Goal: Task Accomplishment & Management: Complete application form

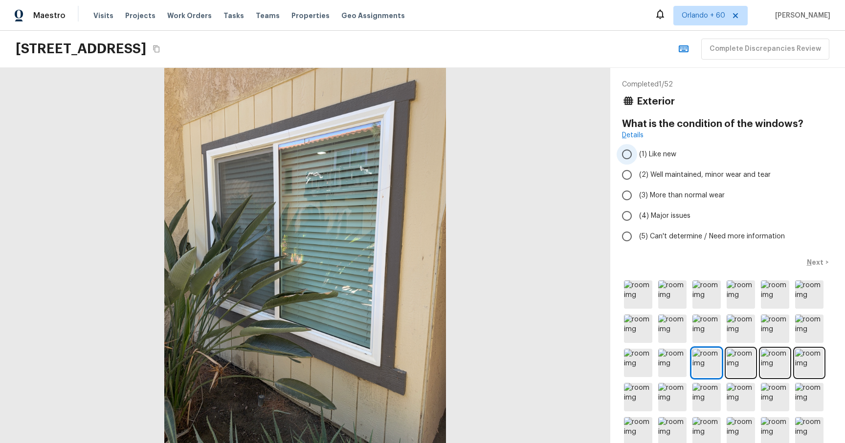
click at [630, 155] on input "(1) Like new" at bounding box center [627, 154] width 21 height 21
radio input "true"
click at [818, 263] on p "Next" at bounding box center [816, 263] width 19 height 10
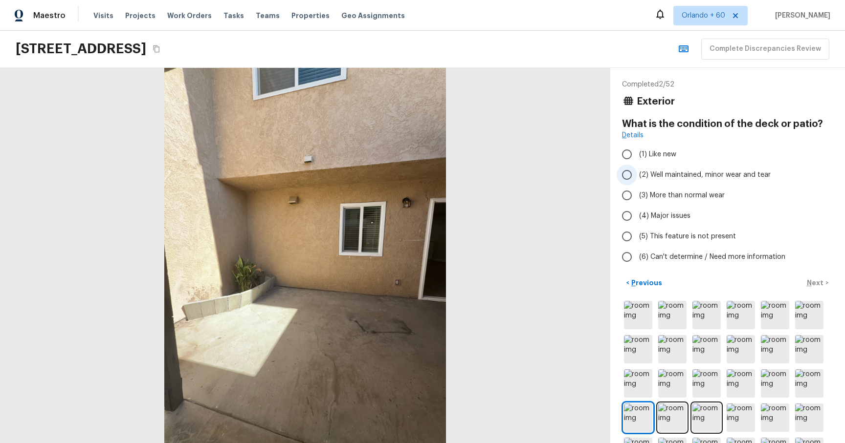
click at [628, 178] on input "(2) Well maintained, minor wear and tear" at bounding box center [627, 175] width 21 height 21
radio input "true"
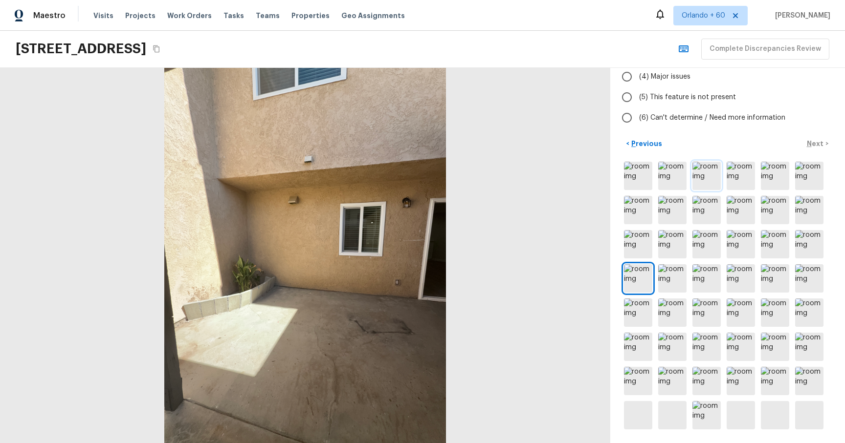
scroll to position [149, 0]
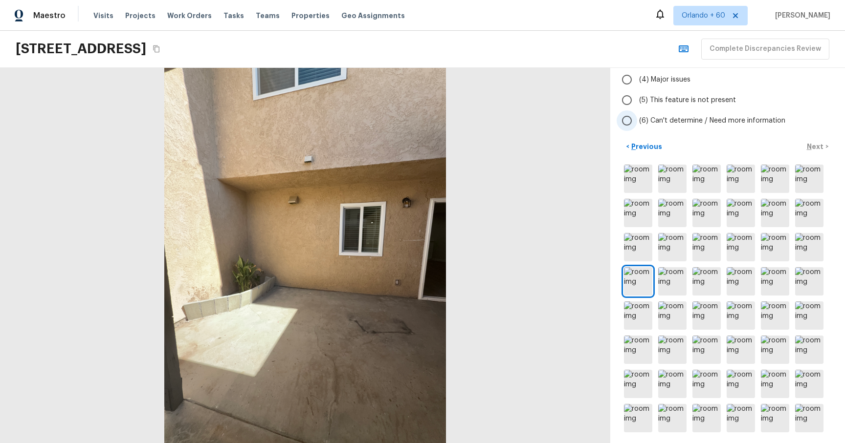
click at [629, 122] on input "(6) Can't determine / Need more information" at bounding box center [627, 121] width 21 height 21
radio input "true"
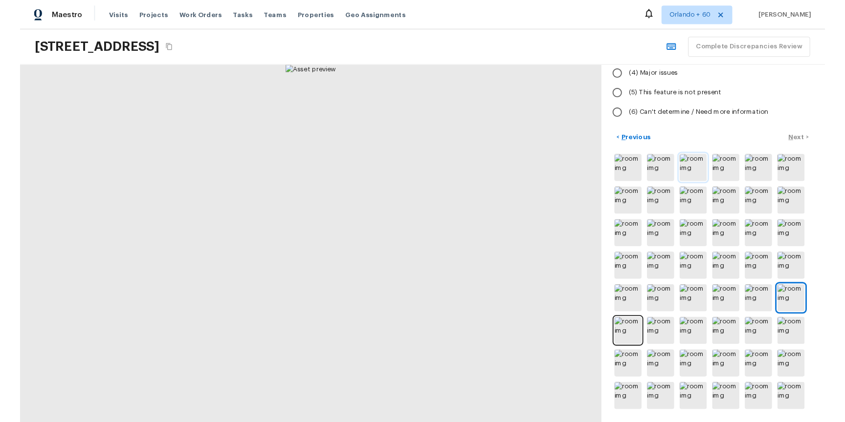
scroll to position [0, 0]
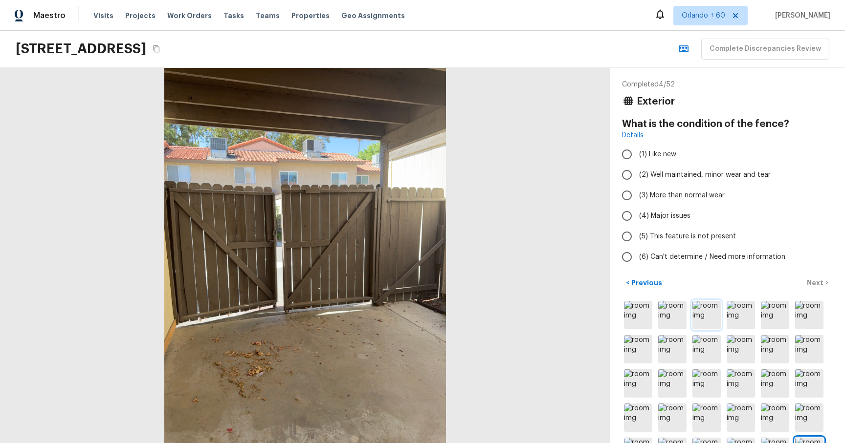
radio input "true"
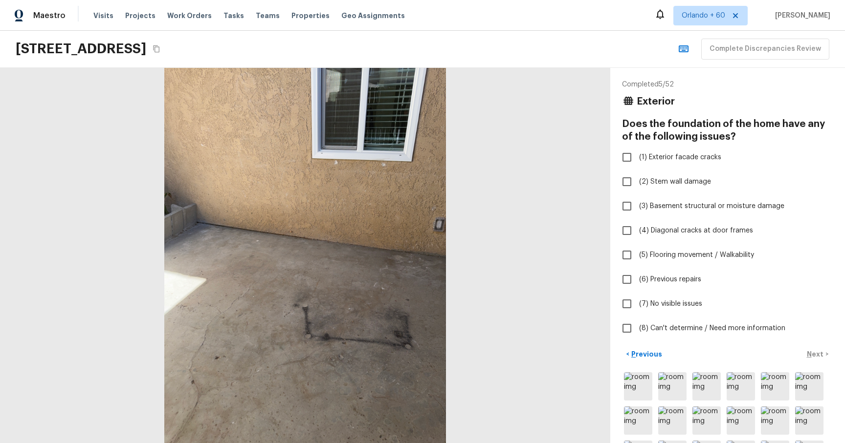
checkbox input "true"
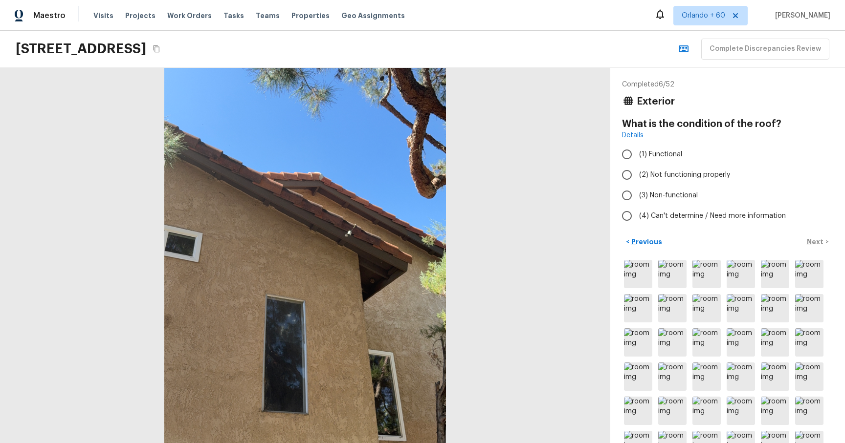
radio input "true"
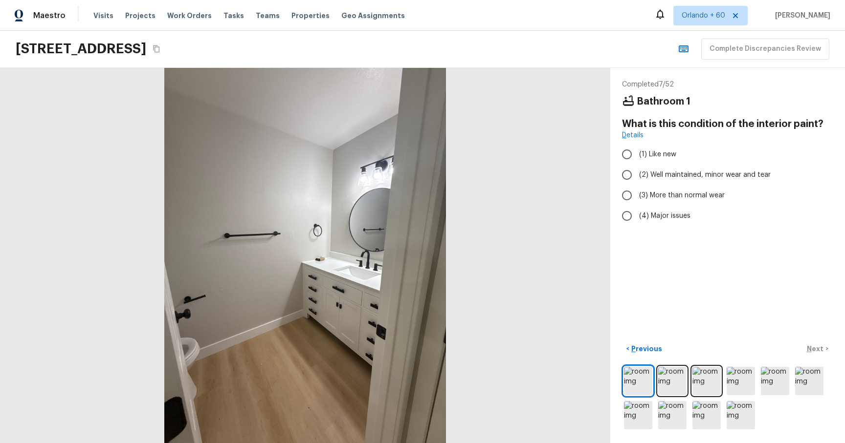
radio input "true"
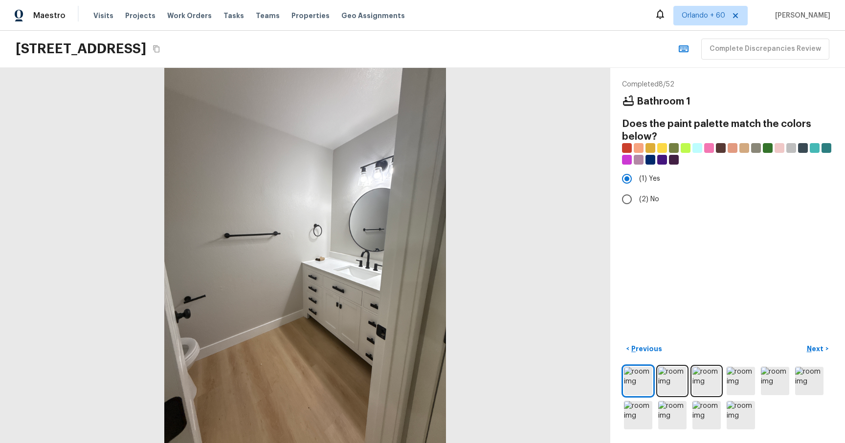
radio input "false"
radio input "true"
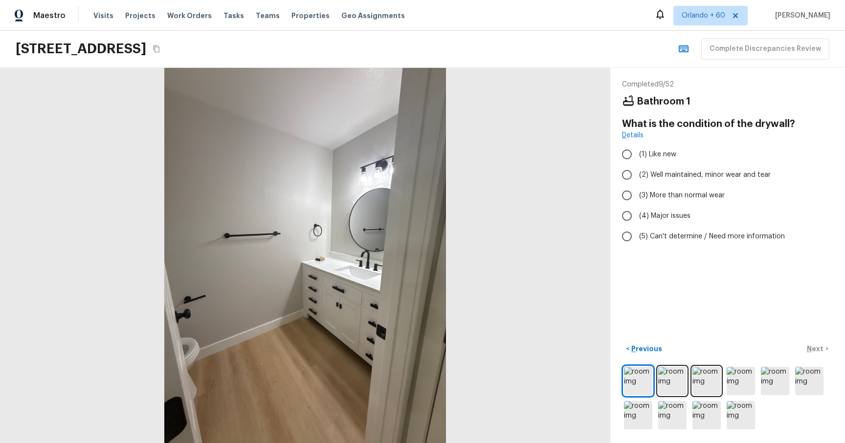
radio input "true"
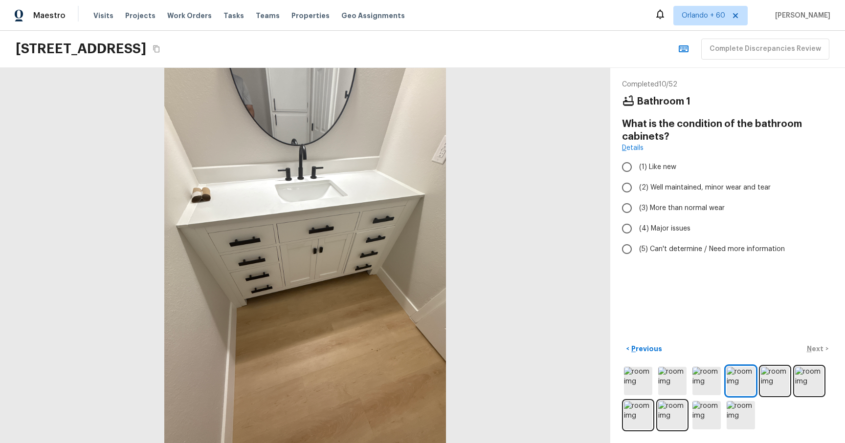
radio input "true"
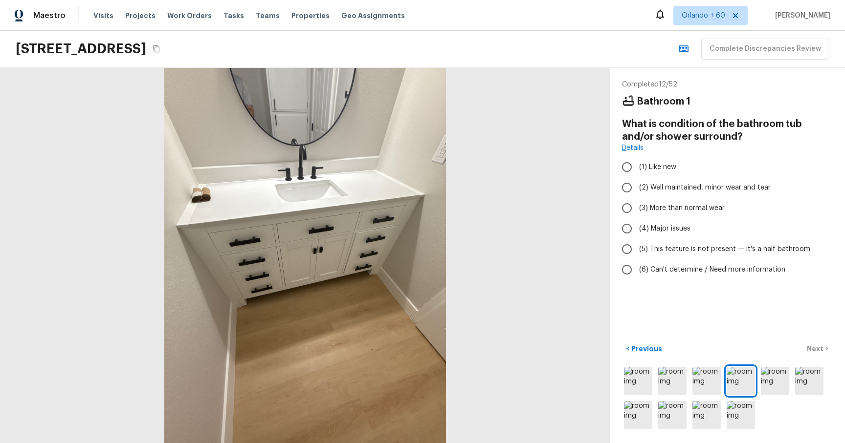
radio input "true"
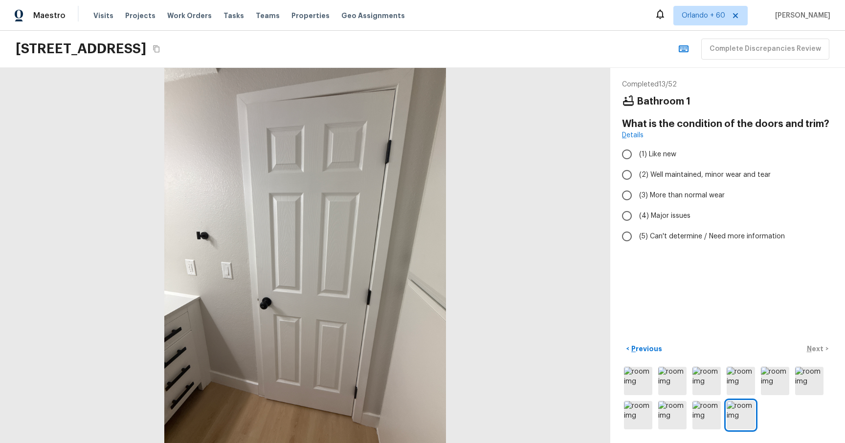
radio input "true"
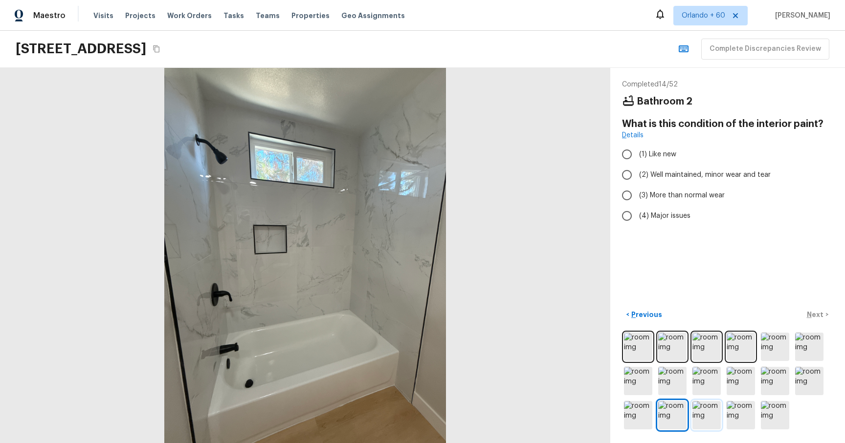
click at [707, 411] on img at bounding box center [706, 415] width 28 height 28
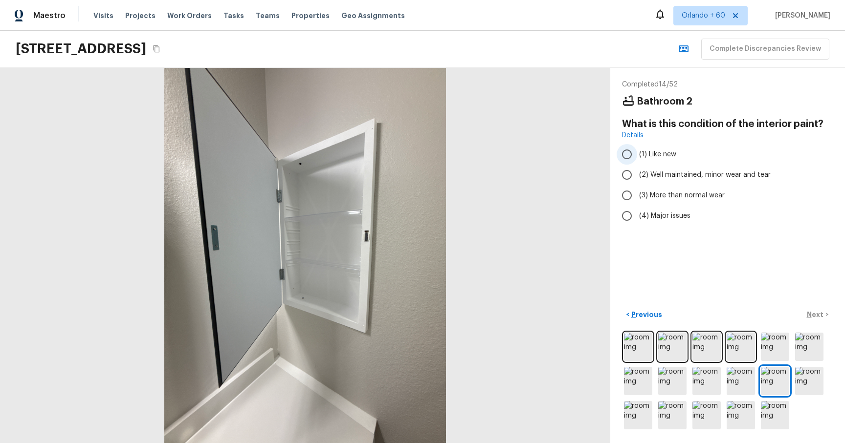
click at [629, 153] on input "(1) Like new" at bounding box center [627, 154] width 21 height 21
radio input "true"
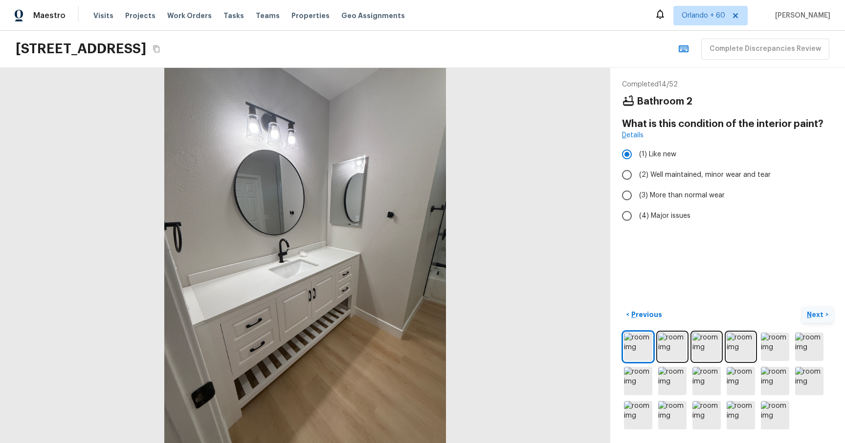
click at [821, 315] on p "Next" at bounding box center [816, 315] width 19 height 10
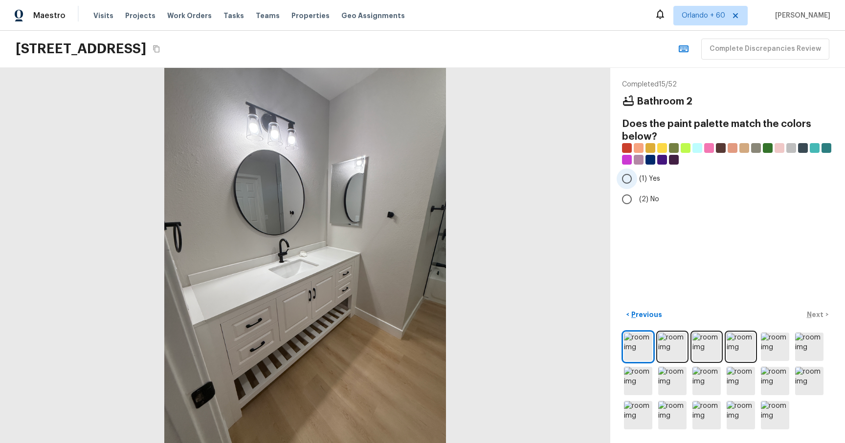
click at [633, 179] on input "(1) Yes" at bounding box center [627, 179] width 21 height 21
radio input "true"
click at [809, 313] on p "Next" at bounding box center [816, 315] width 19 height 10
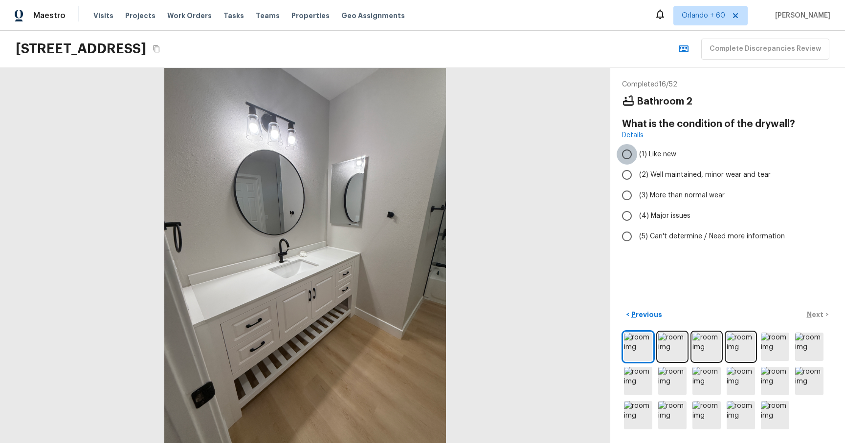
click at [631, 153] on input "(1) Like new" at bounding box center [627, 154] width 21 height 21
radio input "true"
click at [643, 314] on p "Previous" at bounding box center [645, 315] width 33 height 10
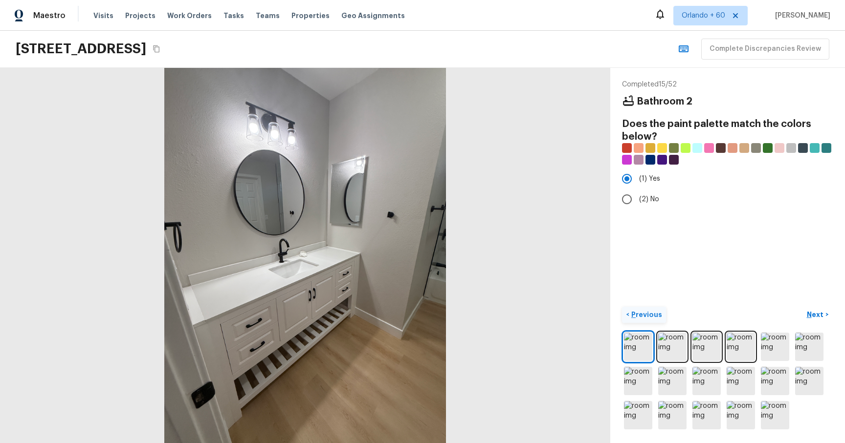
click at [643, 314] on p "Previous" at bounding box center [645, 315] width 33 height 10
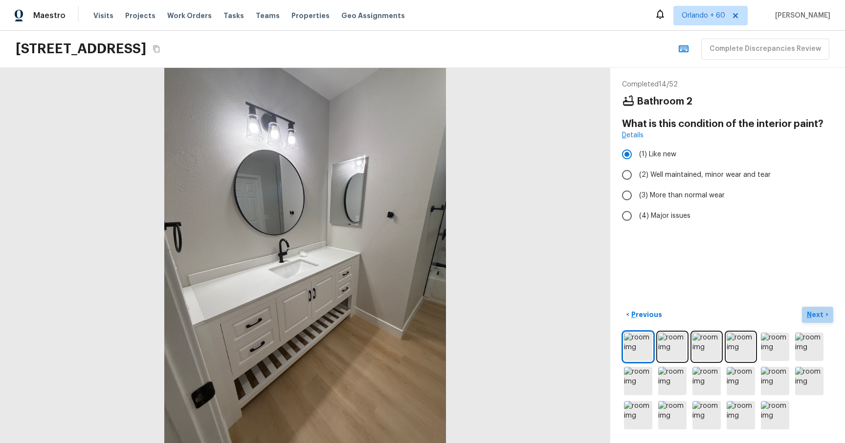
click at [810, 316] on p "Next" at bounding box center [816, 315] width 19 height 10
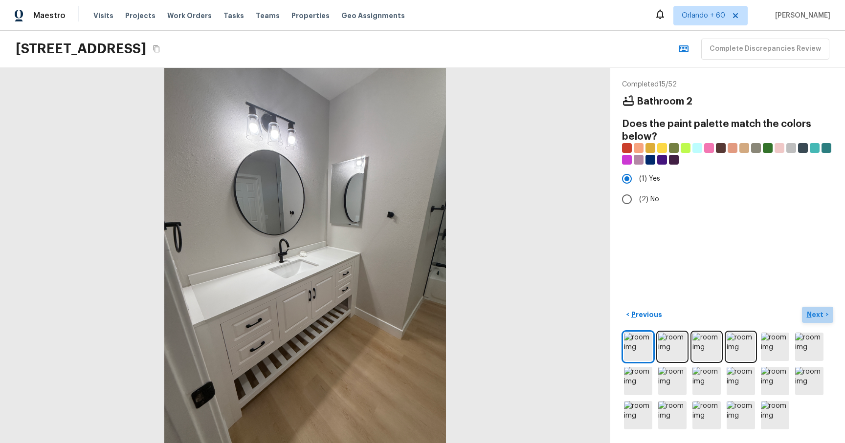
click at [810, 316] on p "Next" at bounding box center [816, 315] width 19 height 10
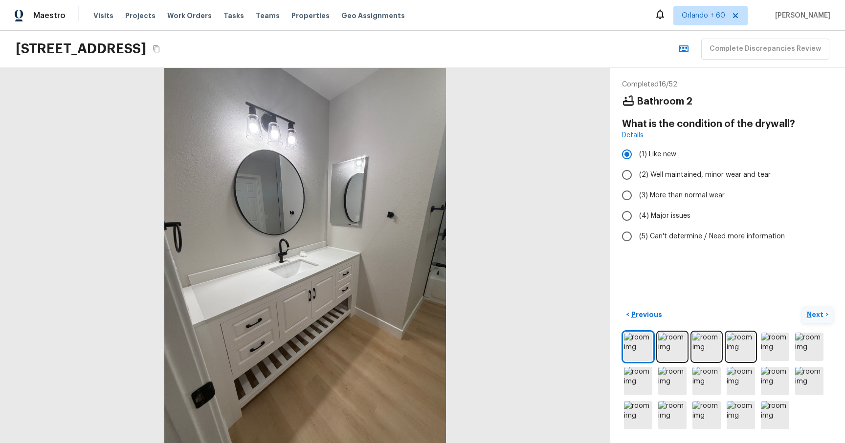
click at [810, 315] on p "Next" at bounding box center [816, 315] width 19 height 10
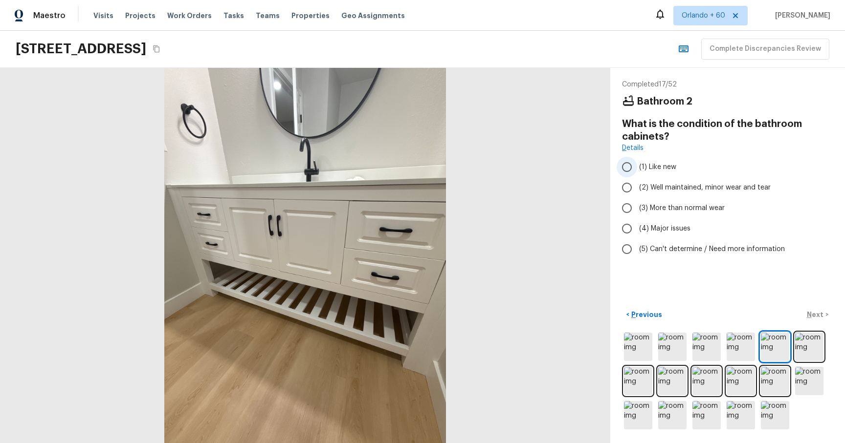
click at [627, 166] on input "(1) Like new" at bounding box center [627, 167] width 21 height 21
radio input "true"
click at [812, 313] on p "Next" at bounding box center [816, 315] width 19 height 10
click at [653, 169] on span "(1) Like new" at bounding box center [657, 167] width 37 height 10
click at [637, 169] on input "(1) Like new" at bounding box center [627, 167] width 21 height 21
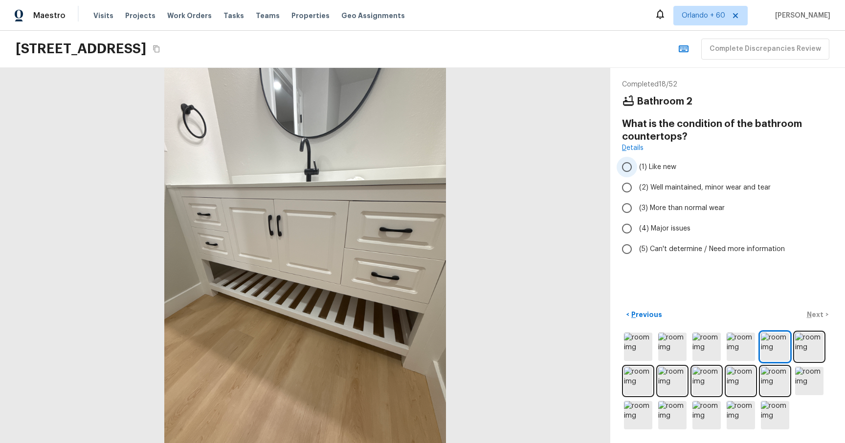
radio input "true"
click at [812, 311] on p "Next" at bounding box center [816, 315] width 19 height 10
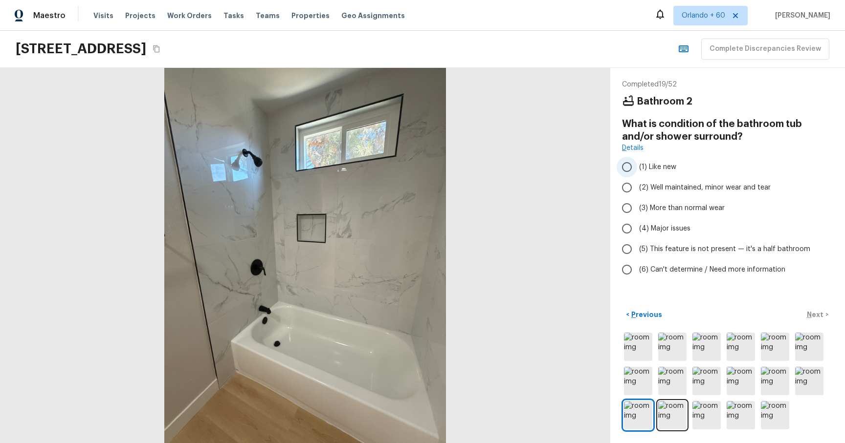
click at [636, 164] on input "(1) Like new" at bounding box center [627, 167] width 21 height 21
radio input "true"
click at [812, 318] on p "Next" at bounding box center [816, 315] width 19 height 10
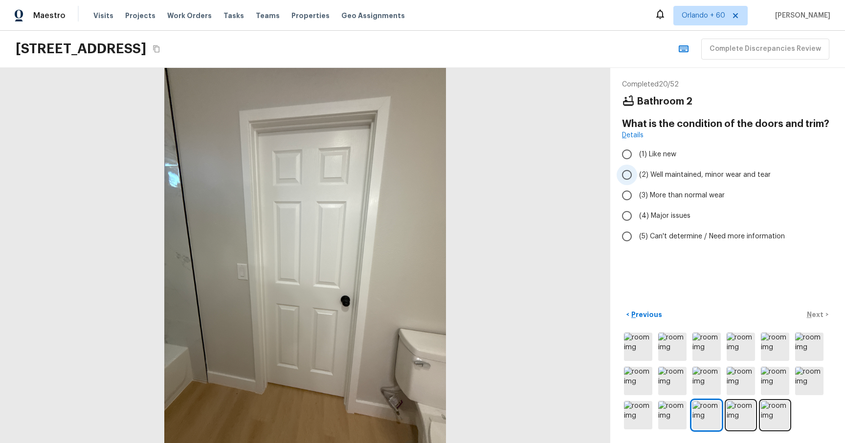
click at [634, 171] on input "(2) Well maintained, minor wear and tear" at bounding box center [627, 175] width 21 height 21
radio input "true"
click at [821, 315] on p "Next" at bounding box center [816, 315] width 19 height 10
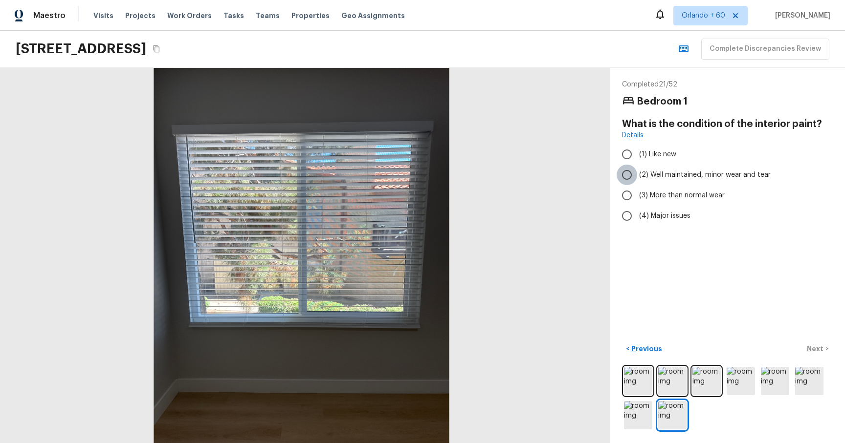
click at [622, 173] on input "(2) Well maintained, minor wear and tear" at bounding box center [627, 175] width 21 height 21
radio input "true"
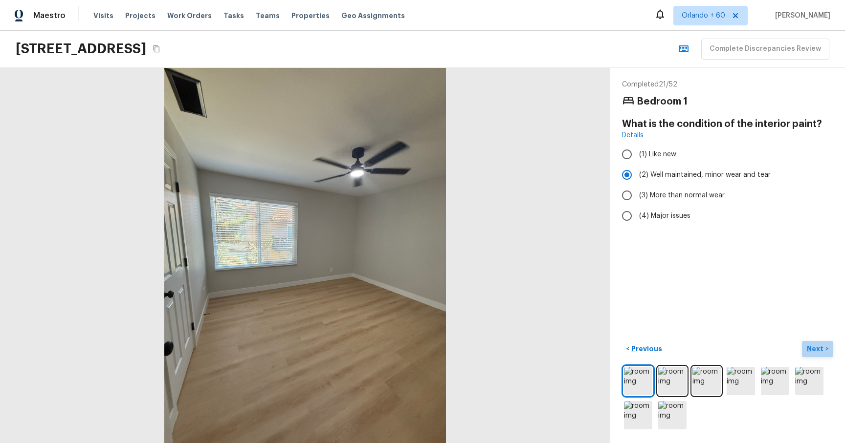
click at [818, 347] on p "Next" at bounding box center [816, 349] width 19 height 10
click at [630, 155] on input "(1) Like new" at bounding box center [627, 154] width 21 height 21
radio input "true"
click at [820, 347] on p "Next" at bounding box center [816, 349] width 19 height 10
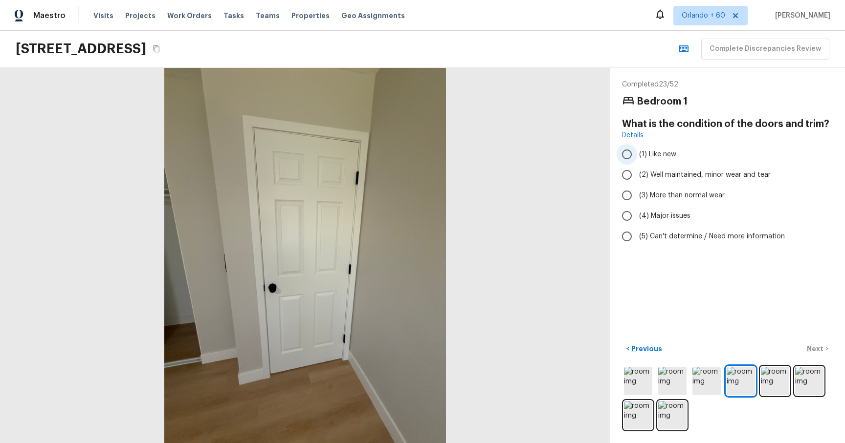
click at [649, 161] on label "(1) Like new" at bounding box center [721, 154] width 209 height 21
click at [637, 161] on input "(1) Like new" at bounding box center [627, 154] width 21 height 21
radio input "true"
click at [811, 353] on p "Next" at bounding box center [816, 349] width 19 height 10
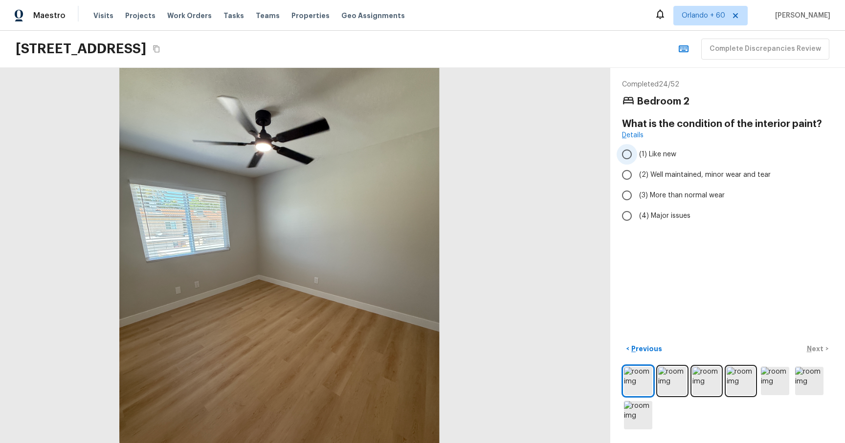
click at [629, 157] on input "(1) Like new" at bounding box center [627, 154] width 21 height 21
radio input "true"
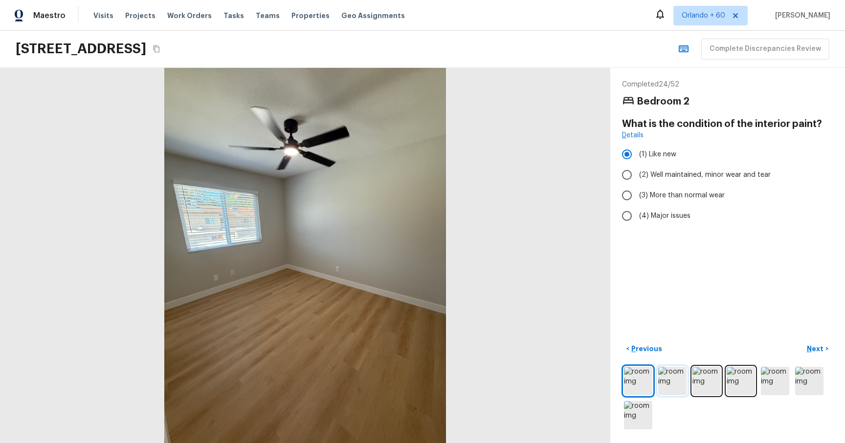
click at [671, 379] on img at bounding box center [672, 381] width 28 height 28
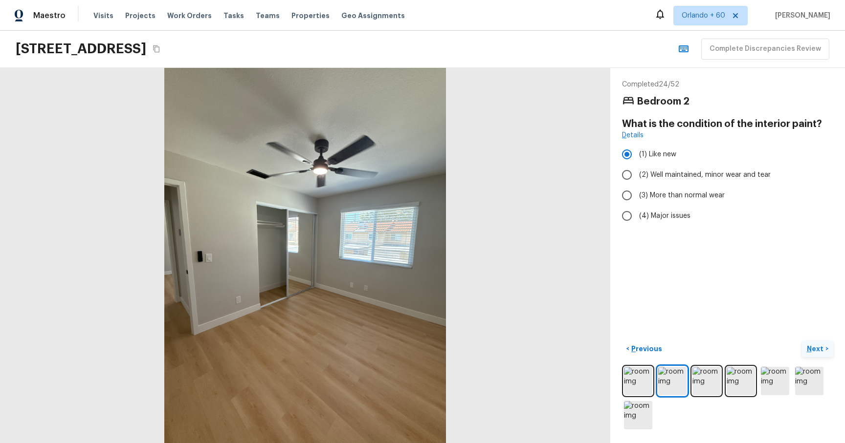
click at [813, 348] on p "Next" at bounding box center [816, 349] width 19 height 10
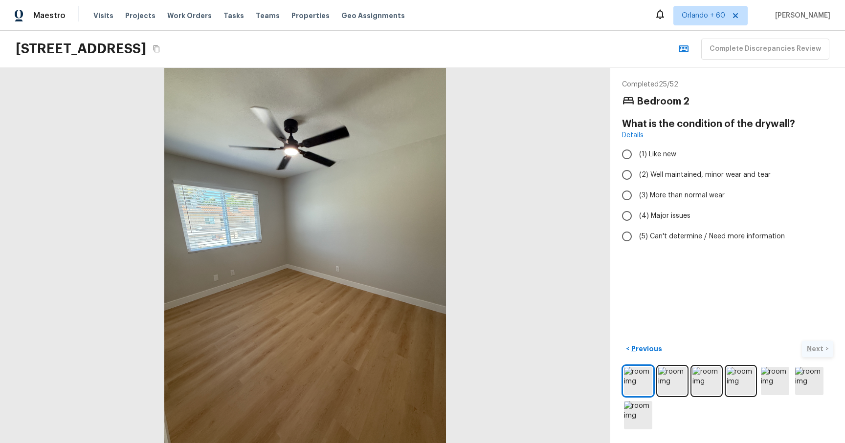
radio input "true"
click at [813, 350] on p "Next" at bounding box center [816, 349] width 19 height 10
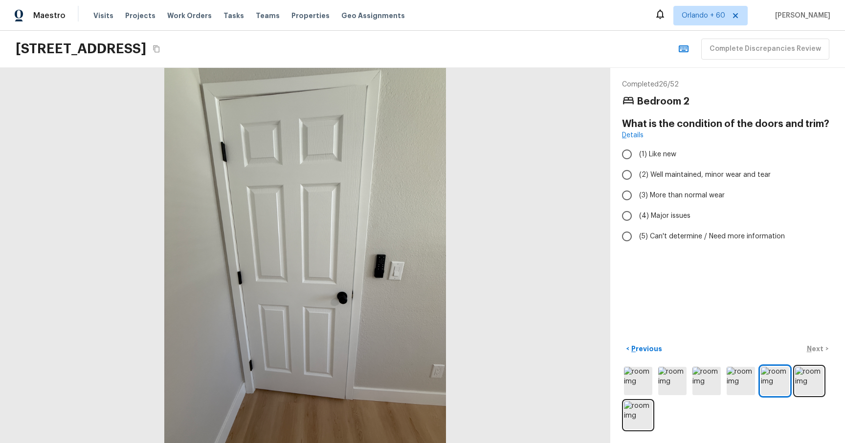
radio input "true"
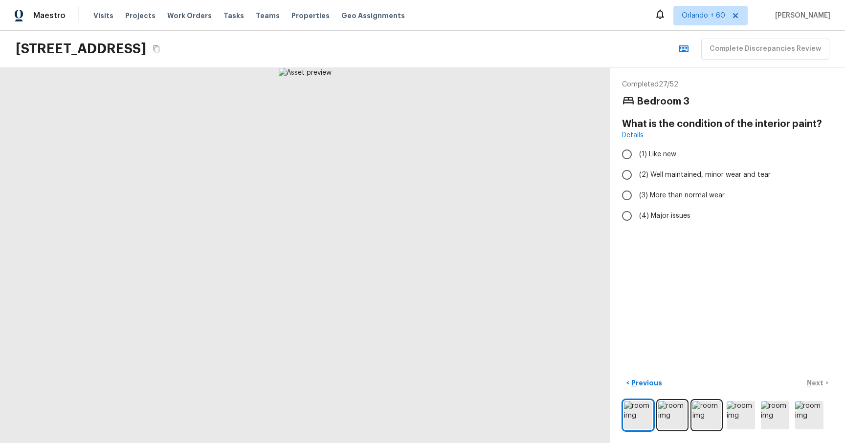
radio input "true"
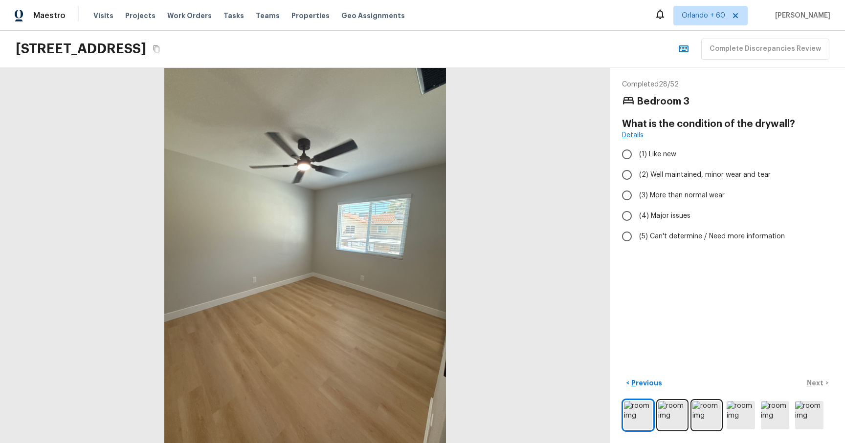
radio input "true"
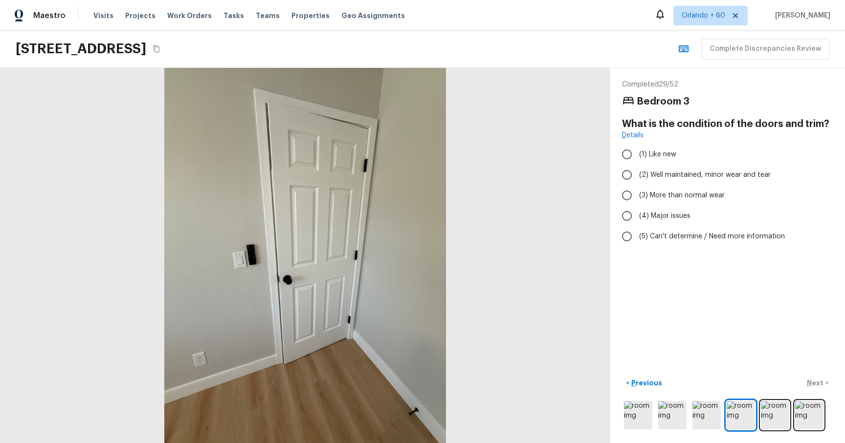
radio input "true"
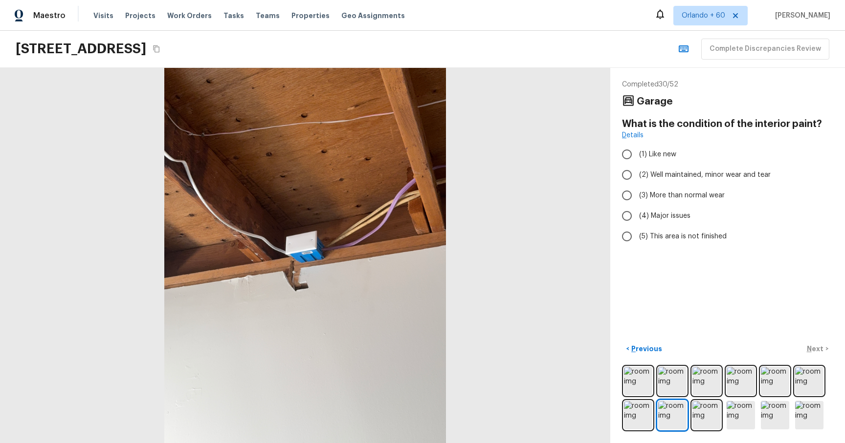
radio input "true"
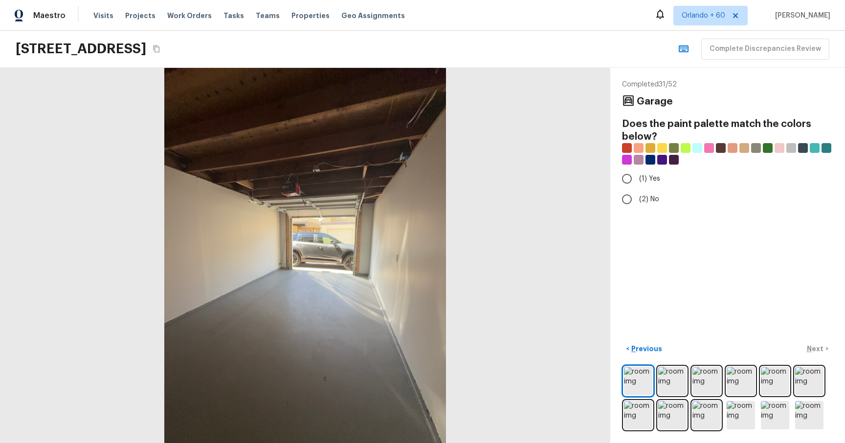
radio input "true"
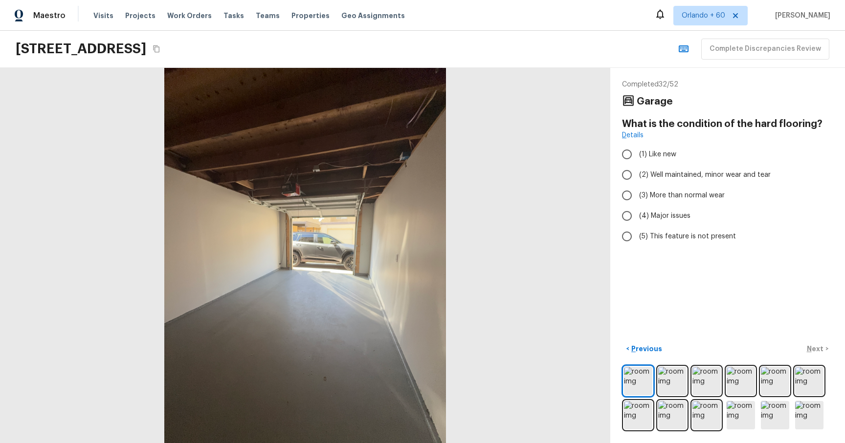
radio input "true"
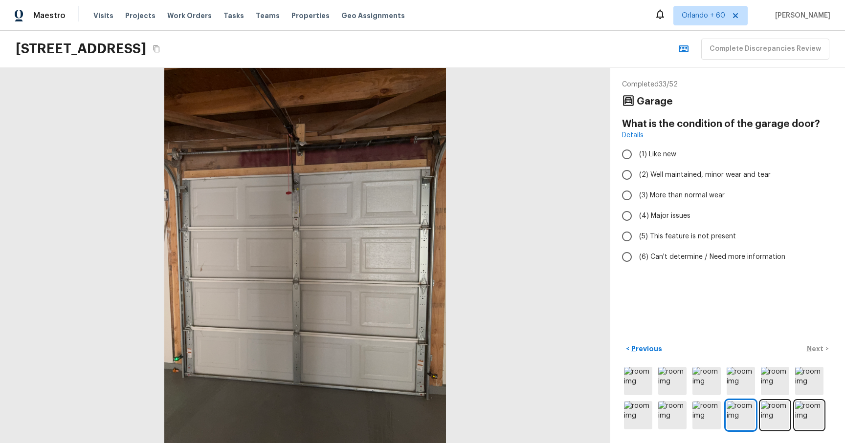
radio input "true"
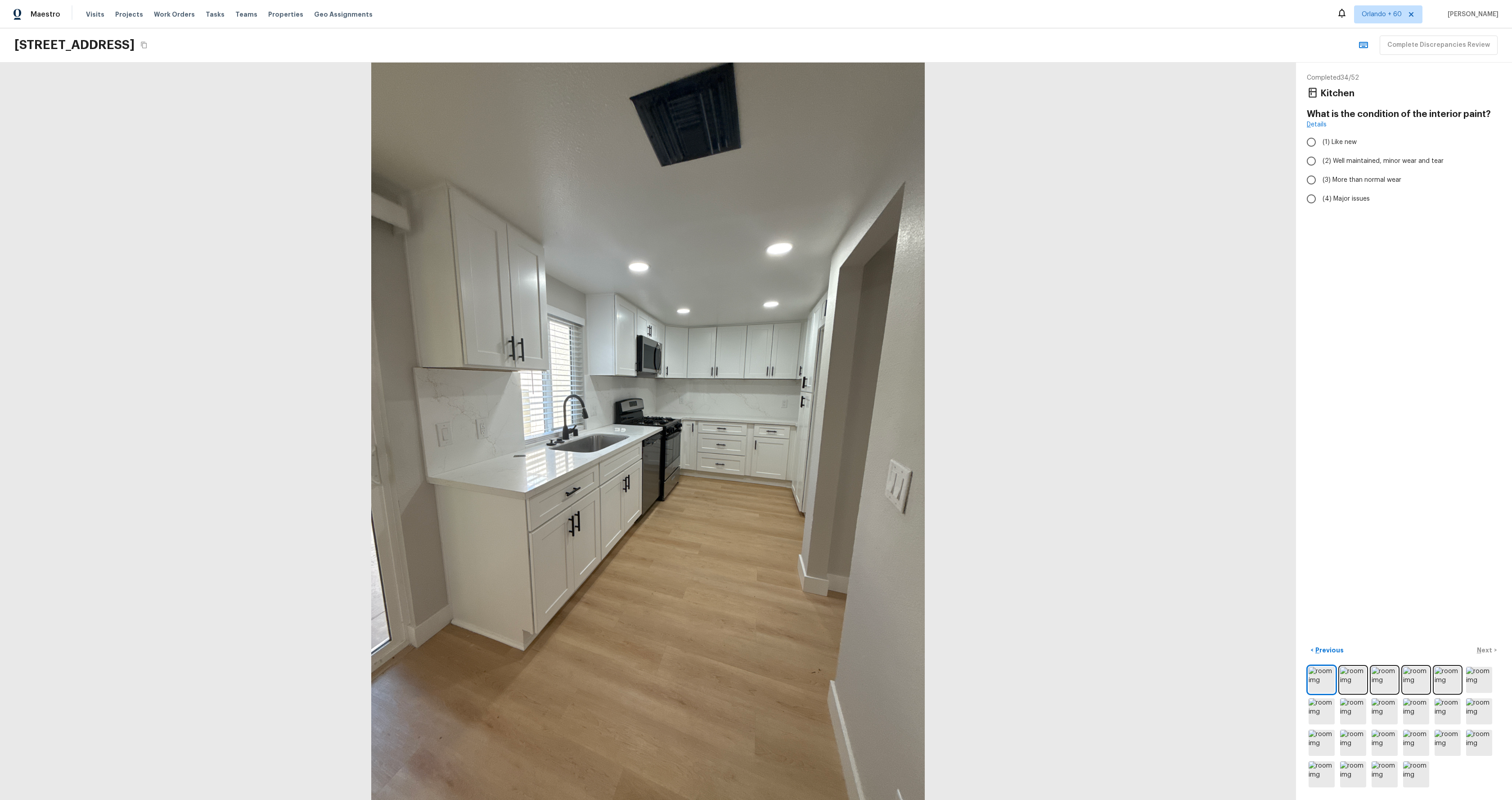
click at [777, 365] on div at bounding box center [648, 431] width 1296 height 737
radio input "true"
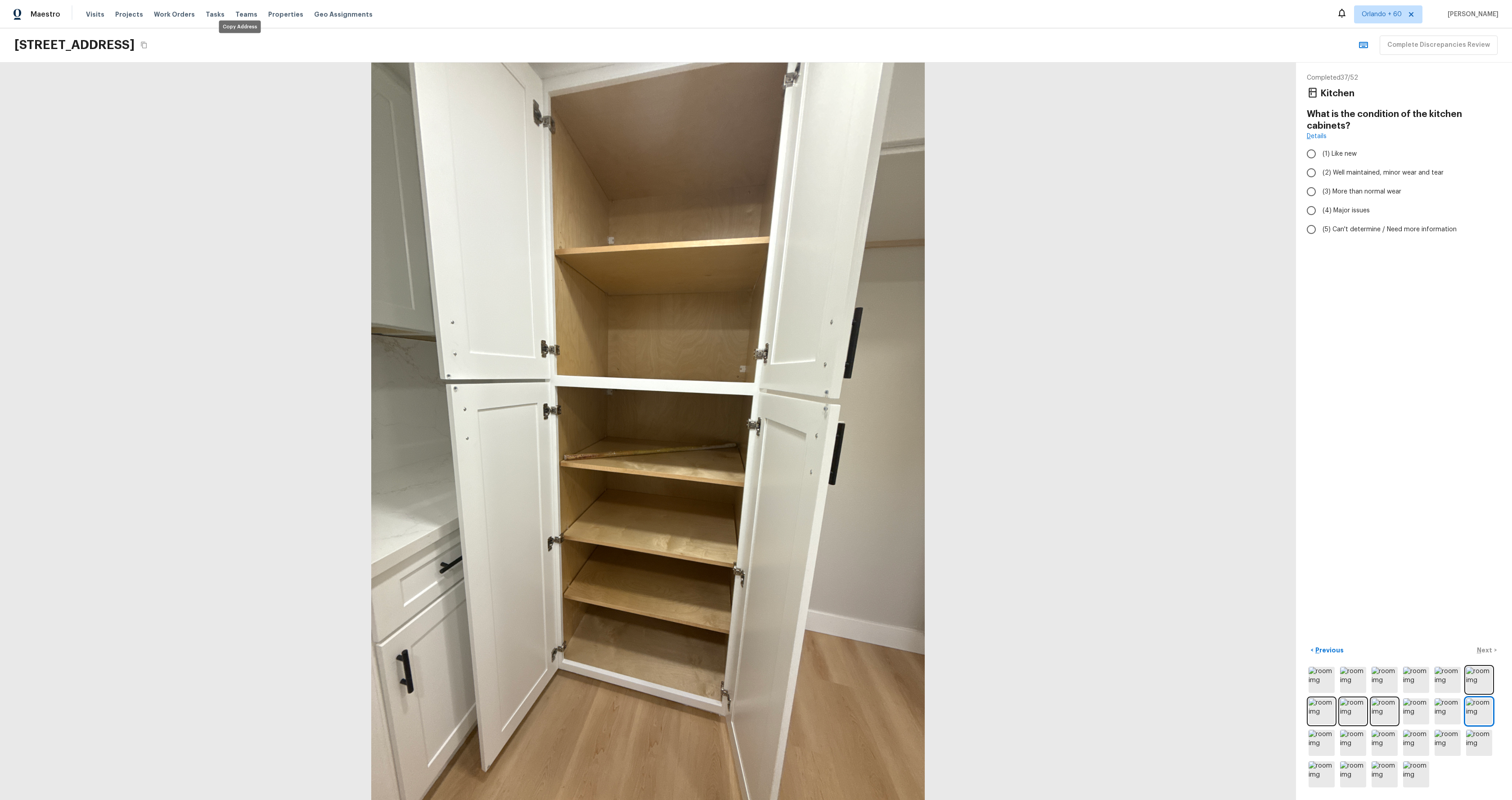
click at [147, 46] on icon "Copy Address" at bounding box center [144, 45] width 7 height 7
click at [777, 283] on div at bounding box center [648, 431] width 1296 height 737
click at [777, 153] on input "(1) Like new" at bounding box center [1311, 154] width 19 height 19
radio input "true"
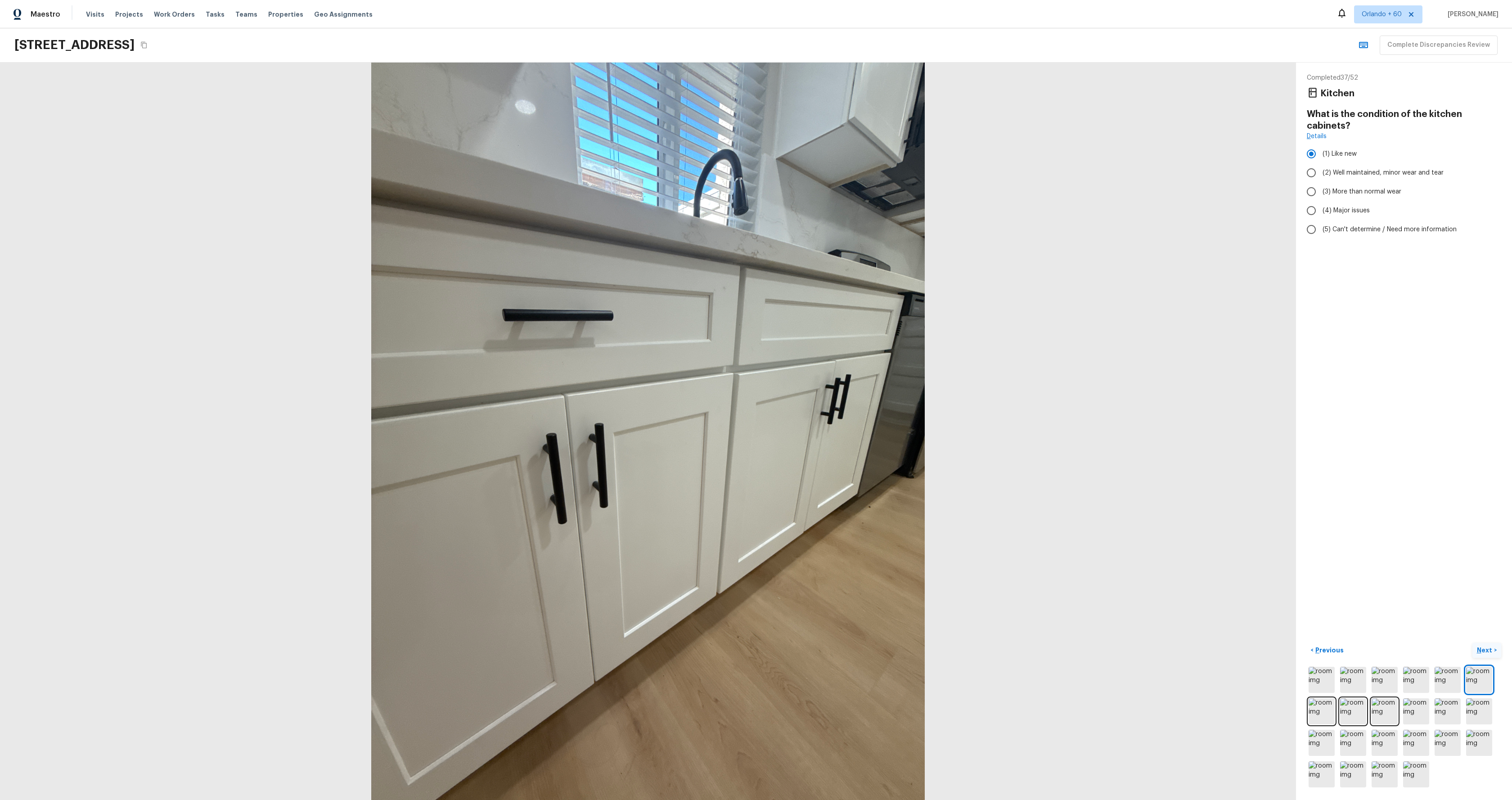
click at [777, 408] on p "Next" at bounding box center [1485, 651] width 17 height 9
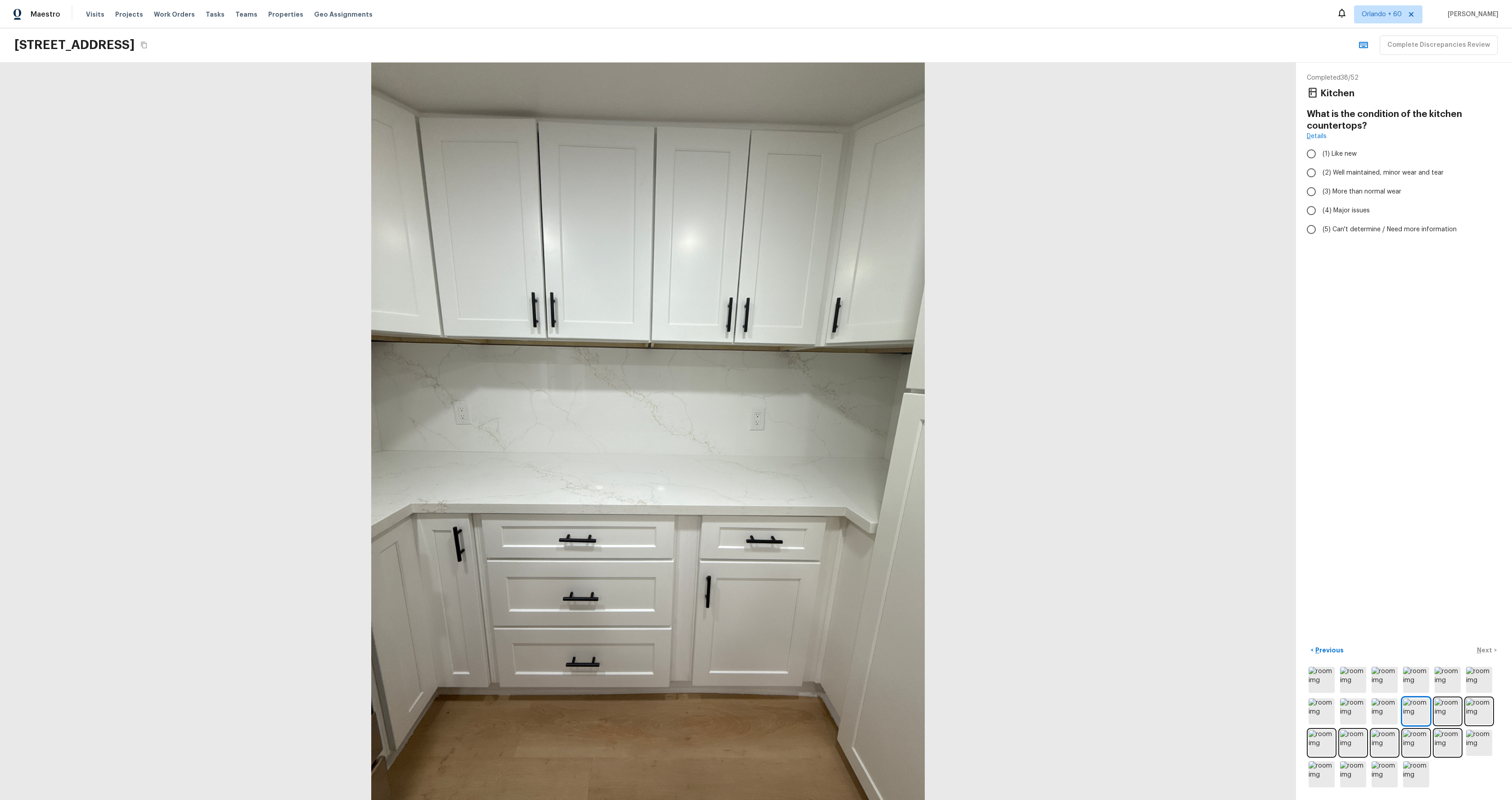
radio input "true"
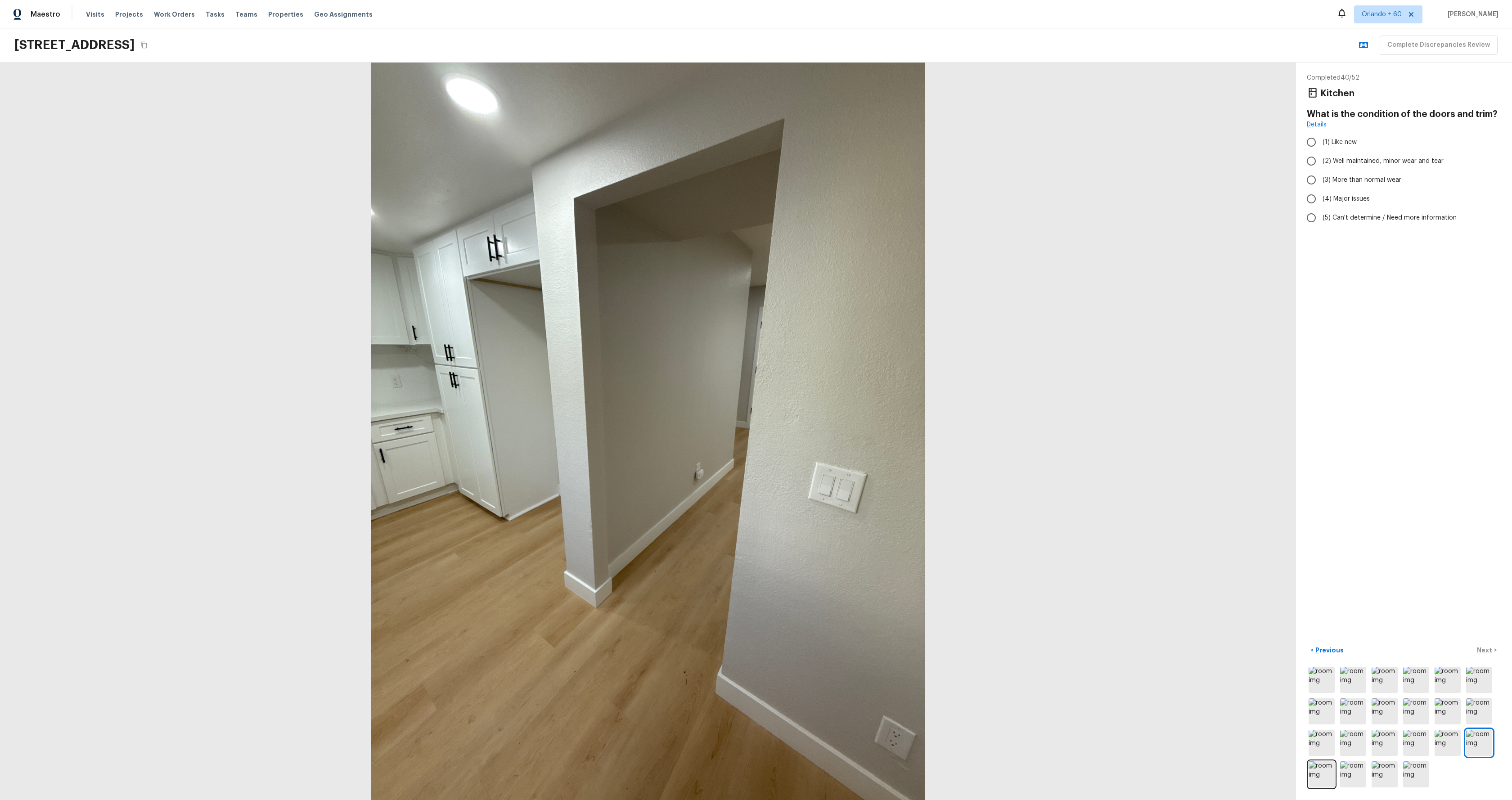
radio input "true"
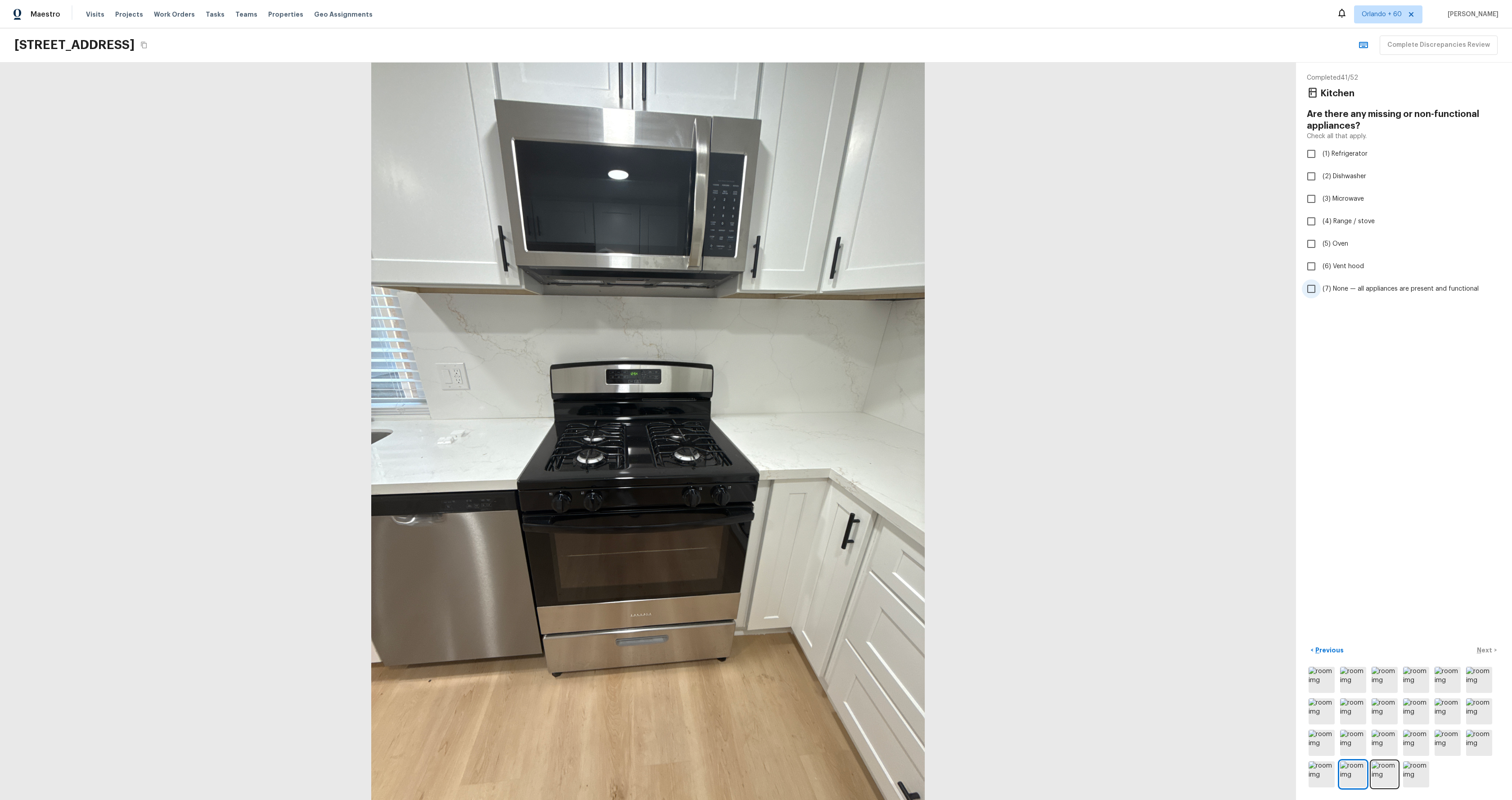
click at [777, 285] on input "(7) None — all appliances are present and functional" at bounding box center [1311, 289] width 19 height 19
checkbox input "true"
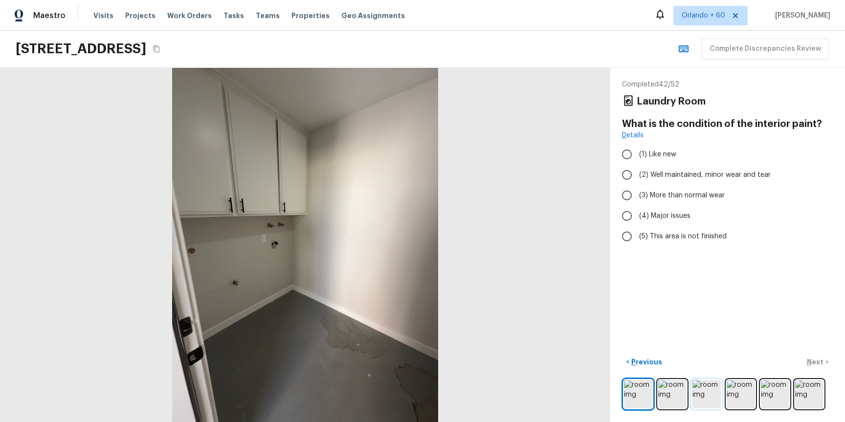
click at [697, 391] on img at bounding box center [706, 394] width 28 height 28
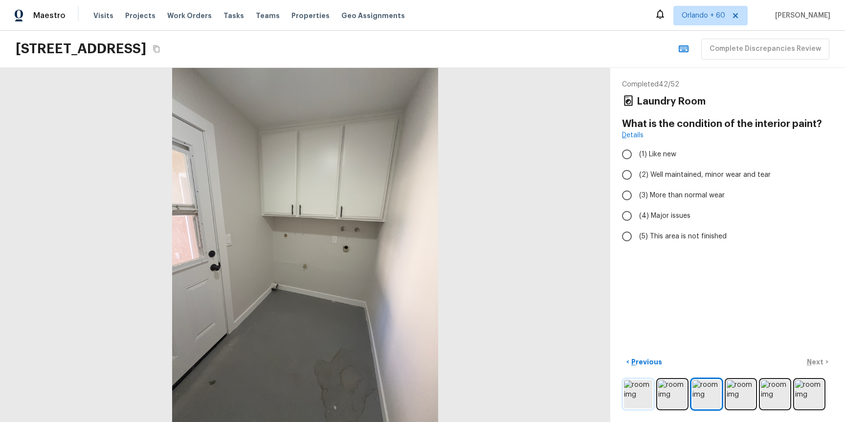
click at [641, 394] on img at bounding box center [638, 394] width 28 height 28
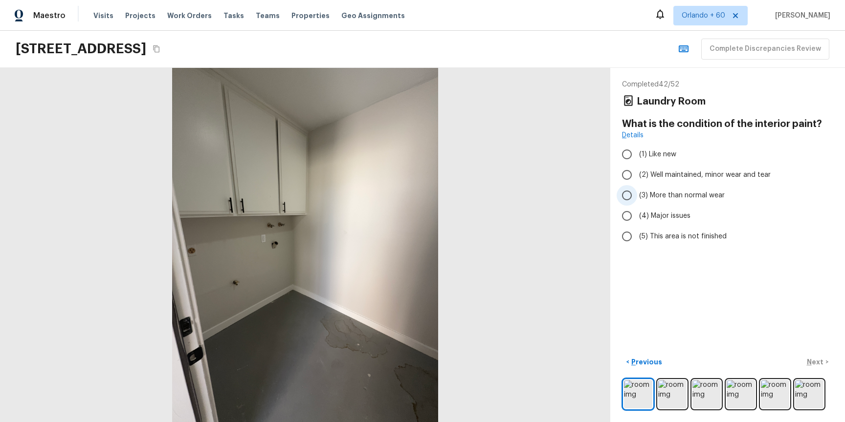
click at [630, 197] on input "(3) More than normal wear" at bounding box center [627, 195] width 21 height 21
radio input "true"
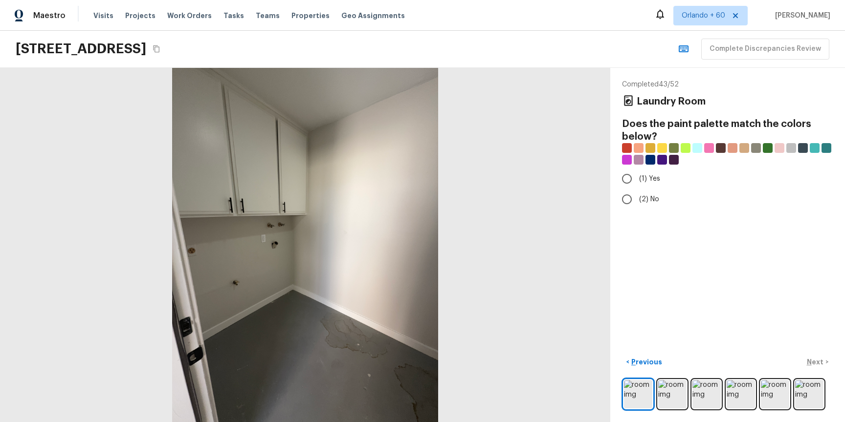
radio input "true"
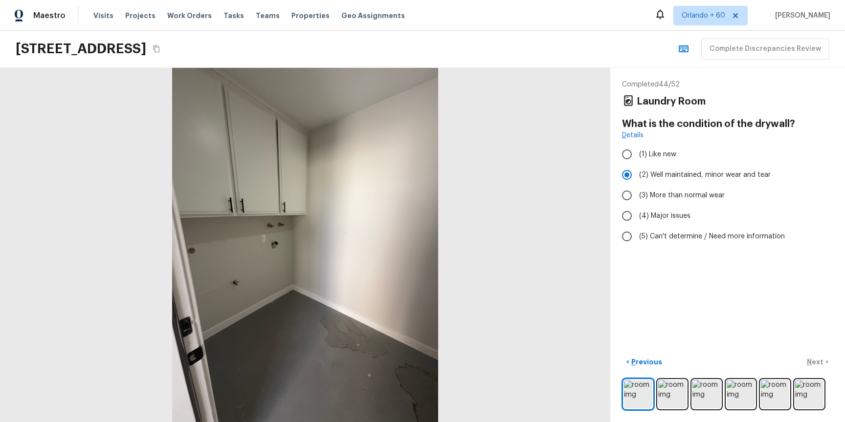
radio input "true"
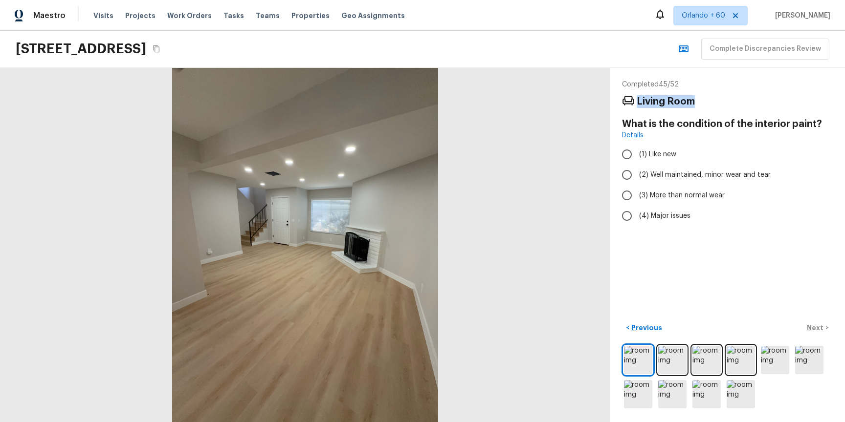
drag, startPoint x: 686, startPoint y: 102, endPoint x: 715, endPoint y: 103, distance: 28.9
click at [714, 103] on div "Living Room" at bounding box center [727, 101] width 211 height 13
click at [632, 153] on input "(1) Like new" at bounding box center [627, 154] width 21 height 21
radio input "true"
click at [675, 243] on div "Completed 45 / 52 Living Room What is the condition of the interior paint? Deta…" at bounding box center [727, 245] width 235 height 354
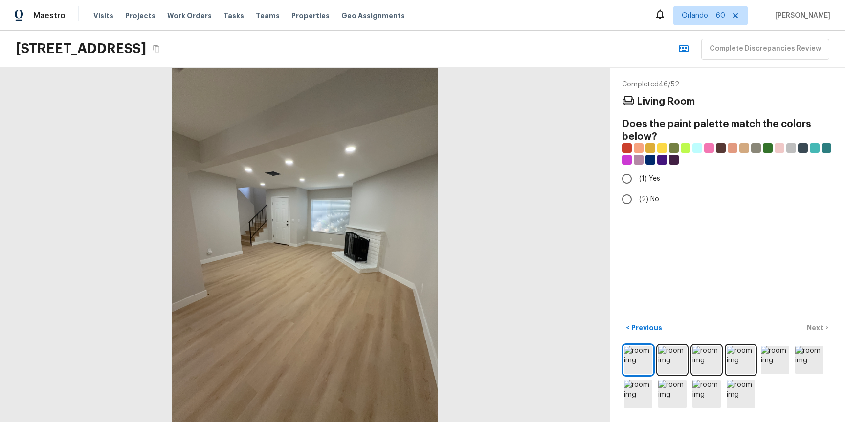
radio input "true"
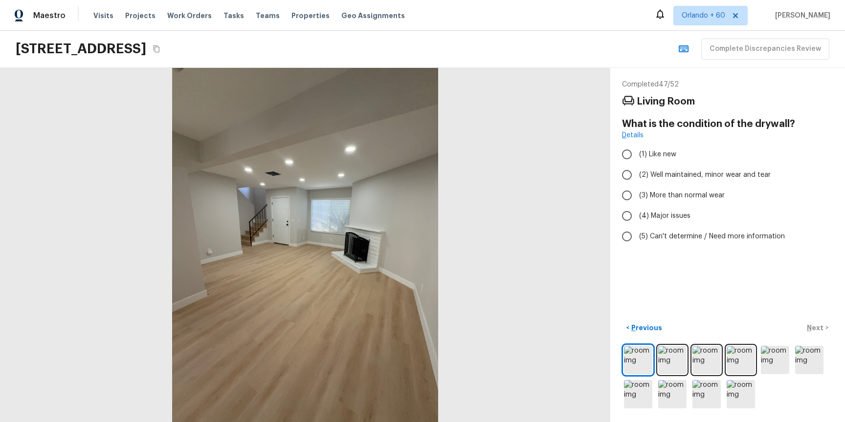
radio input "true"
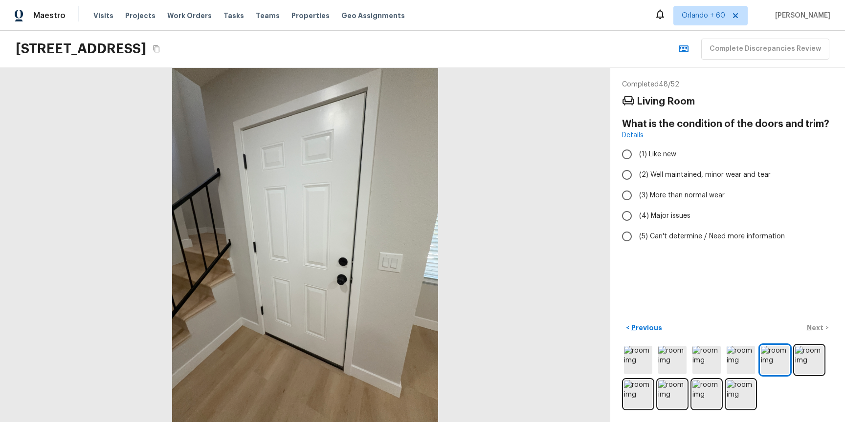
radio input "true"
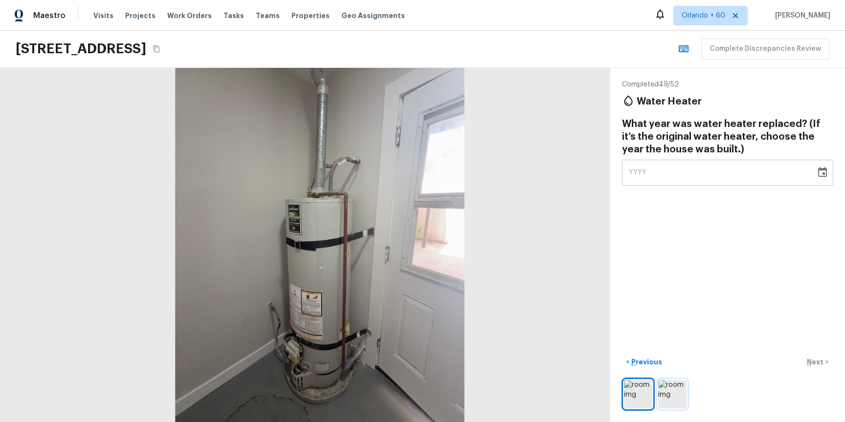
click at [678, 395] on img at bounding box center [672, 394] width 28 height 28
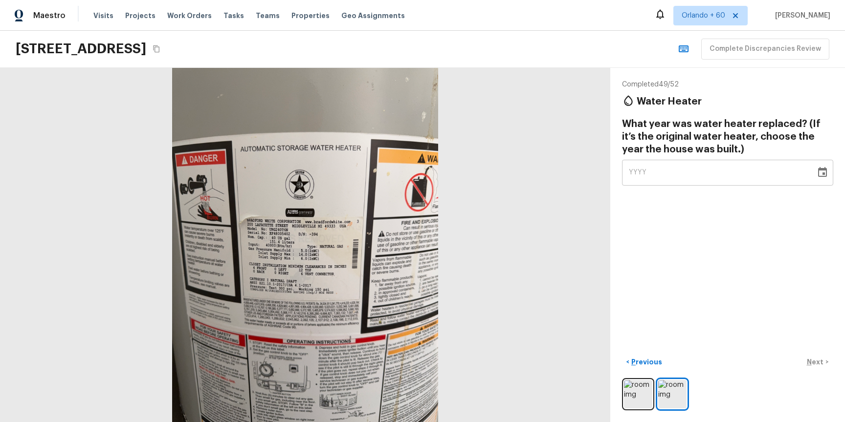
click at [668, 175] on div "YYYY" at bounding box center [719, 173] width 180 height 26
type input "2024"
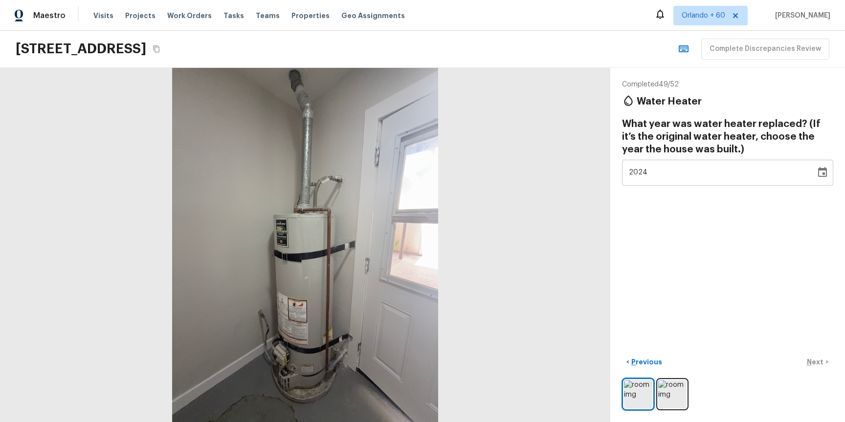
click at [814, 359] on div "< Previous Next >" at bounding box center [727, 362] width 211 height 16
click at [812, 362] on p "Next" at bounding box center [816, 362] width 19 height 10
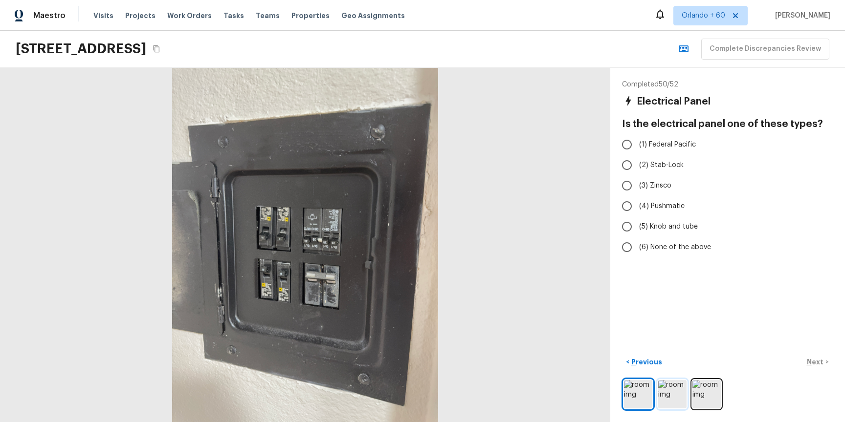
click at [668, 390] on img at bounding box center [672, 394] width 28 height 28
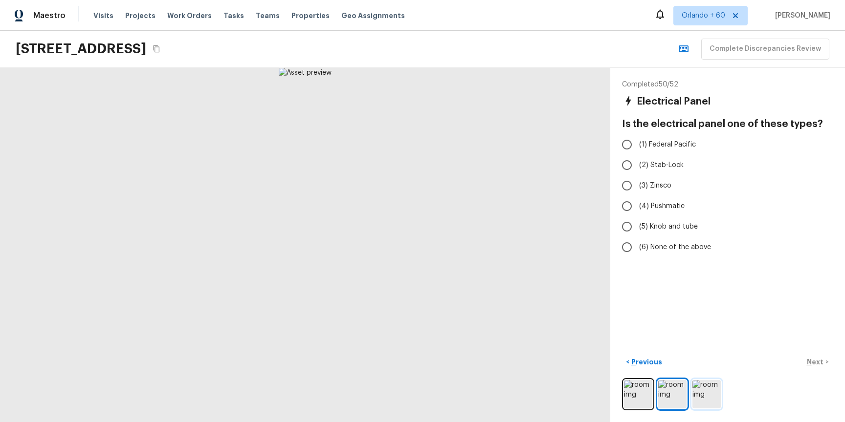
click at [699, 399] on img at bounding box center [706, 394] width 28 height 28
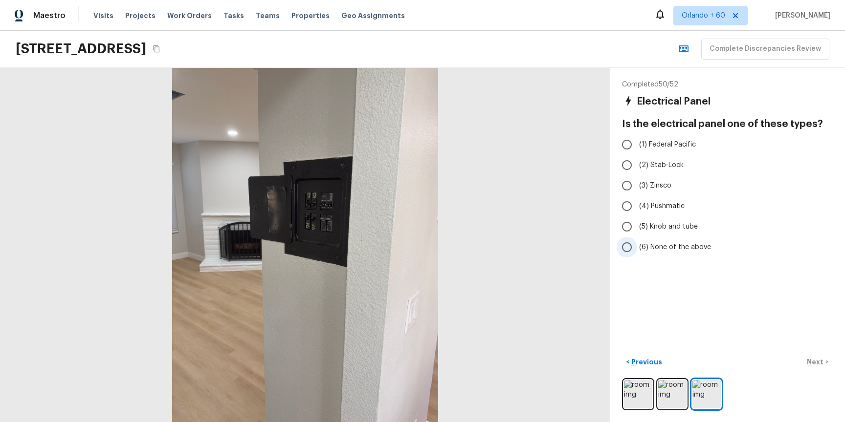
click at [625, 249] on input "(6) None of the above" at bounding box center [627, 247] width 21 height 21
radio input "true"
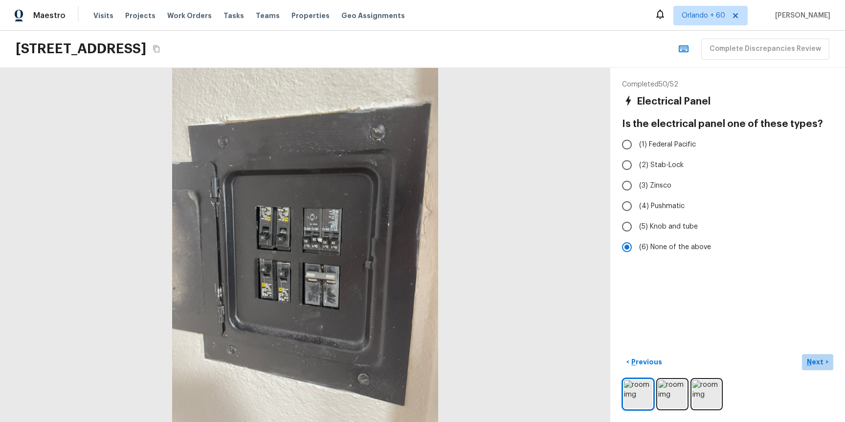
click at [812, 361] on p "Next" at bounding box center [816, 362] width 19 height 10
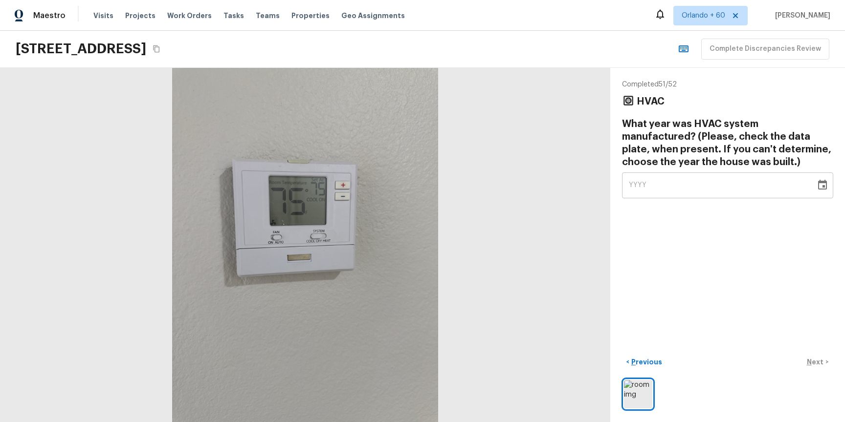
click at [647, 188] on div "YYYY" at bounding box center [719, 186] width 180 height 26
click at [663, 184] on div "YYYY" at bounding box center [719, 186] width 180 height 26
click at [660, 192] on div "YYYY" at bounding box center [719, 186] width 180 height 26
type input "2025"
click at [658, 246] on div "Completed 51 / 52 HVAC What year was HVAC system manufactured? (Please, check t…" at bounding box center [727, 245] width 235 height 354
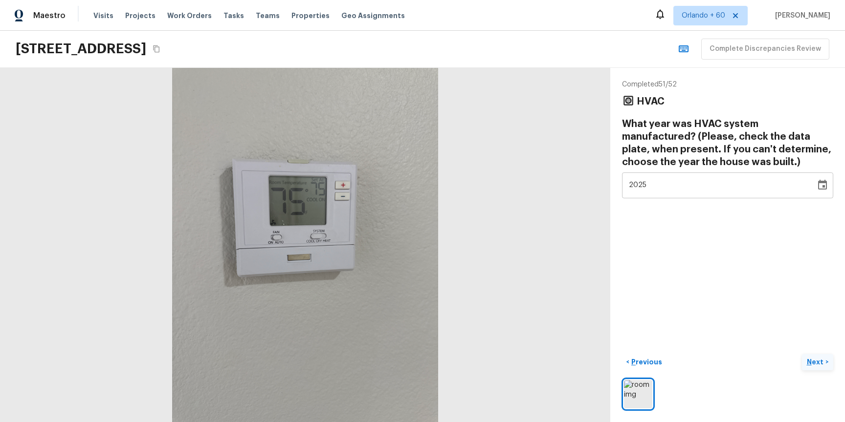
click at [810, 362] on p "Next" at bounding box center [816, 362] width 19 height 10
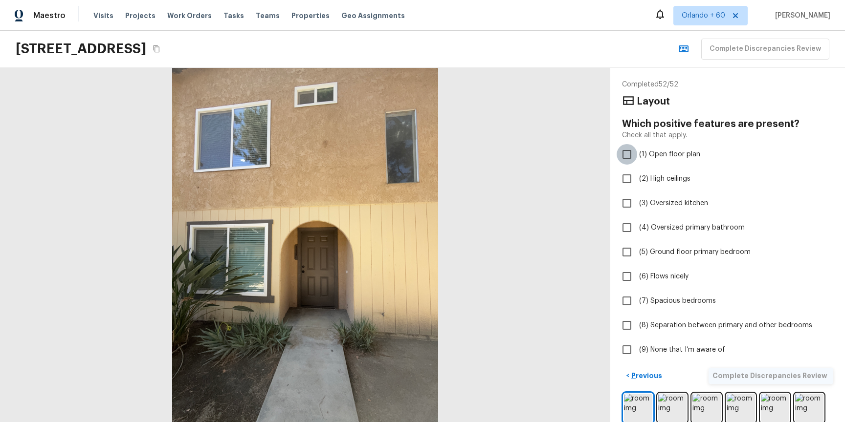
click at [626, 156] on input "(1) Open floor plan" at bounding box center [627, 154] width 21 height 21
checkbox input "true"
click at [626, 277] on input "(6) Flows nicely" at bounding box center [627, 276] width 21 height 21
checkbox input "true"
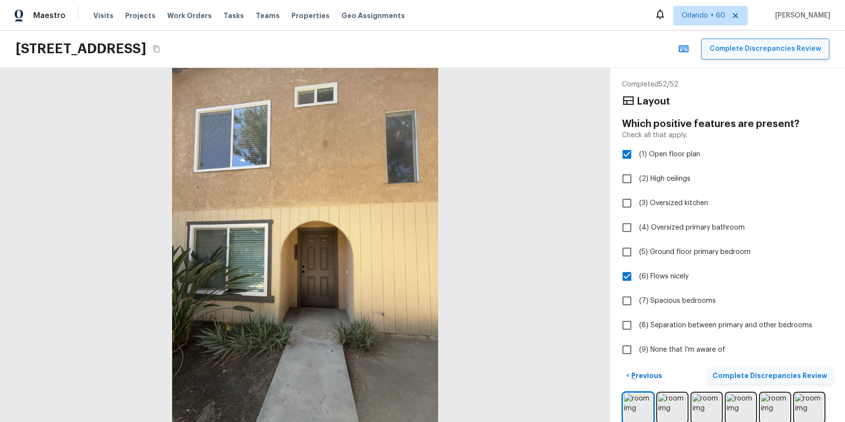
click at [758, 49] on button "Complete Discrepancies Review" at bounding box center [765, 49] width 128 height 21
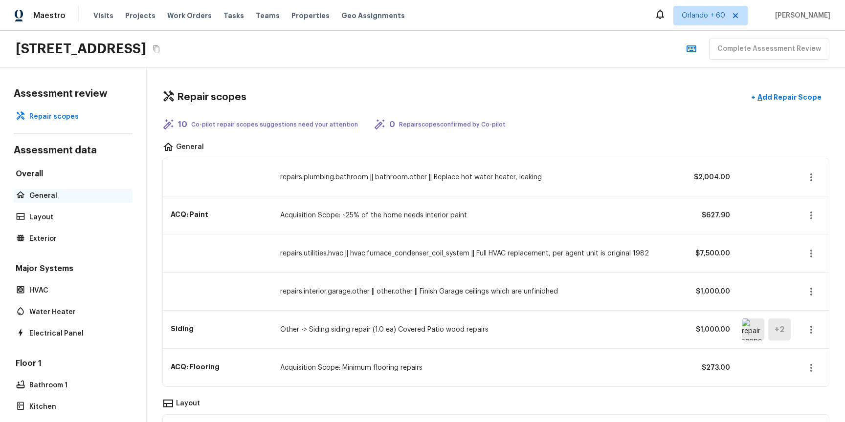
click at [47, 200] on p "General" at bounding box center [77, 196] width 97 height 10
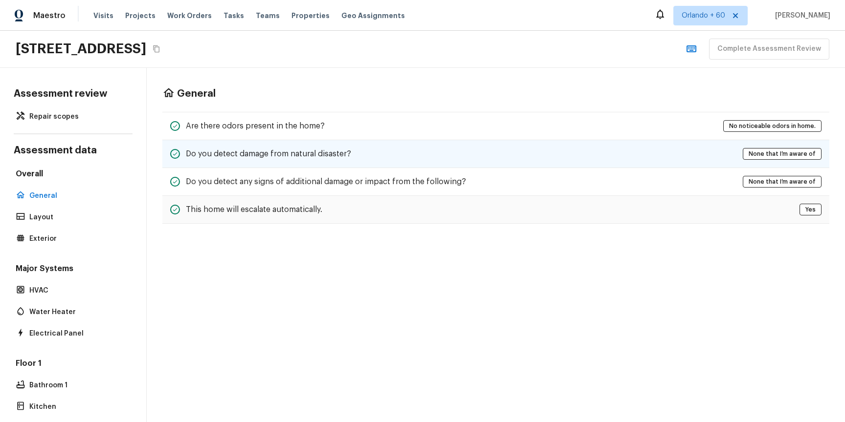
click at [312, 160] on div "Do you detect damage from natural disaster? None that I’m aware of" at bounding box center [495, 154] width 667 height 28
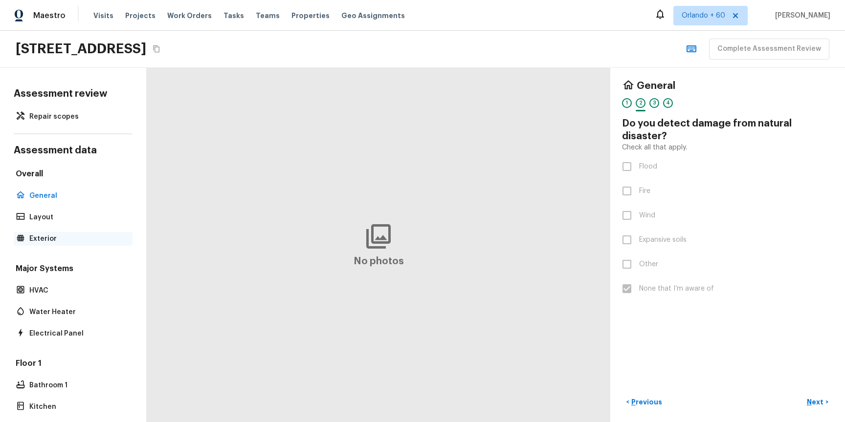
click at [43, 237] on p "Exterior" at bounding box center [77, 239] width 97 height 10
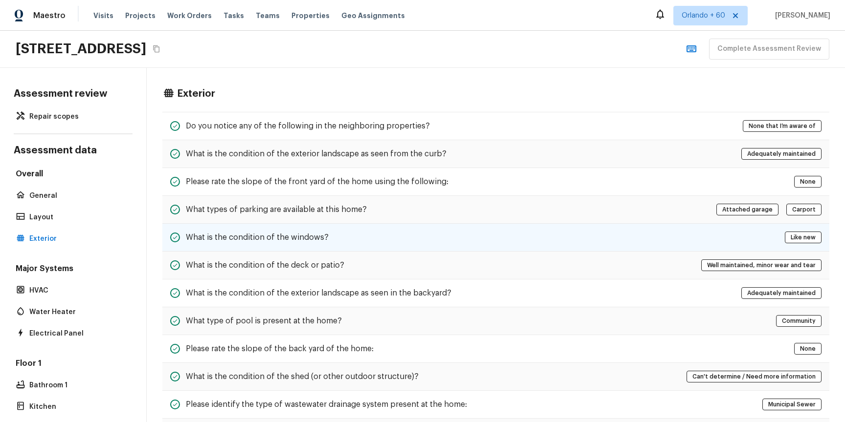
click at [409, 245] on div "What is the condition of the windows? Like new" at bounding box center [495, 238] width 667 height 28
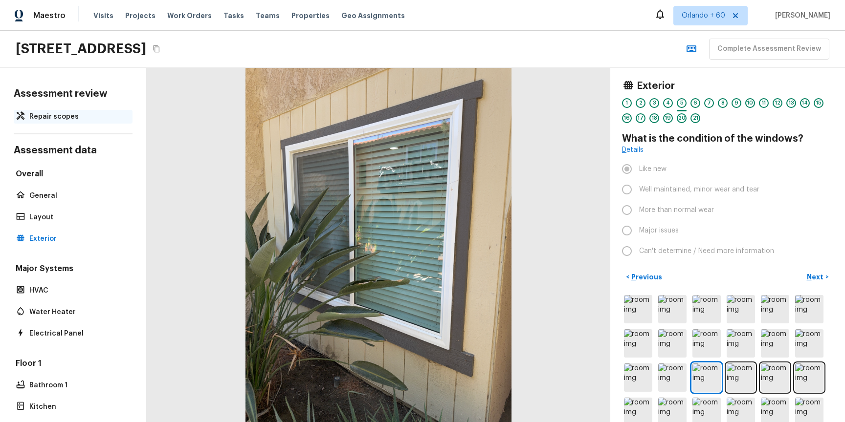
click at [61, 116] on p "Repair scopes" at bounding box center [77, 117] width 97 height 10
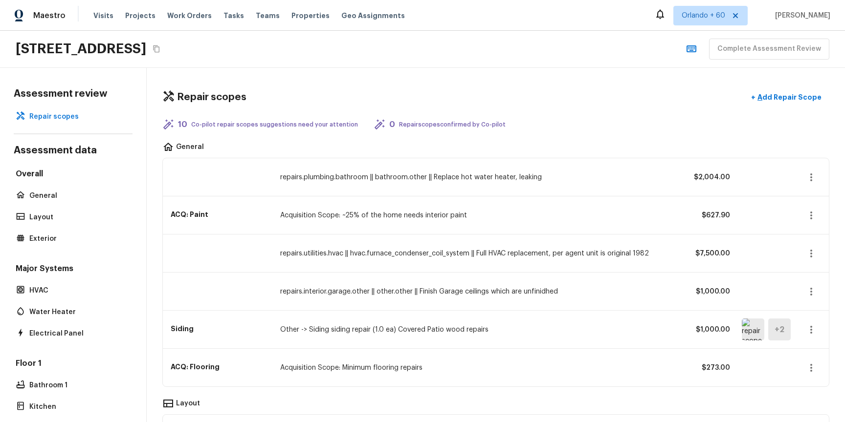
scroll to position [47, 0]
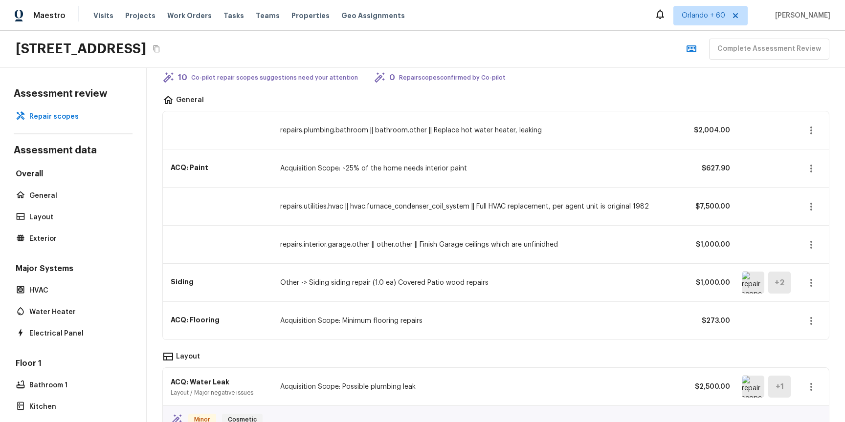
click at [807, 170] on icon "button" at bounding box center [811, 169] width 12 height 12
click at [797, 195] on li "Edit" at bounding box center [814, 196] width 45 height 29
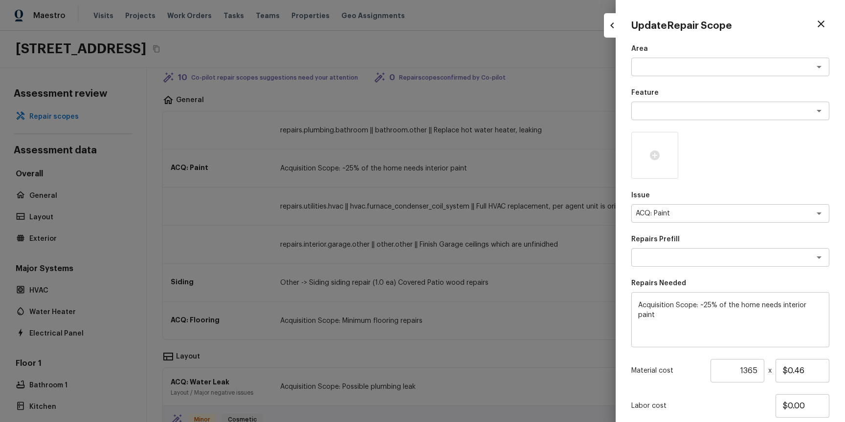
click at [819, 21] on icon "button" at bounding box center [821, 24] width 12 height 12
type input "1"
type input "$0.00"
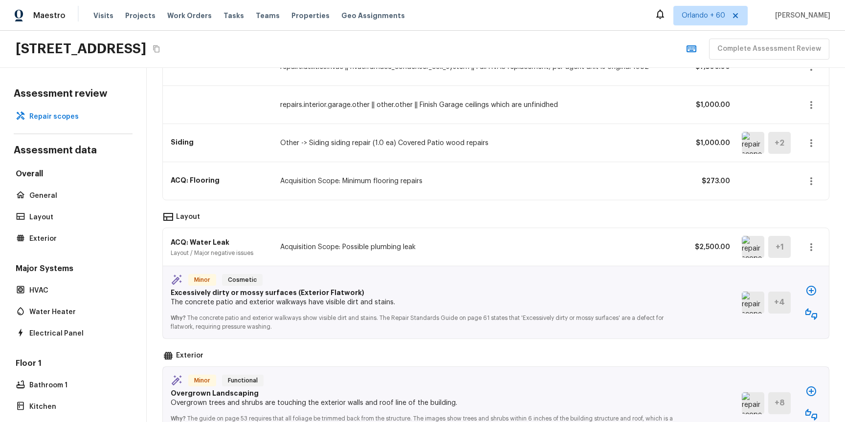
scroll to position [194, 0]
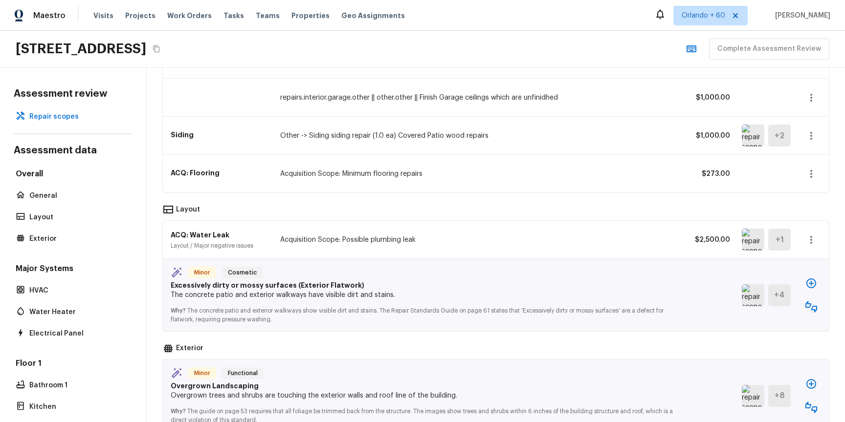
click at [816, 242] on icon "button" at bounding box center [811, 240] width 12 height 12
click at [788, 268] on li "Edit" at bounding box center [807, 268] width 64 height 29
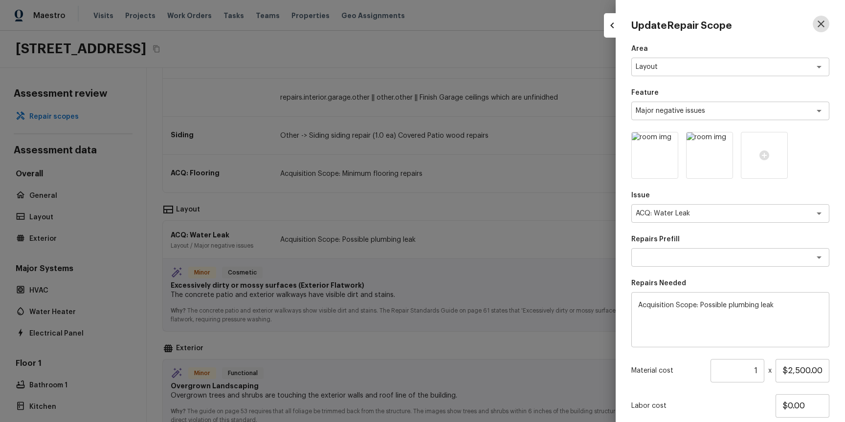
drag, startPoint x: 817, startPoint y: 25, endPoint x: 822, endPoint y: 77, distance: 52.1
click at [817, 25] on icon "button" at bounding box center [821, 24] width 12 height 12
type input "$0.00"
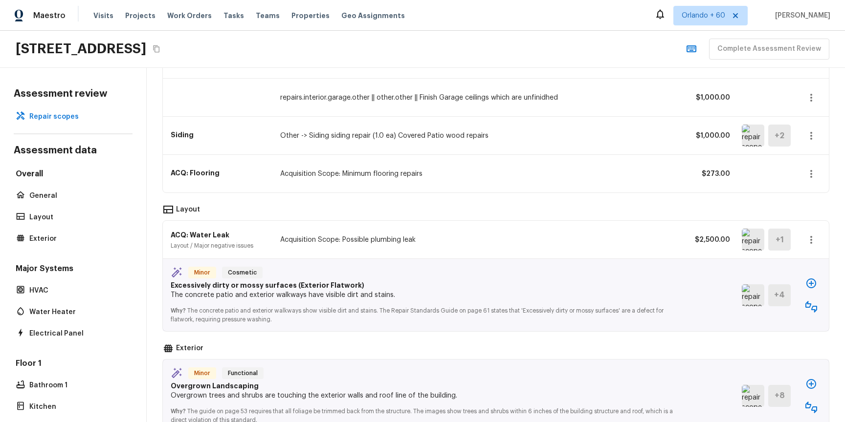
click at [807, 239] on icon "button" at bounding box center [811, 240] width 12 height 12
click at [820, 322] on li "Go To Question" at bounding box center [807, 326] width 64 height 29
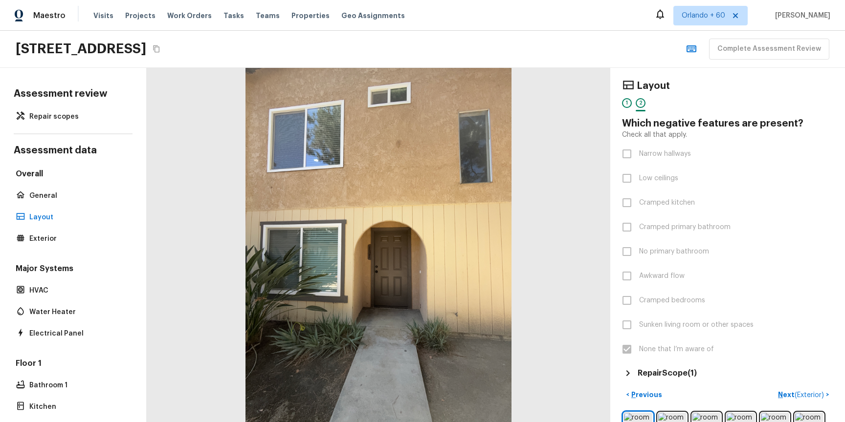
click at [649, 373] on h5 "Repair Scope ( 1 )" at bounding box center [667, 373] width 59 height 11
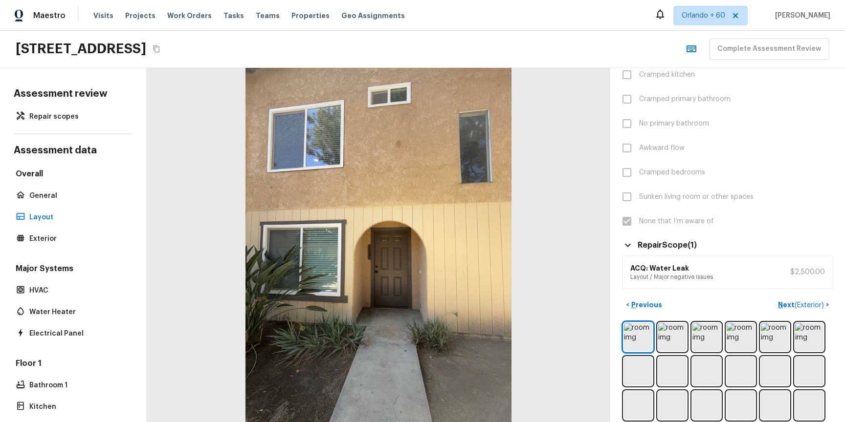
scroll to position [133, 0]
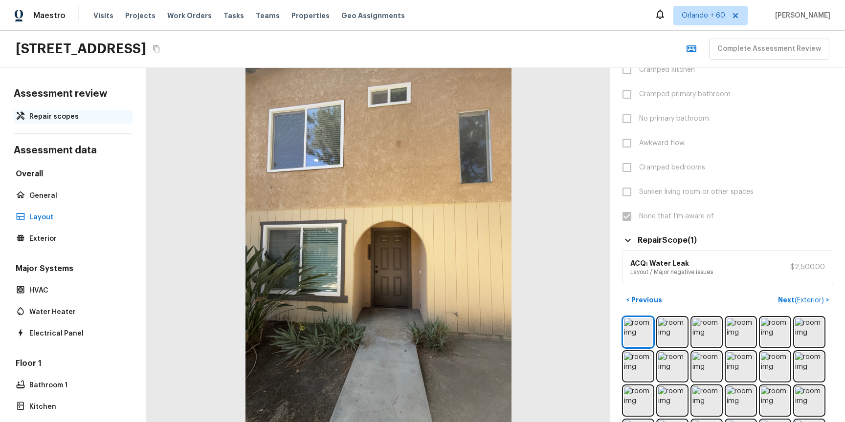
click at [57, 119] on p "Repair scopes" at bounding box center [77, 117] width 97 height 10
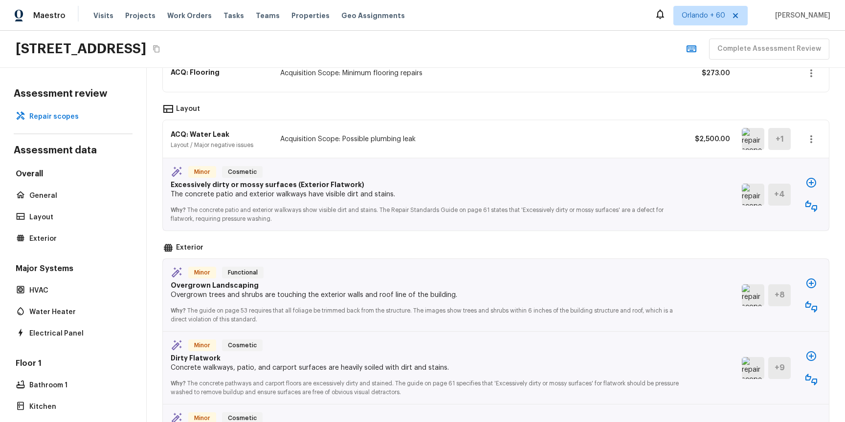
scroll to position [297, 0]
drag, startPoint x: 226, startPoint y: 197, endPoint x: 184, endPoint y: 191, distance: 42.5
click at [226, 197] on p "The concrete patio and exterior walkways have visible dirt and stains." at bounding box center [429, 193] width 516 height 10
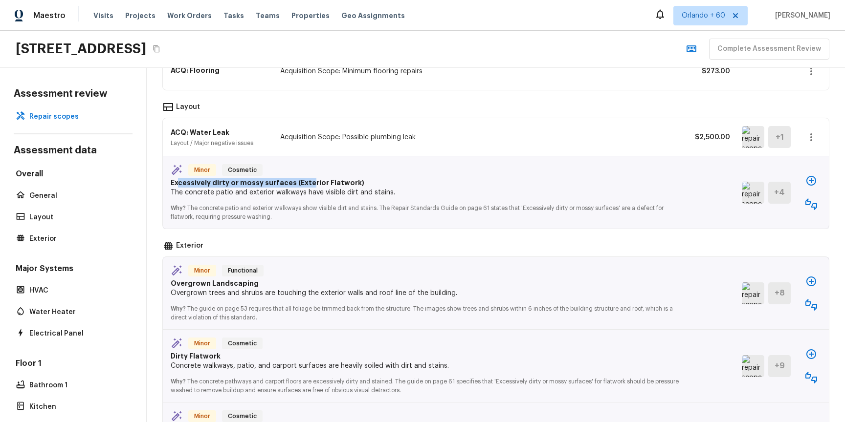
drag, startPoint x: 177, startPoint y: 183, endPoint x: 304, endPoint y: 184, distance: 126.6
click at [304, 184] on p "Excessively dirty or mossy surfaces (Exterior Flatwork)" at bounding box center [429, 183] width 516 height 10
drag, startPoint x: 179, startPoint y: 194, endPoint x: 355, endPoint y: 195, distance: 175.5
click at [355, 195] on p "The concrete patio and exterior walkways have visible dirt and stains." at bounding box center [429, 193] width 516 height 10
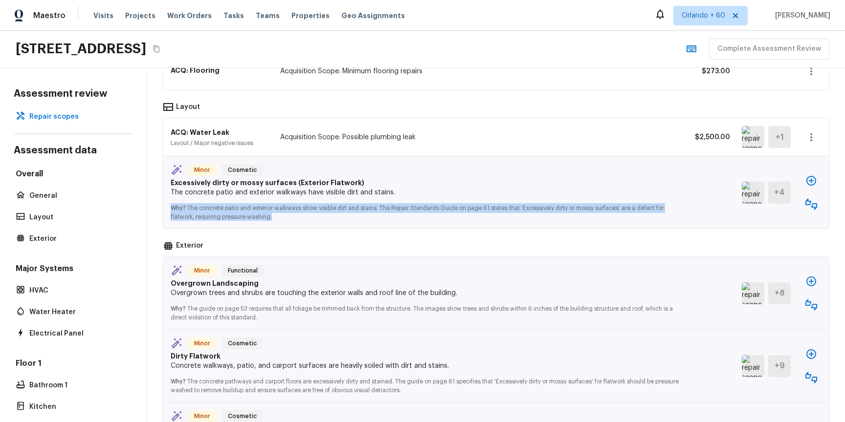
drag, startPoint x: 172, startPoint y: 208, endPoint x: 279, endPoint y: 221, distance: 107.3
click at [279, 221] on p "Why? The concrete patio and exterior walkways show visible dirt and stains. The…" at bounding box center [429, 209] width 516 height 23
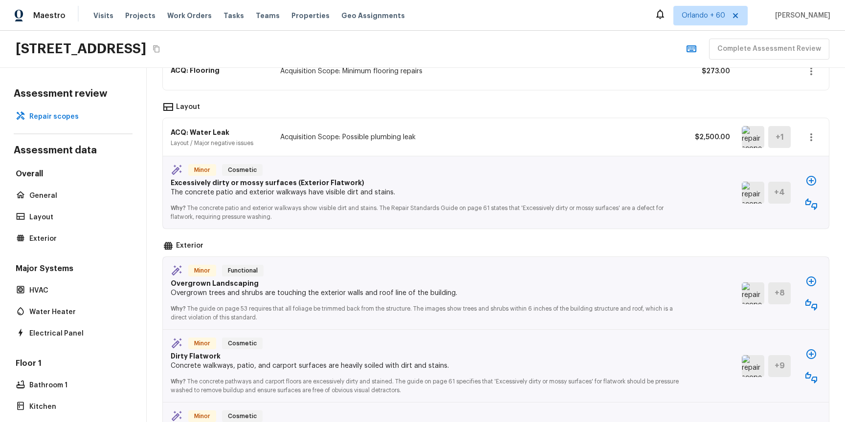
click at [270, 210] on p "Why? The concrete patio and exterior walkways show visible dirt and stains. The…" at bounding box center [429, 209] width 516 height 23
click at [752, 196] on img at bounding box center [753, 193] width 22 height 22
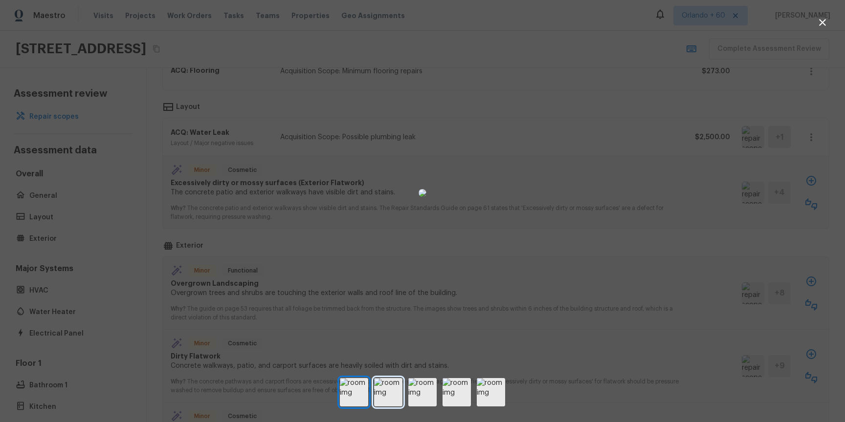
click at [380, 396] on img at bounding box center [388, 392] width 28 height 28
click at [423, 395] on img at bounding box center [422, 392] width 28 height 28
click at [454, 387] on img at bounding box center [456, 392] width 28 height 28
click at [821, 21] on icon "button" at bounding box center [823, 23] width 12 height 12
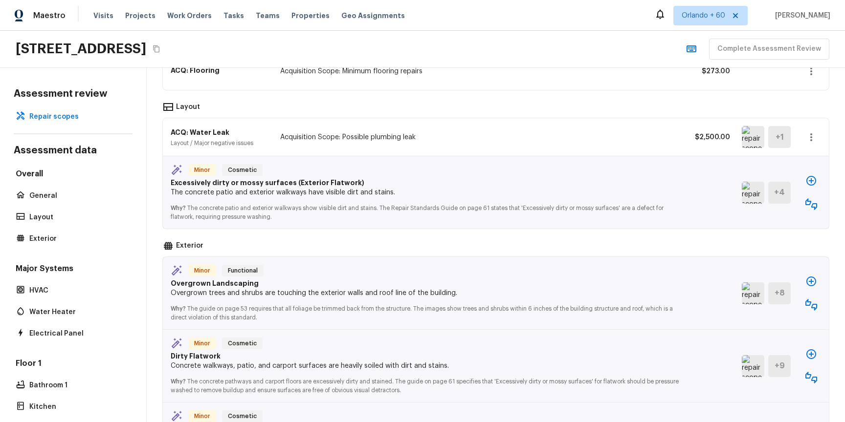
click at [810, 183] on icon "button" at bounding box center [811, 181] width 12 height 12
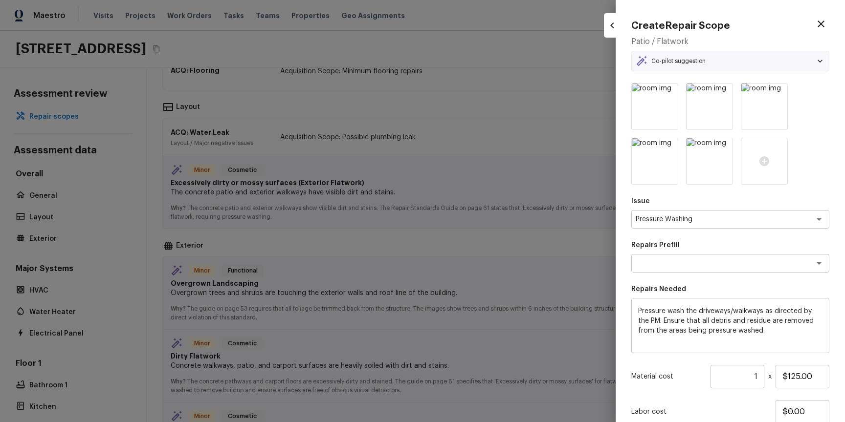
type textarea "Pressure Wash Drive/Walk Way"
click at [819, 61] on icon at bounding box center [820, 61] width 10 height 10
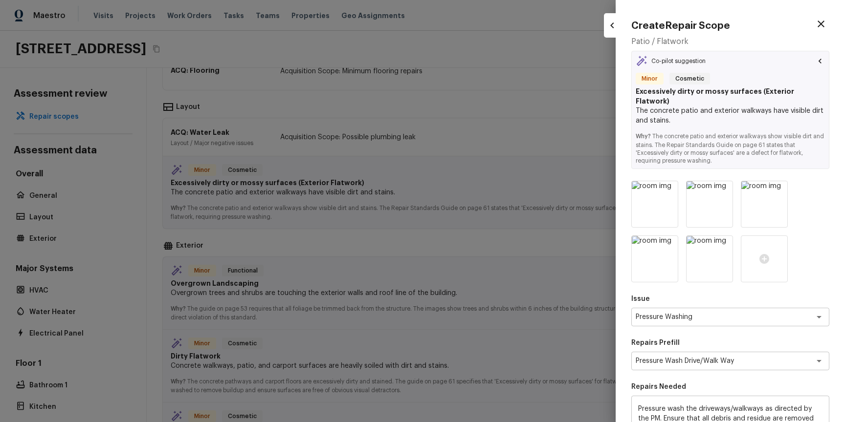
click at [819, 63] on icon at bounding box center [820, 61] width 10 height 10
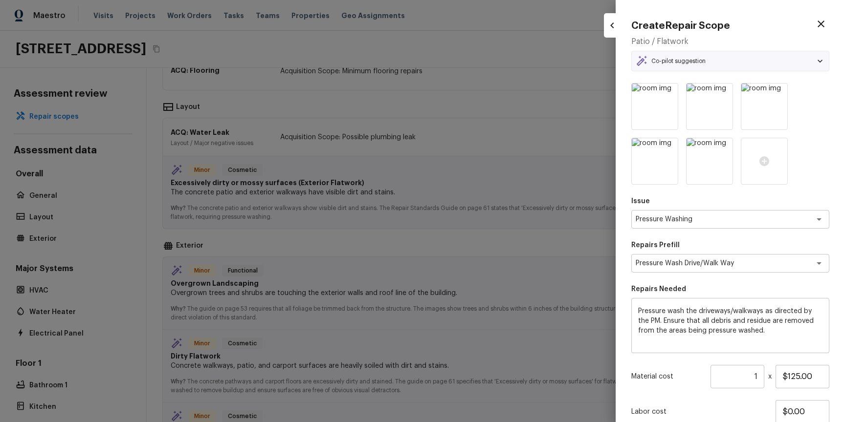
scroll to position [73, 0]
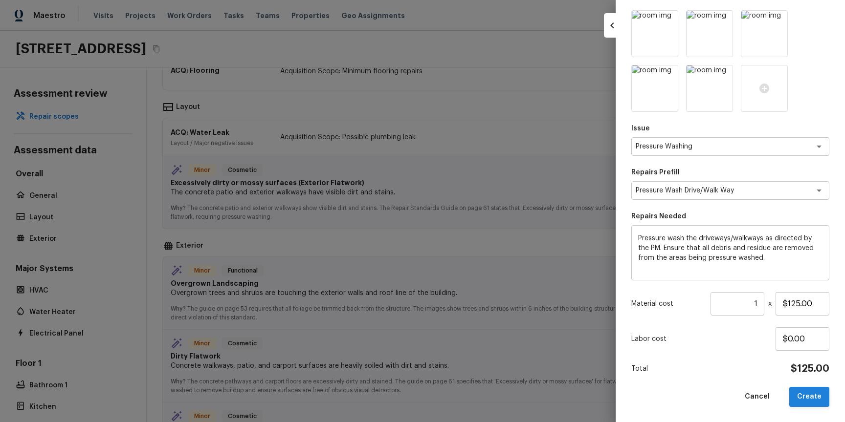
click at [808, 396] on button "Create" at bounding box center [809, 397] width 40 height 20
type input "$0.00"
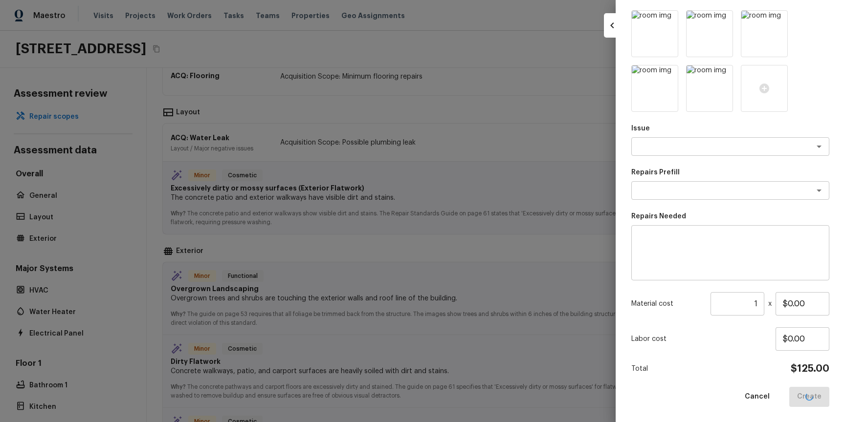
scroll to position [34, 0]
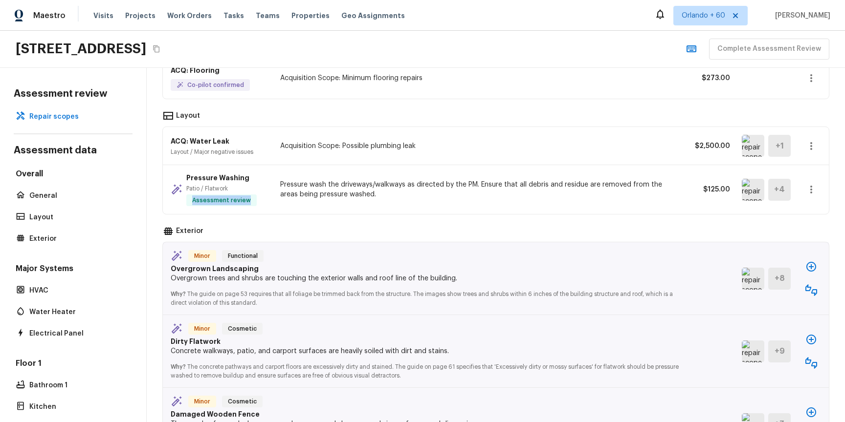
drag, startPoint x: 192, startPoint y: 200, endPoint x: 251, endPoint y: 201, distance: 59.7
click at [251, 201] on div "Assessment review" at bounding box center [221, 201] width 70 height 12
click at [259, 206] on div "Pressure Washing Patio / Flatwork Assessment review" at bounding box center [220, 189] width 98 height 33
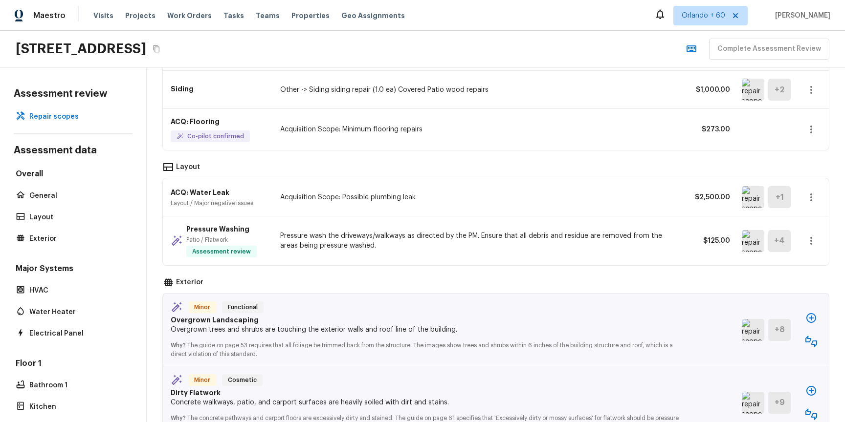
scroll to position [237, 0]
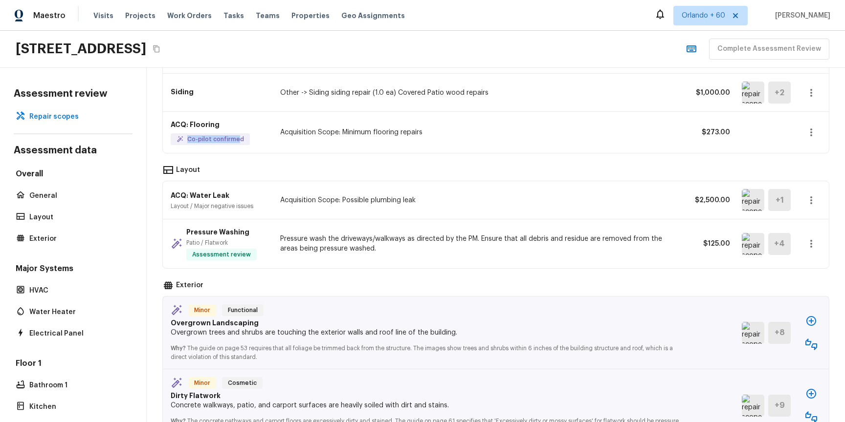
drag, startPoint x: 180, startPoint y: 137, endPoint x: 237, endPoint y: 138, distance: 56.7
click at [237, 138] on span "Co-pilot confirmed" at bounding box center [210, 139] width 75 height 8
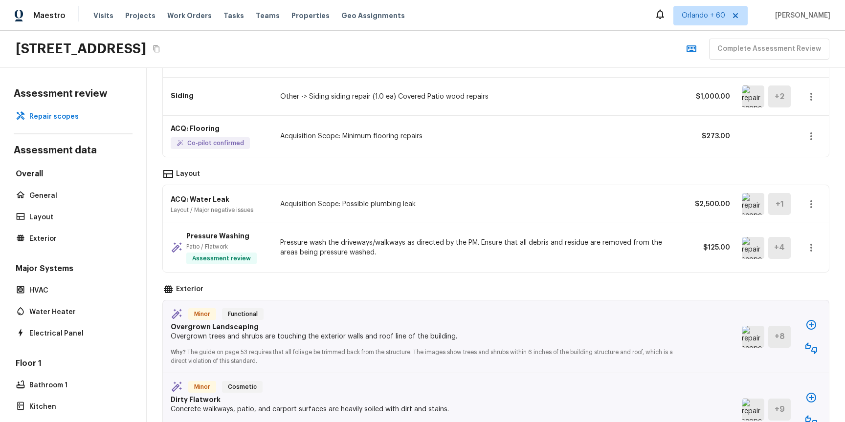
click at [251, 145] on div "ACQ: Flooring Co-pilot confirmed" at bounding box center [220, 136] width 98 height 25
drag, startPoint x: 163, startPoint y: 130, endPoint x: 737, endPoint y: 144, distance: 574.7
click at [737, 144] on div "ACQ: Flooring Co-pilot confirmed Acquisition Scope: Minimum flooring repairs $2…" at bounding box center [496, 136] width 666 height 41
click at [455, 155] on div "ACQ: Flooring Co-pilot confirmed Acquisition Scope: Minimum flooring repairs $2…" at bounding box center [496, 136] width 666 height 41
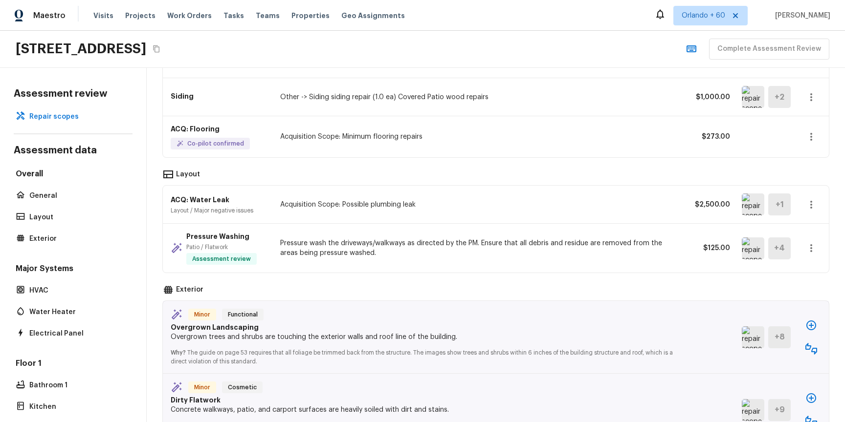
drag, startPoint x: 195, startPoint y: 144, endPoint x: 229, endPoint y: 143, distance: 34.2
click at [229, 143] on div "Co-pilot confirmed" at bounding box center [210, 144] width 67 height 8
drag, startPoint x: 238, startPoint y: 143, endPoint x: 187, endPoint y: 146, distance: 50.9
click at [187, 146] on span "Co-pilot confirmed" at bounding box center [210, 144] width 75 height 8
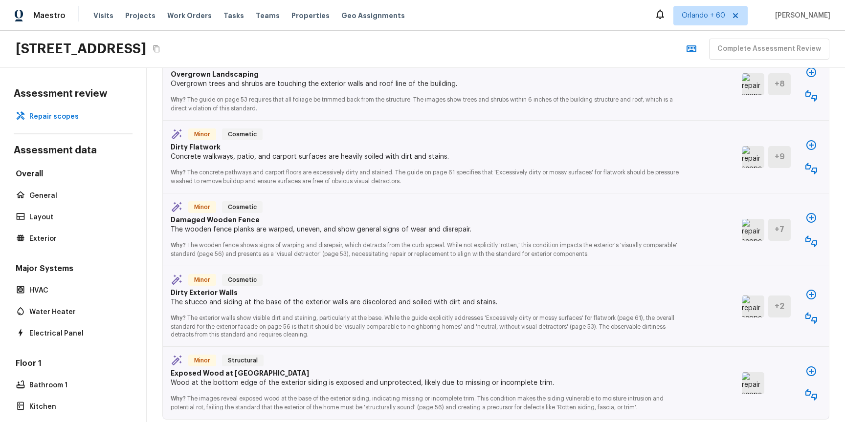
scroll to position [495, 0]
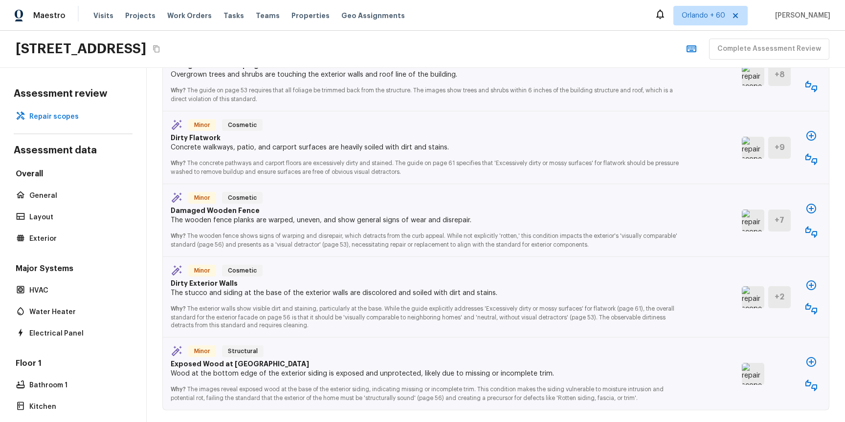
click at [748, 220] on img at bounding box center [753, 221] width 22 height 22
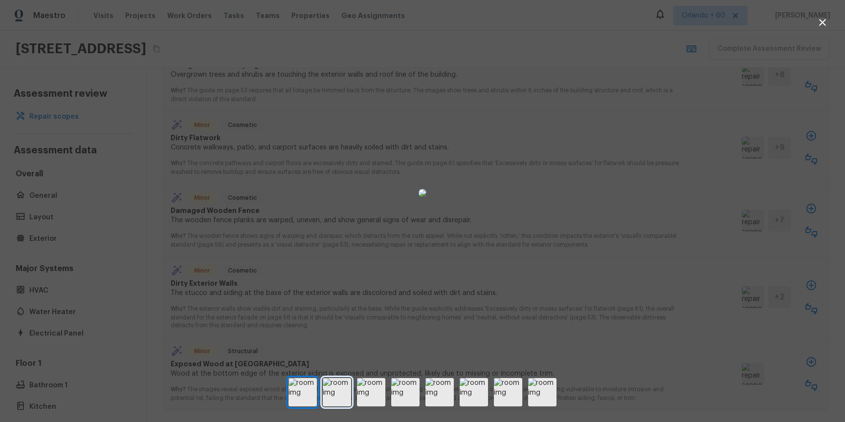
click at [341, 386] on img at bounding box center [337, 392] width 28 height 28
click at [377, 394] on img at bounding box center [371, 392] width 28 height 28
click at [406, 395] on img at bounding box center [405, 392] width 28 height 28
click at [504, 396] on img at bounding box center [508, 392] width 28 height 28
click at [819, 22] on icon "button" at bounding box center [823, 23] width 12 height 12
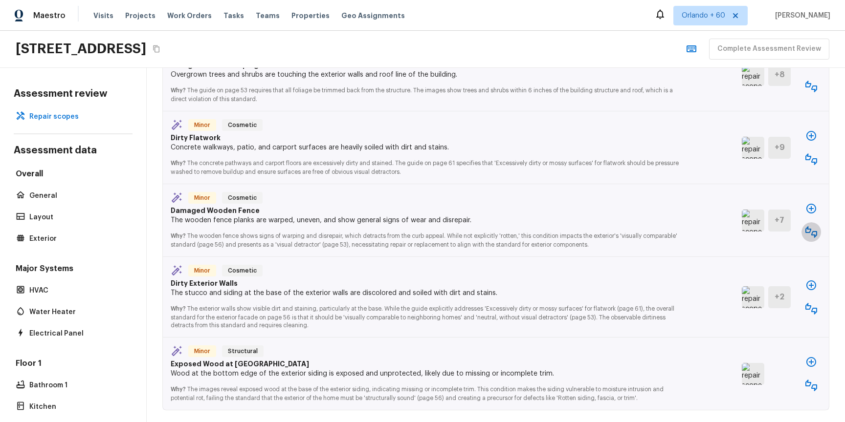
click at [810, 232] on icon "button" at bounding box center [811, 232] width 12 height 12
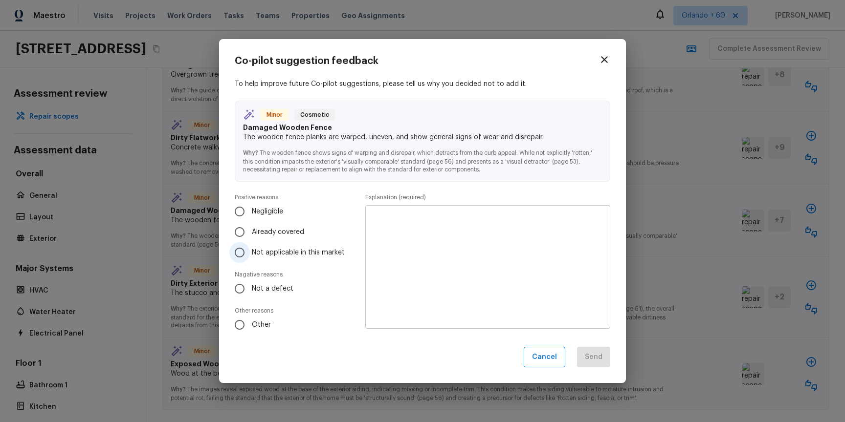
click at [240, 251] on input "Not applicable in this market" at bounding box center [239, 253] width 21 height 21
radio input "true"
click at [423, 258] on textarea at bounding box center [487, 267] width 231 height 108
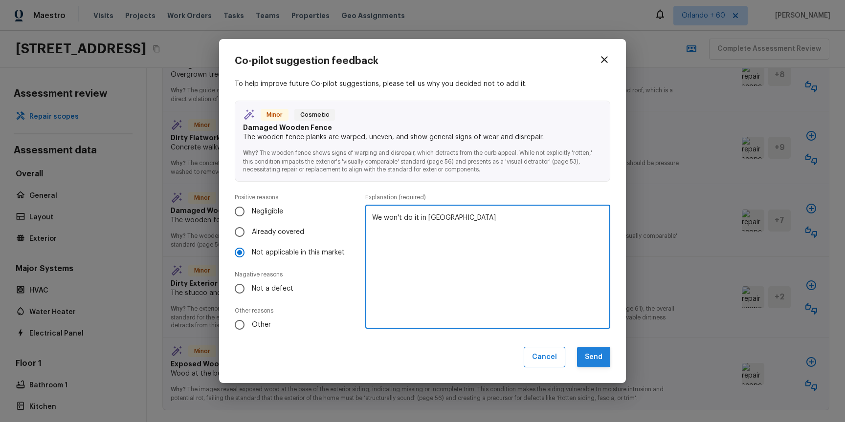
type textarea "We won't do it in CA"
click at [590, 355] on button "Send" at bounding box center [593, 357] width 33 height 21
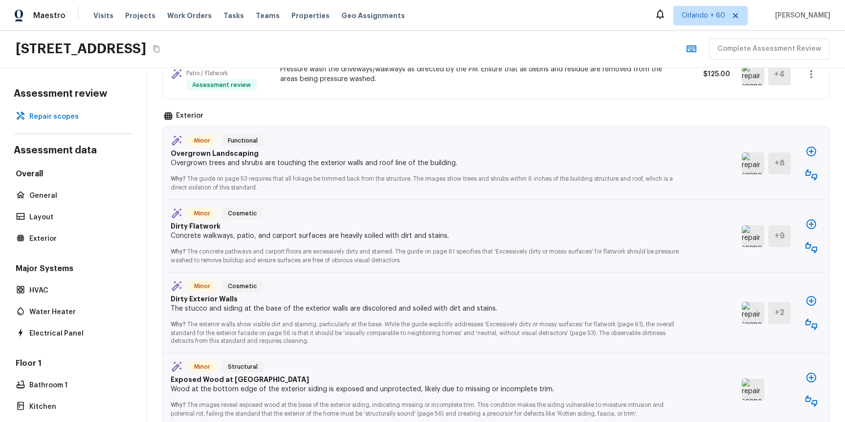
scroll to position [413, 0]
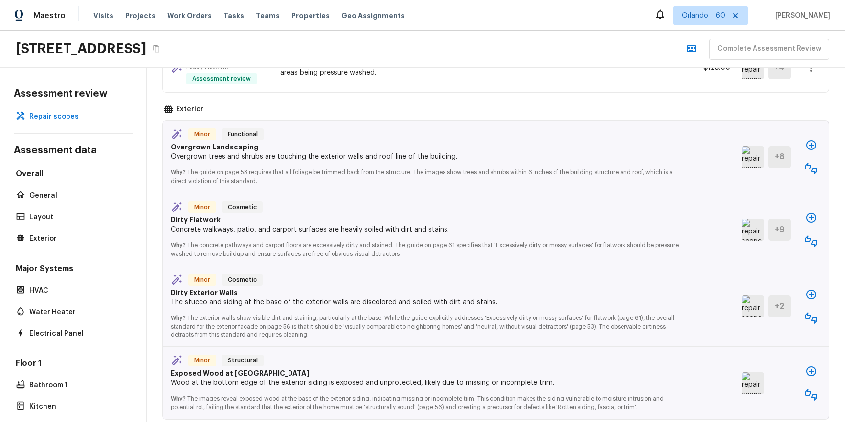
click at [807, 244] on icon "button" at bounding box center [811, 242] width 12 height 12
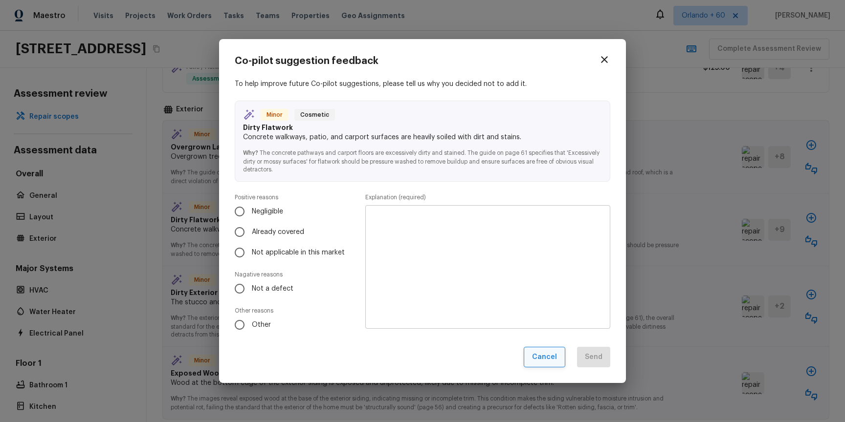
click at [542, 358] on button "Cancel" at bounding box center [545, 357] width 42 height 21
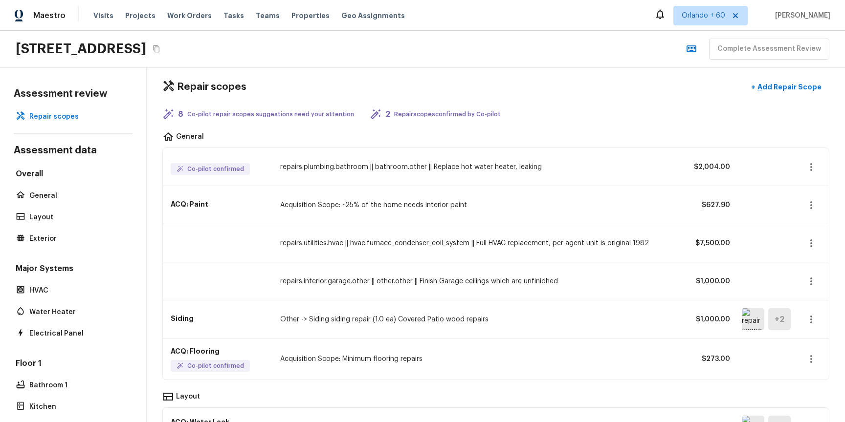
scroll to position [0, 0]
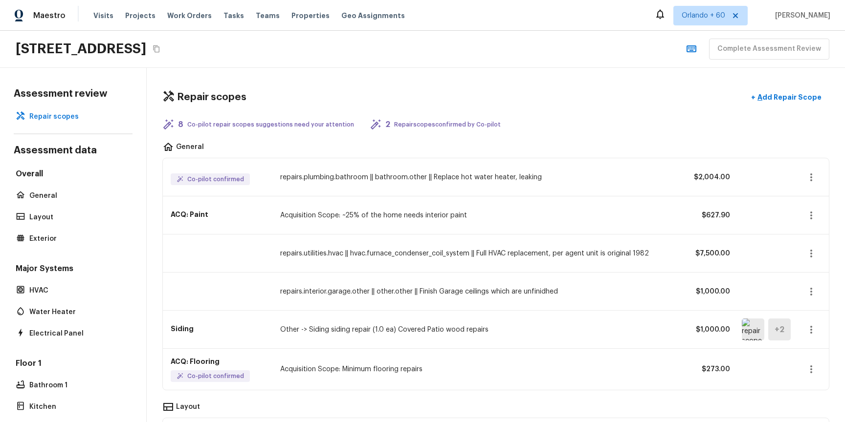
click at [169, 124] on icon at bounding box center [168, 124] width 10 height 10
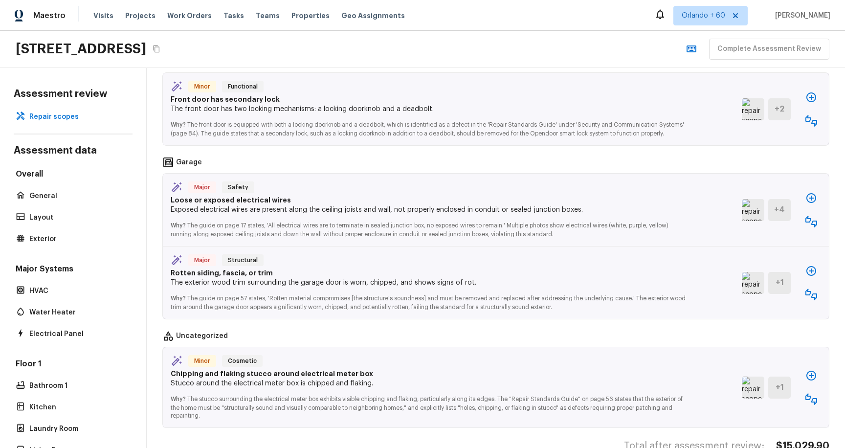
scroll to position [812, 0]
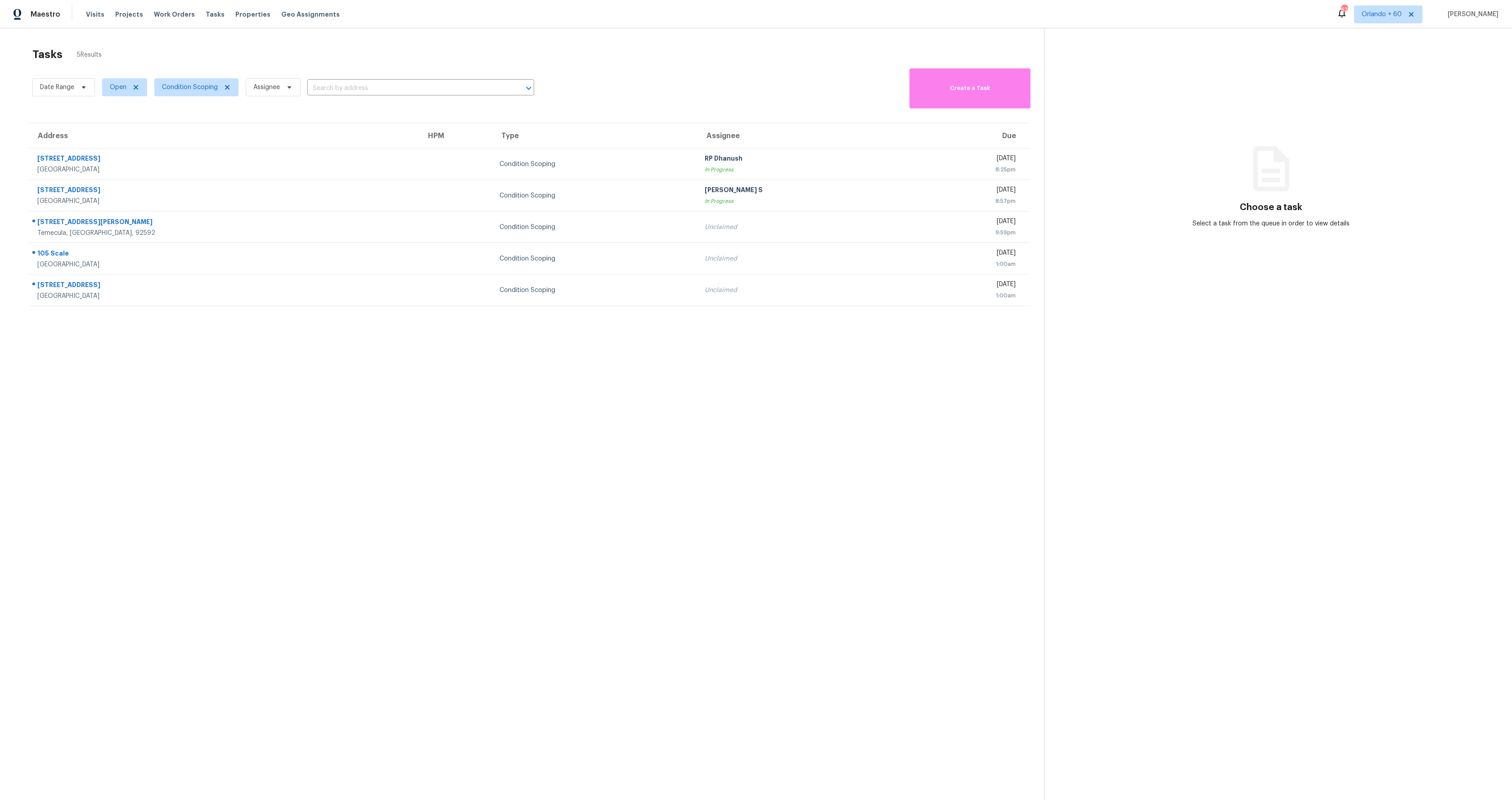
click at [420, 438] on section "Tasks 5 Results Date Range Open Condition Scoping Assignee ​ Create a Task Addr…" at bounding box center [529, 435] width 1030 height 786
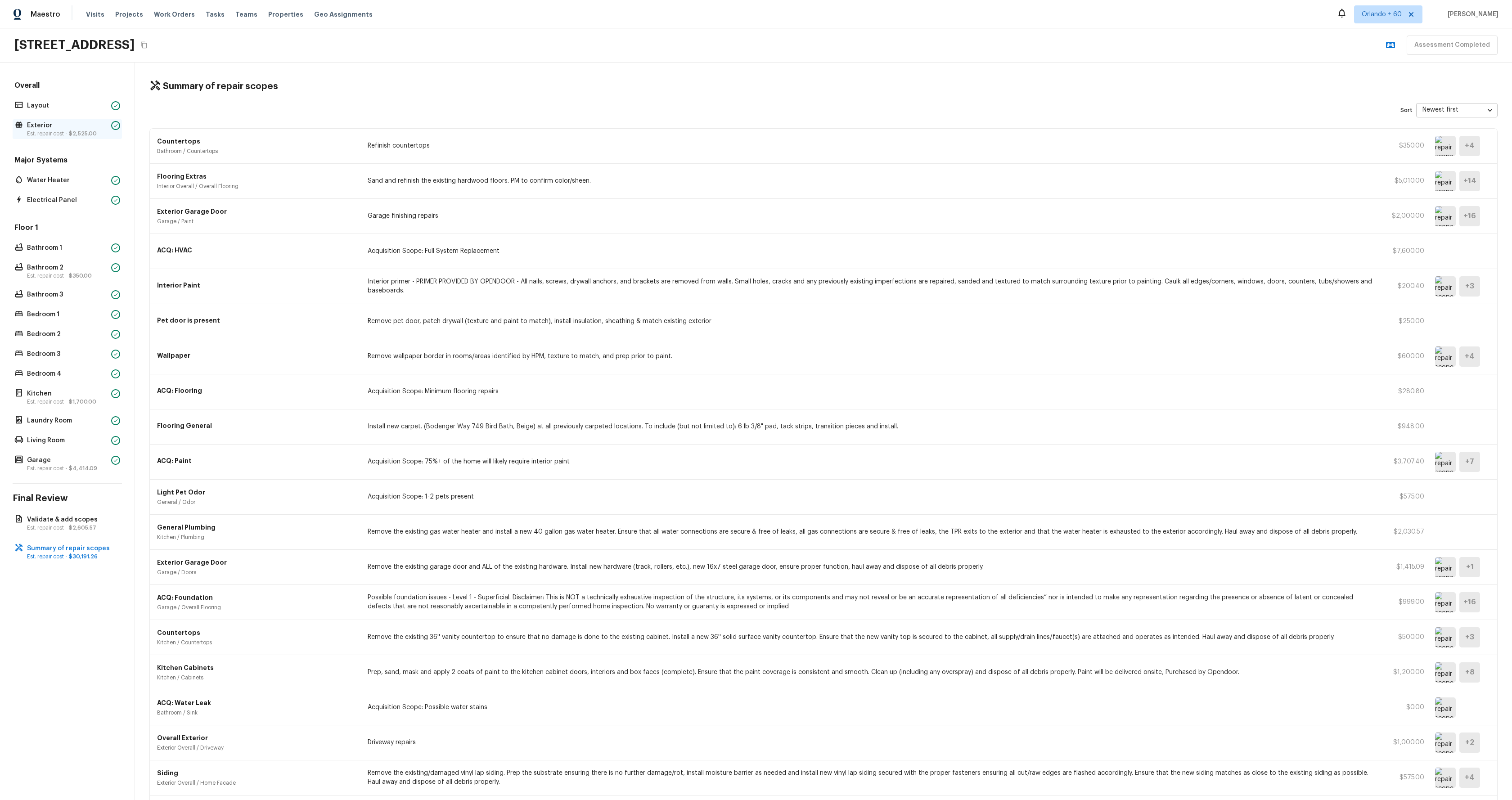
click at [46, 122] on p "Exterior" at bounding box center [67, 126] width 81 height 9
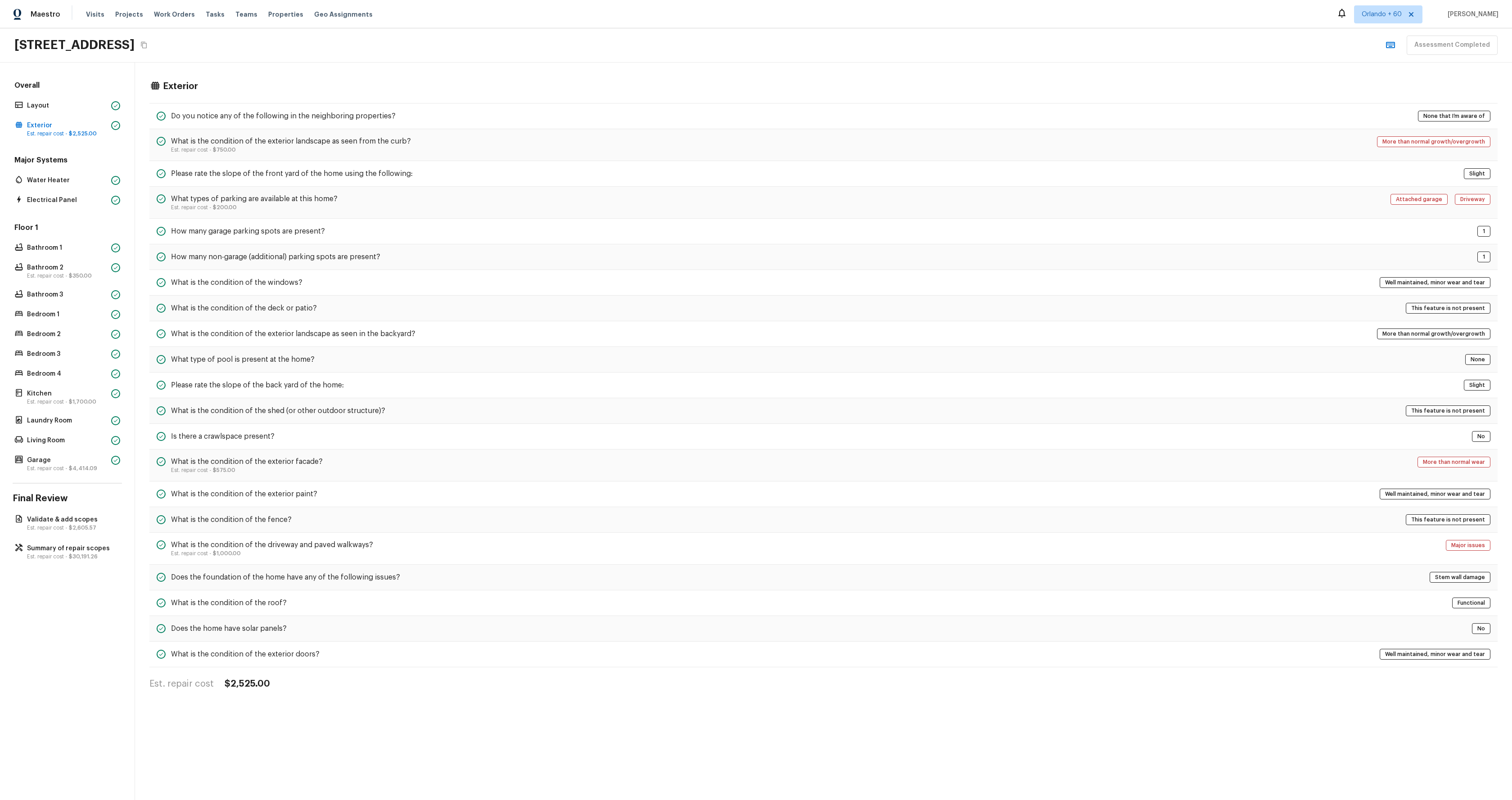
click at [63, 113] on div "Overall Layout Exterior Est. repair cost - $2,525.00" at bounding box center [67, 110] width 110 height 59
click at [69, 104] on p "Layout" at bounding box center [67, 106] width 81 height 9
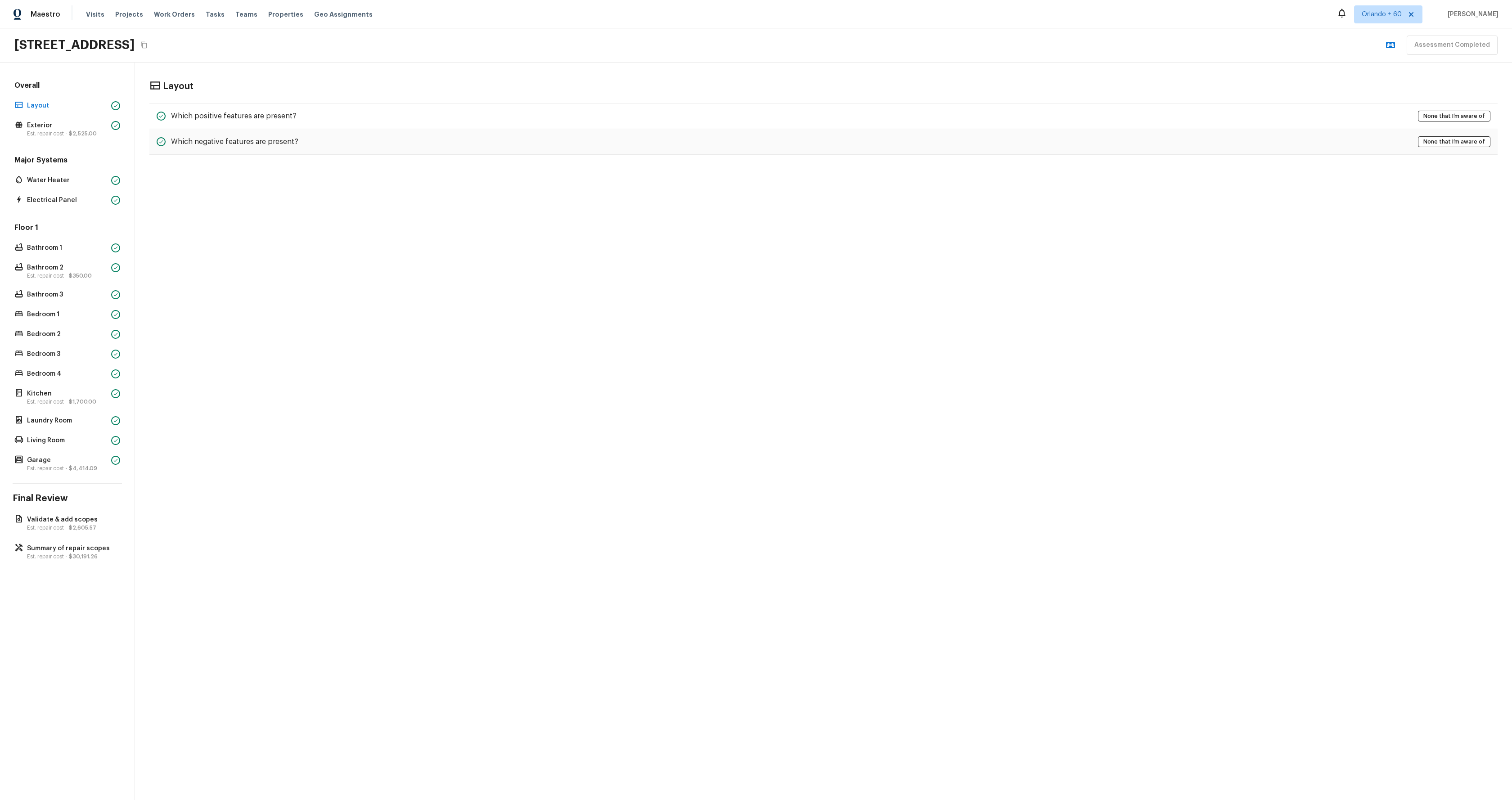
click at [364, 224] on div "Layout Which positive features are present? None that I’m aware of Which negati…" at bounding box center [824, 431] width 1377 height 737
click at [320, 150] on div "Which negative features are present? None that I’m aware of" at bounding box center [823, 142] width 1348 height 26
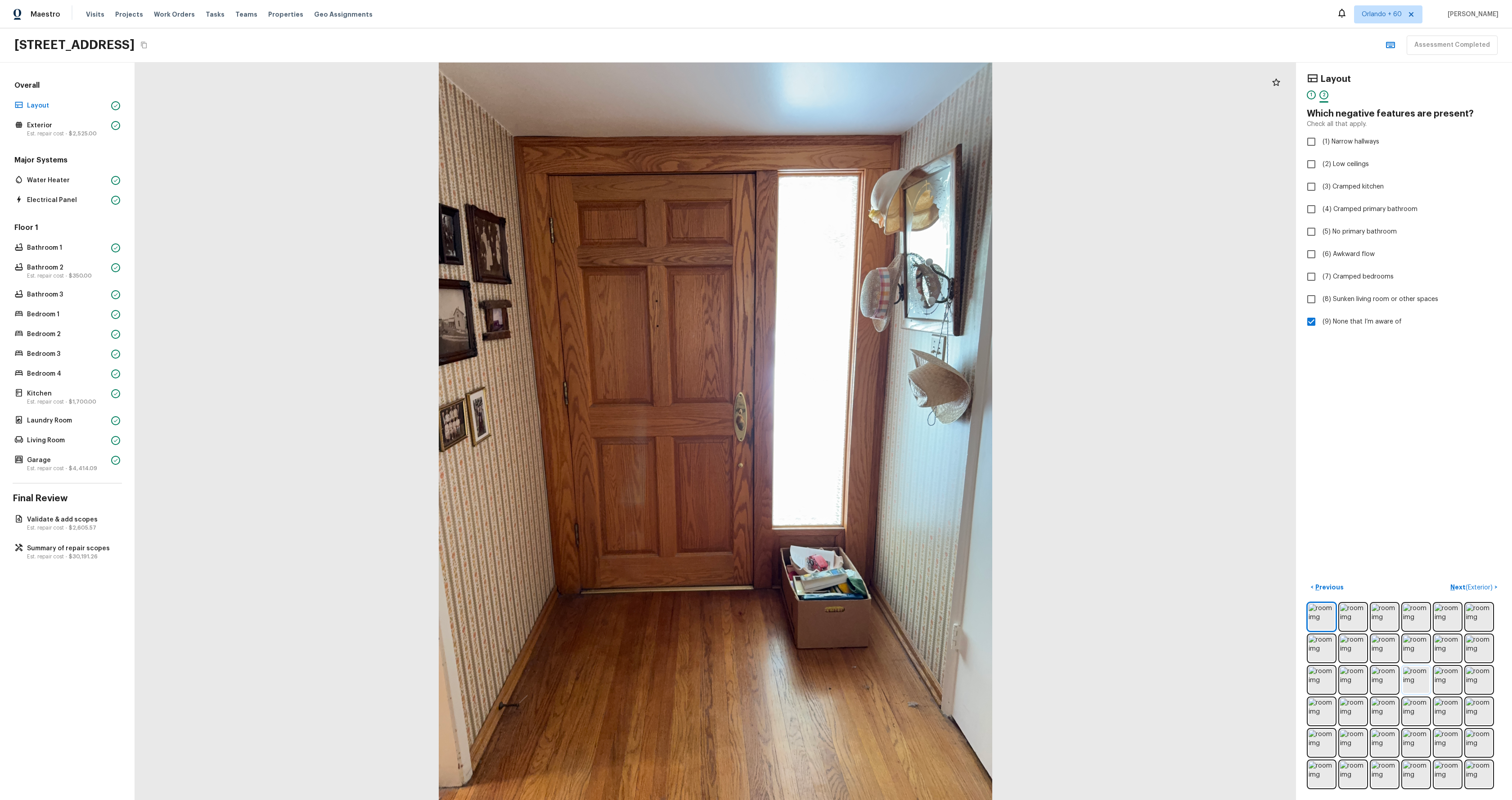
click at [1412, 680] on img at bounding box center [1416, 680] width 26 height 26
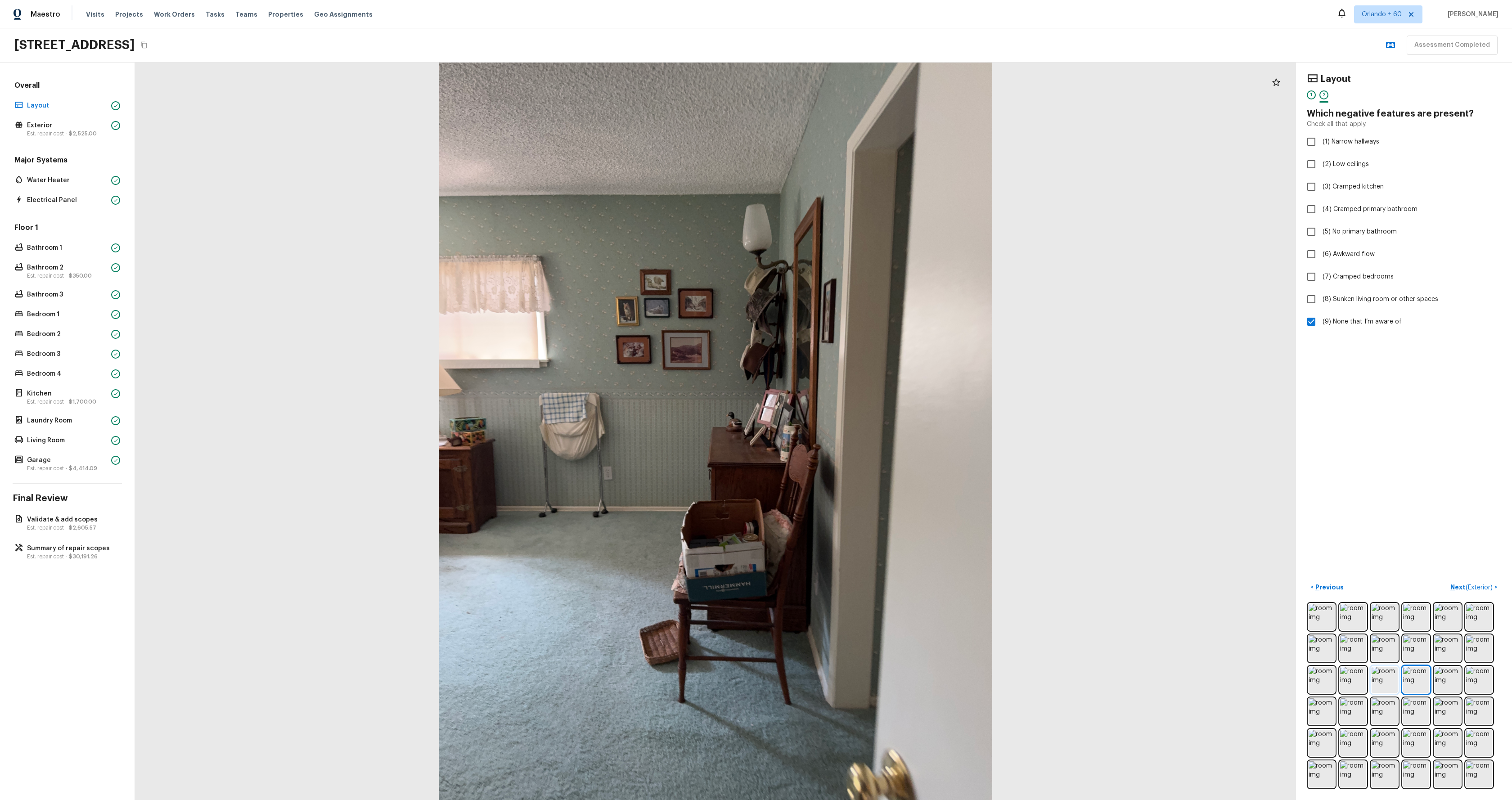
click at [1379, 691] on img at bounding box center [1384, 680] width 26 height 26
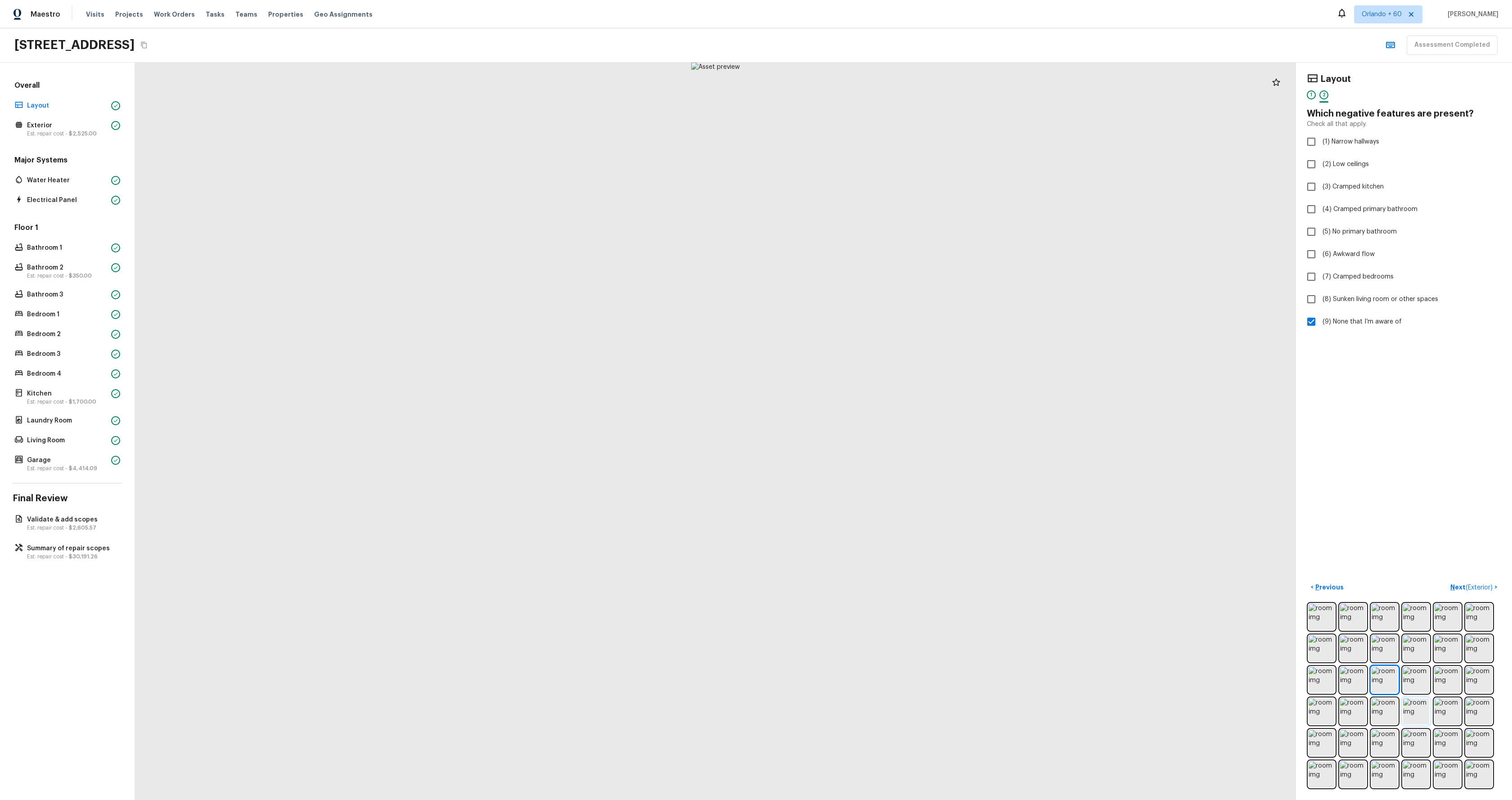
click at [1424, 723] on img at bounding box center [1416, 712] width 26 height 26
click at [1411, 709] on img at bounding box center [1416, 712] width 26 height 26
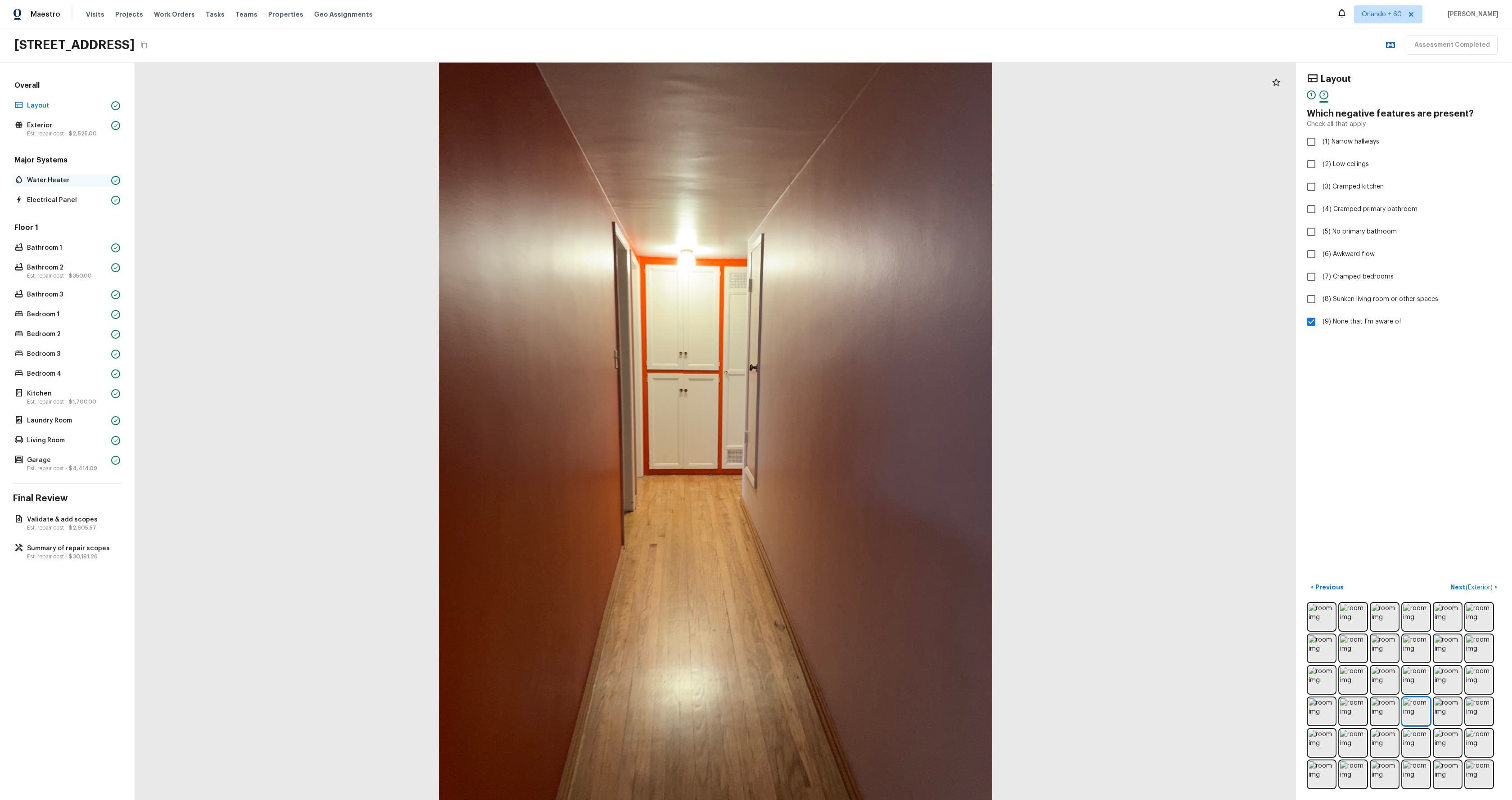
click at [57, 179] on p "Water Heater" at bounding box center [67, 180] width 81 height 9
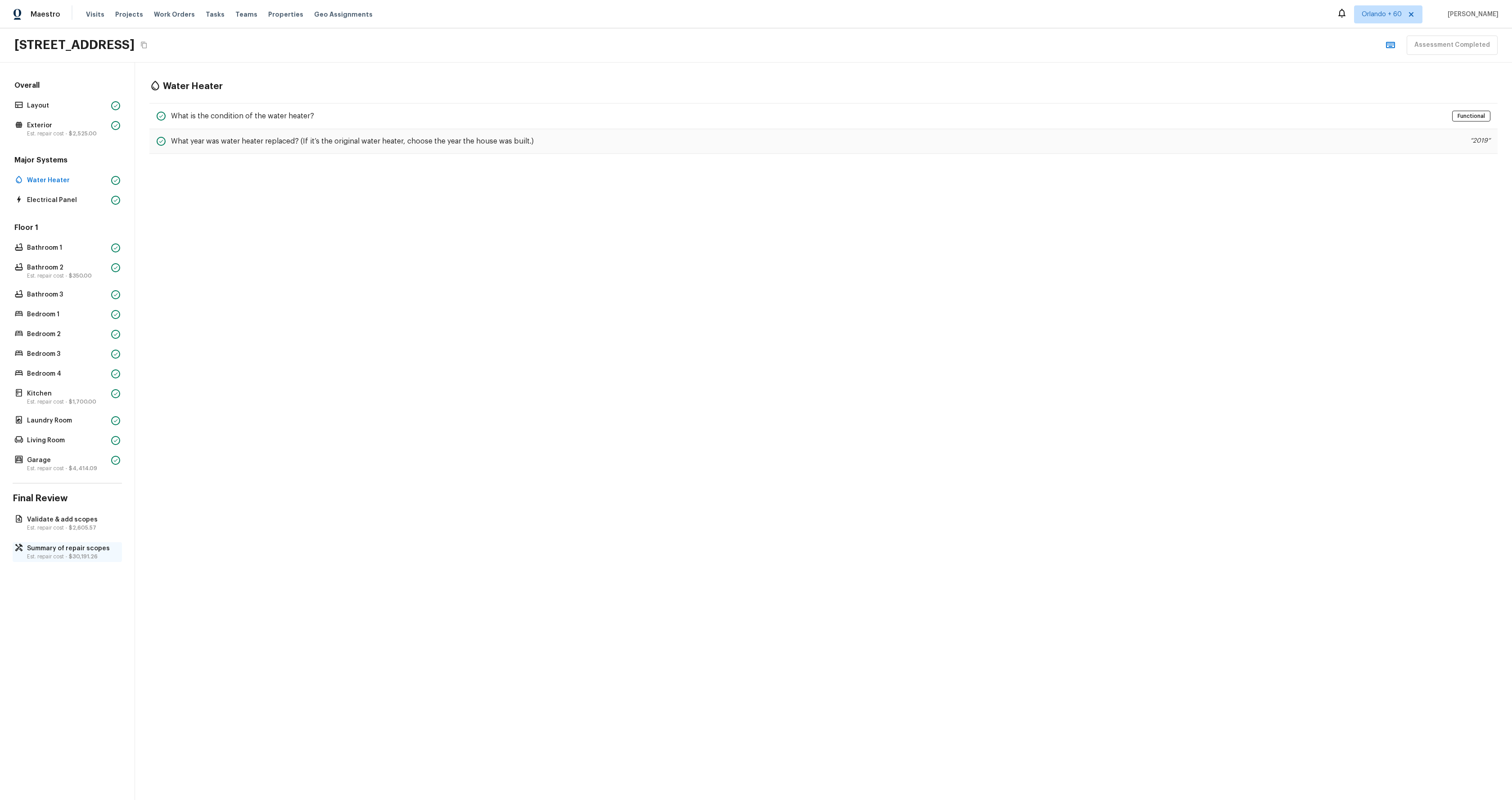
click at [51, 553] on p "Est. repair cost - $30,191.26" at bounding box center [71, 557] width 89 height 7
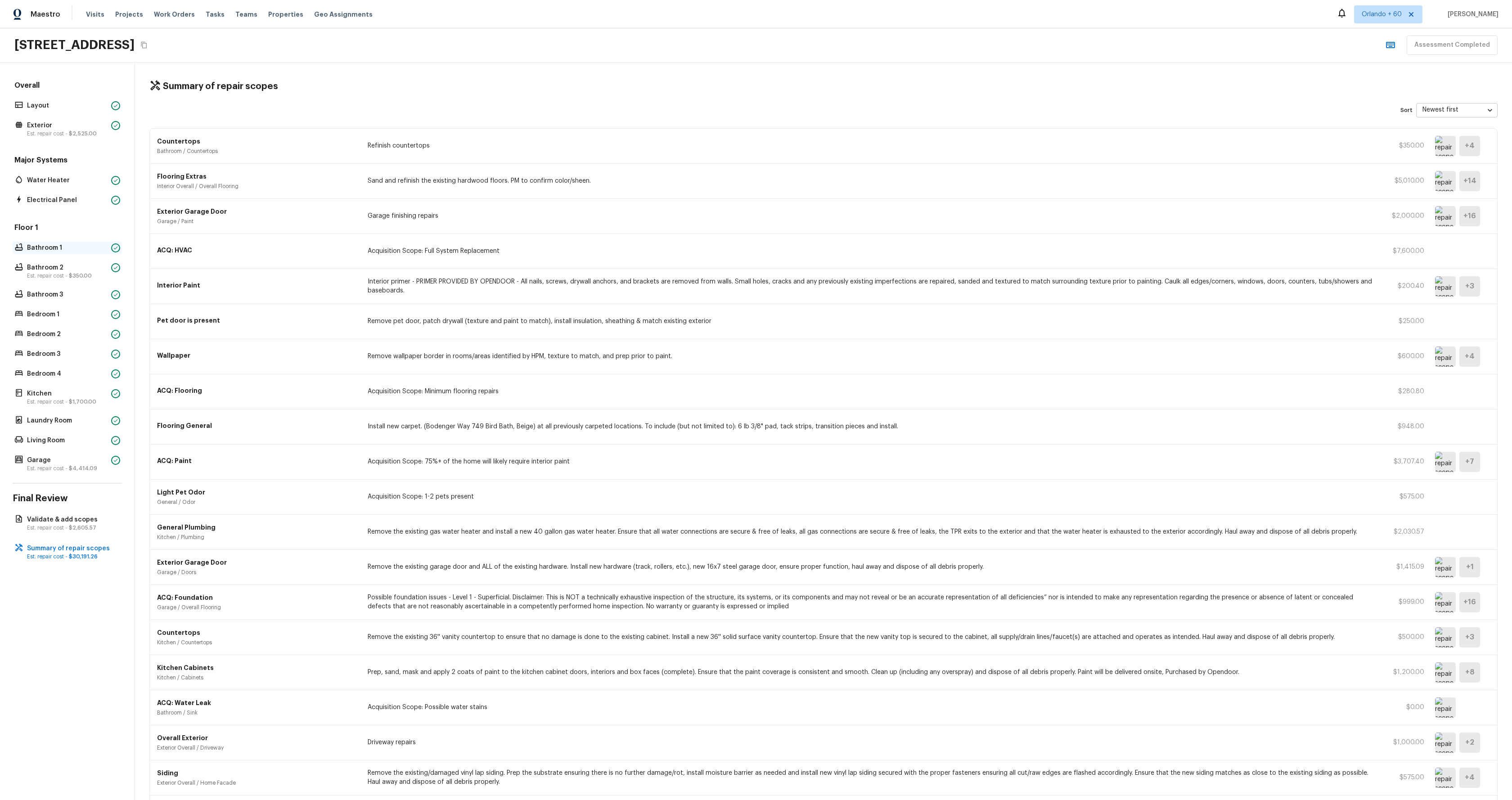
click at [42, 248] on p "Bathroom 1" at bounding box center [67, 249] width 81 height 9
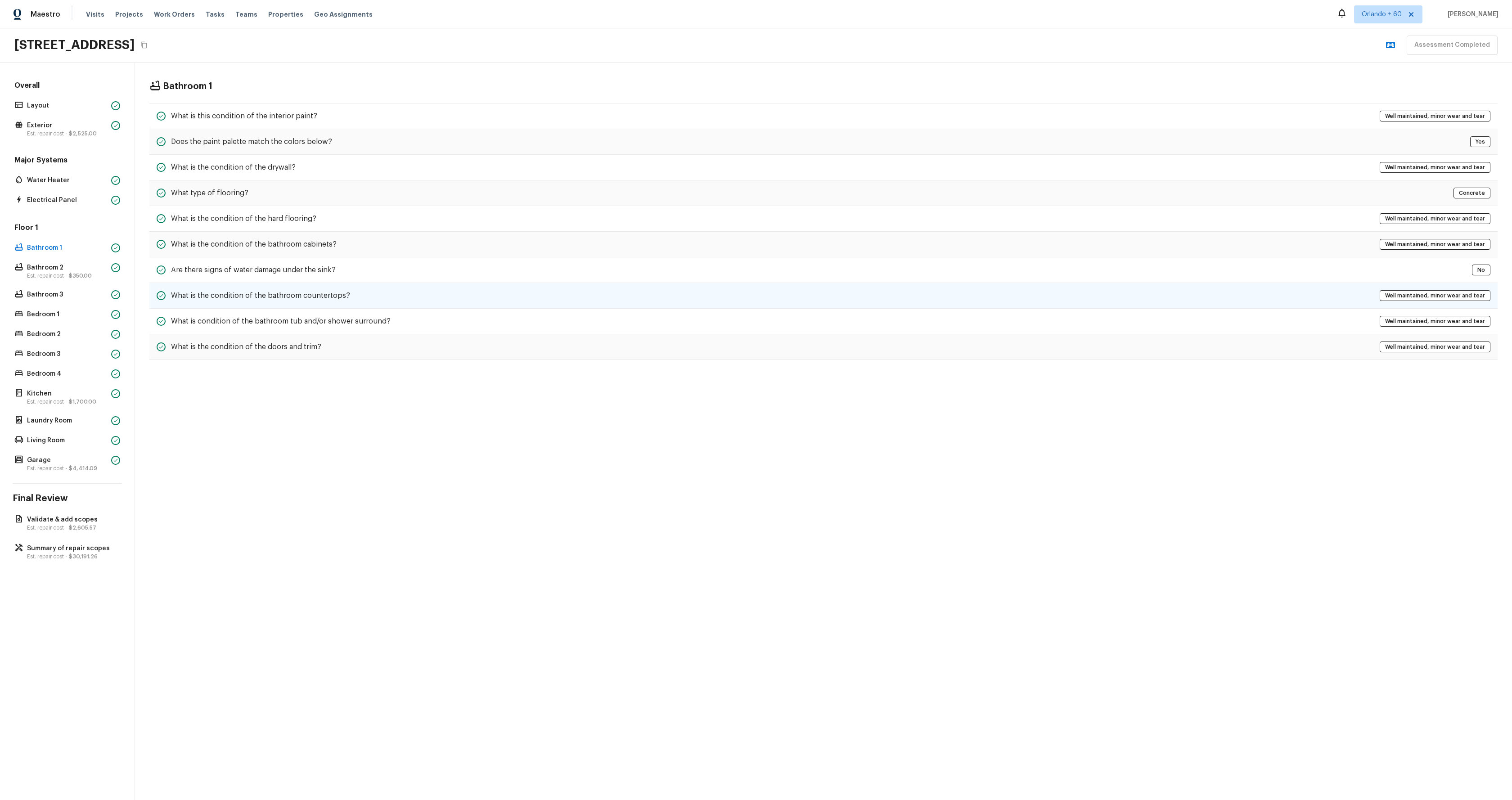
click at [403, 286] on div "What is the condition of the bathroom countertops? Well maintained, minor wear …" at bounding box center [823, 296] width 1348 height 26
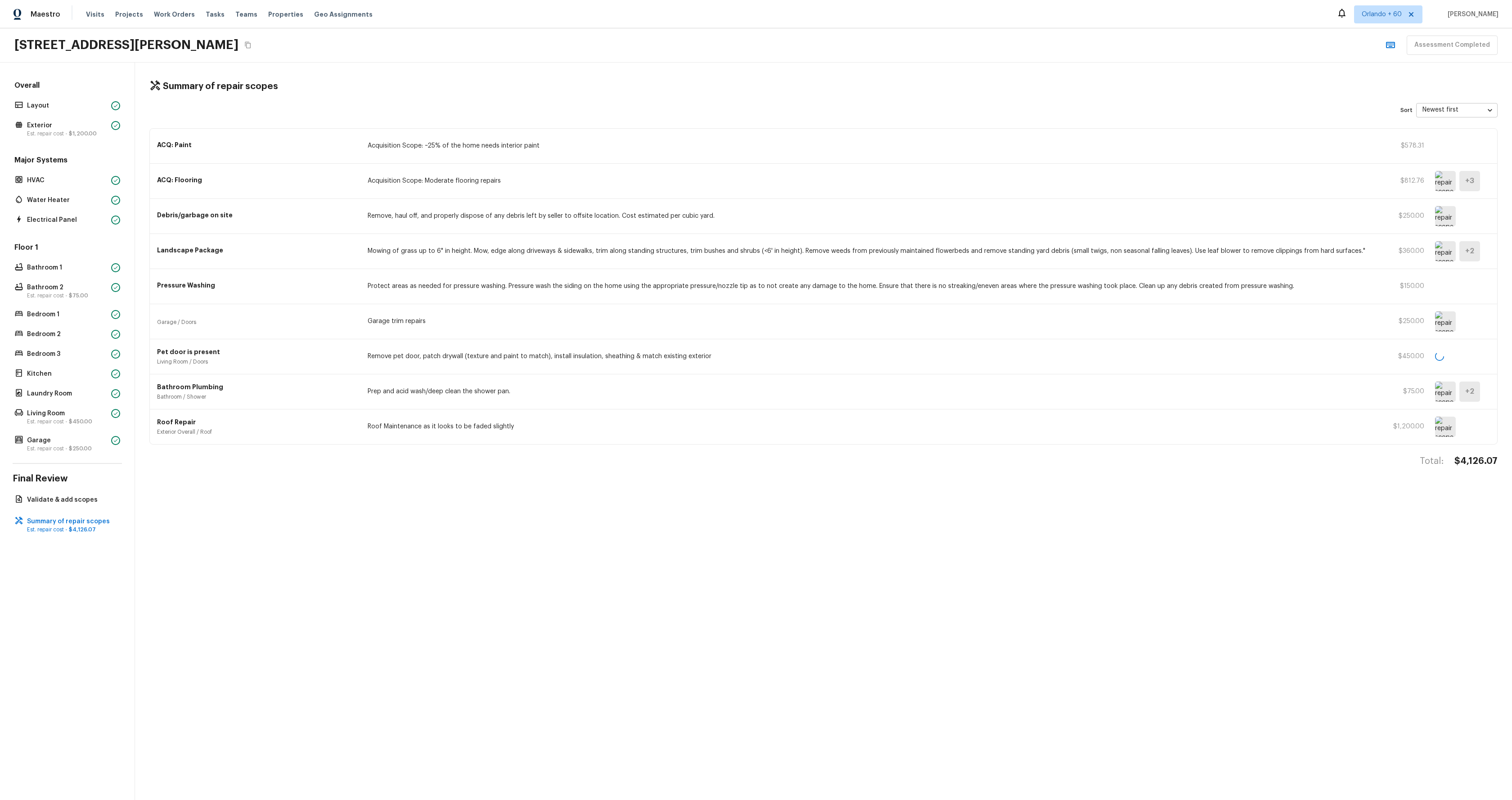
click at [52, 172] on div "Major Systems HVAC Water Heater Electrical Panel" at bounding box center [67, 191] width 110 height 71
click at [60, 112] on div "Overall Layout Exterior Est. repair cost - $1,200.00" at bounding box center [67, 110] width 110 height 59
click at [66, 102] on p "Layout" at bounding box center [67, 106] width 81 height 9
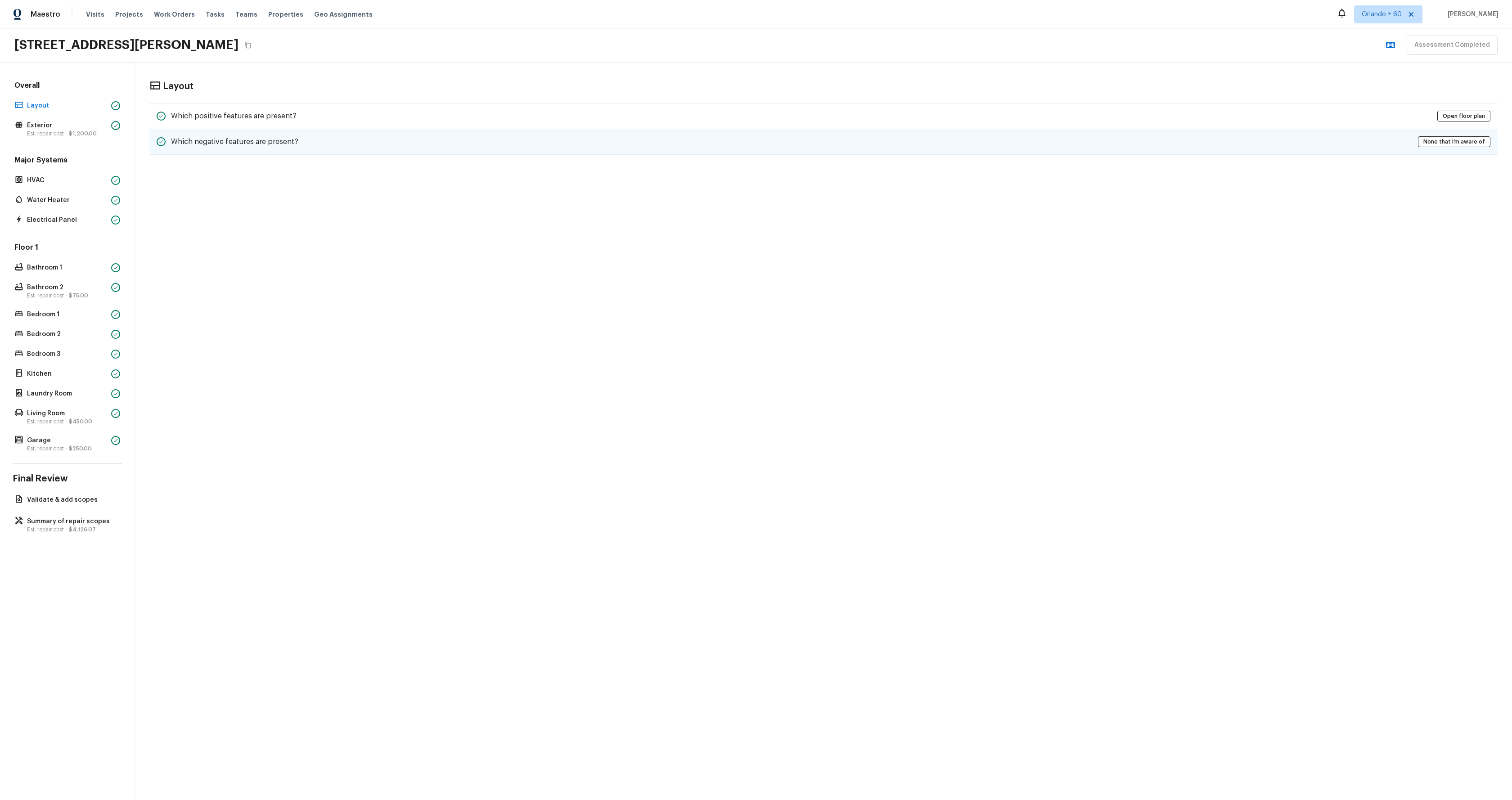
click at [407, 150] on div "Which negative features are present? None that I’m aware of" at bounding box center [823, 142] width 1348 height 26
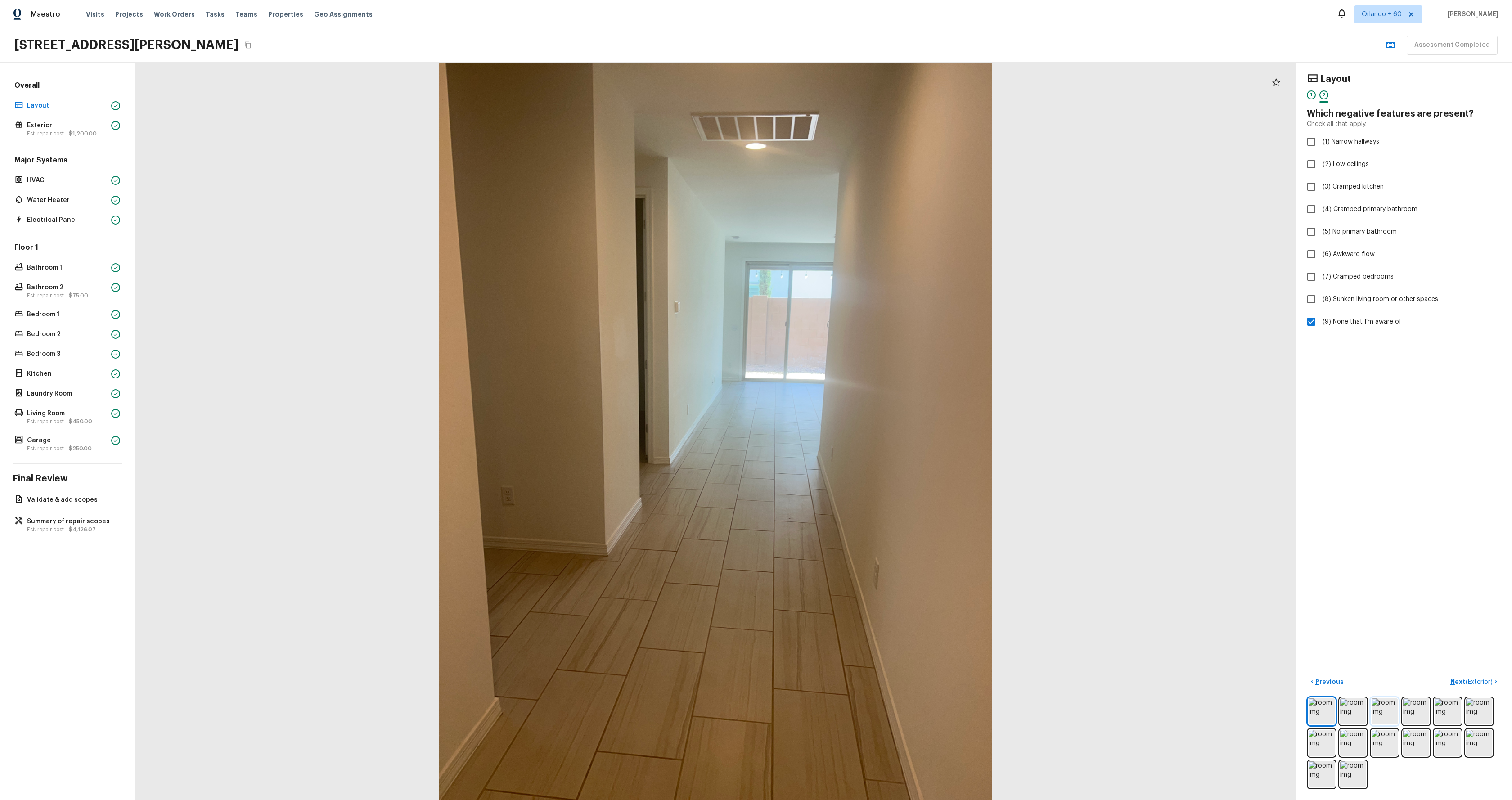
drag, startPoint x: 1386, startPoint y: 713, endPoint x: 1392, endPoint y: 713, distance: 6.0
click at [1386, 713] on img at bounding box center [1384, 712] width 26 height 26
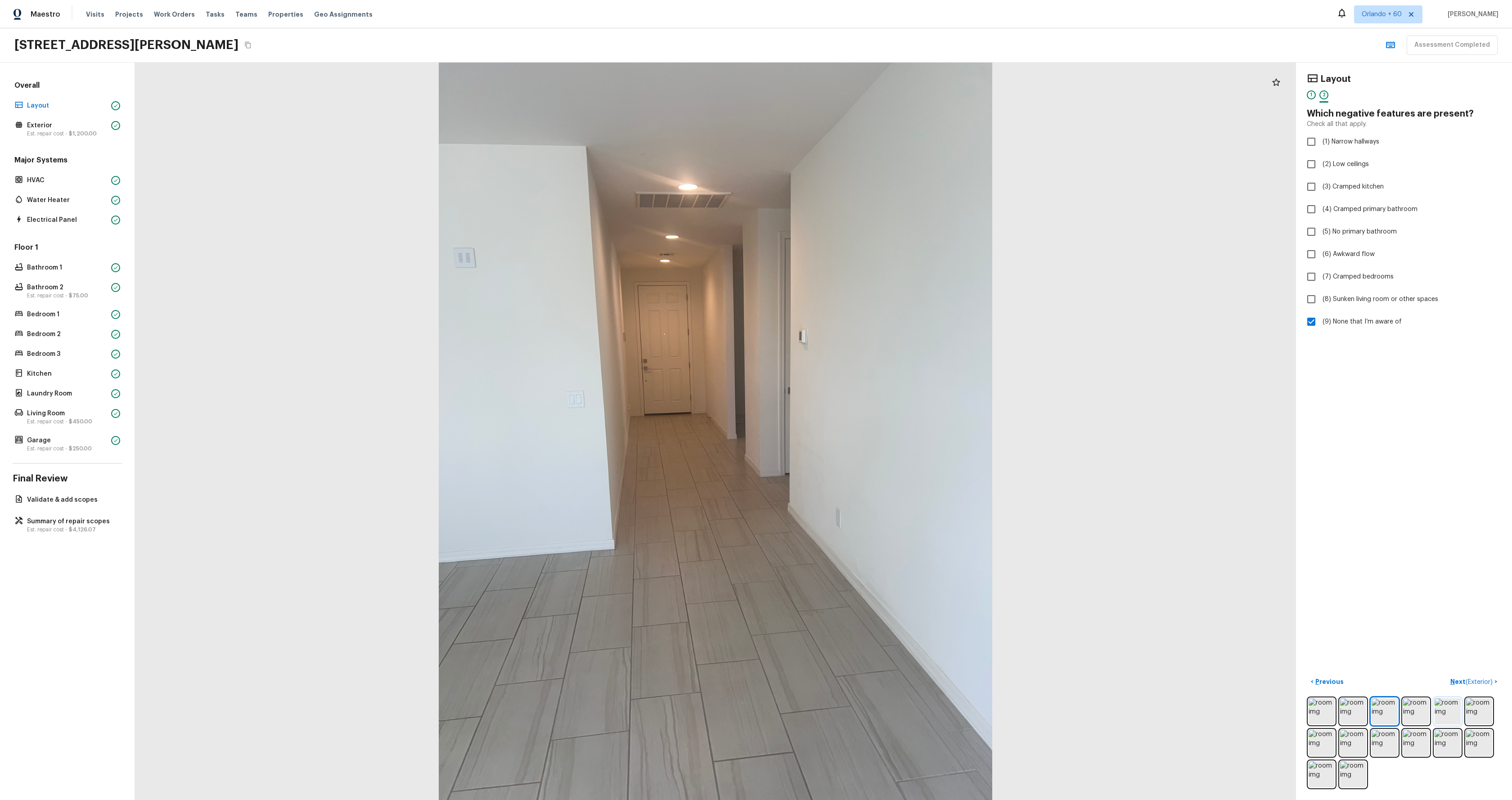
click at [1446, 715] on img at bounding box center [1448, 712] width 26 height 26
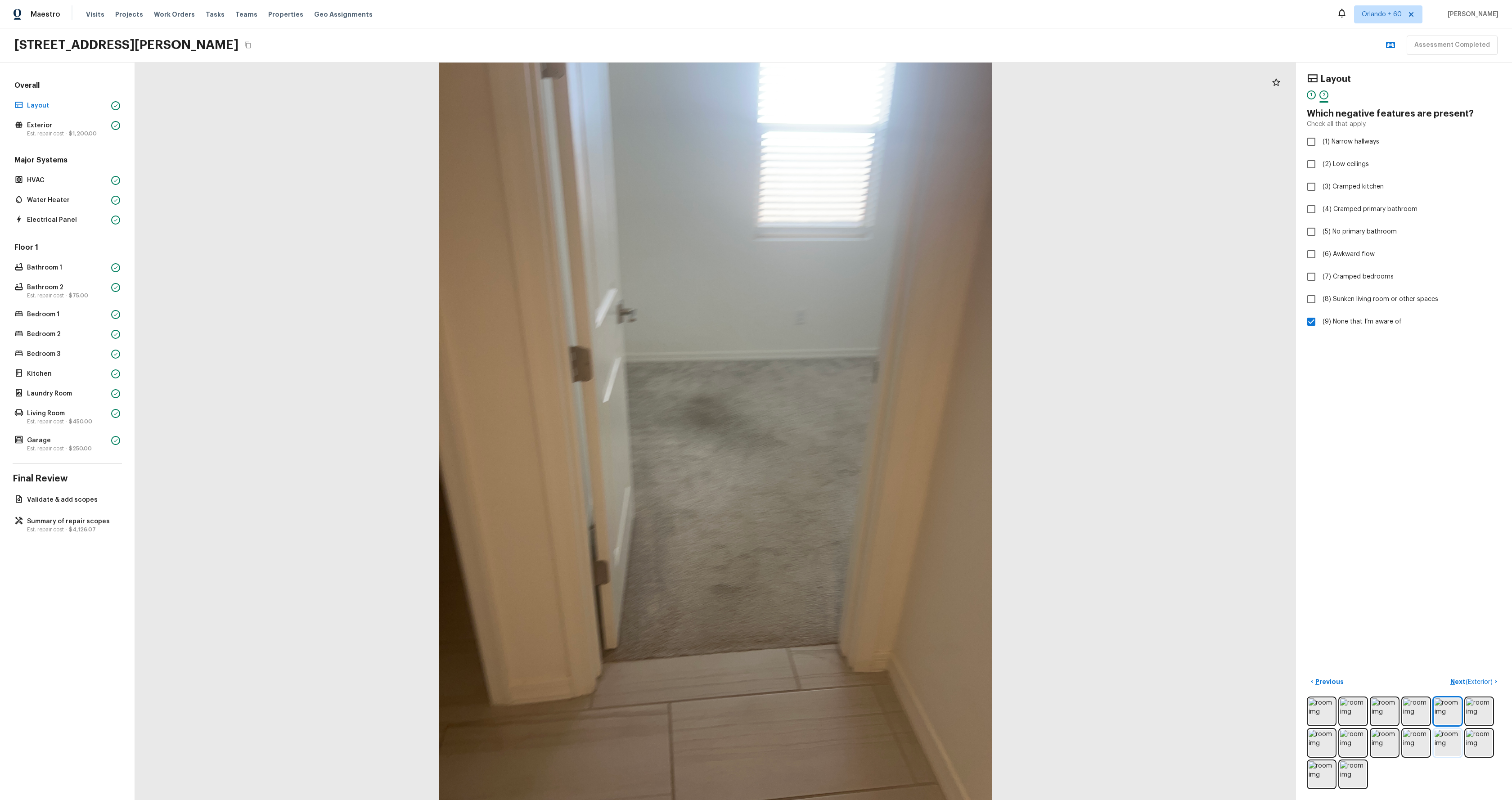
click at [1450, 738] on img at bounding box center [1448, 743] width 26 height 26
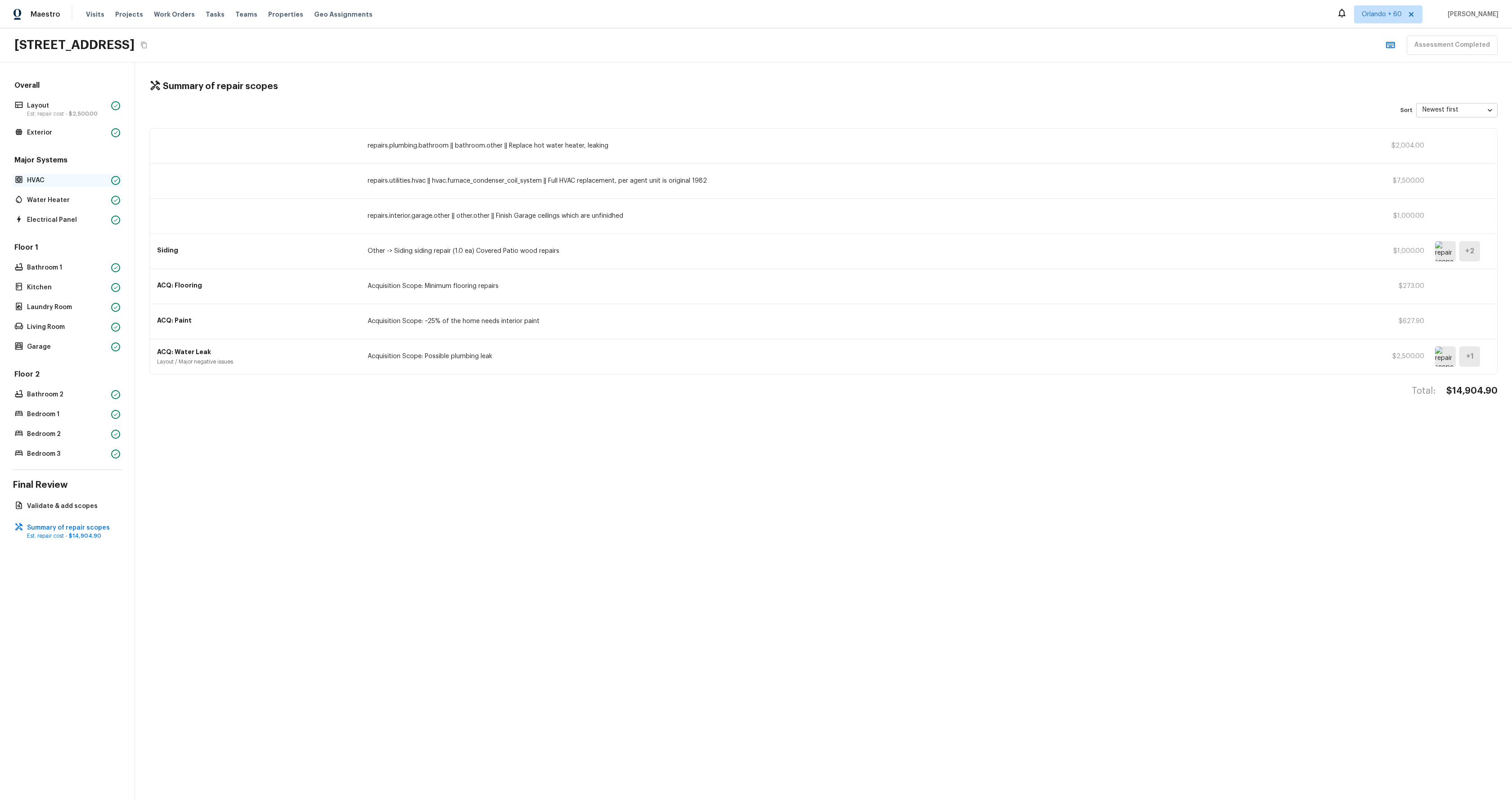
drag, startPoint x: 39, startPoint y: 169, endPoint x: 40, endPoint y: 175, distance: 6.1
click at [40, 170] on div "Major Systems HVAC Water Heater Electrical Panel" at bounding box center [67, 191] width 110 height 71
click at [40, 175] on div "HVAC" at bounding box center [67, 180] width 110 height 13
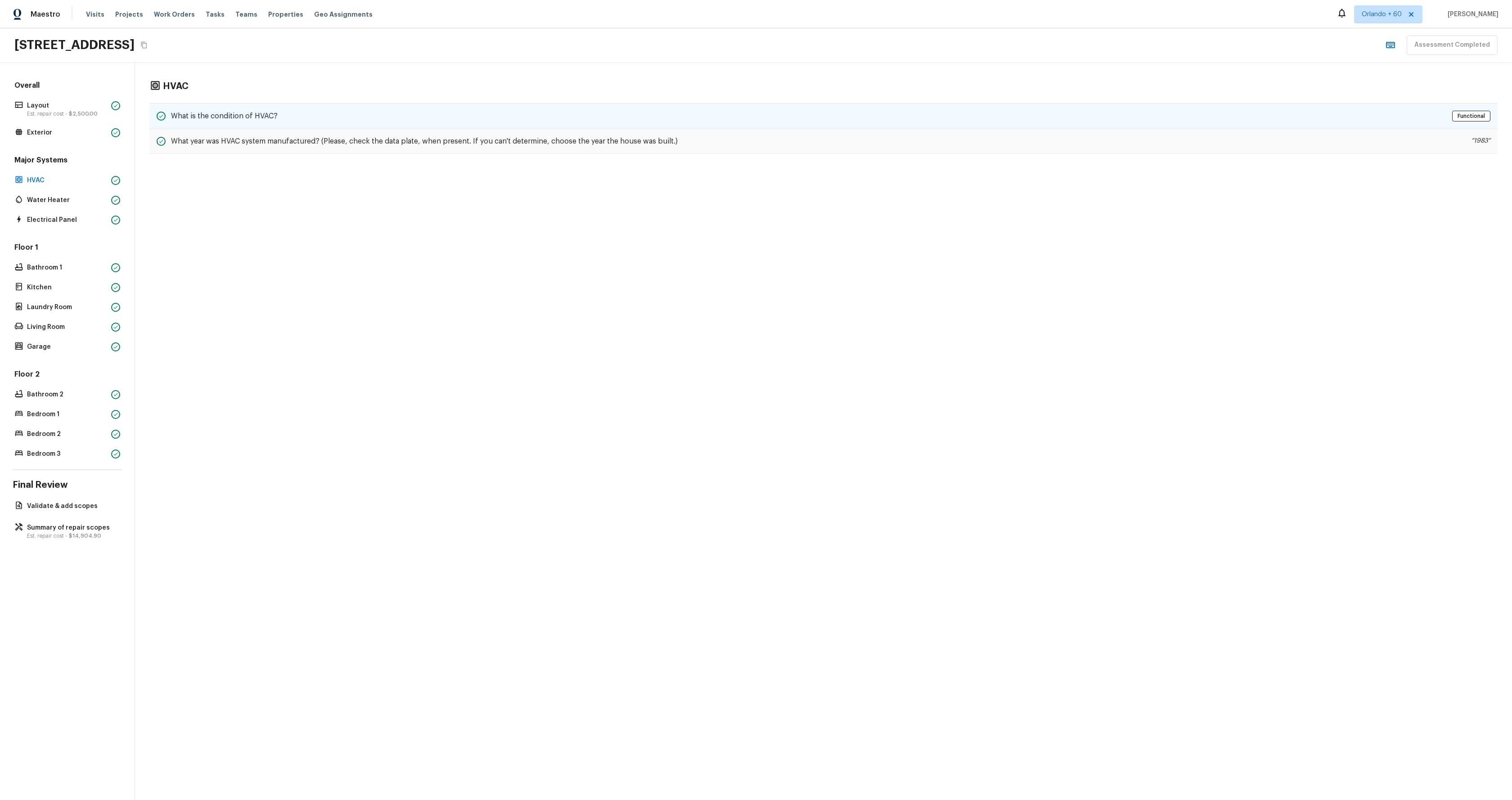
click at [362, 116] on div "What is the condition of HVAC? Functional" at bounding box center [823, 116] width 1348 height 26
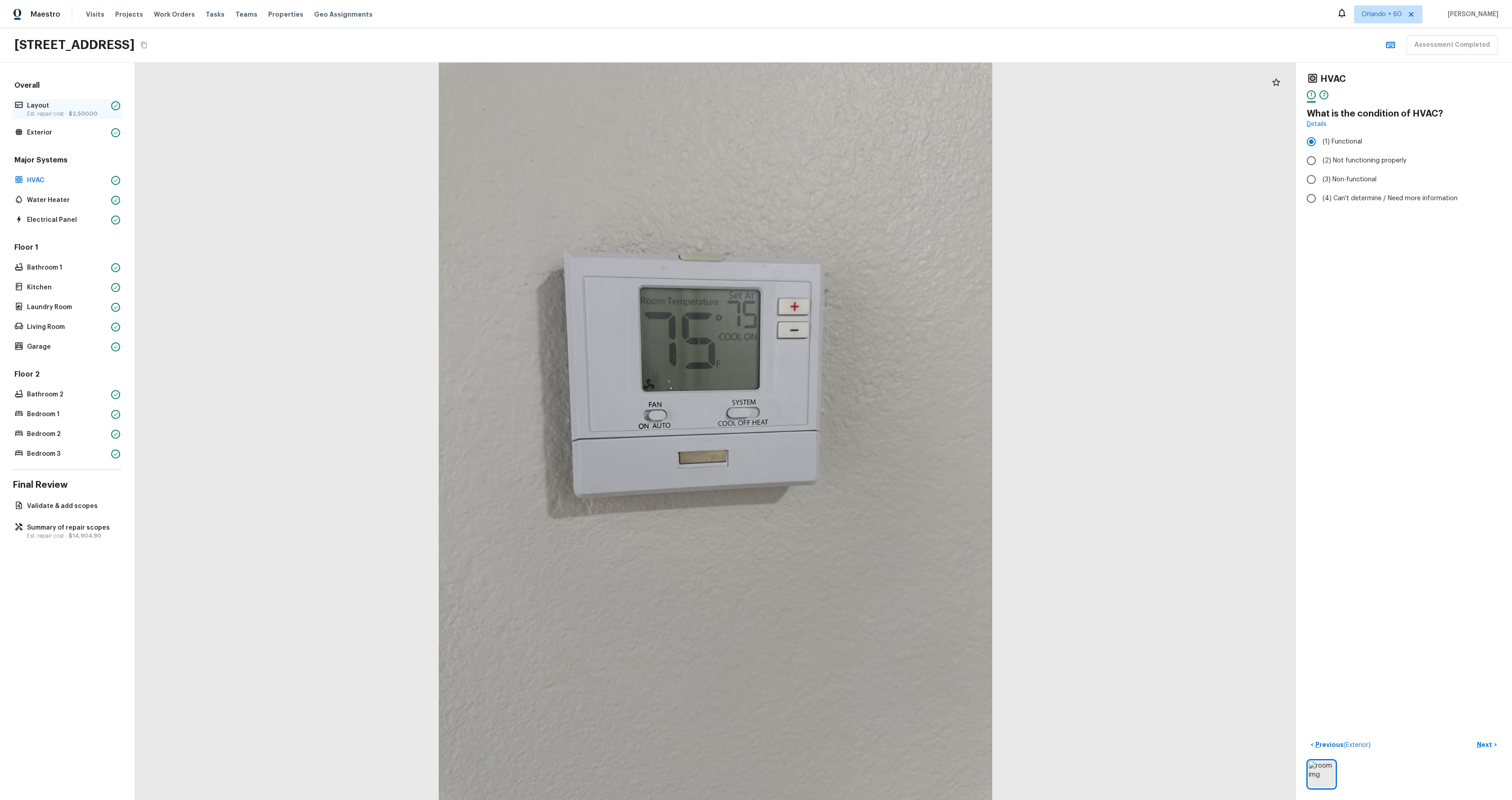
click at [47, 113] on p "Est. repair cost - $2,500.00" at bounding box center [67, 114] width 81 height 7
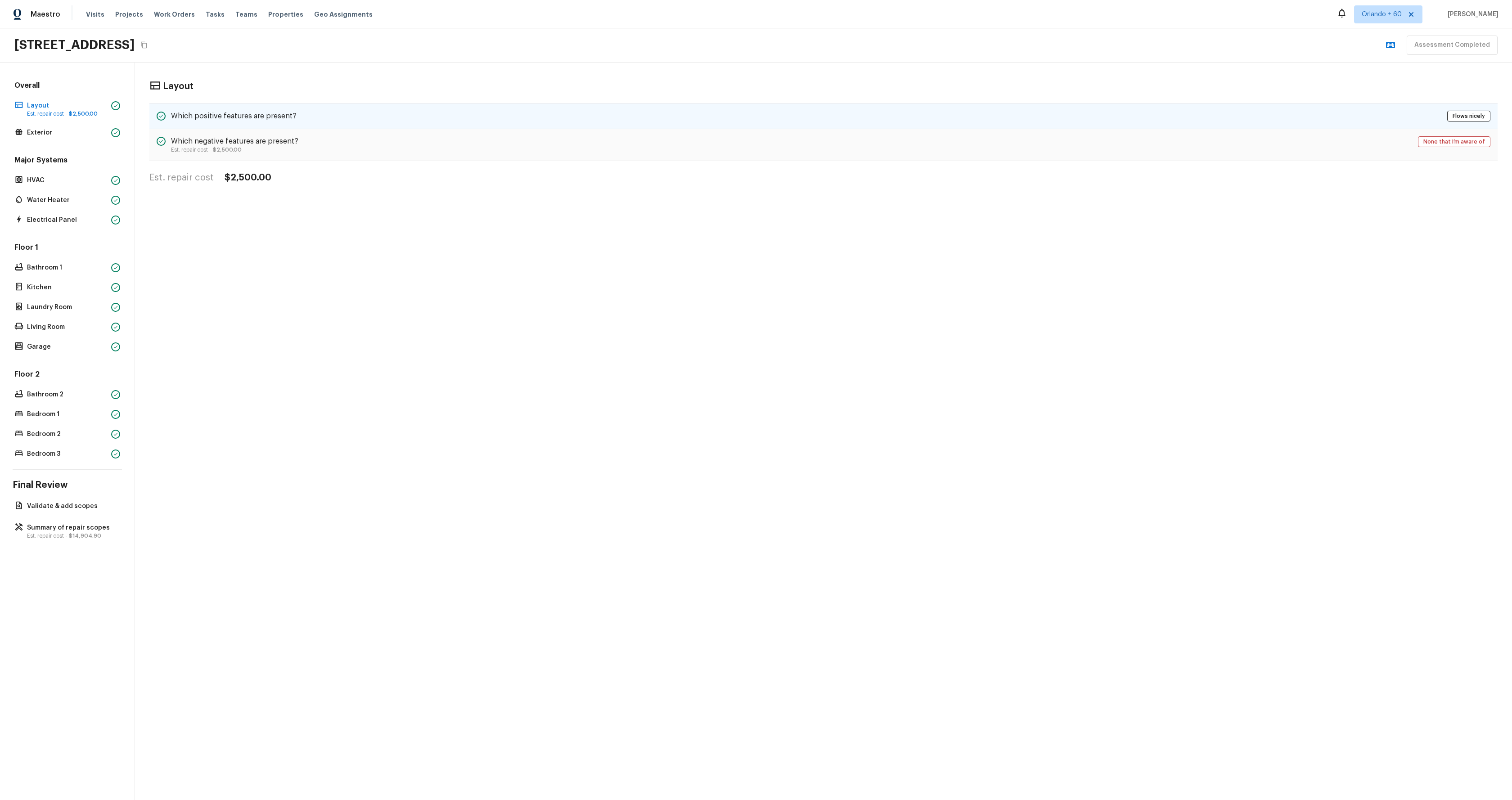
click at [339, 106] on div "Which positive features are present? Flows nicely" at bounding box center [823, 116] width 1348 height 26
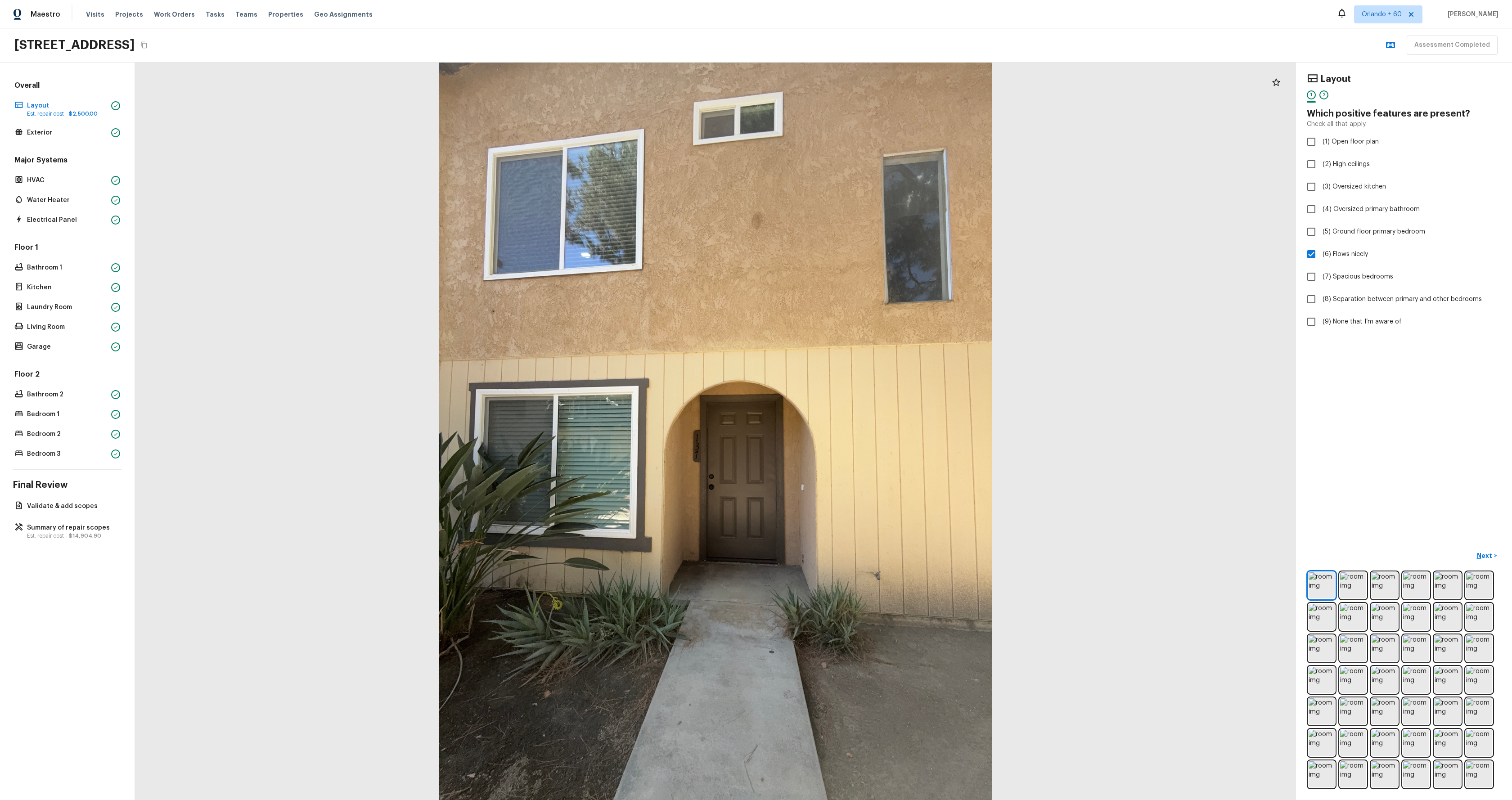
click at [42, 191] on div "Major Systems HVAC Water Heater Electrical Panel" at bounding box center [67, 191] width 110 height 71
click at [48, 197] on p "Water Heater" at bounding box center [67, 201] width 81 height 9
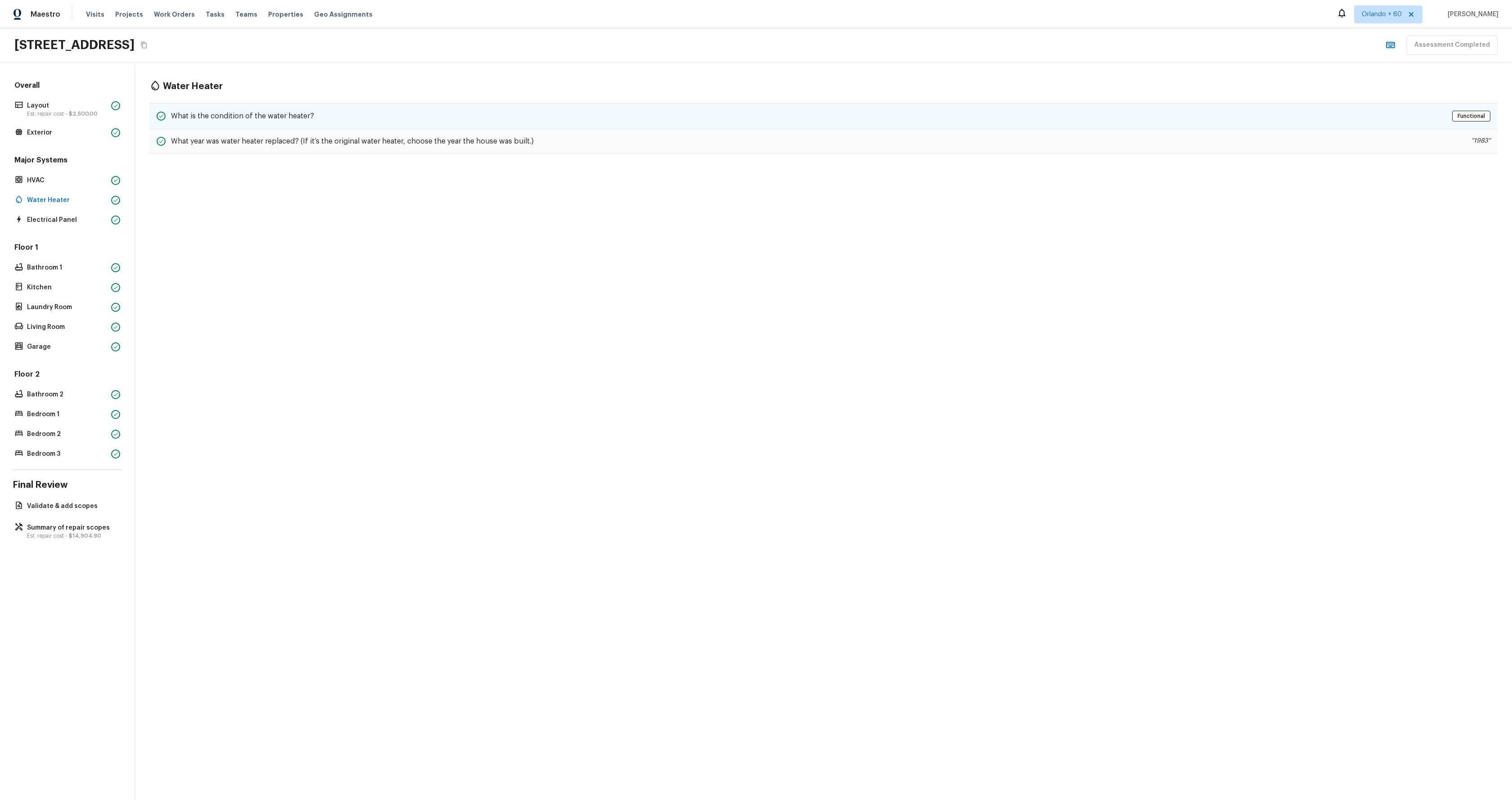
click at [252, 108] on div "What is the condition of the water heater? Functional" at bounding box center [823, 116] width 1348 height 26
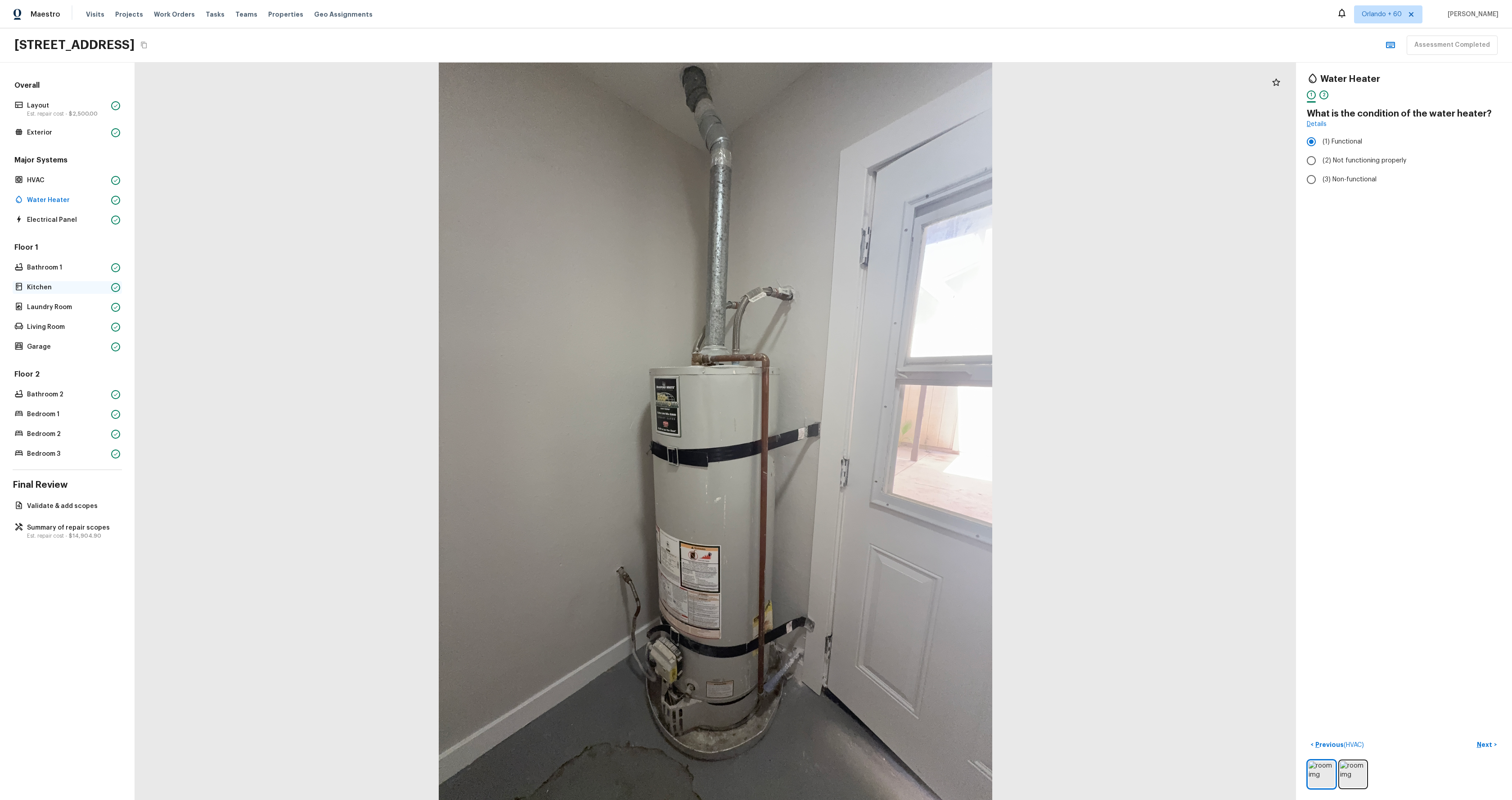
click at [63, 289] on p "Kitchen" at bounding box center [67, 288] width 81 height 9
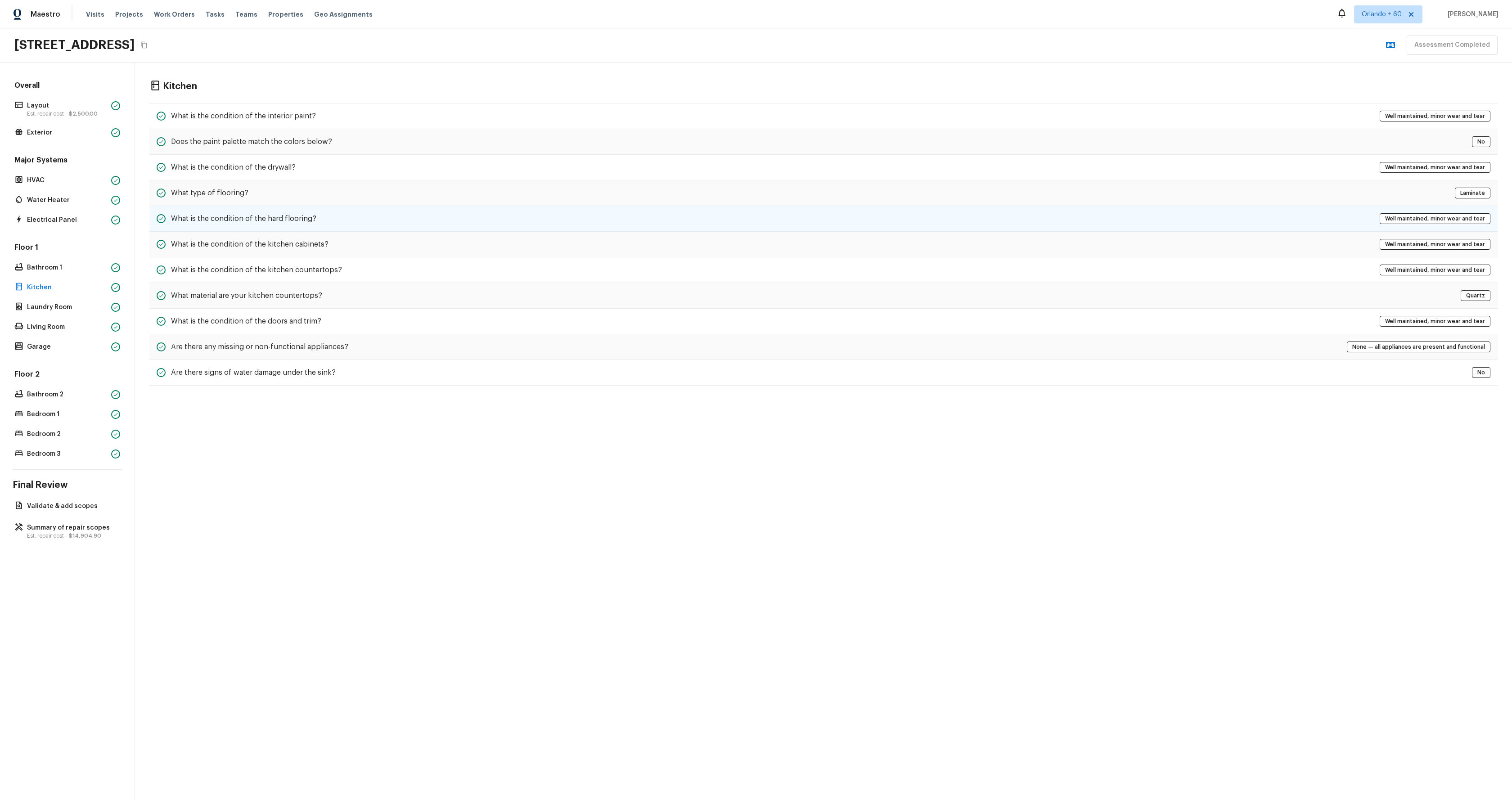
click at [382, 216] on div "What is the condition of the hard flooring? Well maintained, minor wear and tear" at bounding box center [823, 219] width 1348 height 26
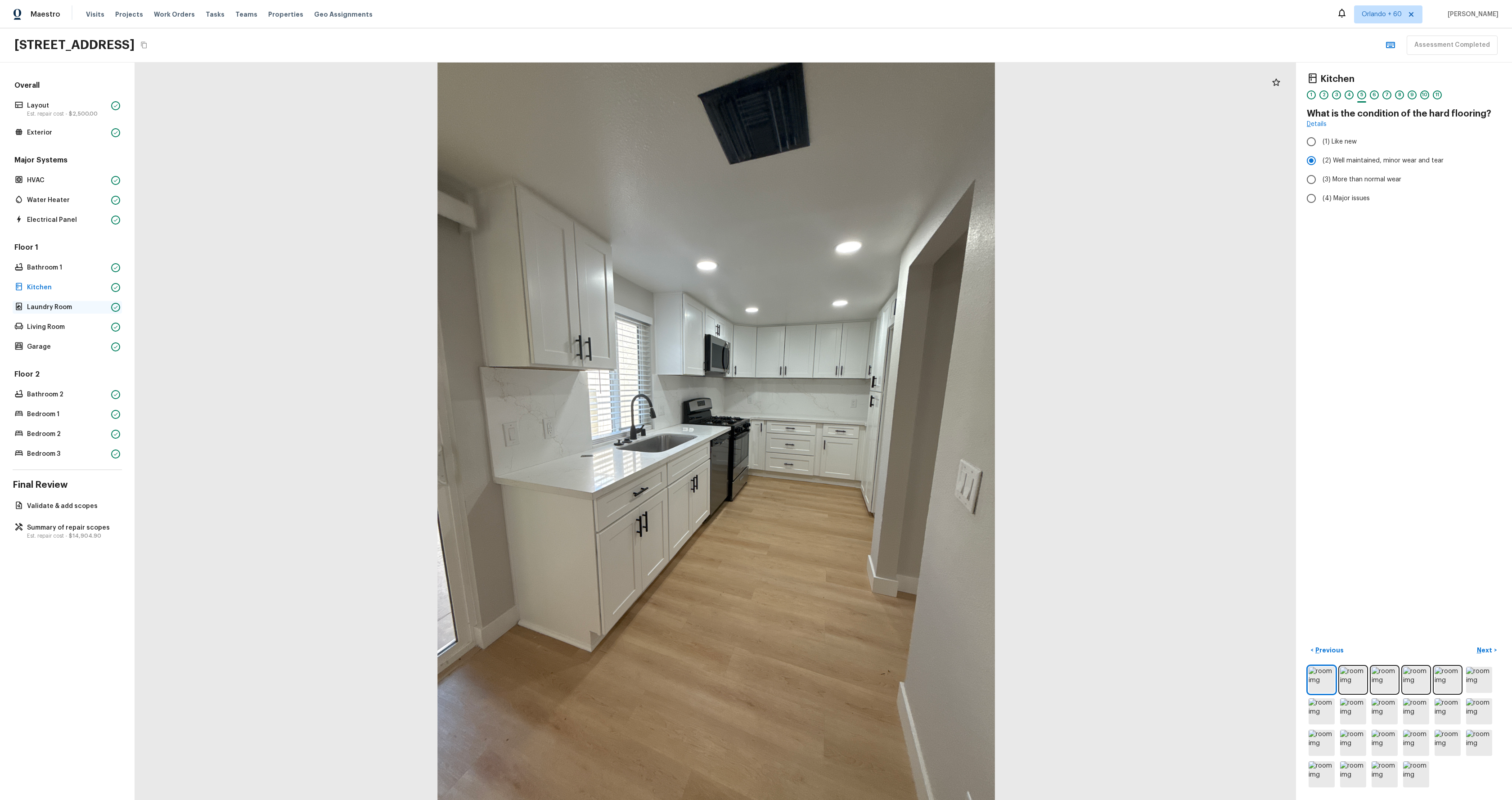
click at [67, 307] on p "Laundry Room" at bounding box center [67, 307] width 81 height 9
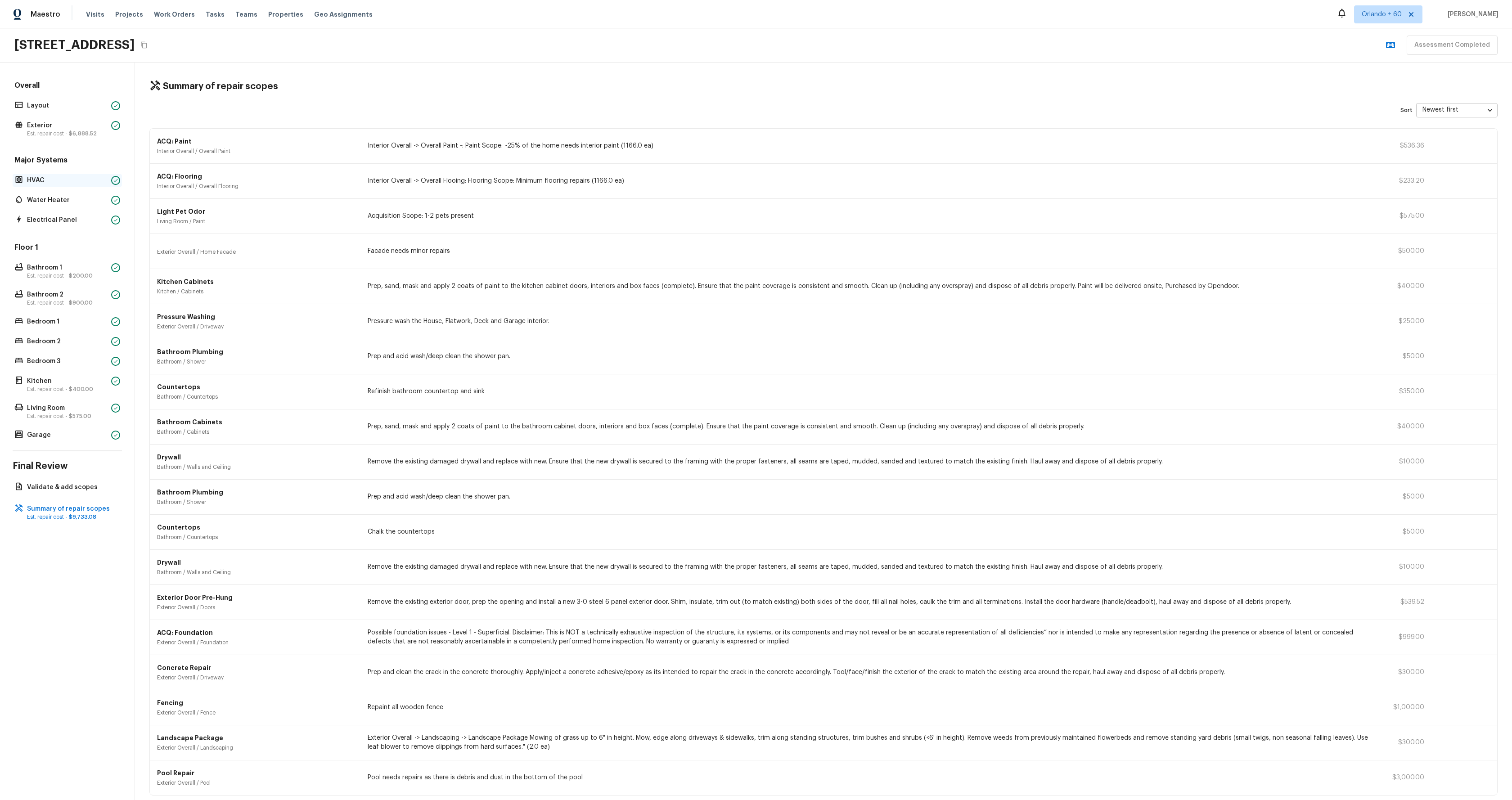
click at [31, 181] on p "HVAC" at bounding box center [67, 180] width 81 height 9
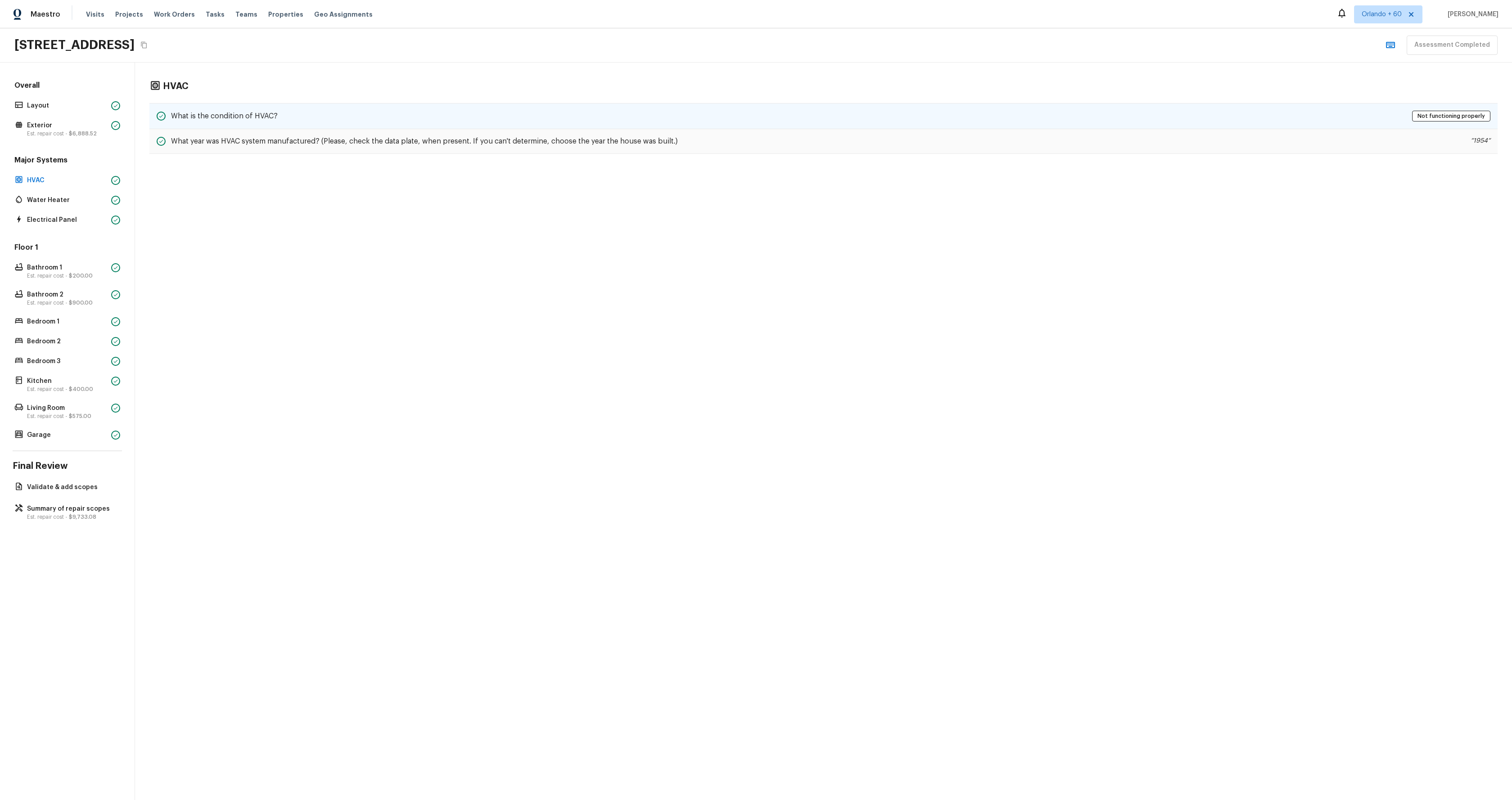
click at [238, 117] on h5 "What is the condition of HVAC?" at bounding box center [225, 116] width 107 height 10
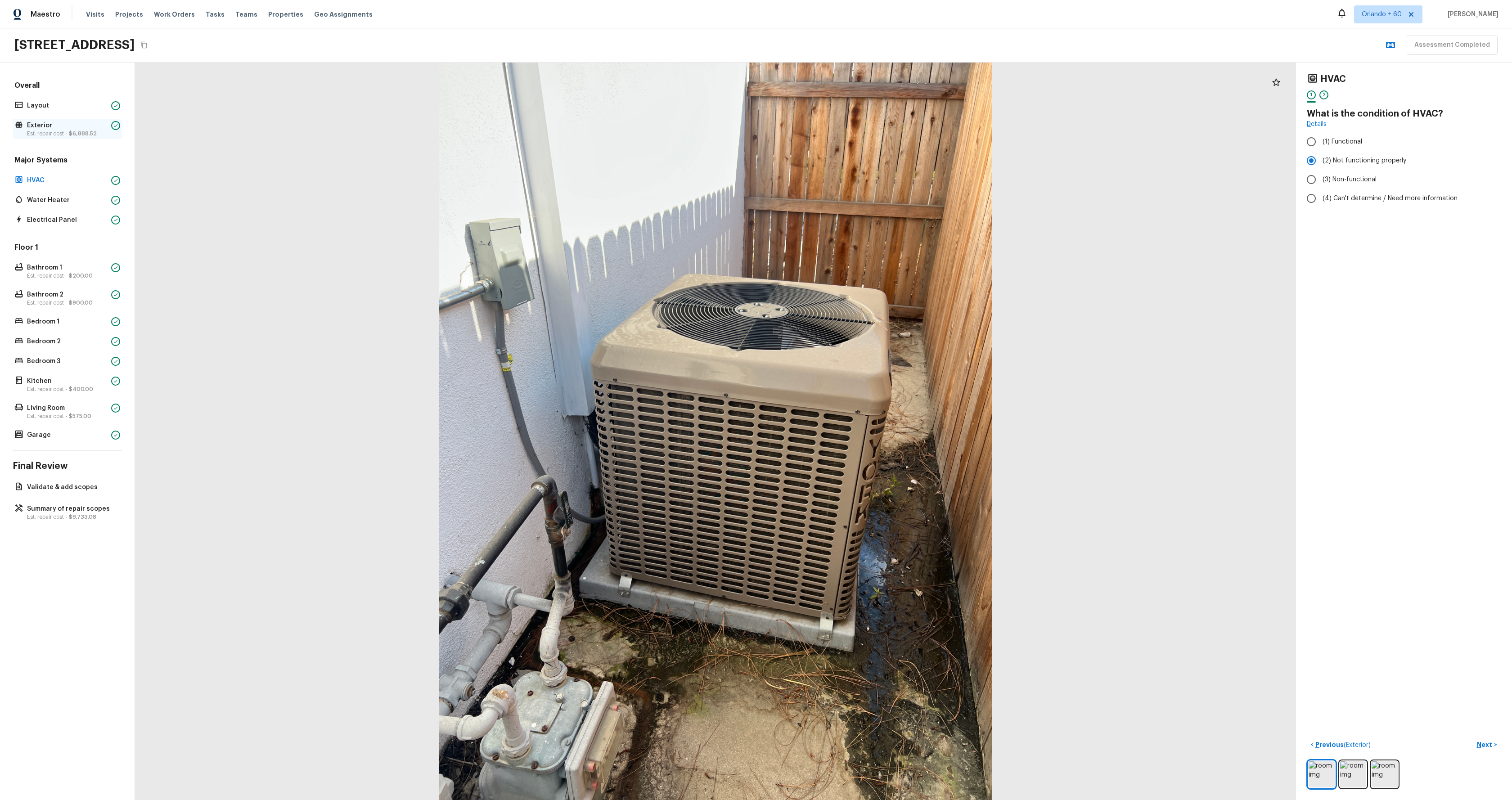
drag, startPoint x: 56, startPoint y: 125, endPoint x: 65, endPoint y: 126, distance: 9.1
click at [56, 125] on p "Exterior" at bounding box center [67, 126] width 81 height 9
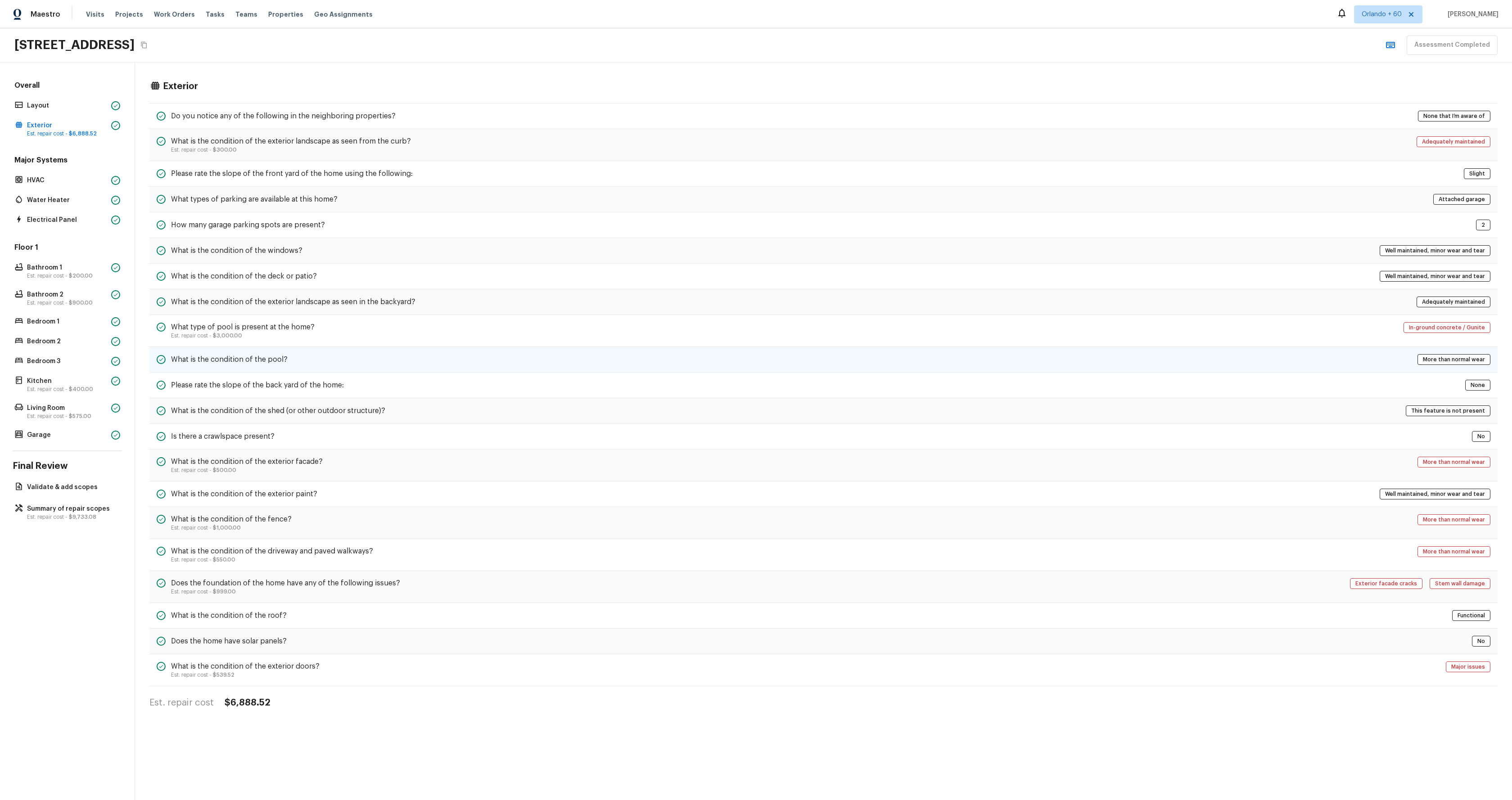
click at [482, 354] on div "What is the condition of the pool? More than normal wear" at bounding box center [823, 360] width 1348 height 26
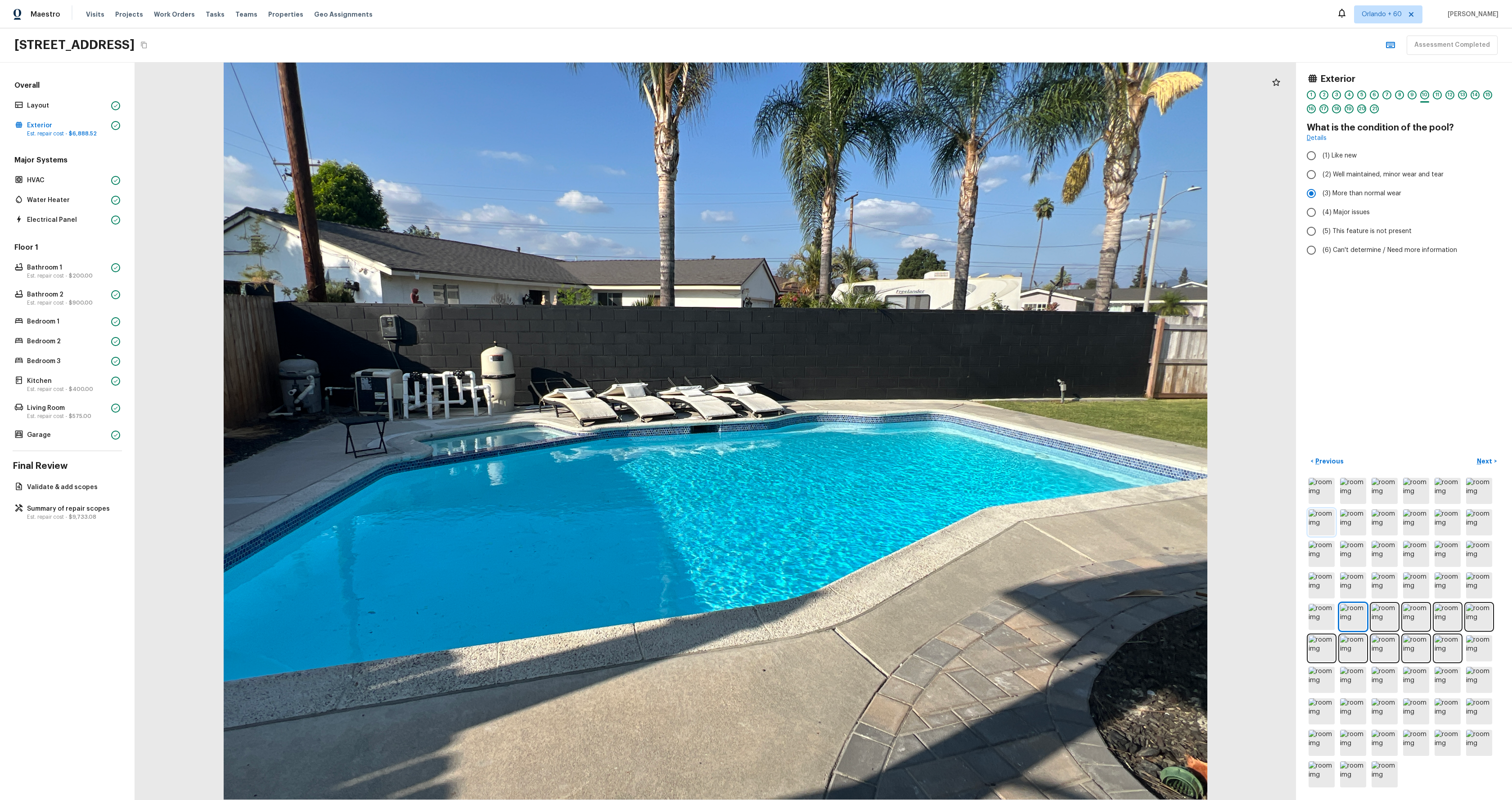
click at [1313, 525] on img at bounding box center [1322, 522] width 26 height 26
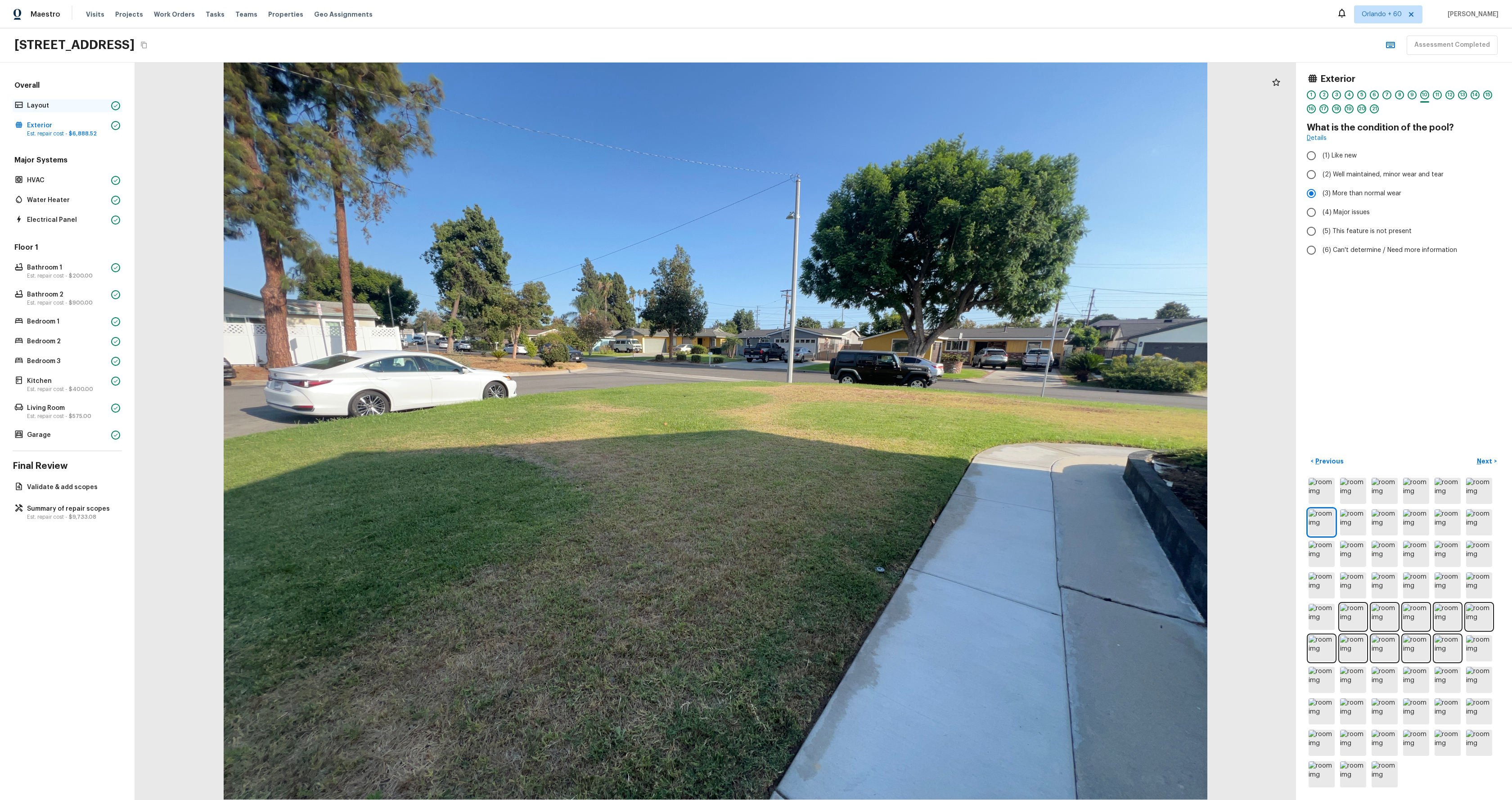
click at [63, 102] on p "Layout" at bounding box center [67, 106] width 81 height 9
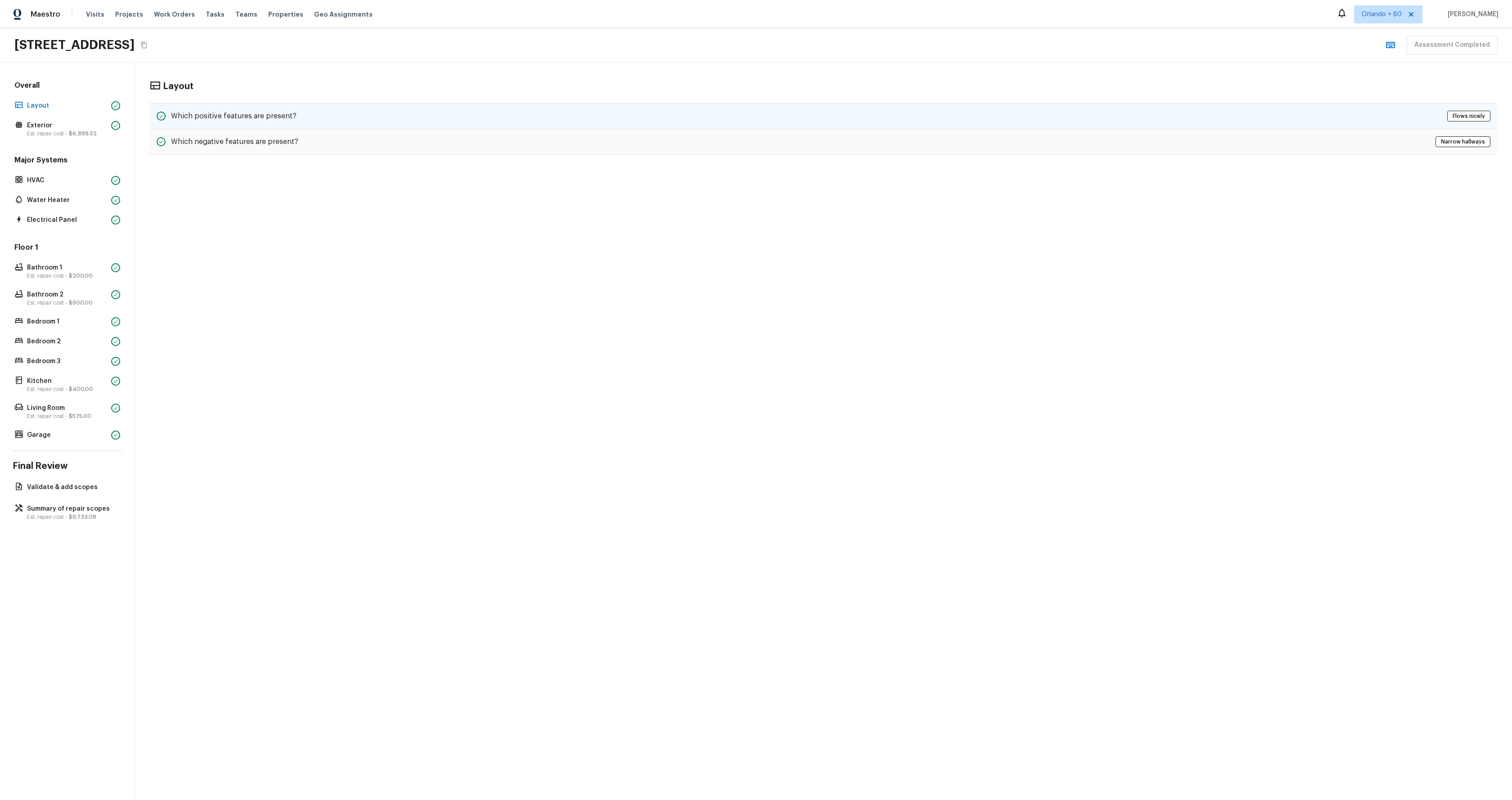
click at [291, 111] on h5 "Which positive features are present?" at bounding box center [234, 116] width 125 height 10
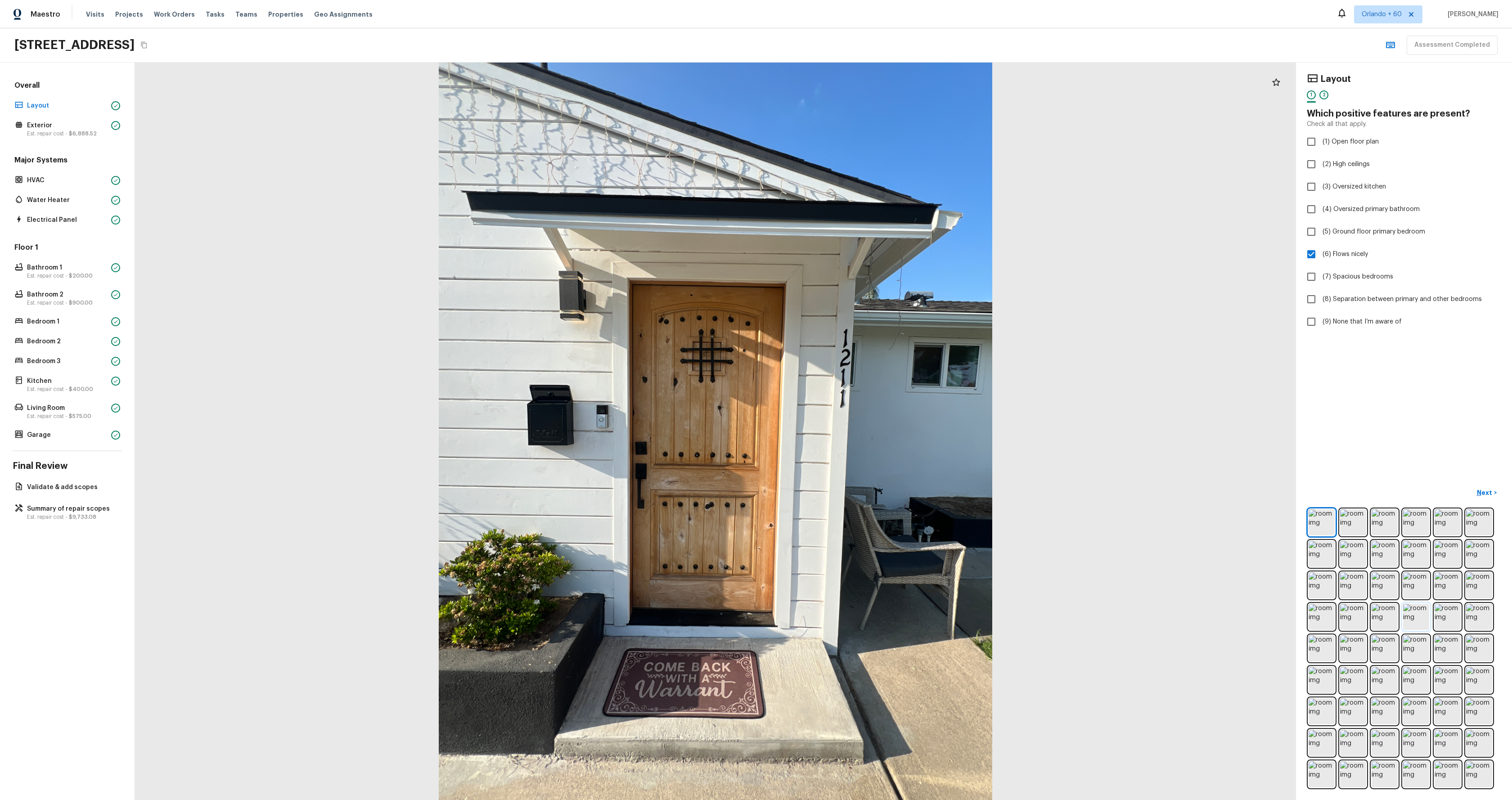
click at [1423, 622] on img at bounding box center [1416, 617] width 26 height 26
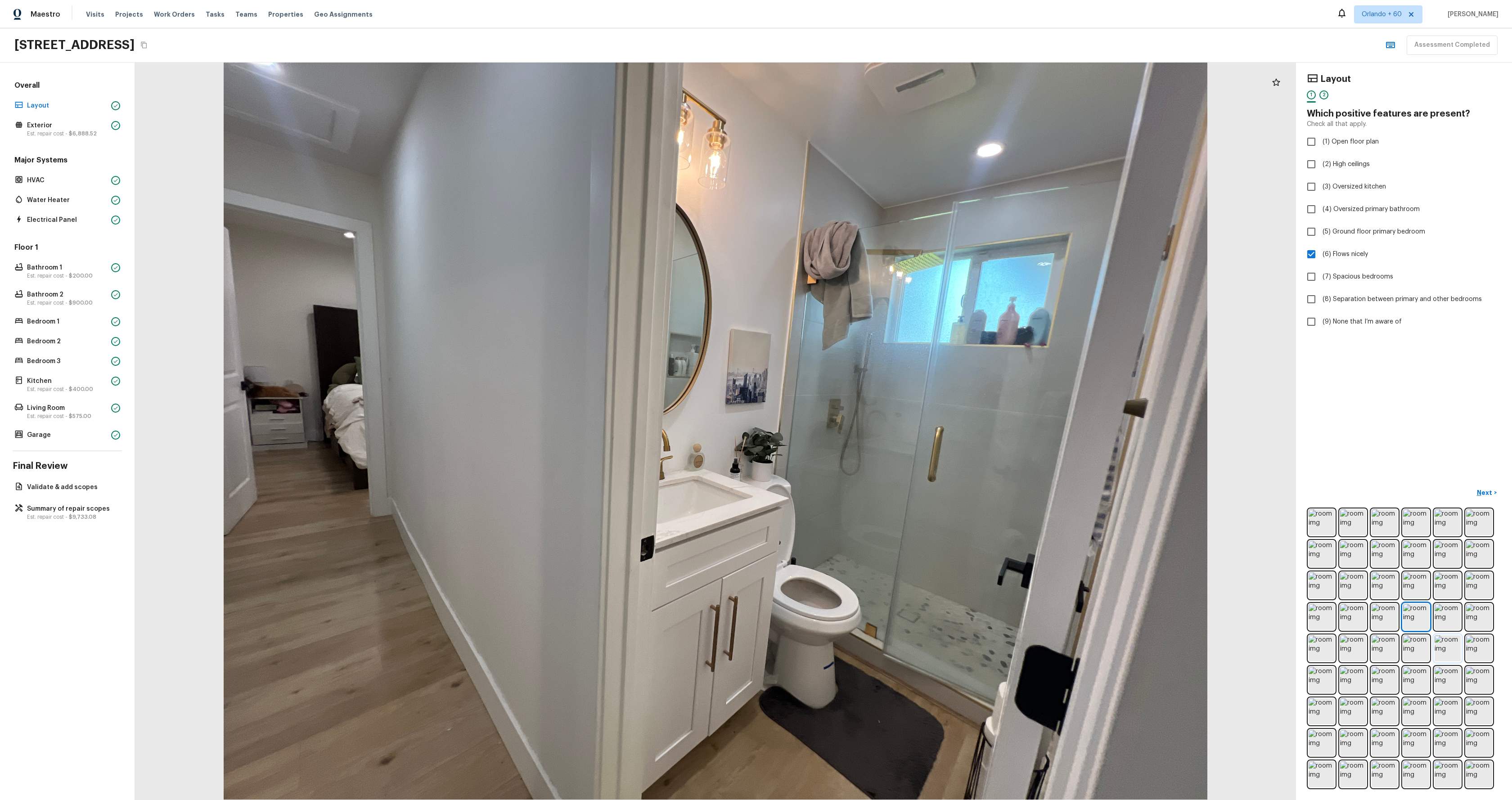
click at [1442, 654] on img at bounding box center [1448, 648] width 26 height 26
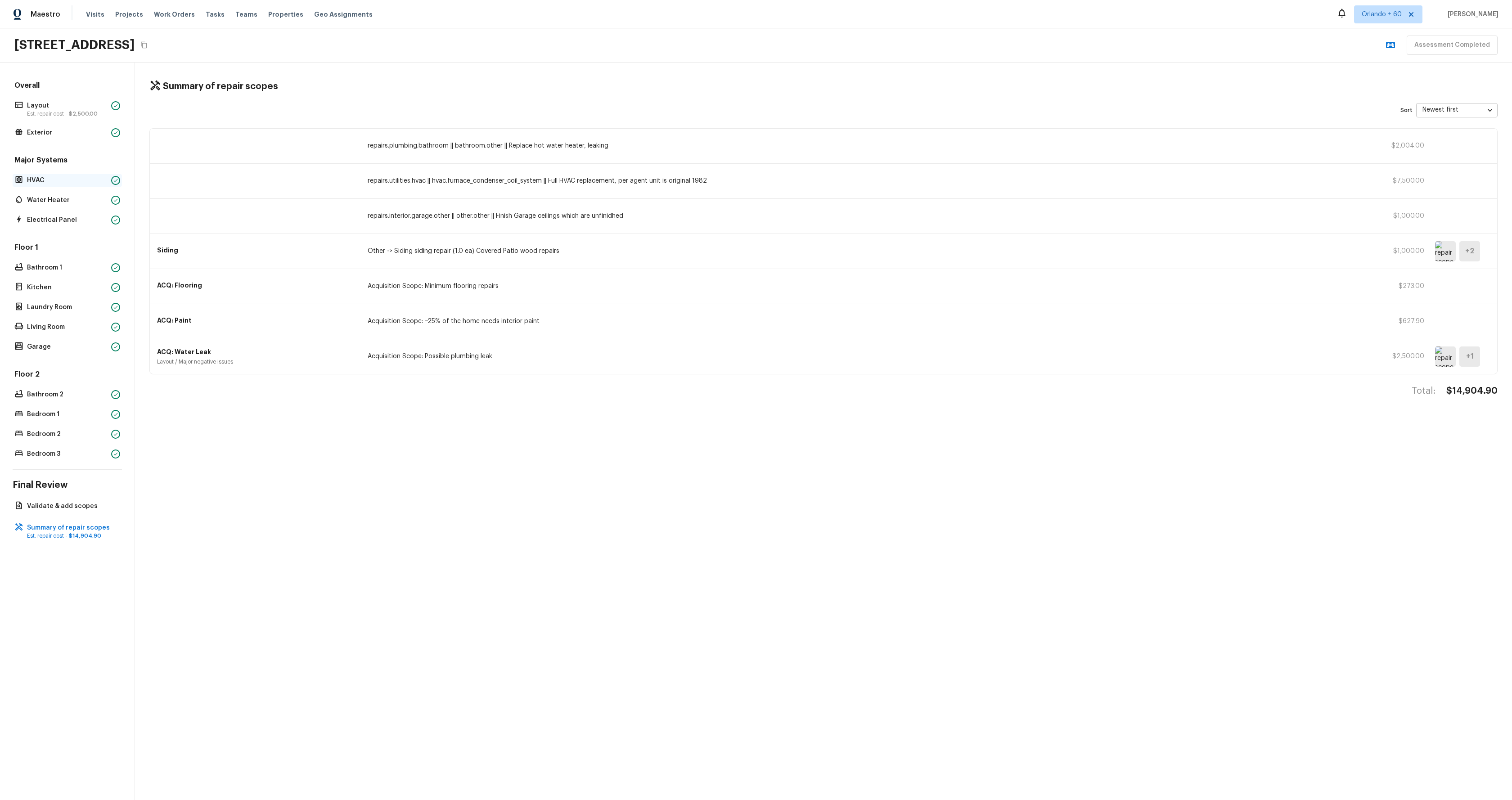
click at [46, 180] on p "HVAC" at bounding box center [67, 180] width 81 height 9
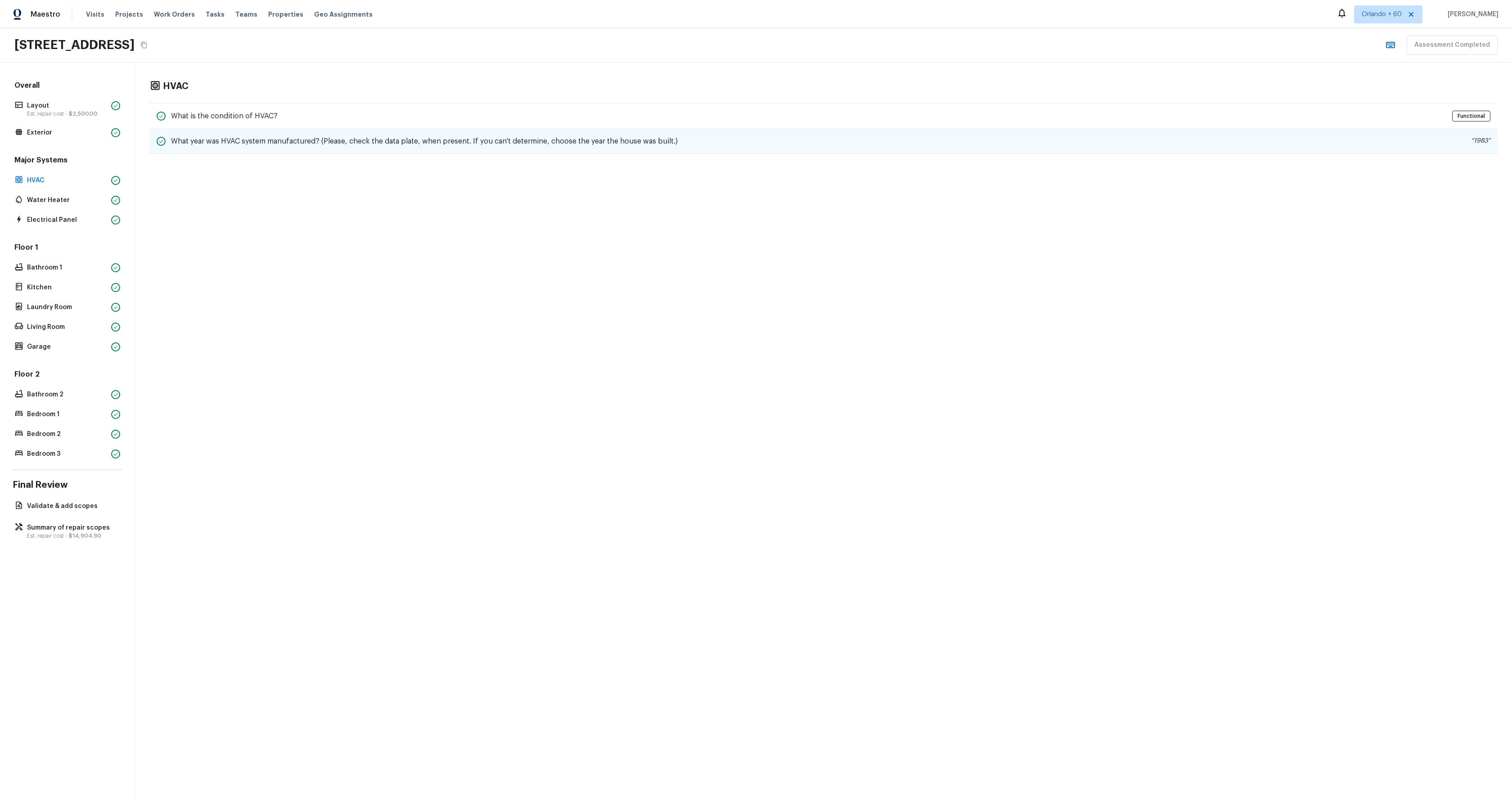
click at [287, 141] on h5 "What year was HVAC system manufactured? (Please, check the data plate, when pre…" at bounding box center [424, 141] width 507 height 10
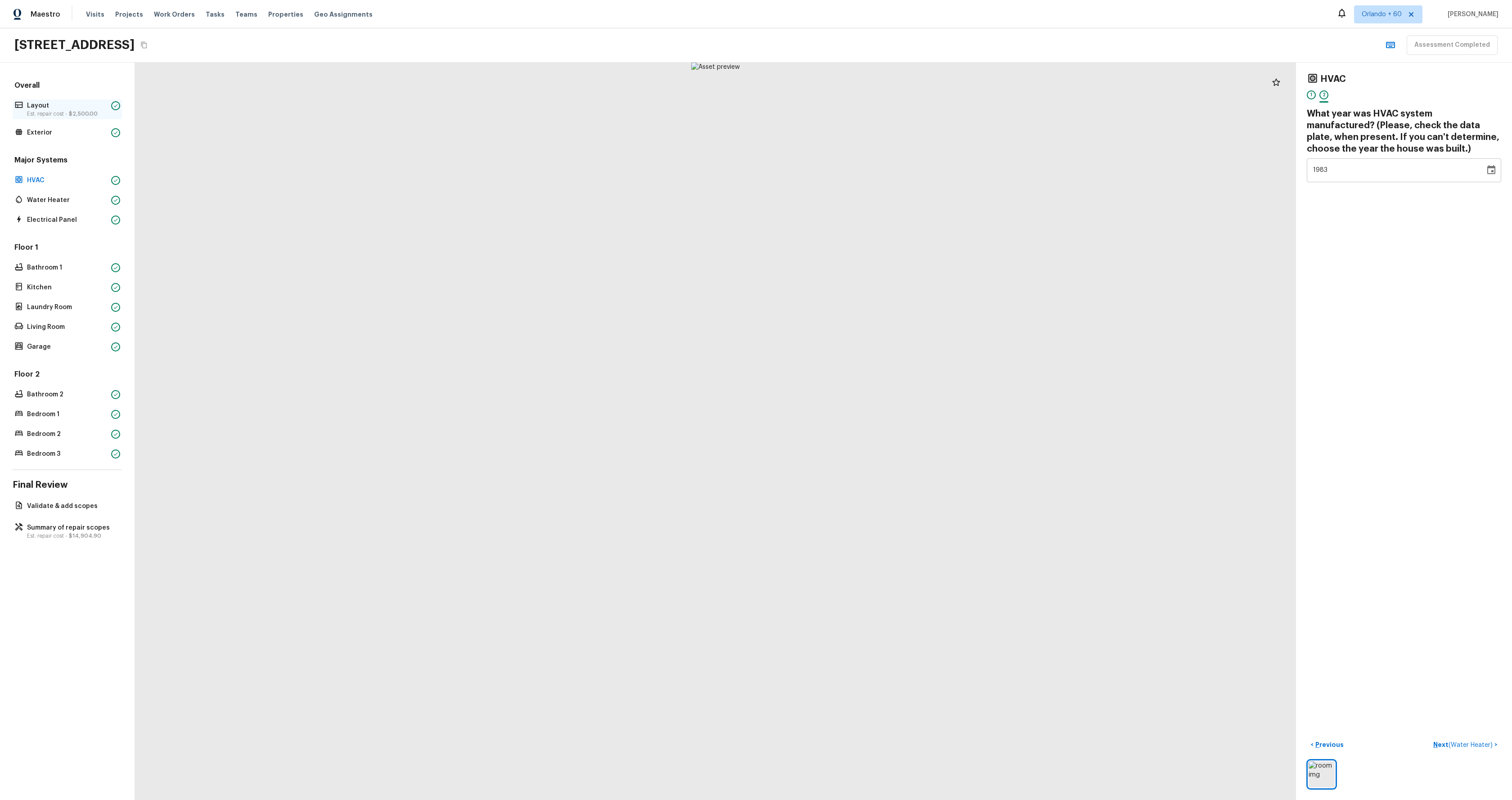
click at [61, 113] on p "Est. repair cost - $2,500.00" at bounding box center [67, 114] width 81 height 7
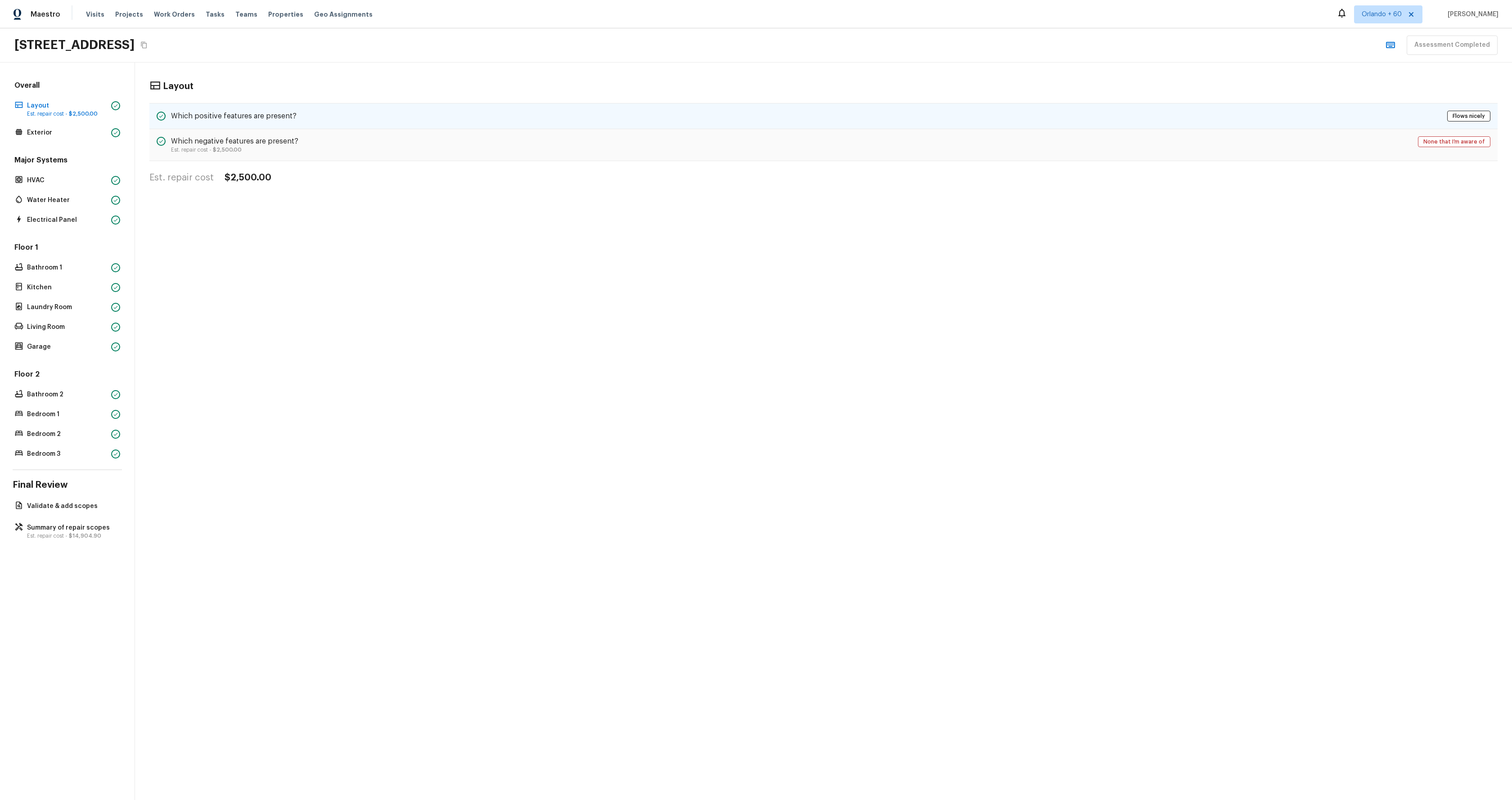
click at [281, 126] on div "Which positive features are present? Flows nicely" at bounding box center [823, 116] width 1348 height 26
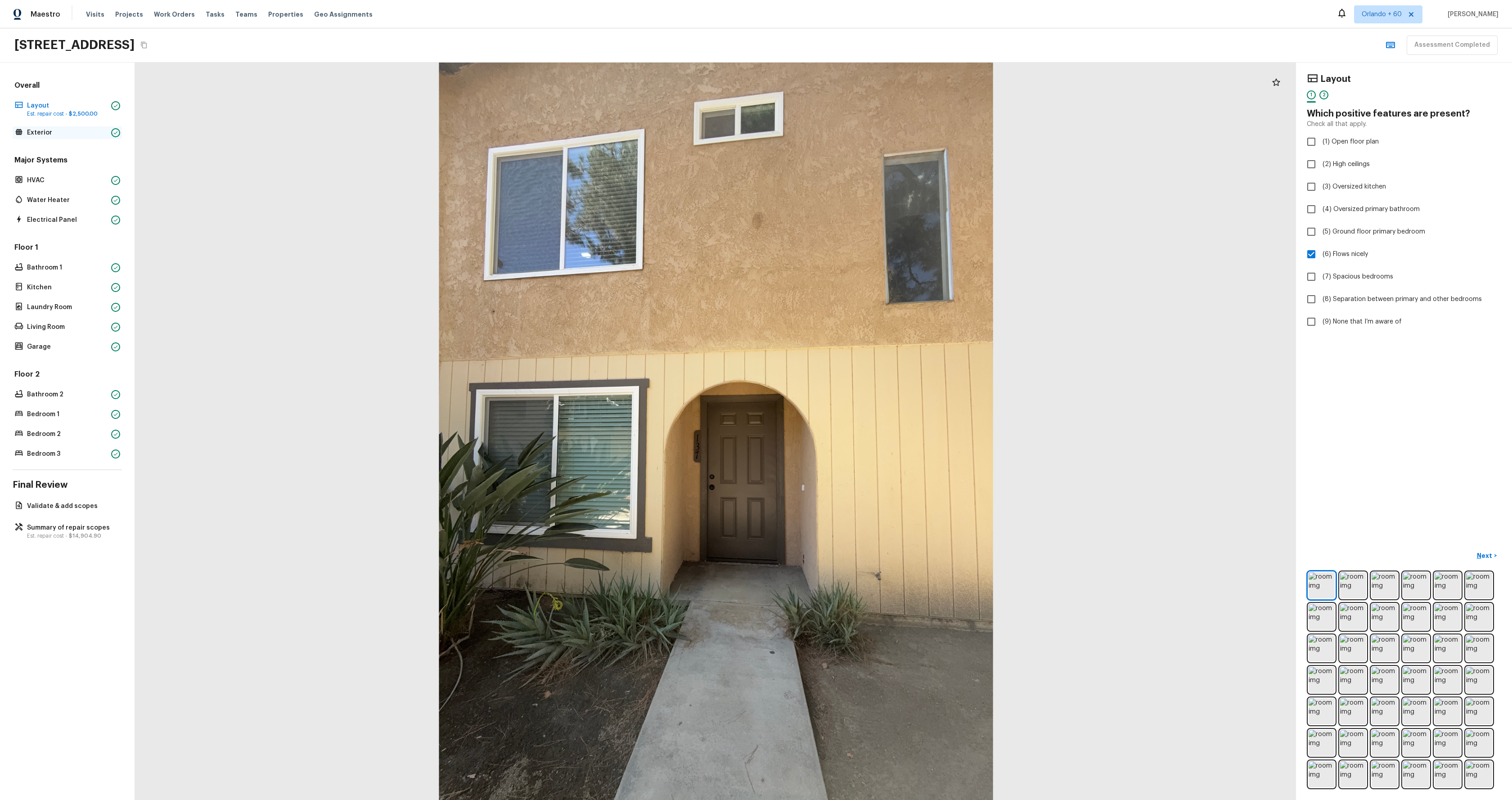
click at [56, 136] on p "Exterior" at bounding box center [67, 133] width 81 height 9
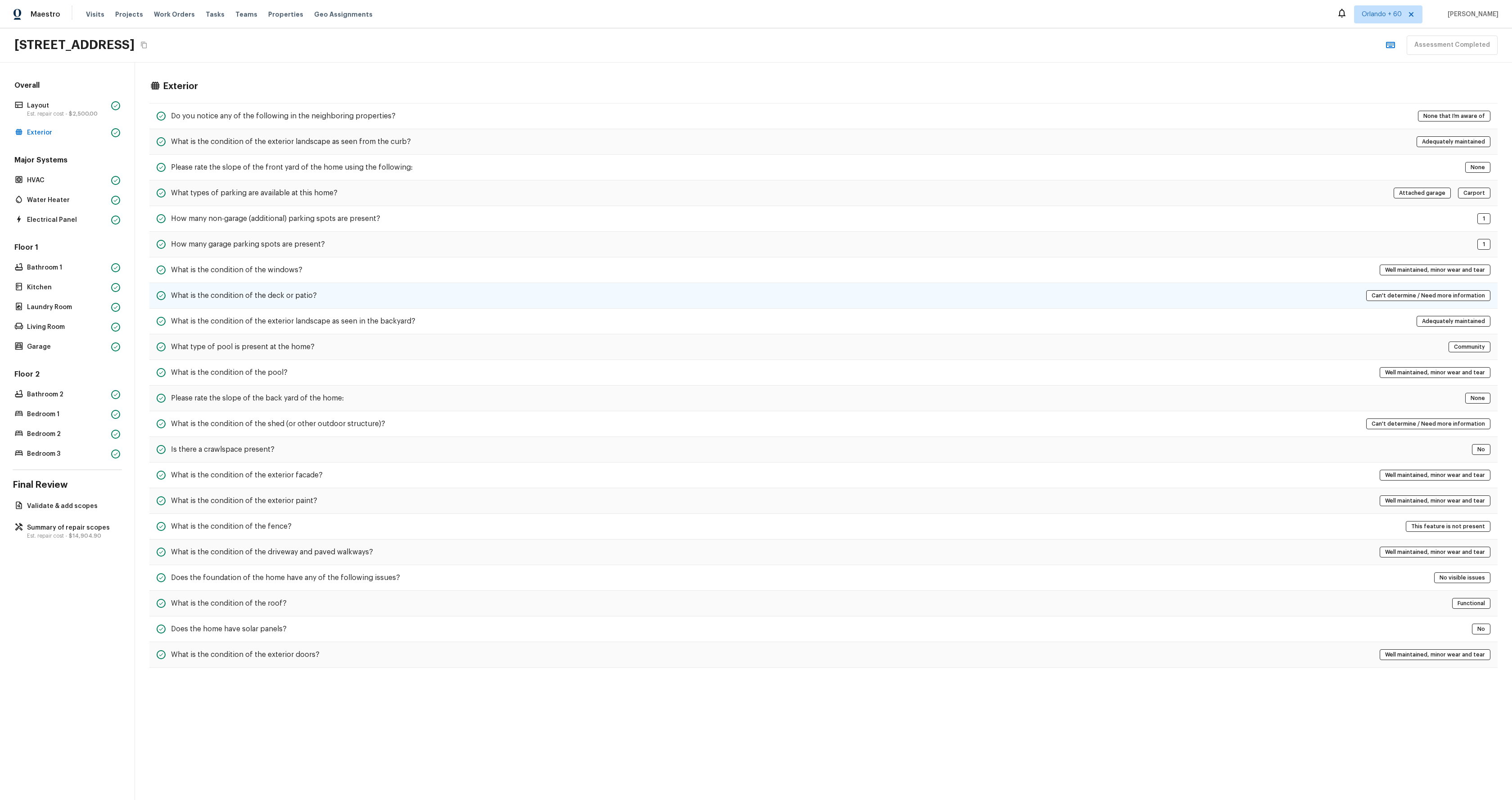
click at [528, 301] on div "What is the condition of the deck or patio? Can't determine / Need more informa…" at bounding box center [823, 296] width 1348 height 26
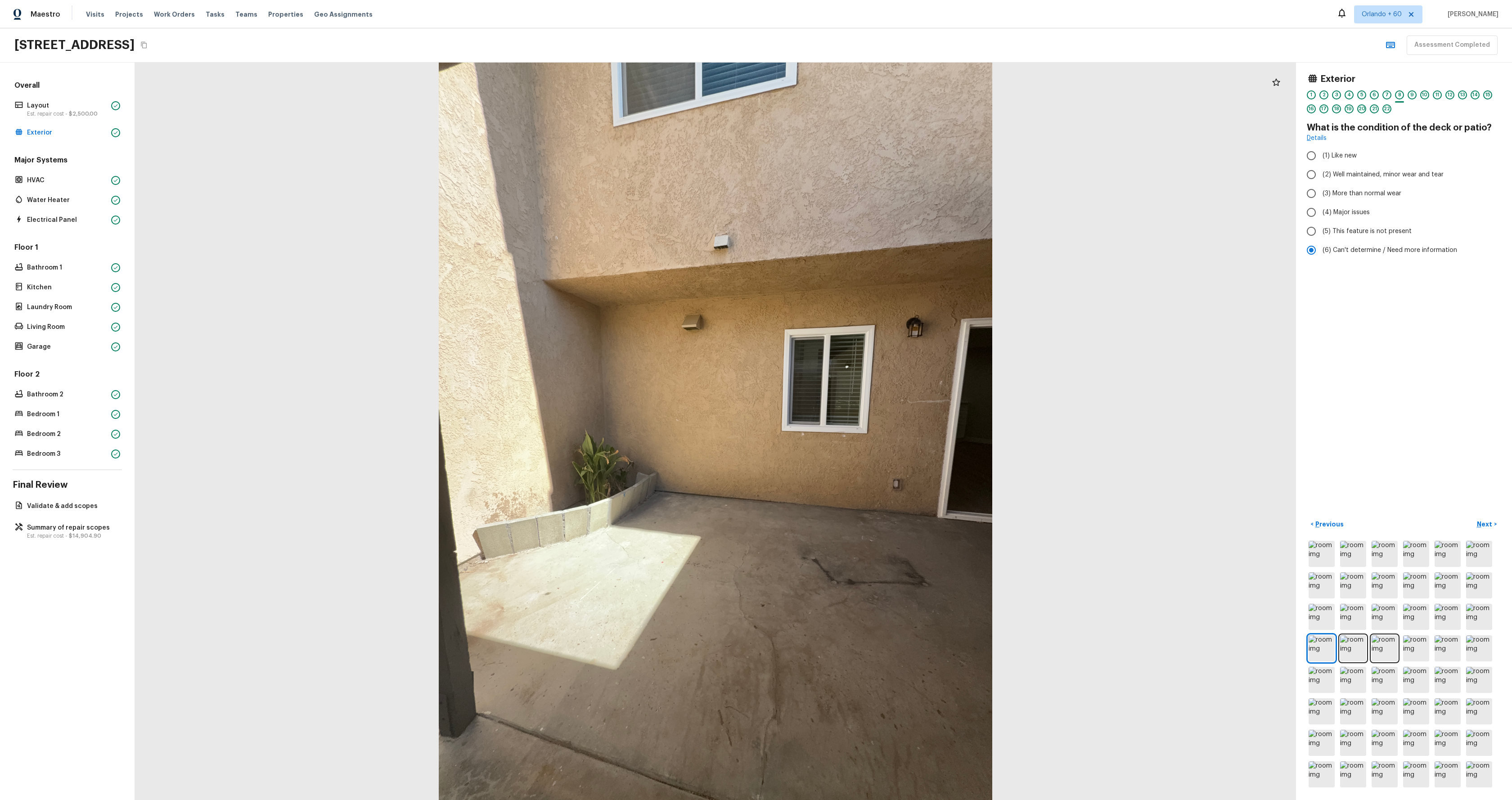
click at [306, 367] on div at bounding box center [715, 431] width 1160 height 737
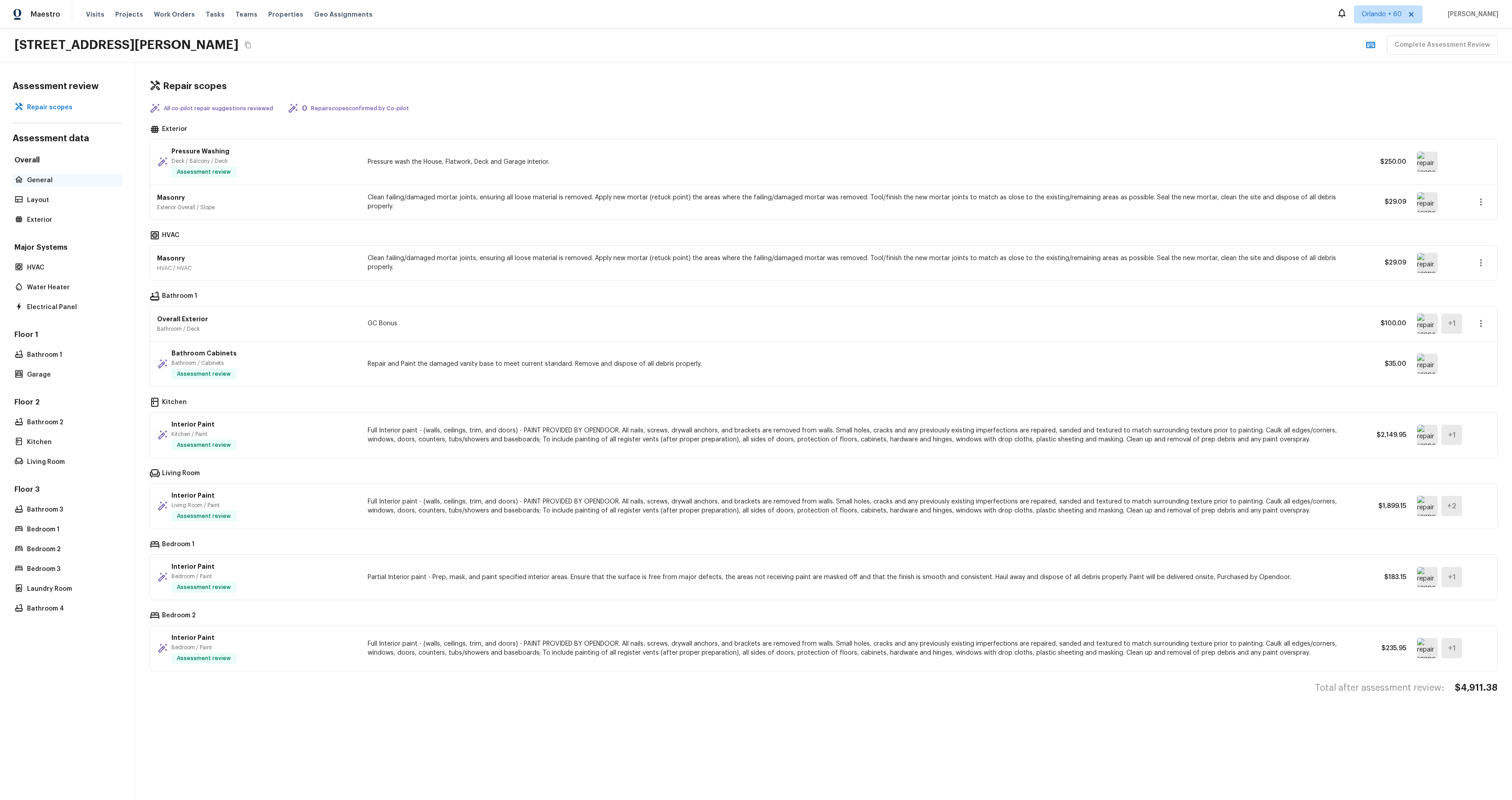
click at [39, 180] on p "General" at bounding box center [71, 180] width 89 height 9
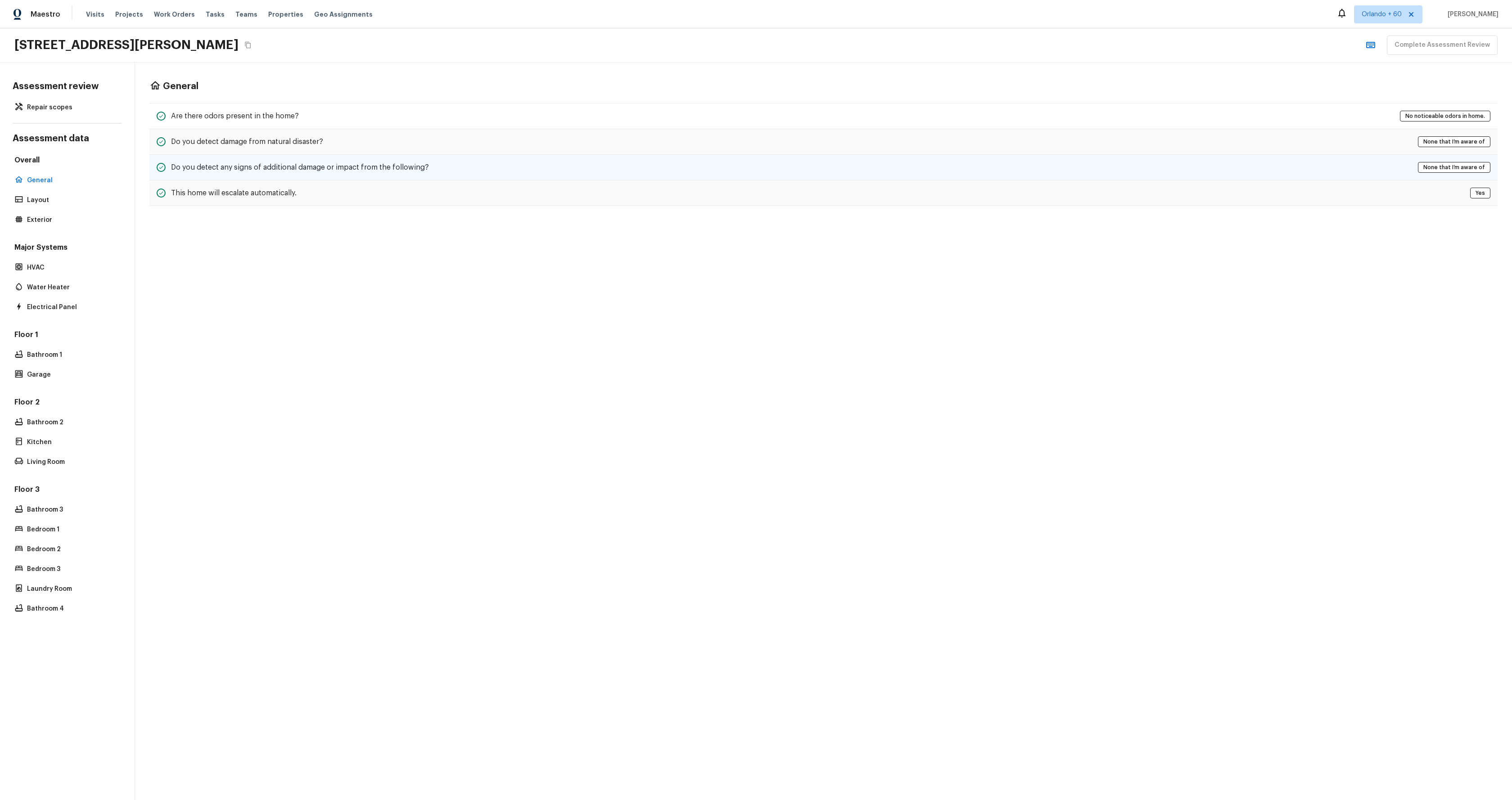
click at [329, 173] on div "Do you detect any signs of additional damage or impact from the following? None…" at bounding box center [823, 168] width 1348 height 26
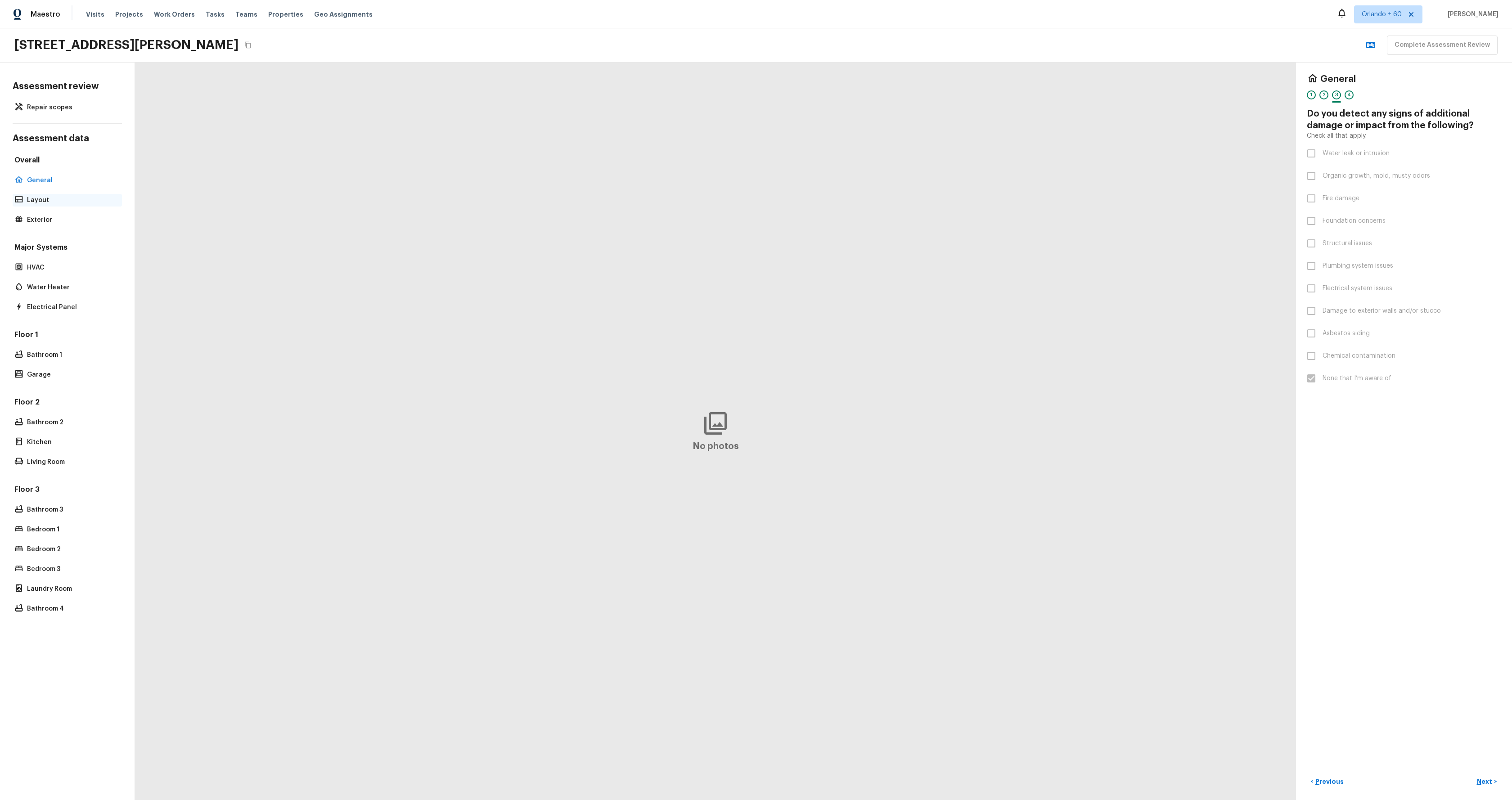
click at [42, 203] on p "Layout" at bounding box center [71, 201] width 89 height 9
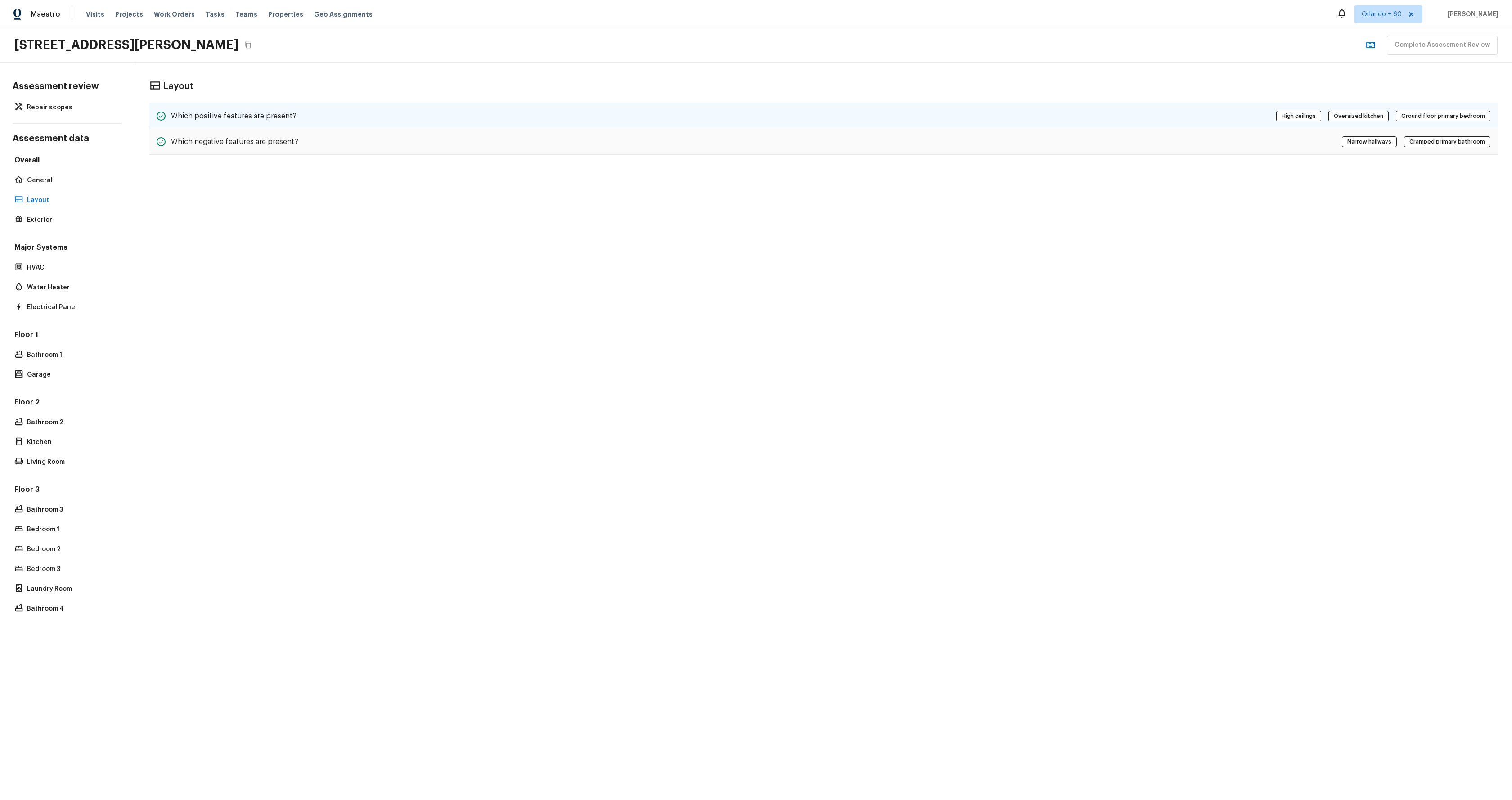
click at [365, 119] on div "Which positive features are present? High ceilings Oversized kitchen Ground flo…" at bounding box center [823, 116] width 1348 height 26
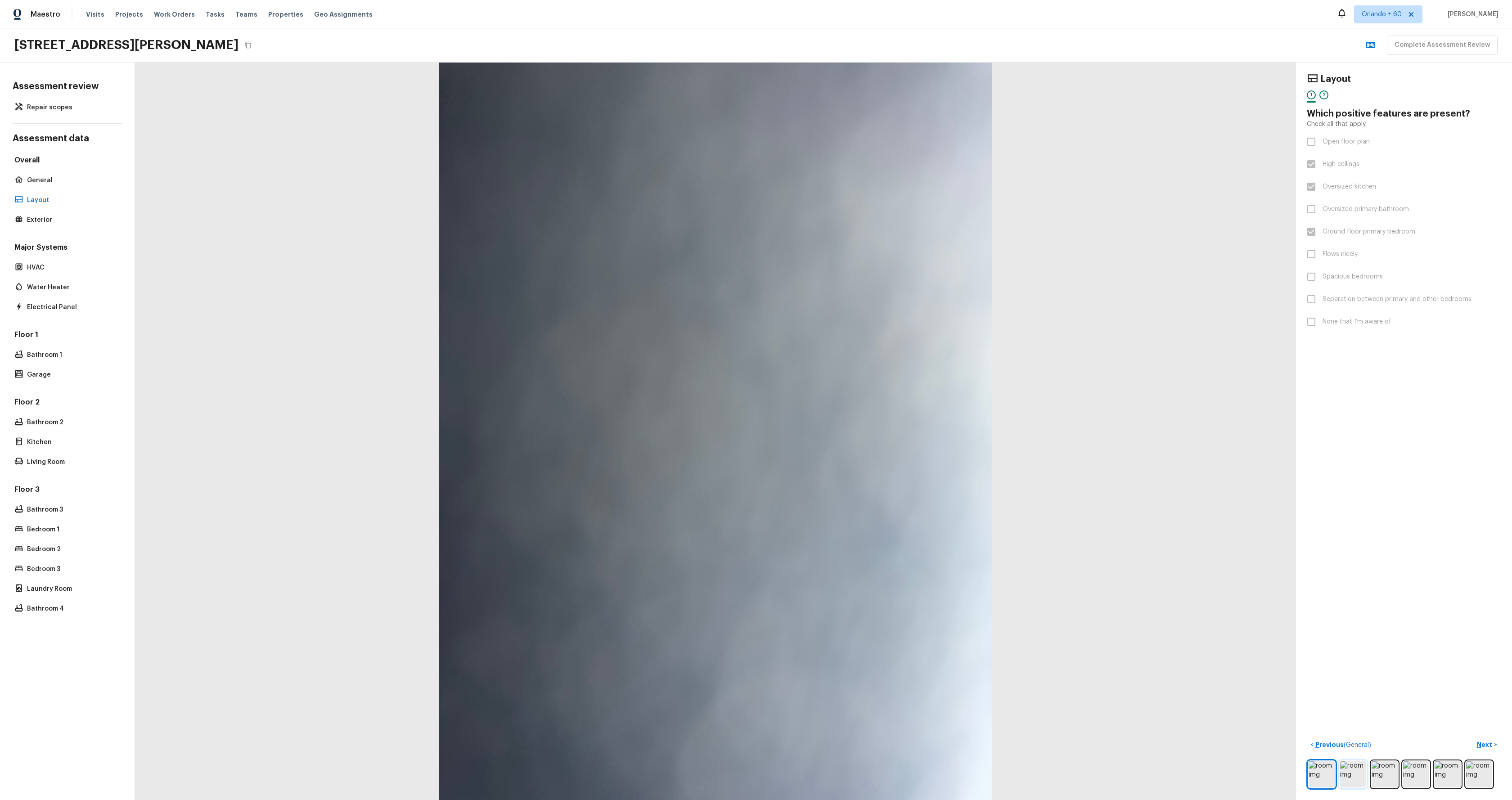
click at [1347, 764] on img at bounding box center [1353, 774] width 26 height 26
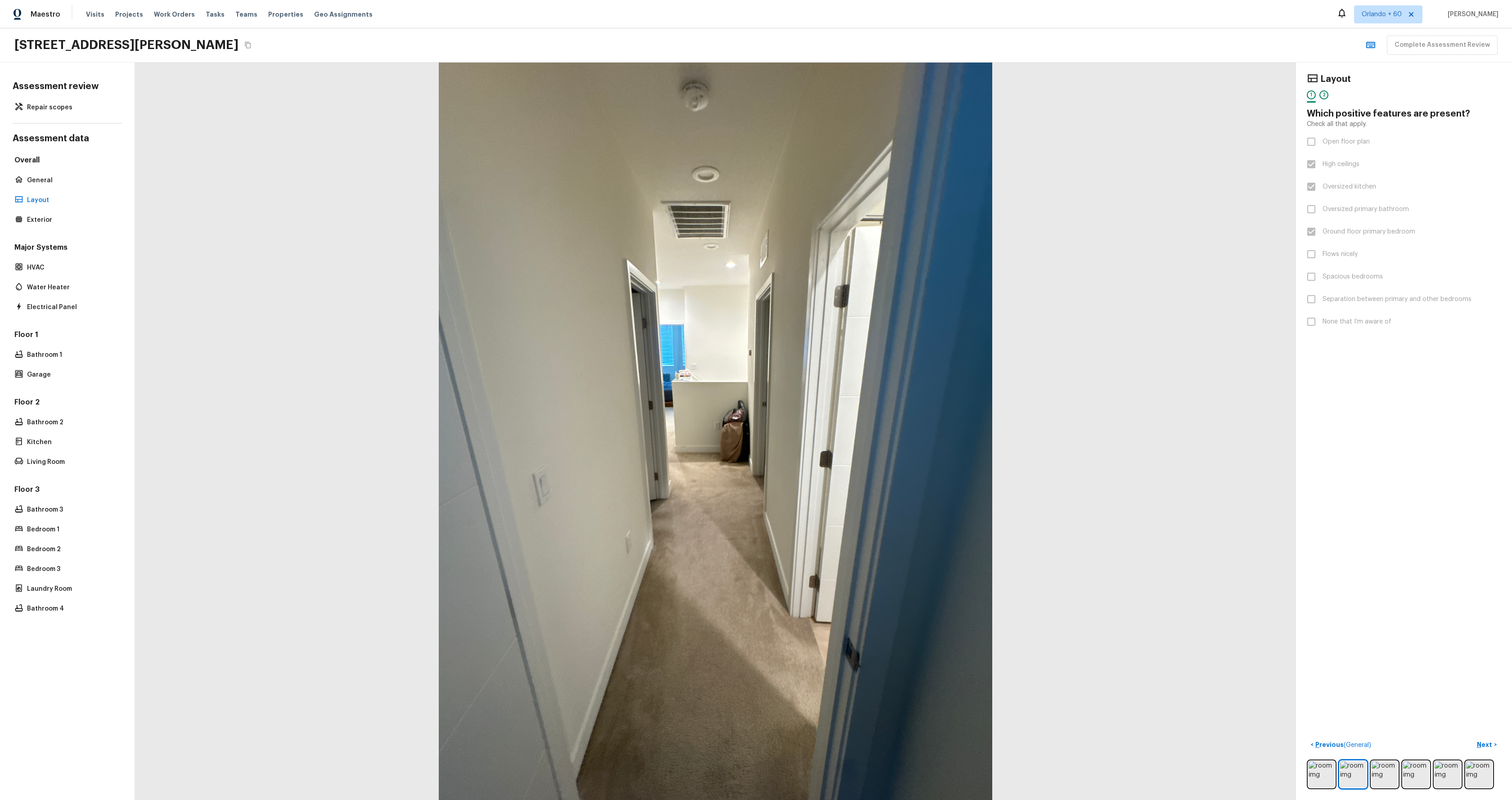
click at [45, 346] on div "Floor 1 Bathroom 1 Garage" at bounding box center [67, 355] width 110 height 52
click at [47, 353] on p "Bathroom 1" at bounding box center [71, 355] width 89 height 9
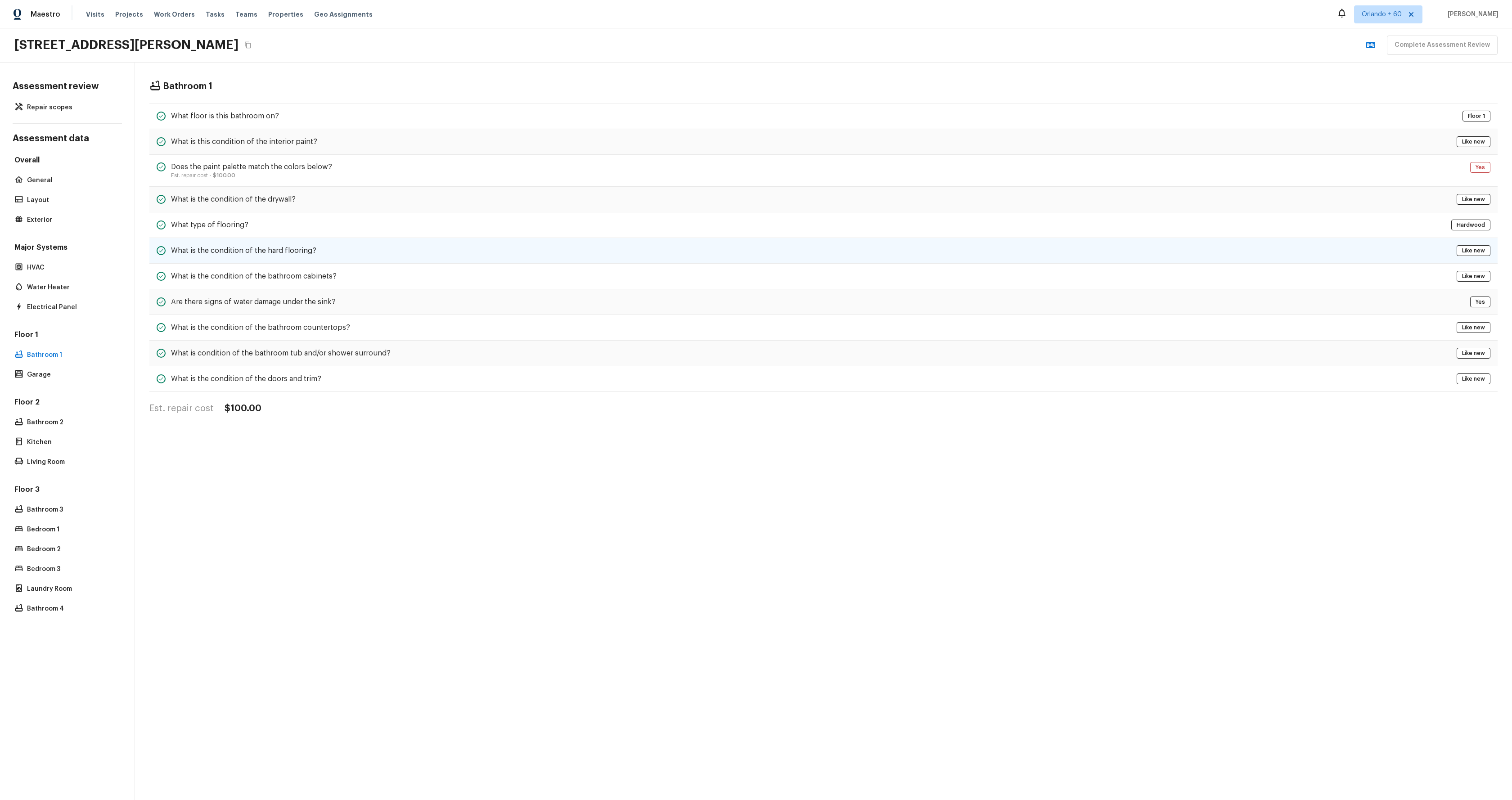
click at [329, 246] on div "What is the condition of the hard flooring? Like new" at bounding box center [823, 251] width 1348 height 26
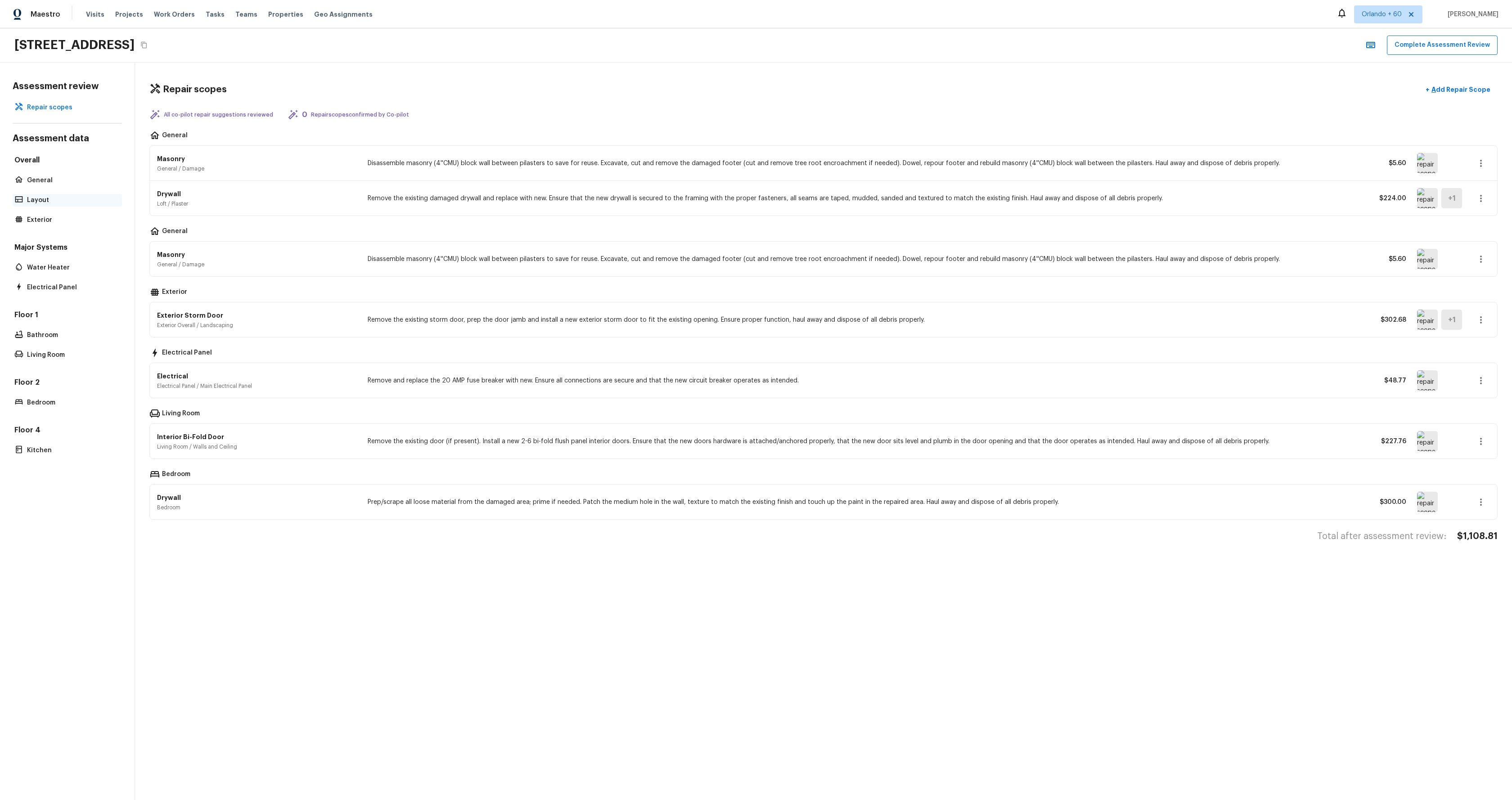
click at [39, 198] on p "Layout" at bounding box center [71, 201] width 89 height 9
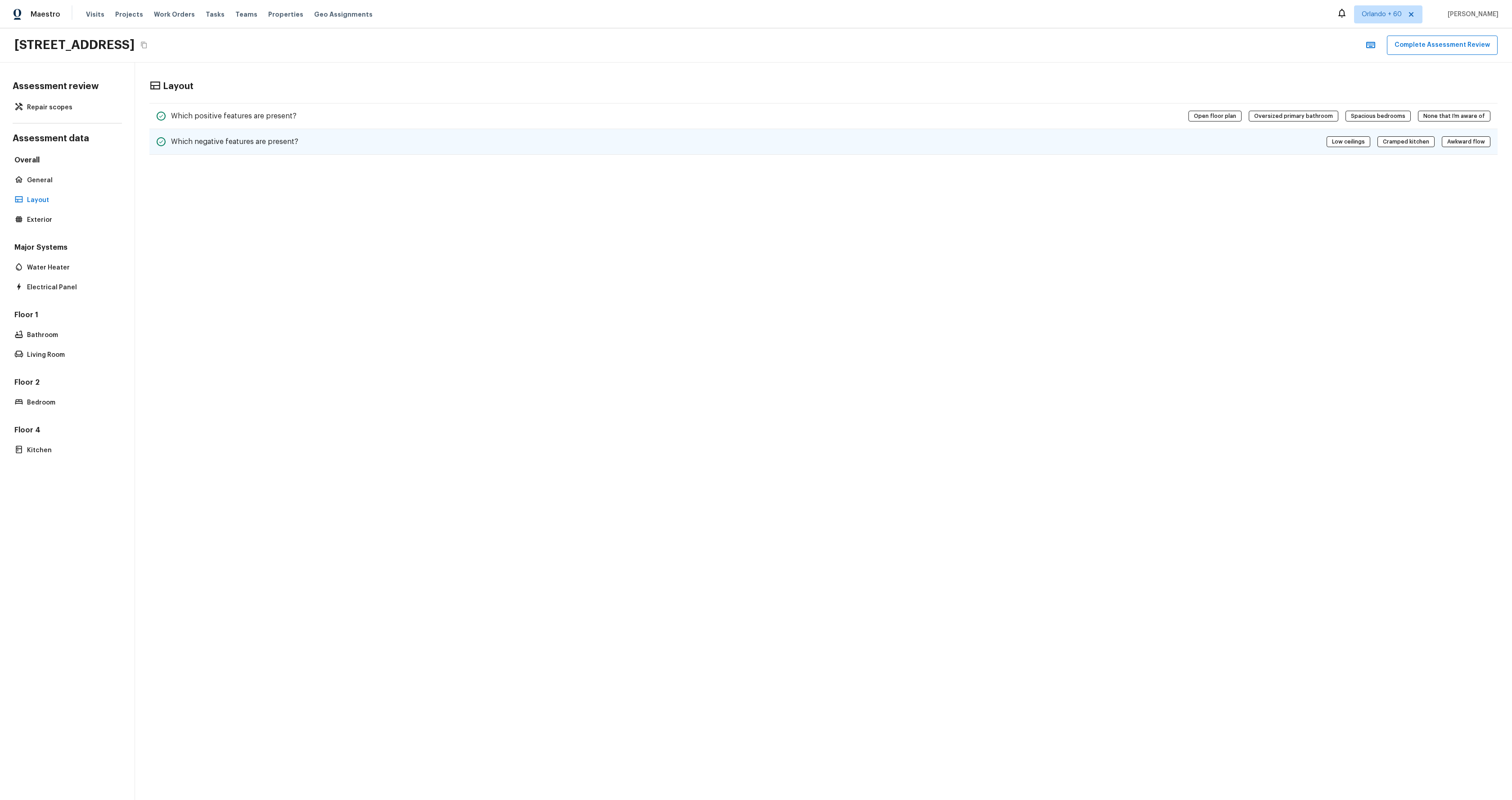
click at [329, 141] on div "Which negative features are present? Low ceilings Cramped kitchen Awkward flow" at bounding box center [823, 142] width 1348 height 26
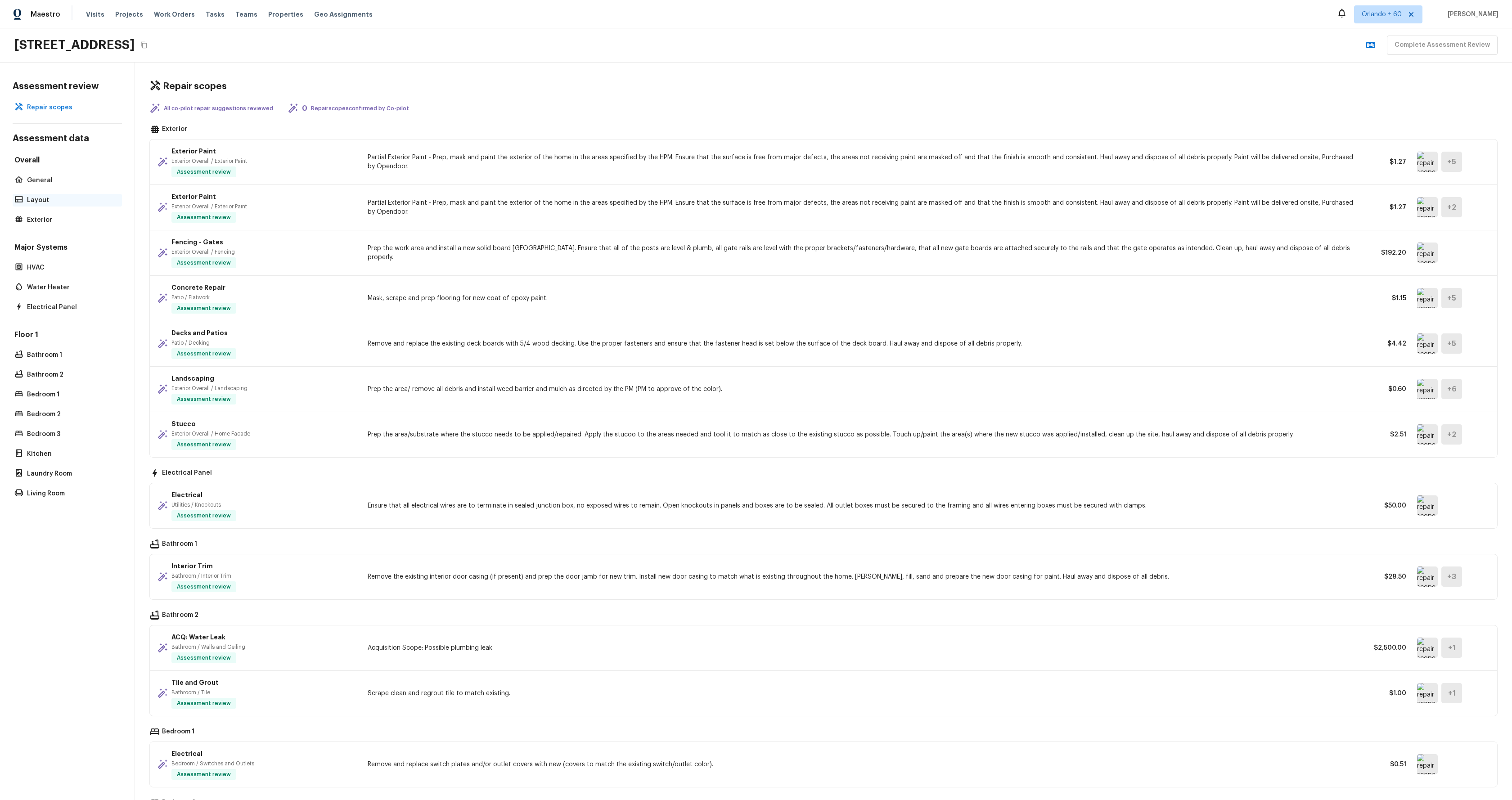
click at [63, 206] on div "Layout" at bounding box center [67, 201] width 110 height 13
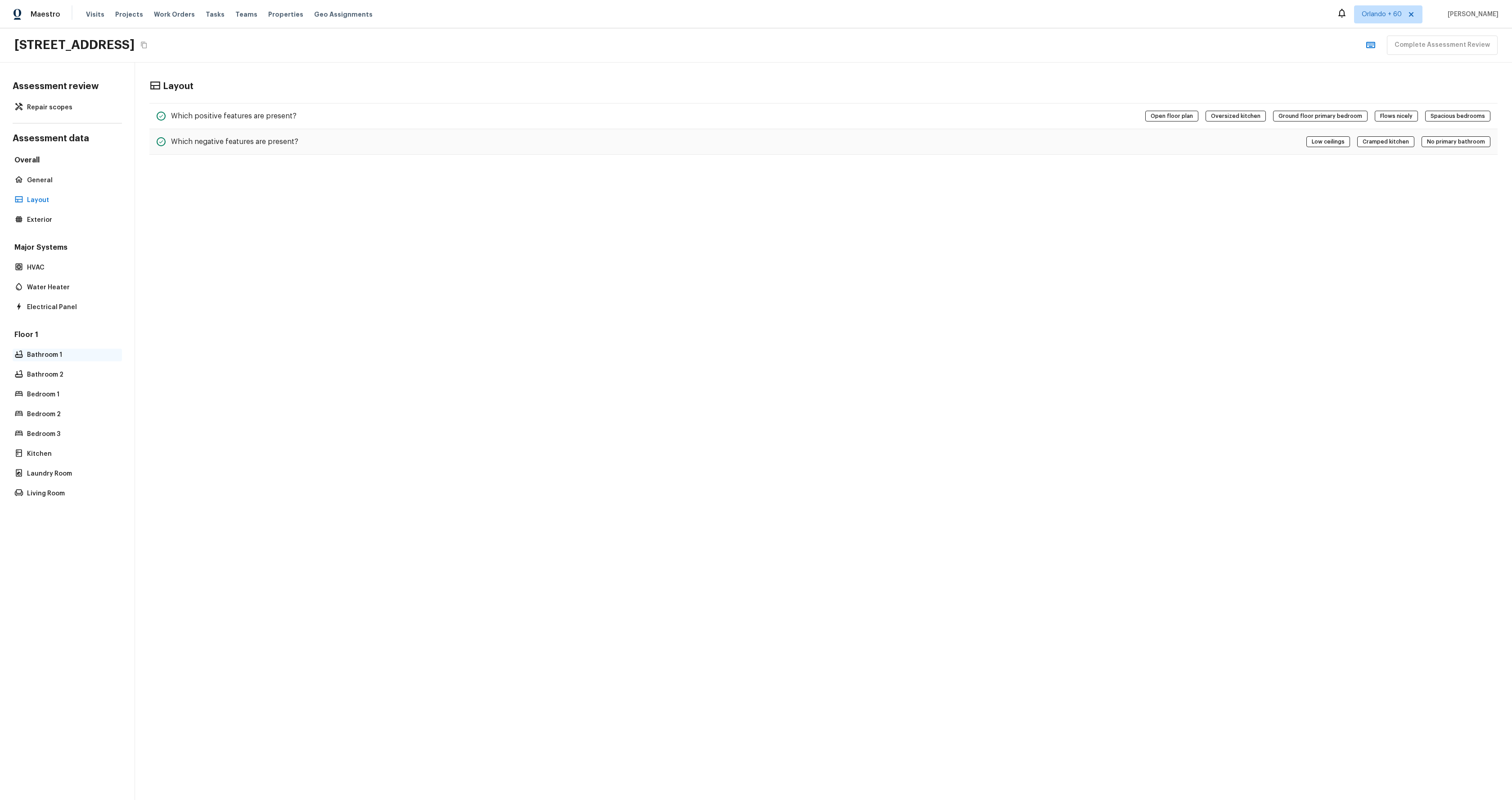
click at [52, 358] on p "Bathroom 1" at bounding box center [71, 355] width 89 height 9
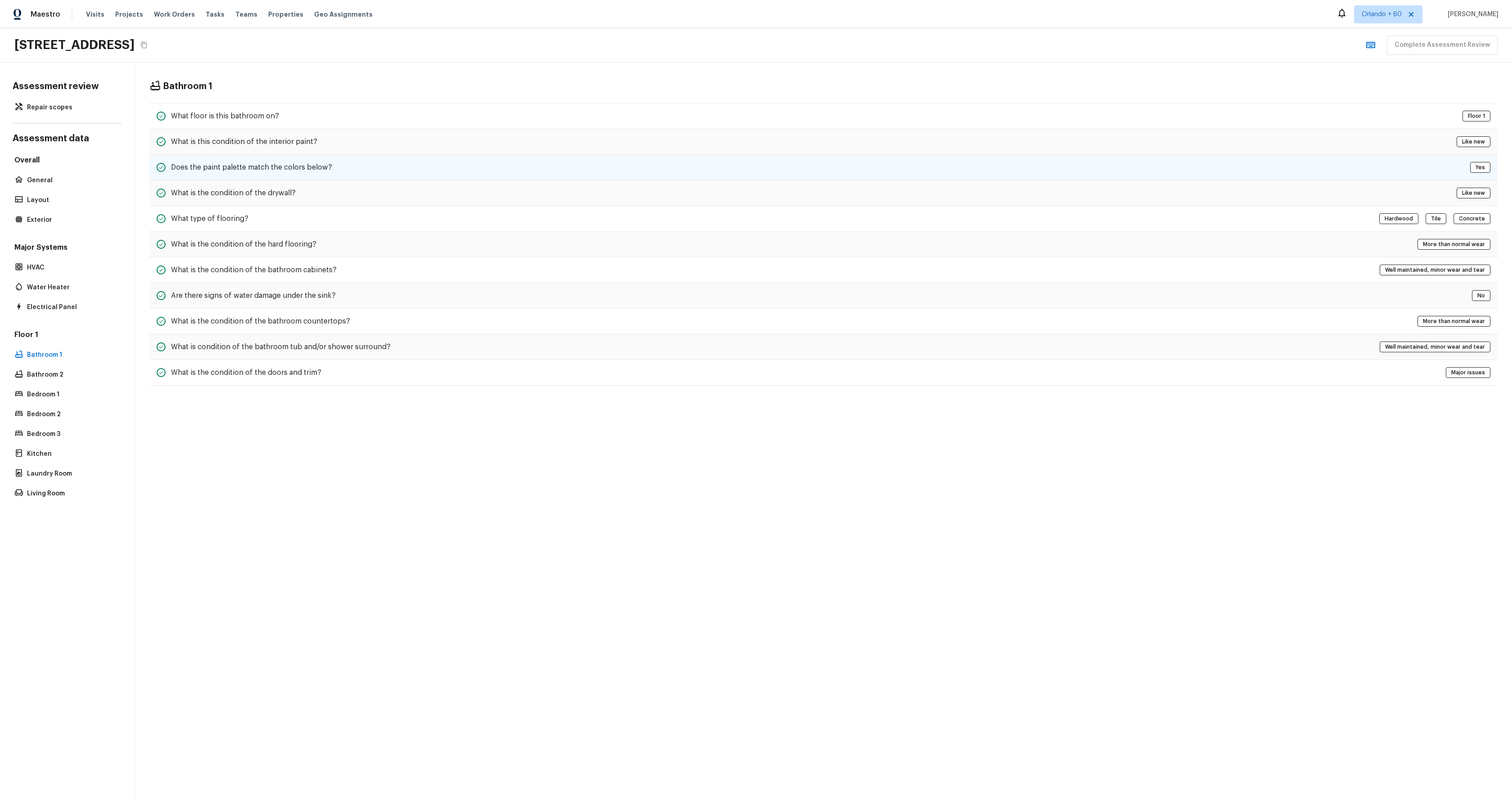
click at [339, 169] on div "Does the paint palette match the colors below? Yes" at bounding box center [823, 168] width 1348 height 26
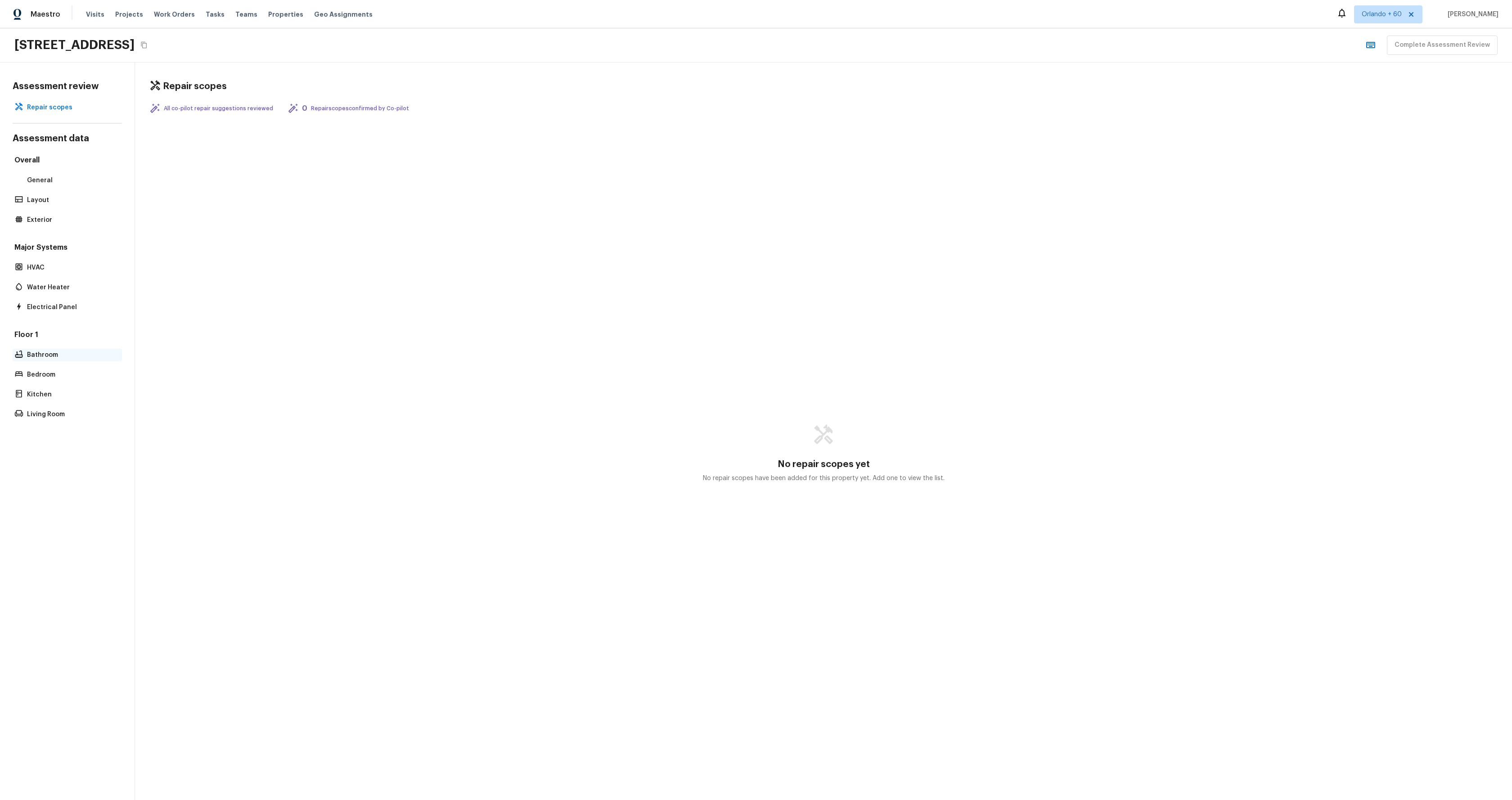
click at [40, 358] on p "Bathroom" at bounding box center [71, 355] width 89 height 9
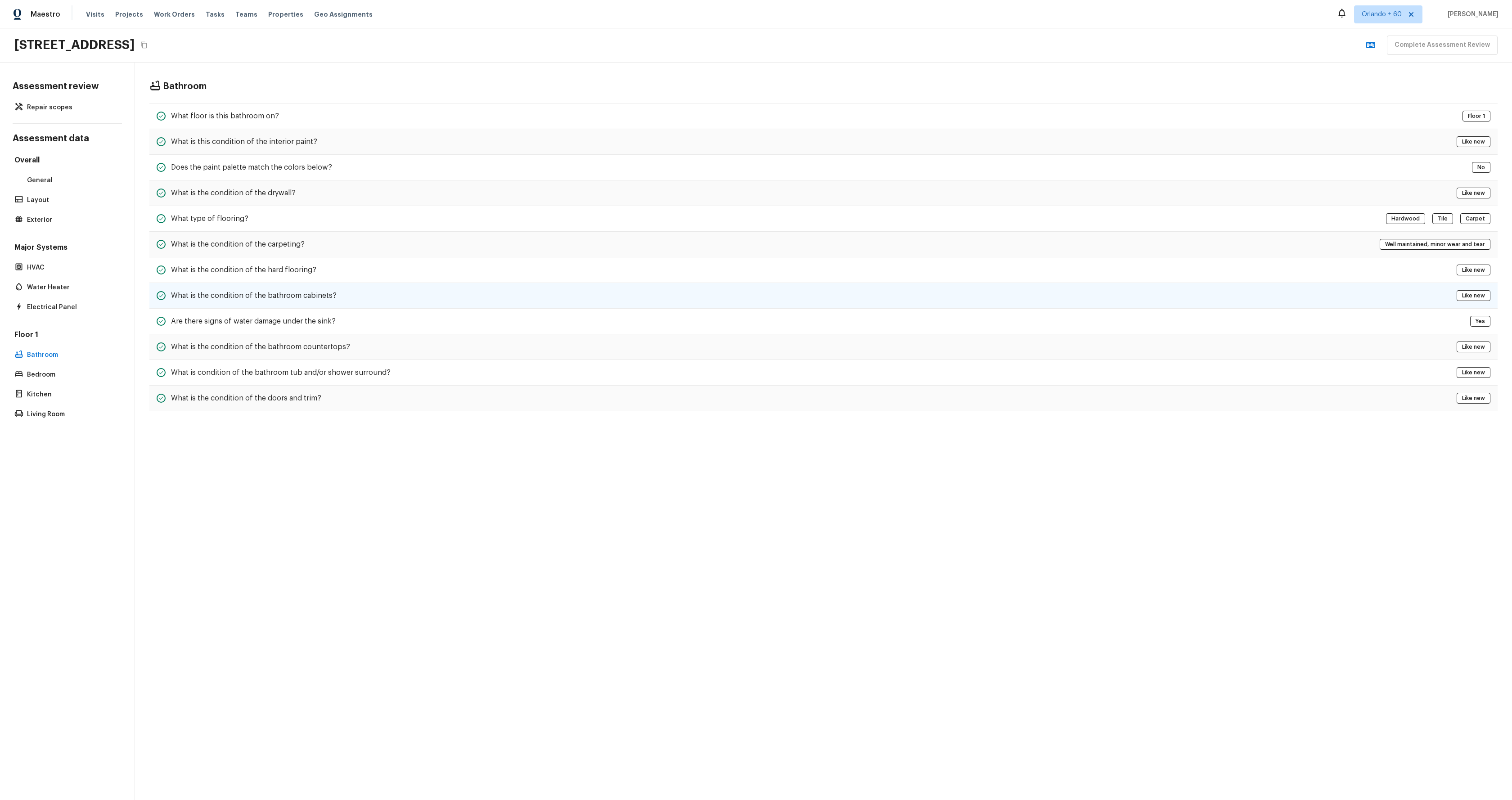
click at [421, 290] on div "What is the condition of the bathroom cabinets? Like new" at bounding box center [823, 296] width 1348 height 26
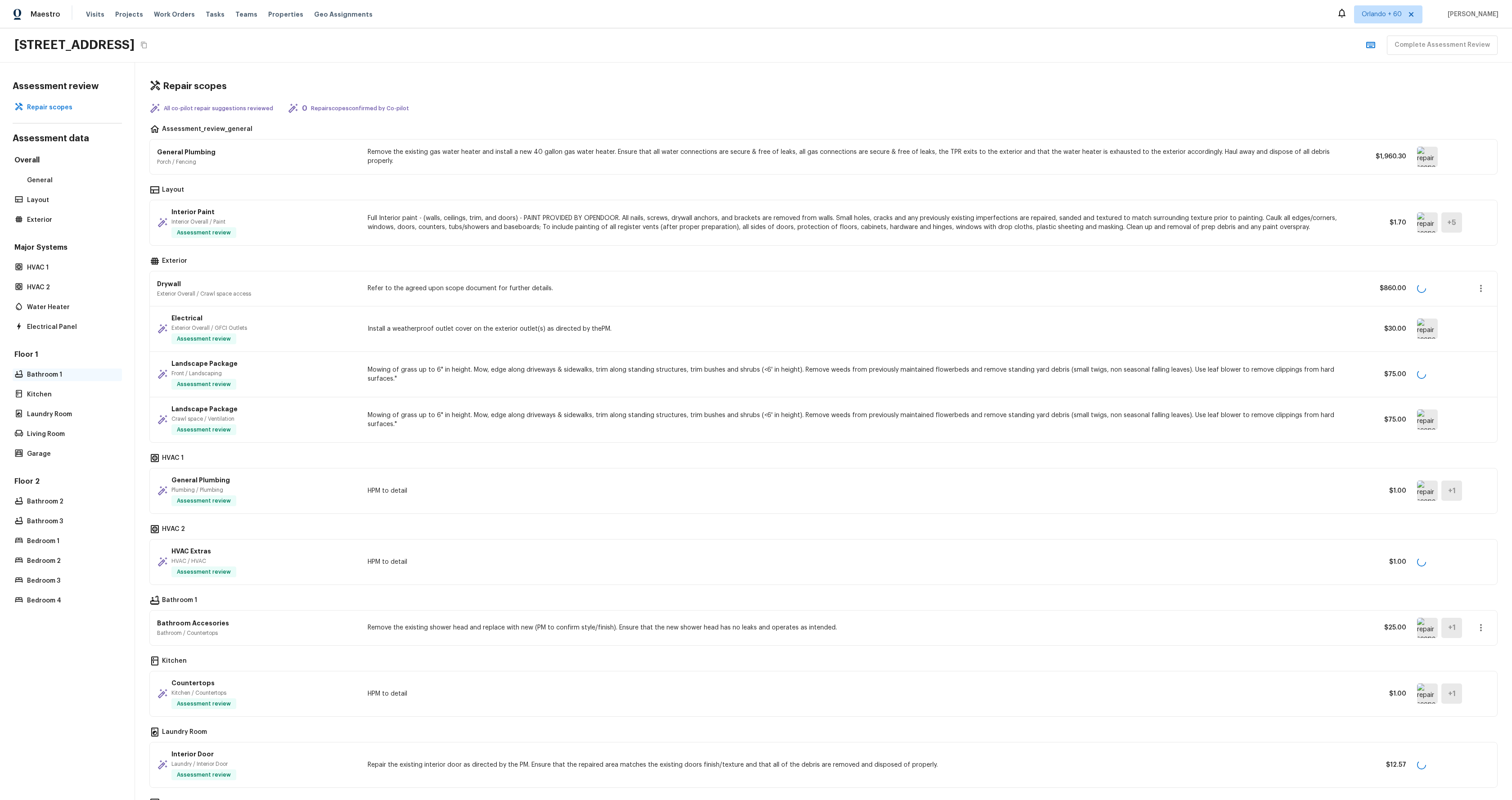
click at [56, 375] on p "Bathroom 1" at bounding box center [71, 375] width 89 height 9
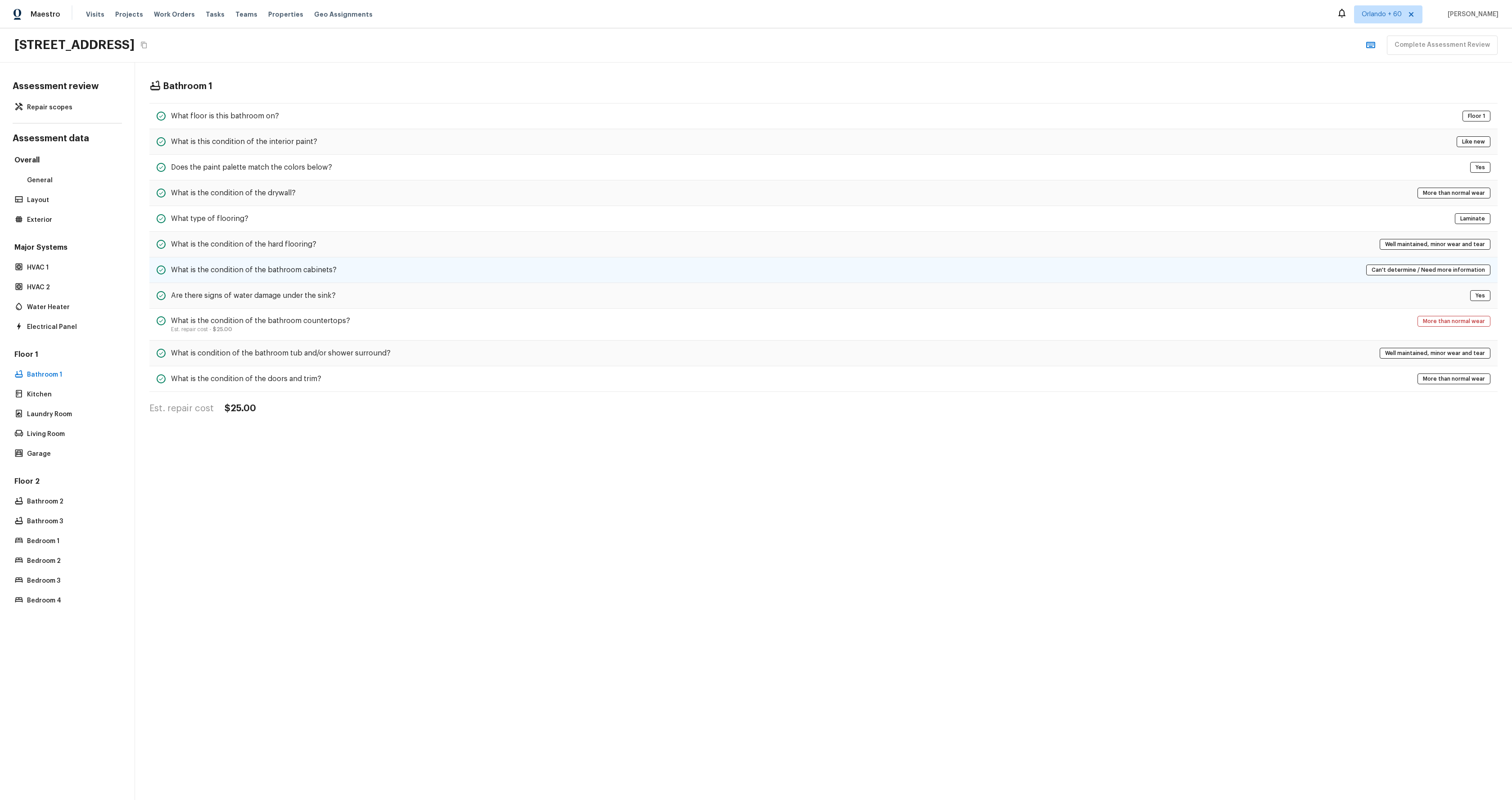
click at [306, 258] on div "What is the condition of the bathroom cabinets? Can't determine / Need more inf…" at bounding box center [823, 271] width 1348 height 26
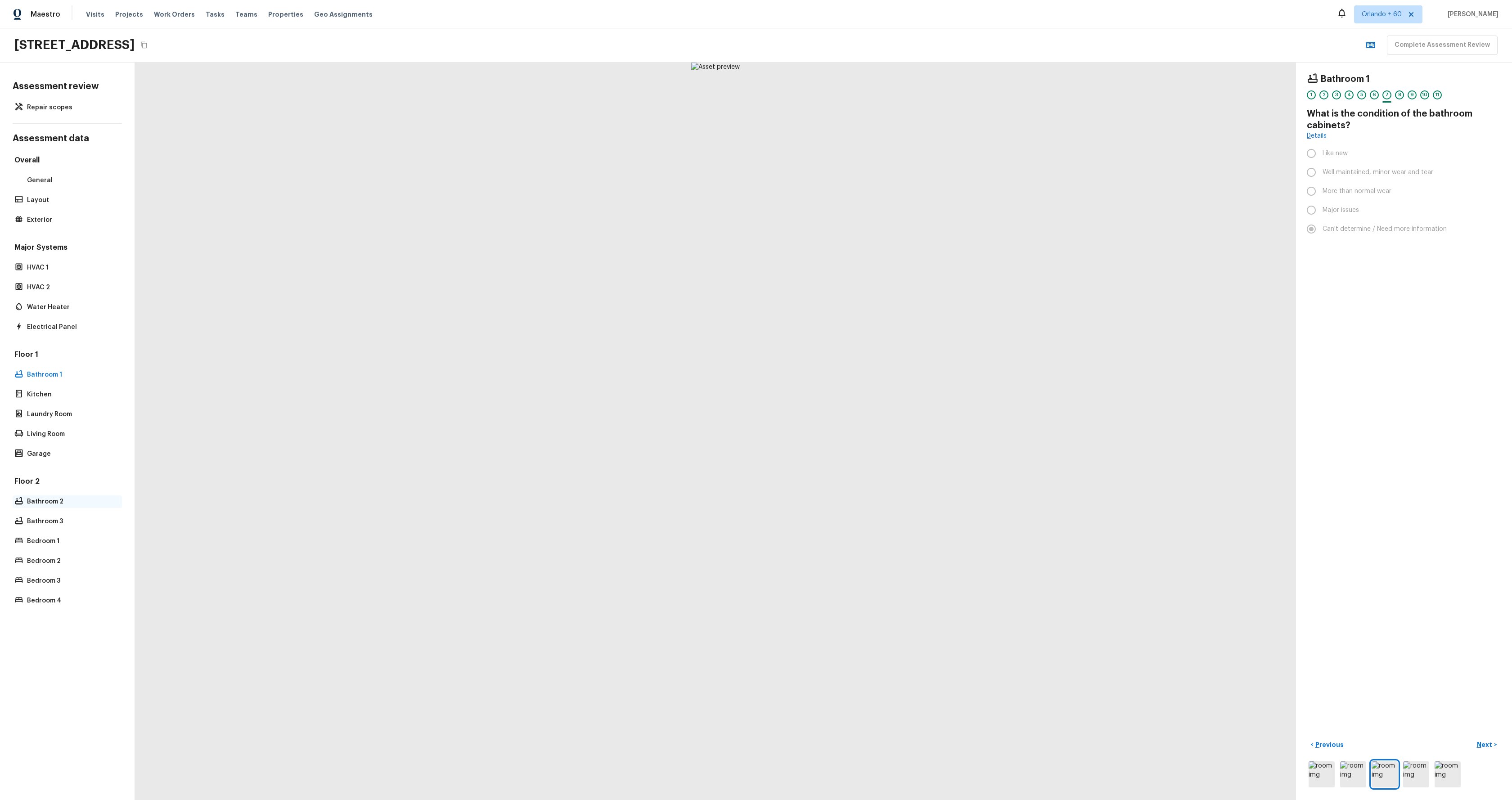
click at [40, 498] on p "Bathroom 2" at bounding box center [71, 502] width 89 height 9
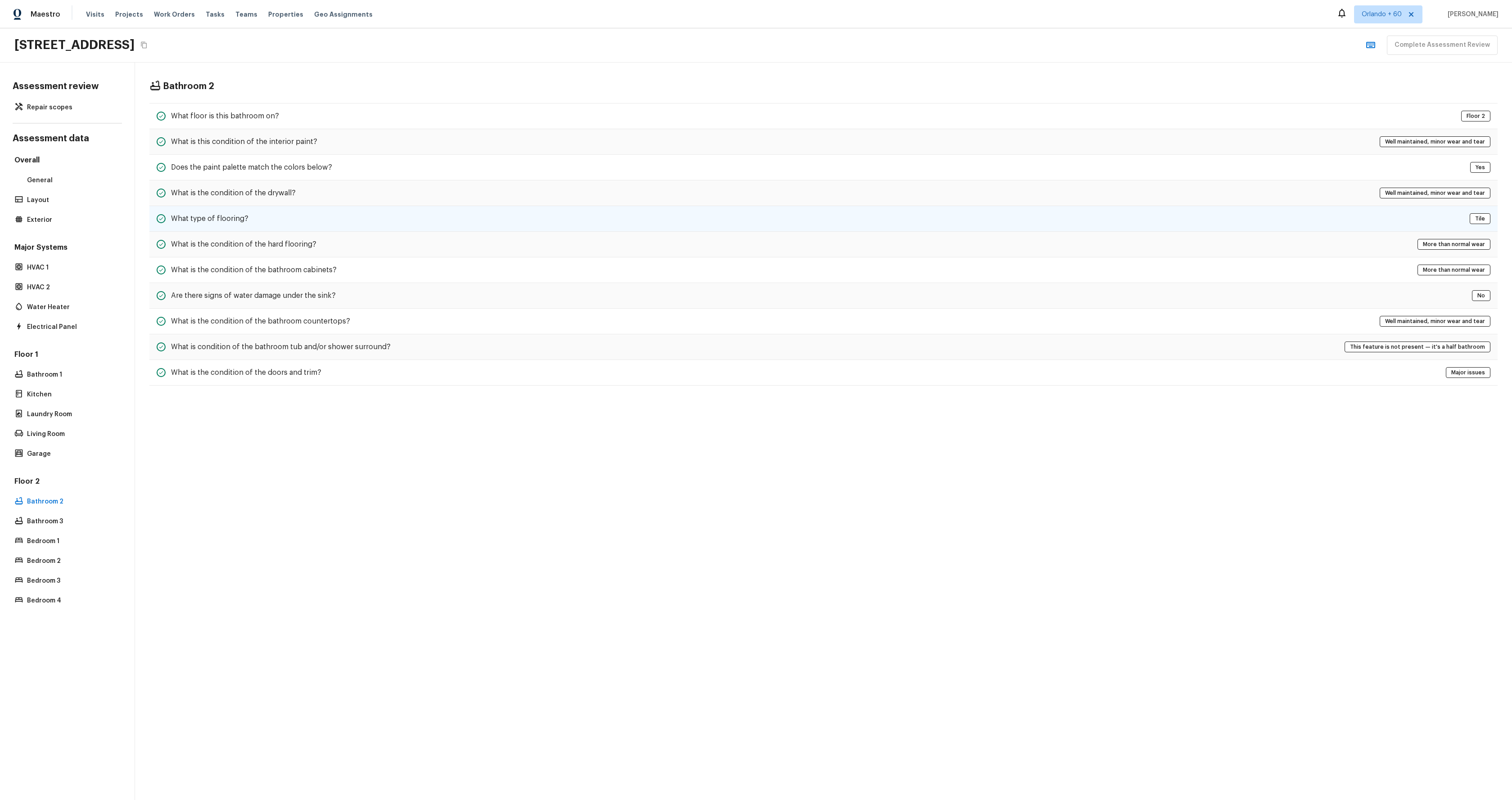
click at [354, 214] on div "What type of flooring? Tile" at bounding box center [823, 219] width 1348 height 26
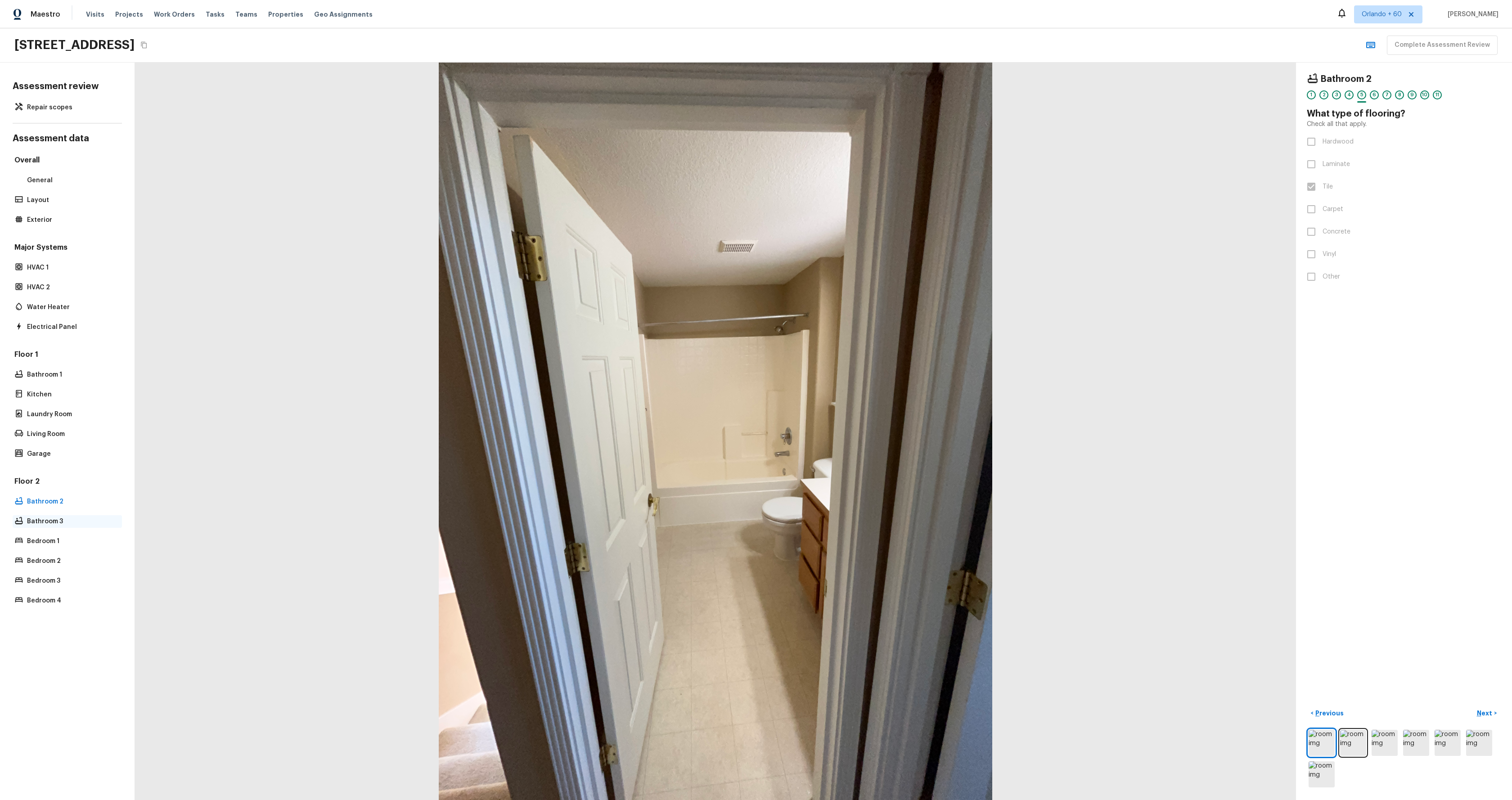
click at [43, 526] on p "Bathroom 3" at bounding box center [71, 522] width 89 height 9
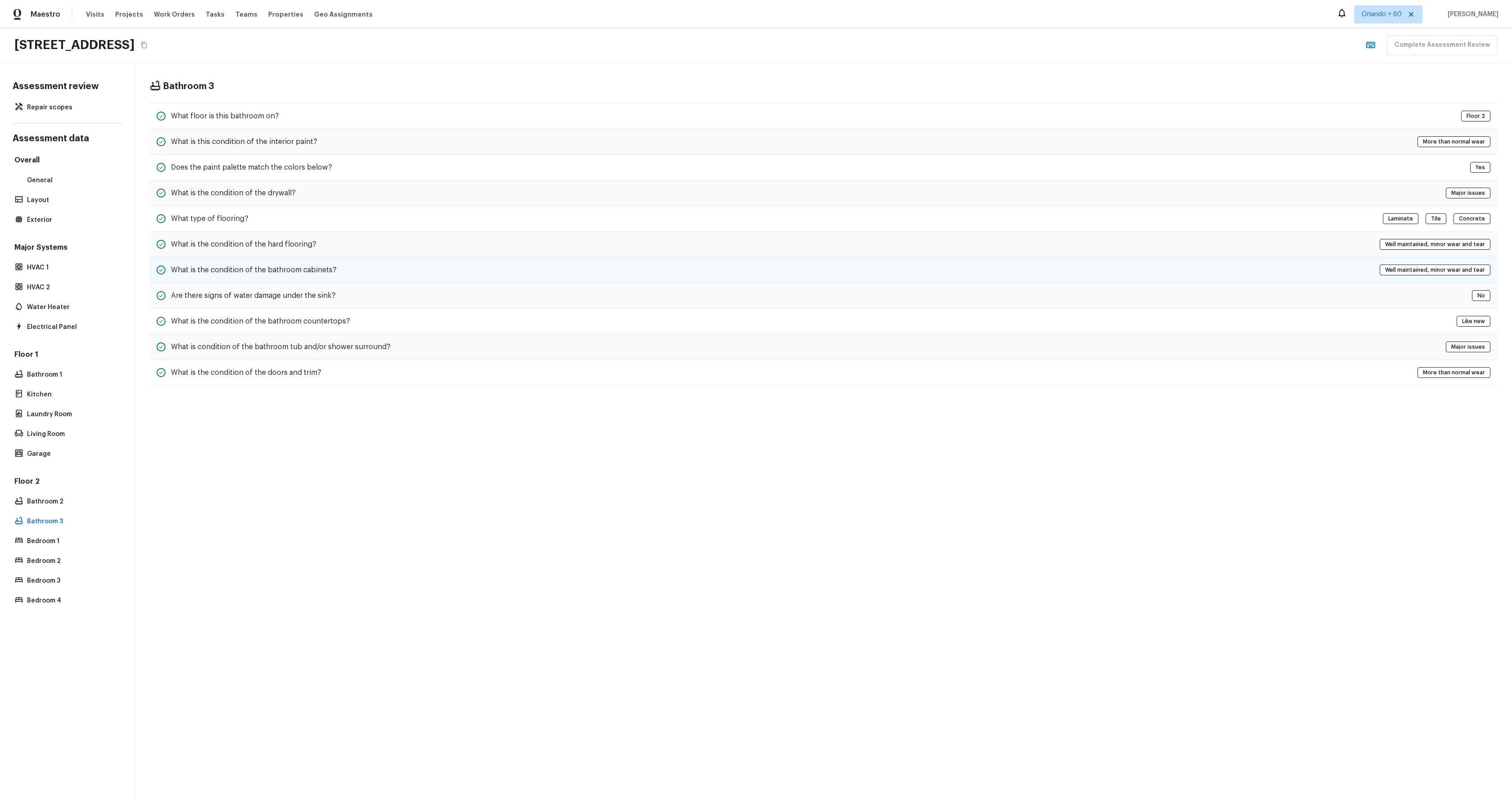
click at [345, 272] on div "What is the condition of the bathroom cabinets? Well maintained, minor wear and…" at bounding box center [823, 271] width 1348 height 26
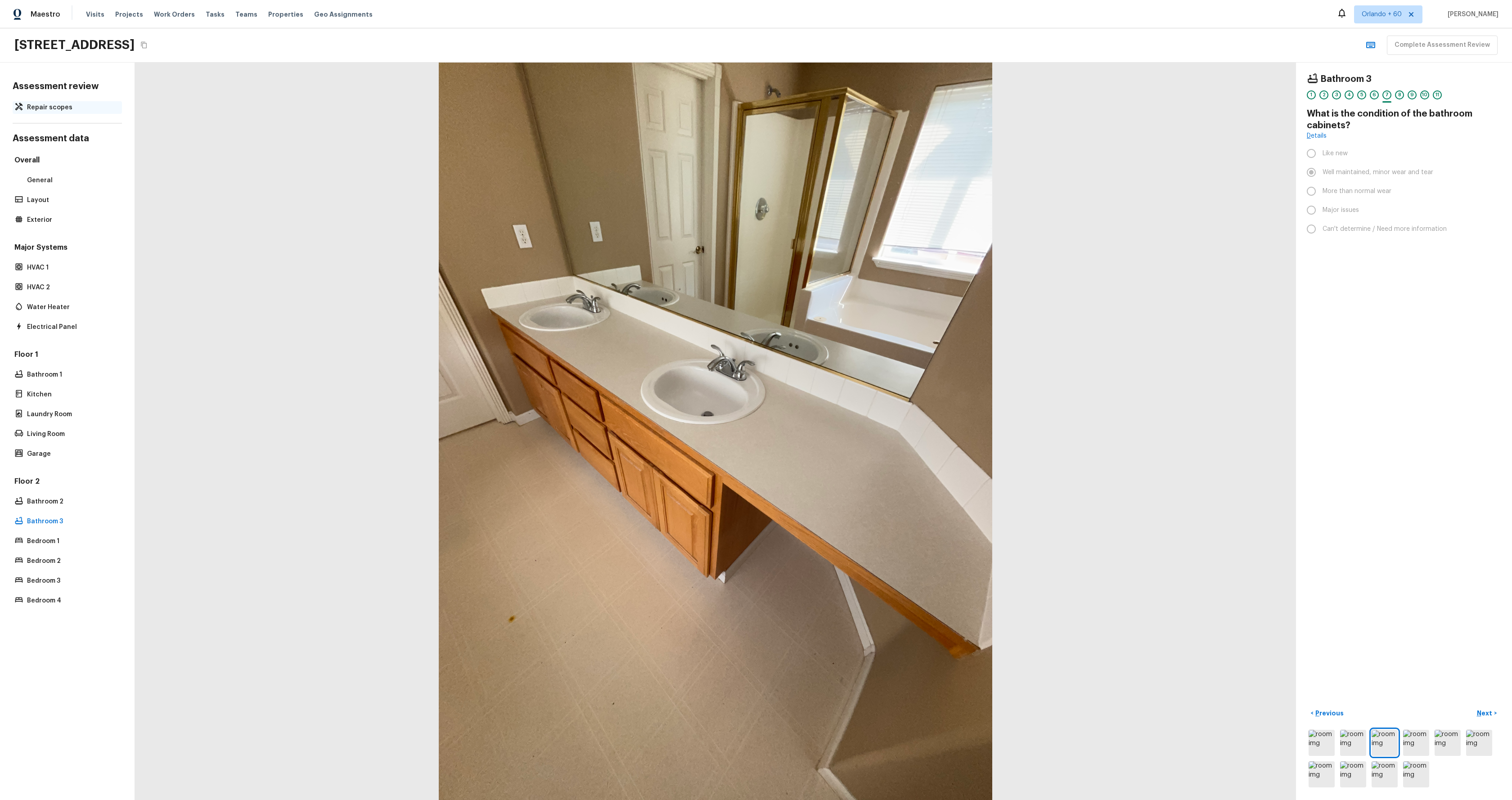
click at [68, 105] on p "Repair scopes" at bounding box center [71, 108] width 89 height 9
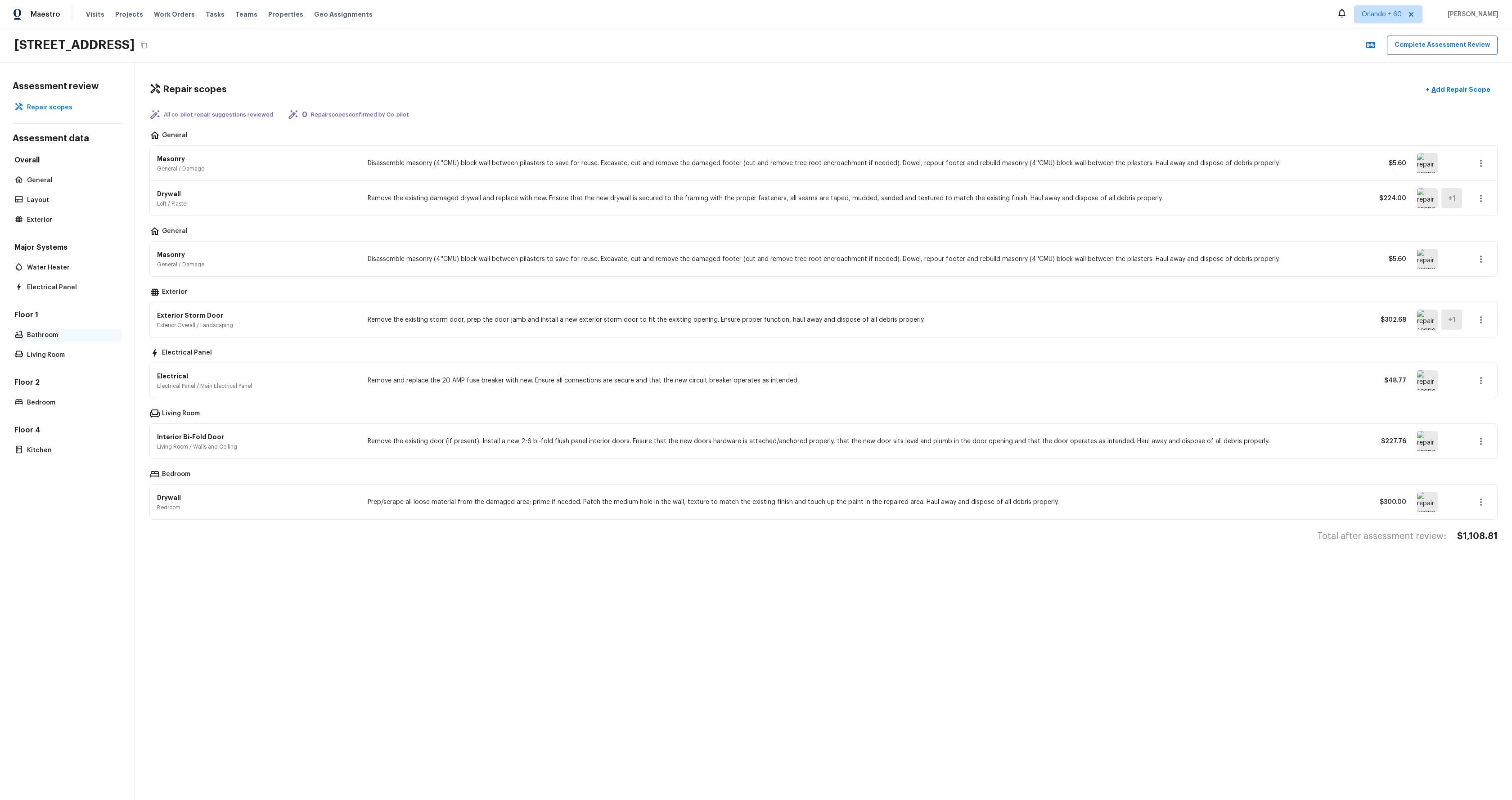
click at [49, 333] on p "Bathroom" at bounding box center [71, 335] width 89 height 9
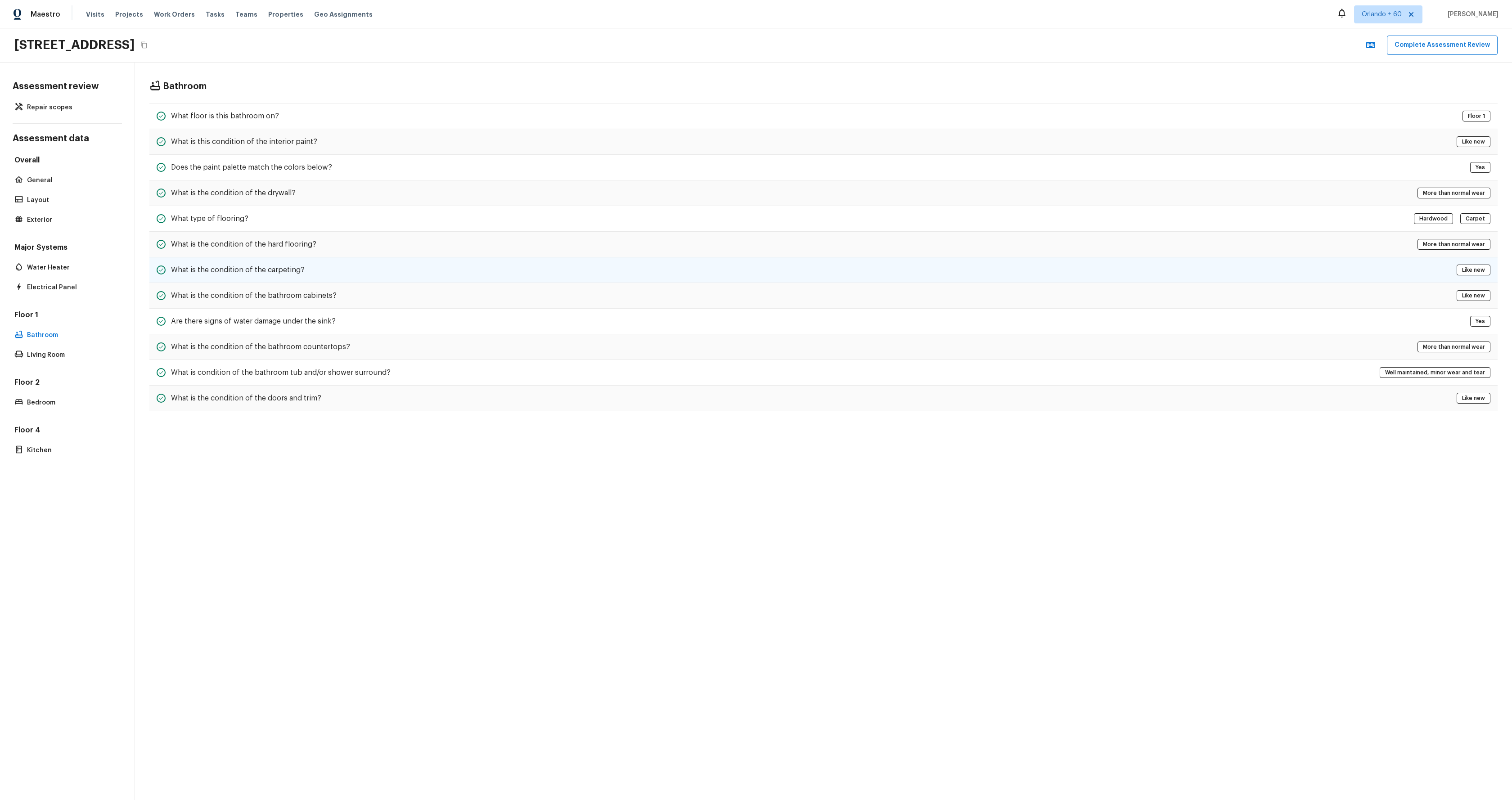
click at [392, 279] on div "What is the condition of the carpeting? Like new" at bounding box center [823, 271] width 1348 height 26
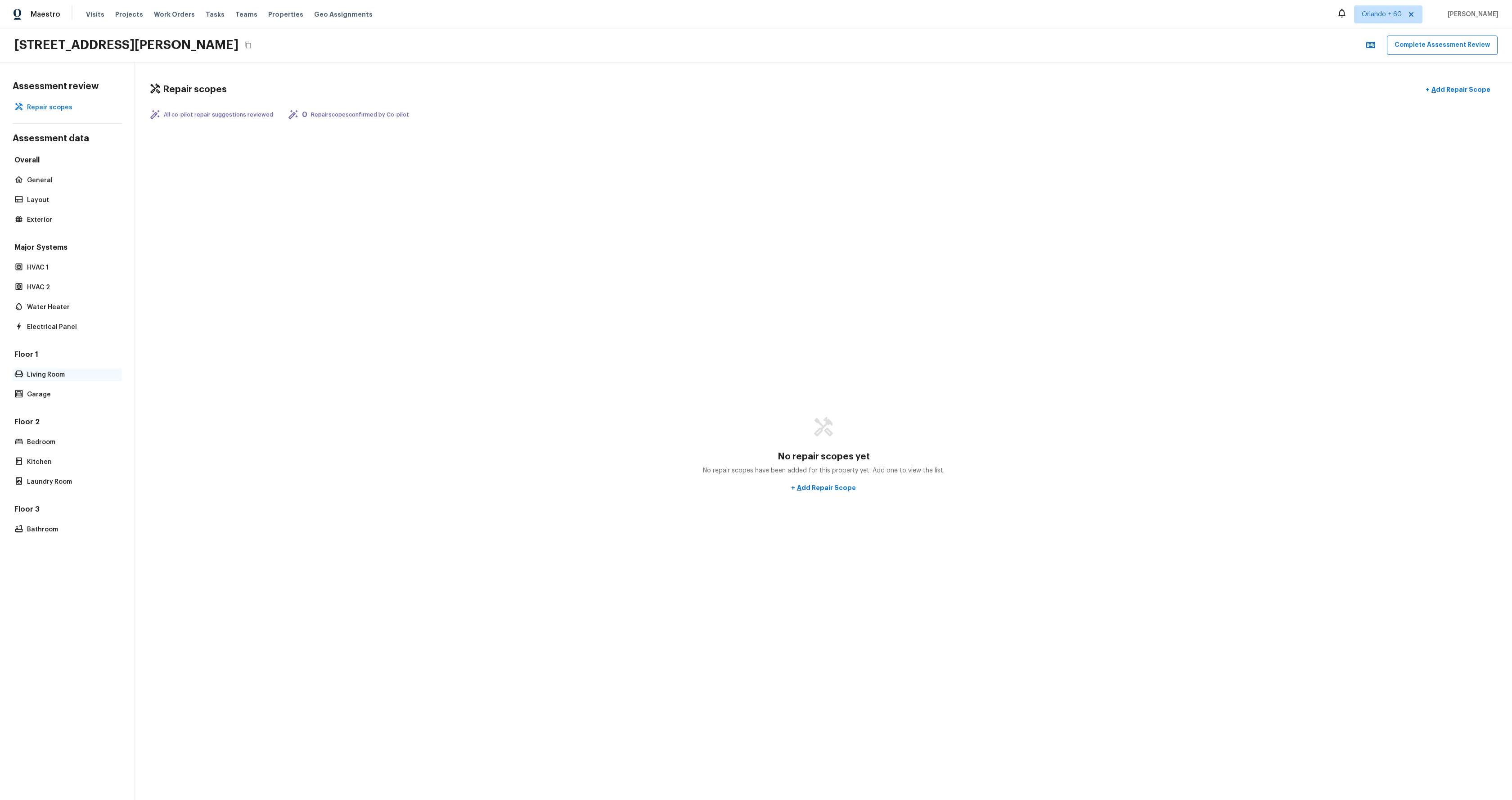
click at [57, 377] on p "Living Room" at bounding box center [71, 375] width 89 height 9
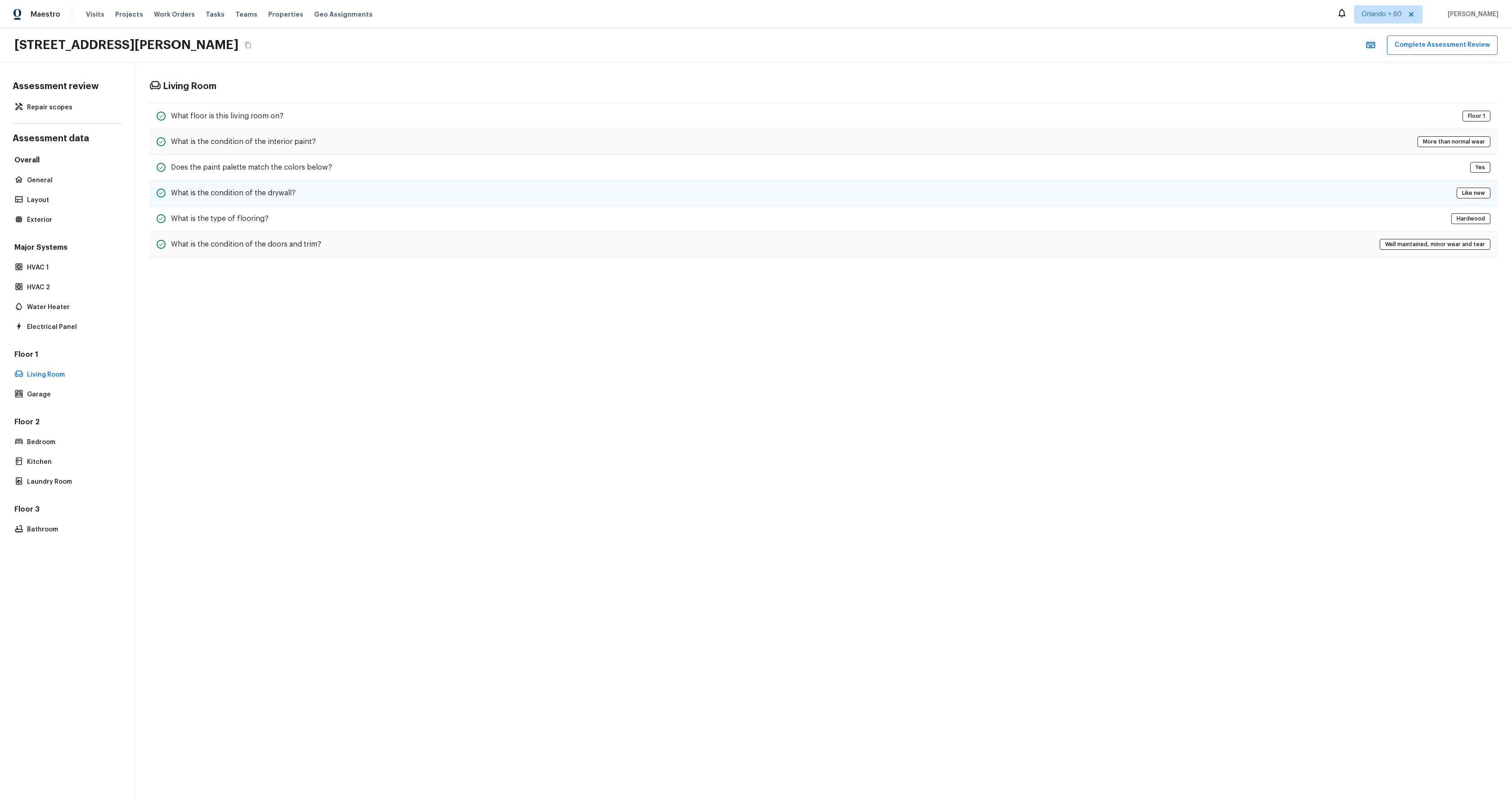
click at [410, 185] on div "What is the condition of the drywall? Like new" at bounding box center [823, 193] width 1348 height 26
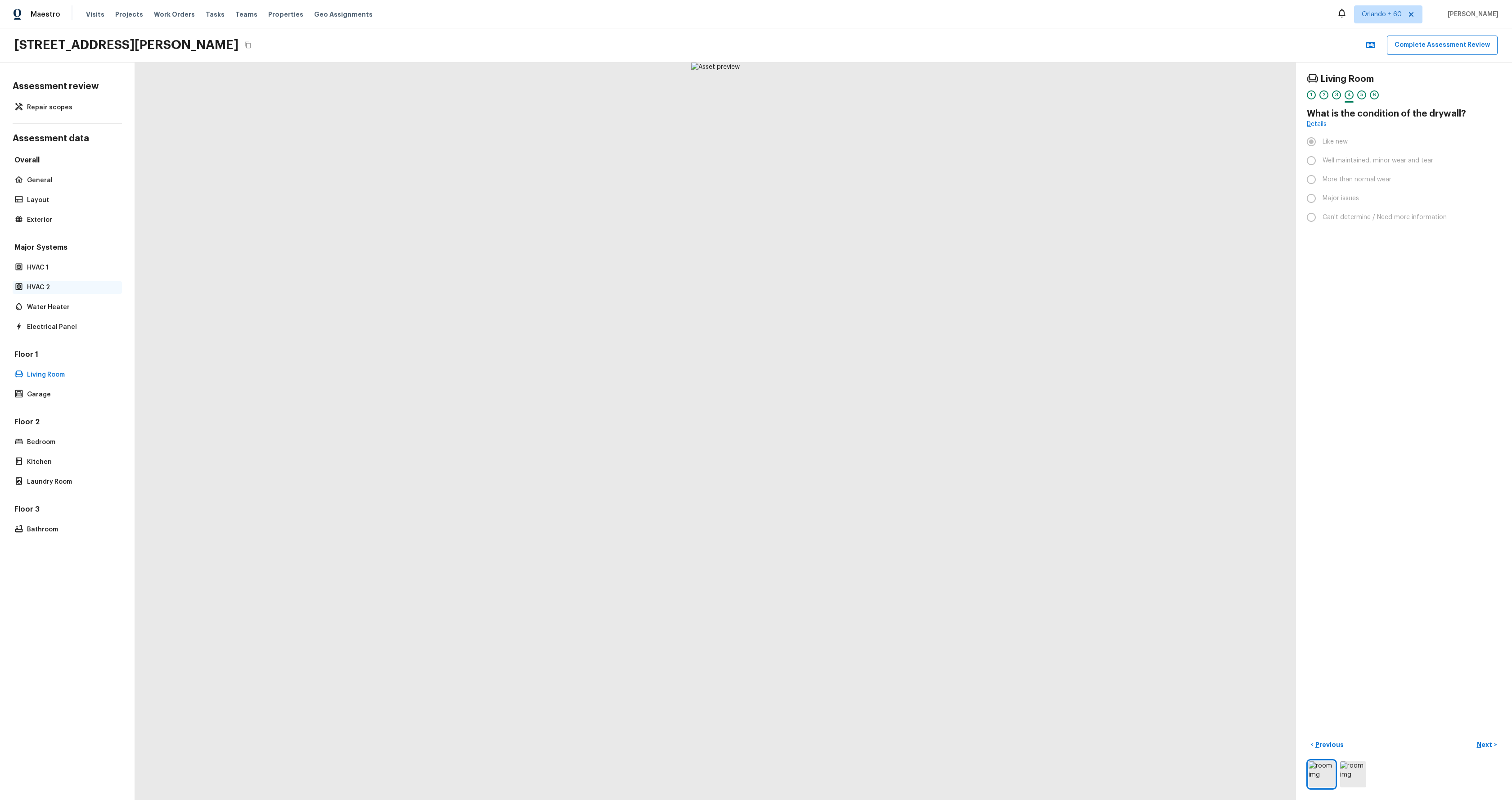
click at [62, 284] on p "HVAC 2" at bounding box center [71, 288] width 89 height 9
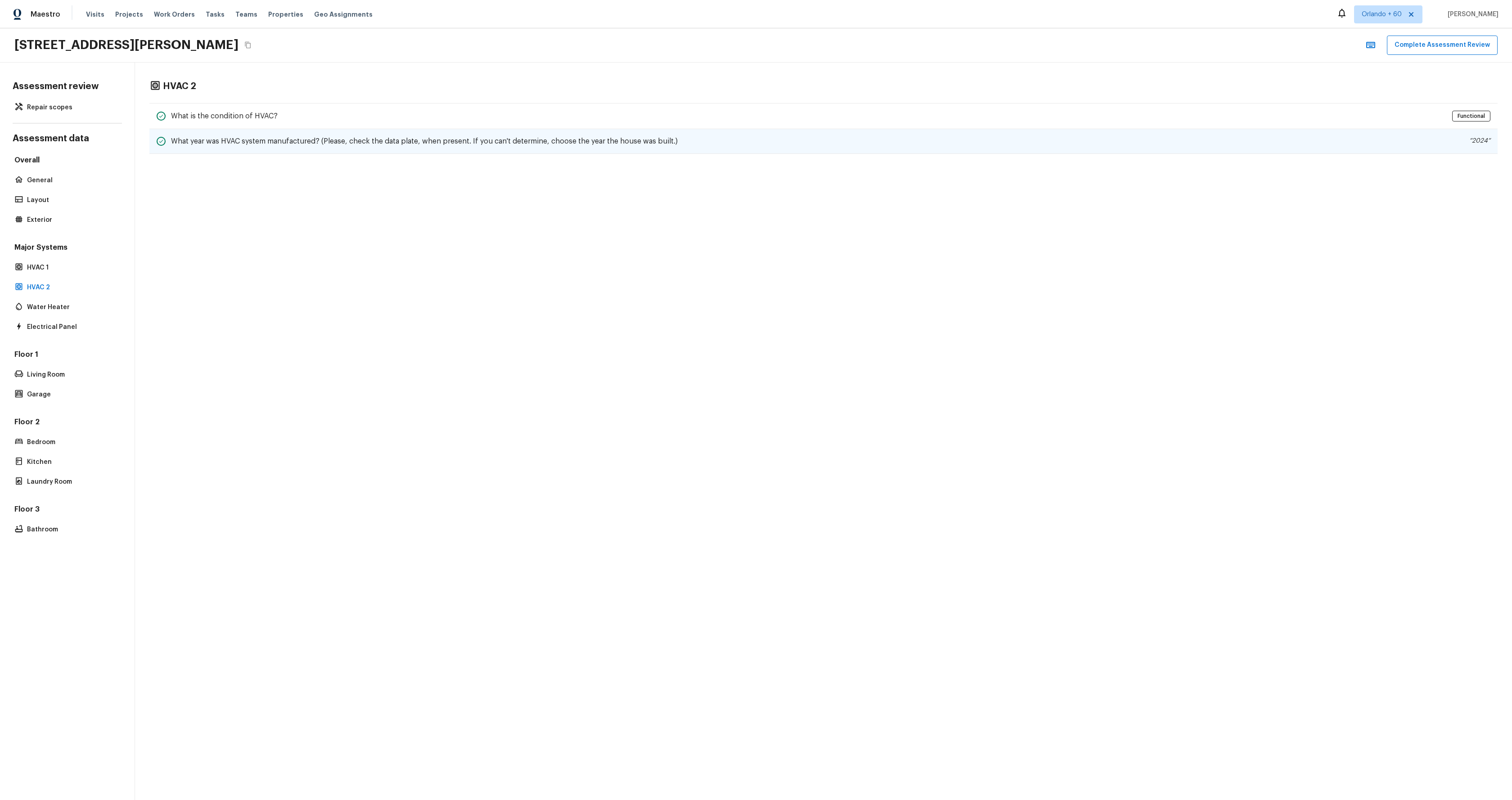
click at [464, 136] on h5 "What year was HVAC system manufactured? (Please, check the data plate, when pre…" at bounding box center [424, 141] width 507 height 10
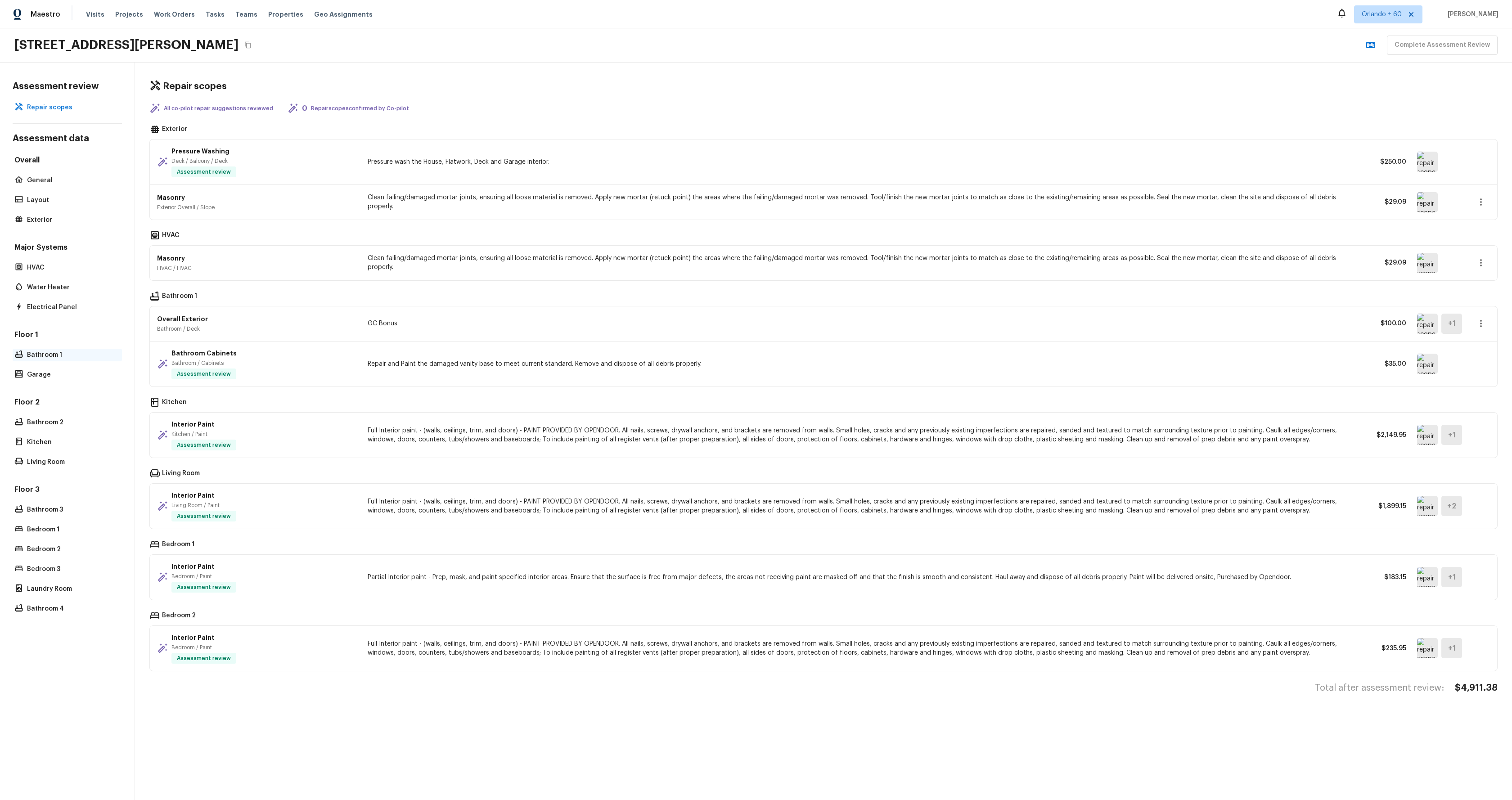
click at [50, 356] on p "Bathroom 1" at bounding box center [71, 355] width 89 height 9
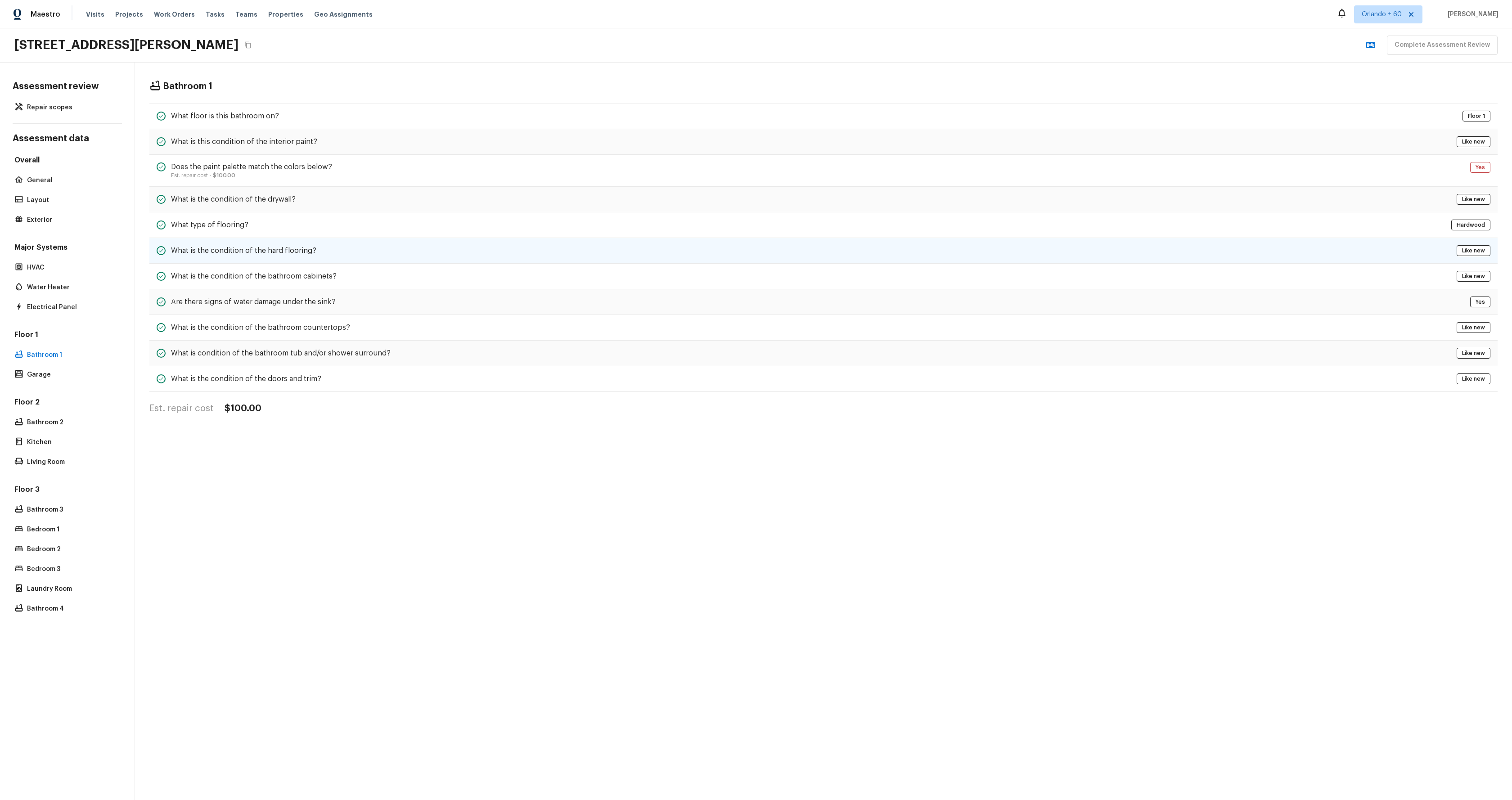
click at [339, 260] on div "What is the condition of the hard flooring? Like new" at bounding box center [823, 251] width 1348 height 26
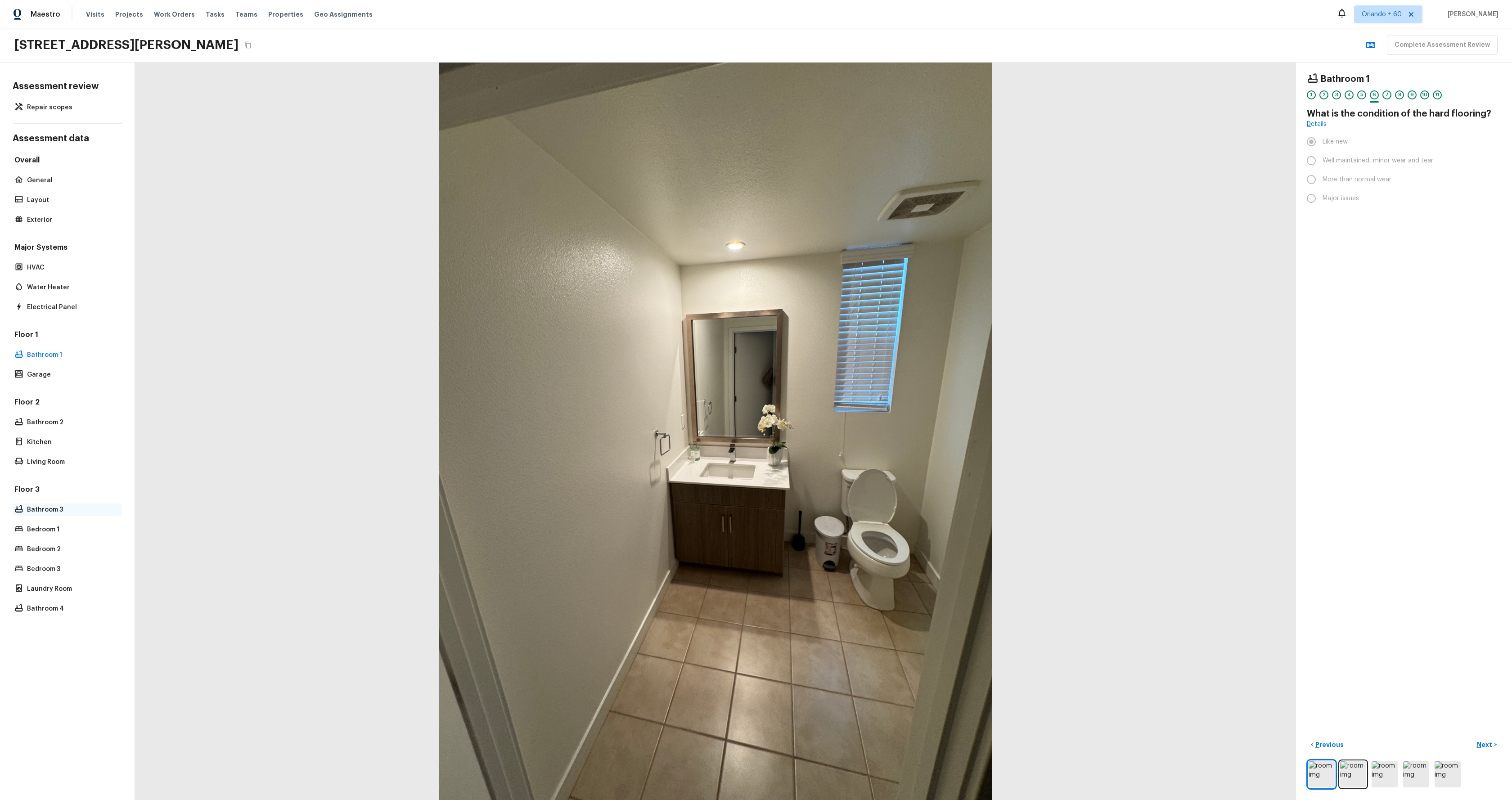
drag, startPoint x: 31, startPoint y: 502, endPoint x: 37, endPoint y: 506, distance: 7.2
click at [31, 502] on div "Floor 3 Bathroom 3 Bedroom 1 Bedroom 2 Bedroom 3 Laundry Room Bathroom 4" at bounding box center [67, 551] width 110 height 131
click at [38, 507] on p "Bathroom 3" at bounding box center [71, 510] width 89 height 9
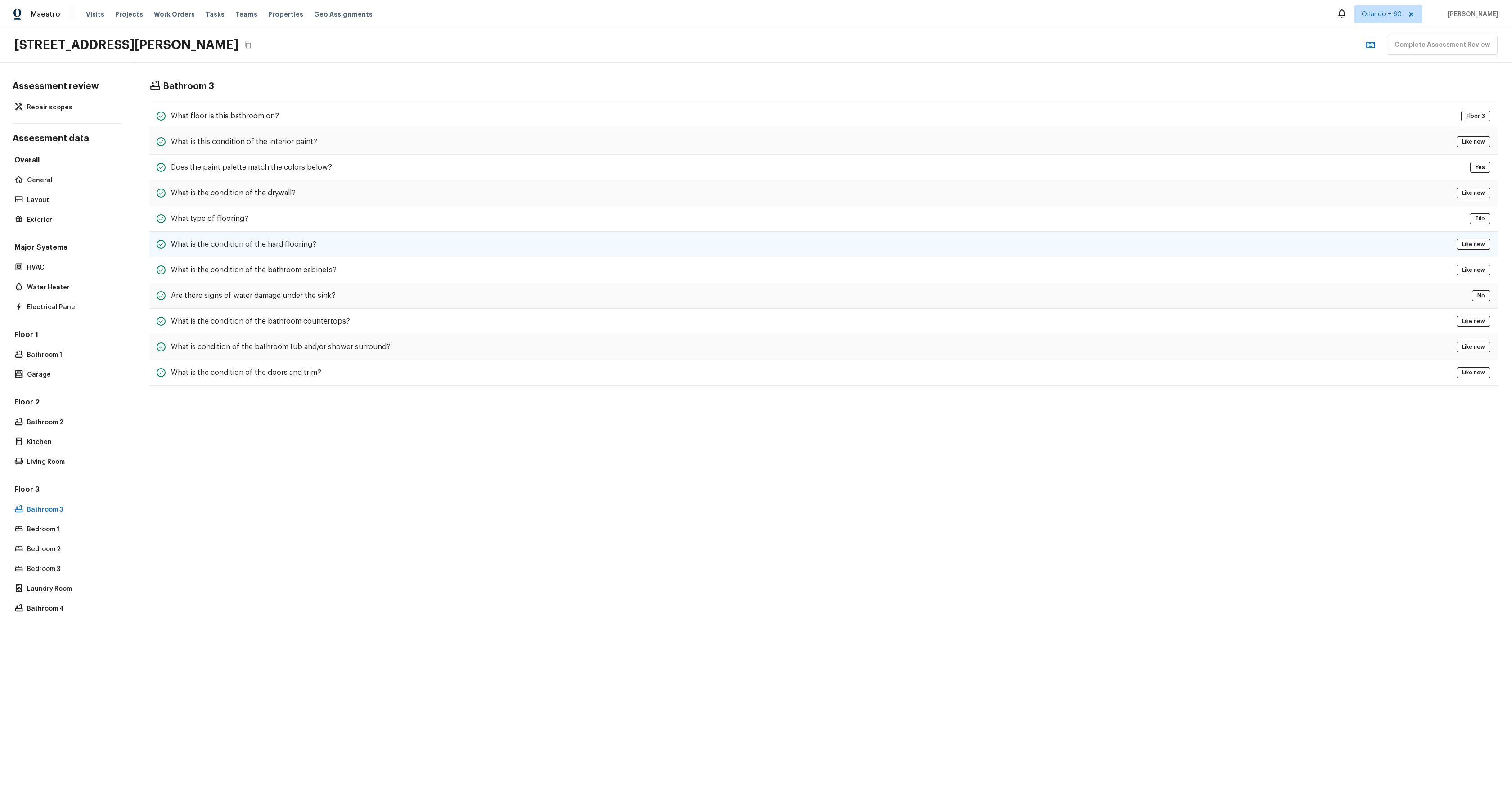
click at [332, 238] on div "What is the condition of the hard flooring? Like new" at bounding box center [823, 245] width 1348 height 26
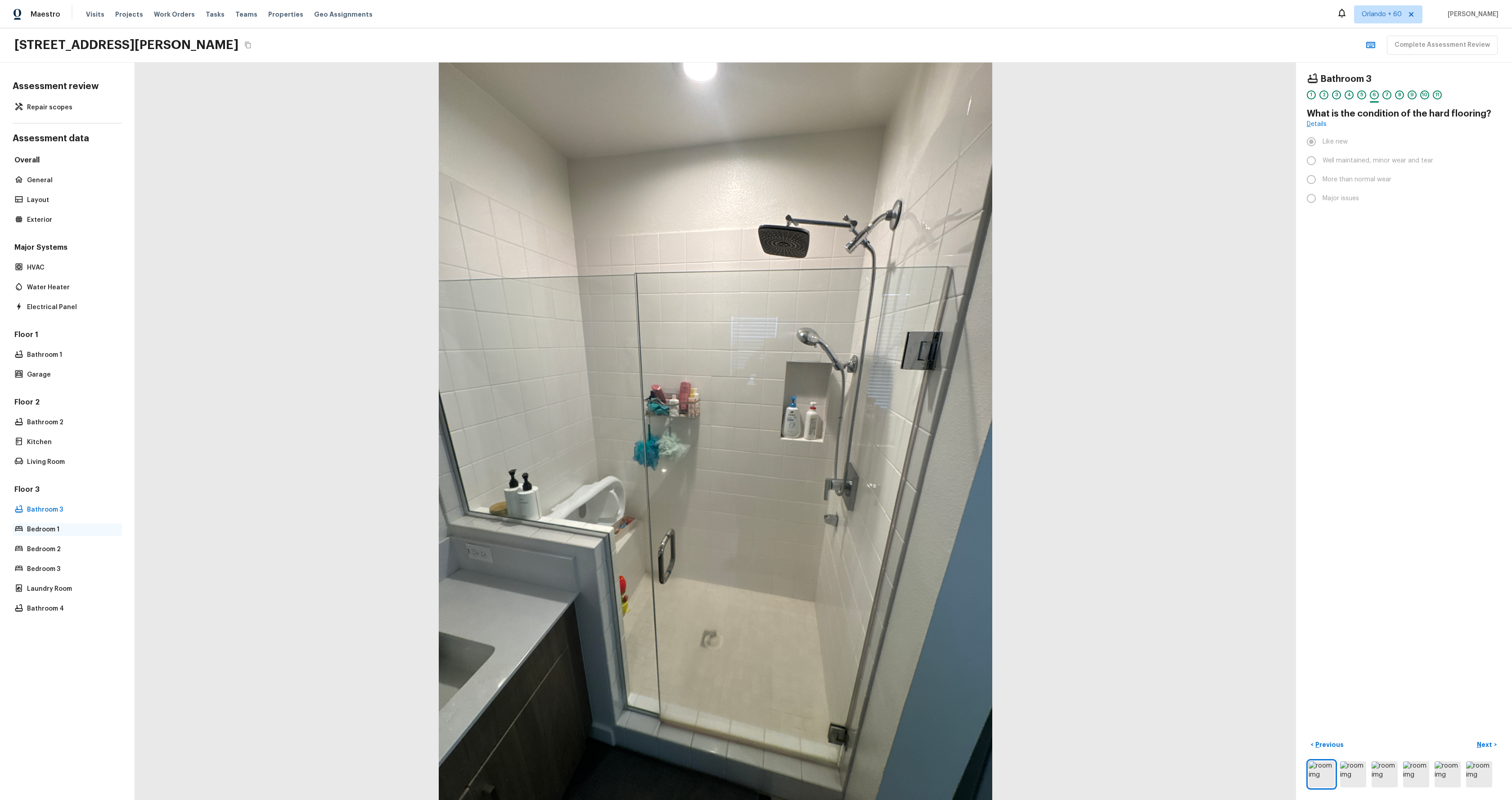
click at [42, 529] on p "Bedroom 1" at bounding box center [71, 530] width 89 height 9
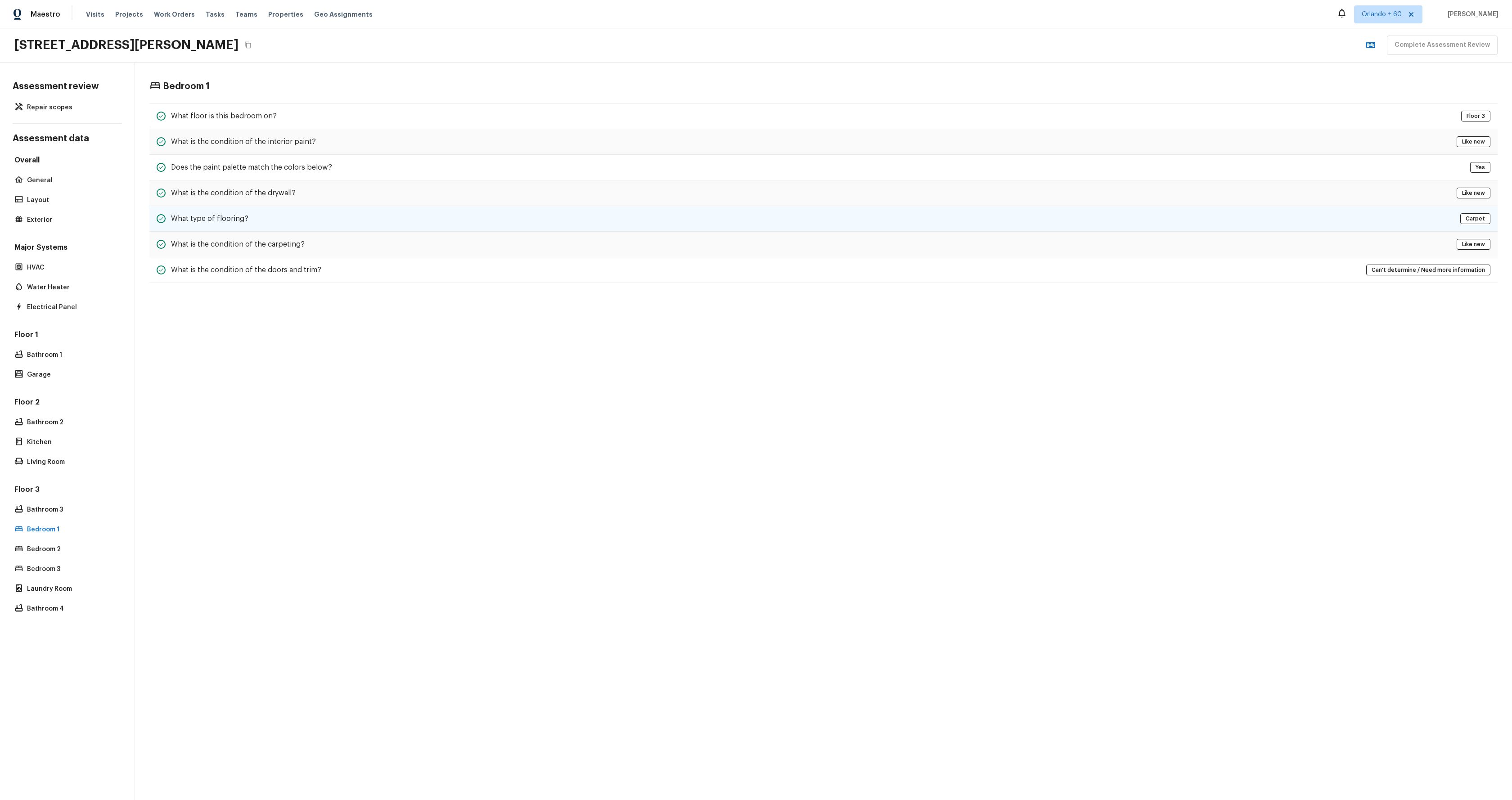
click at [274, 214] on div "What type of flooring? Carpet" at bounding box center [823, 219] width 1348 height 26
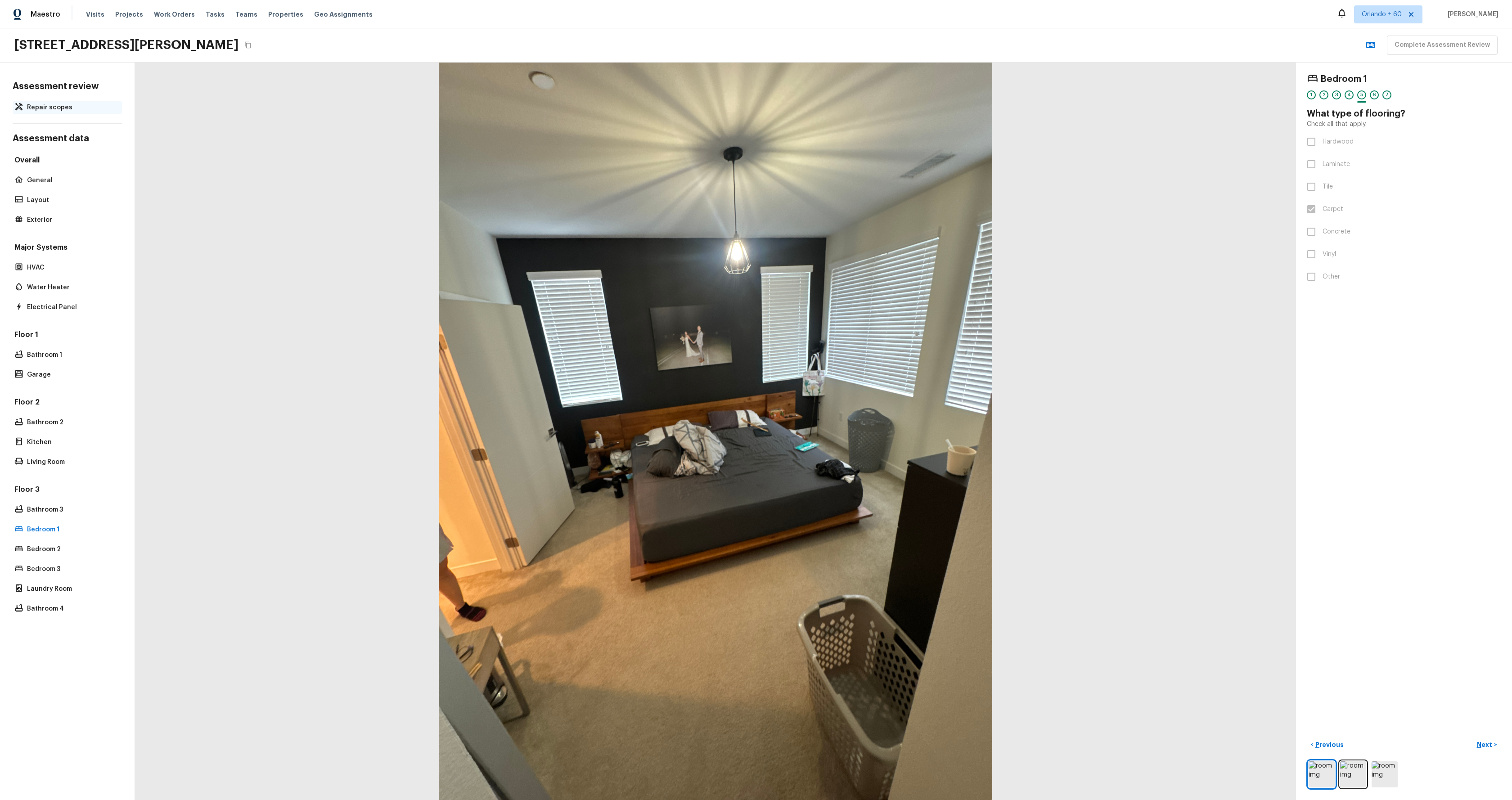
click at [54, 109] on p "Repair scopes" at bounding box center [71, 108] width 89 height 9
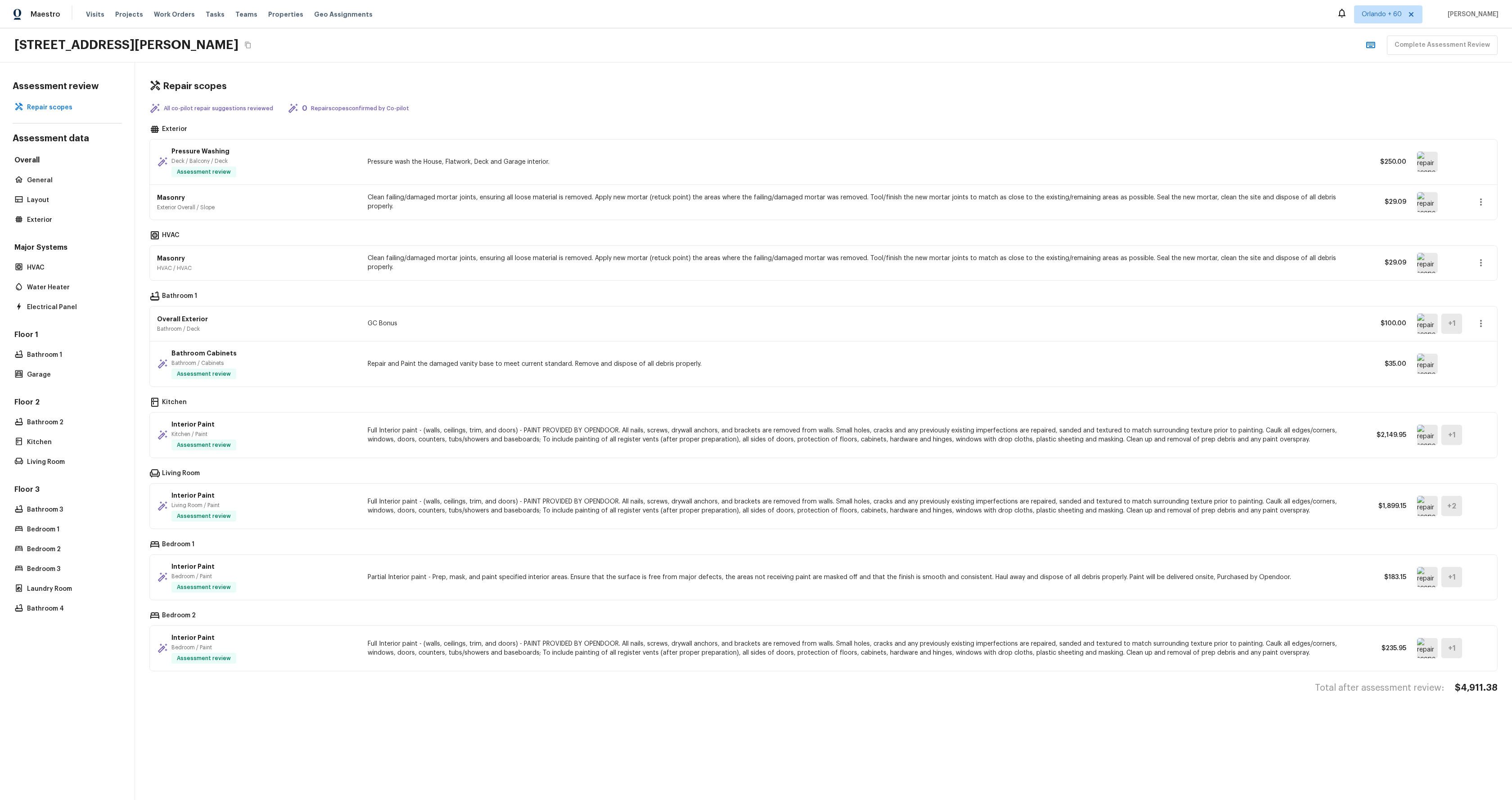
click at [250, 43] on icon "Copy Address" at bounding box center [248, 44] width 6 height 6
click at [1485, 199] on icon "button" at bounding box center [1481, 203] width 11 height 11
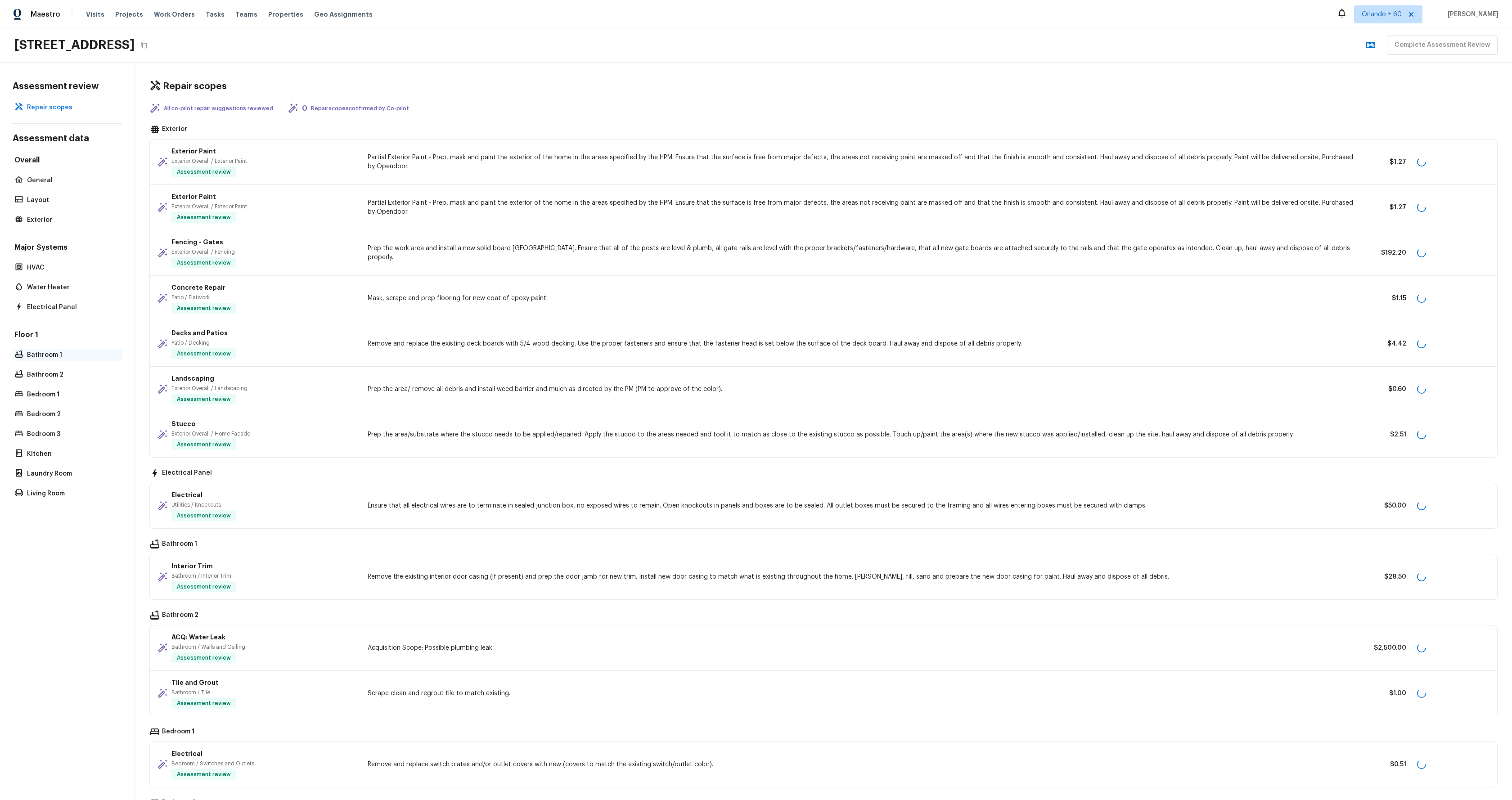
click at [56, 354] on p "Bathroom 1" at bounding box center [71, 355] width 89 height 9
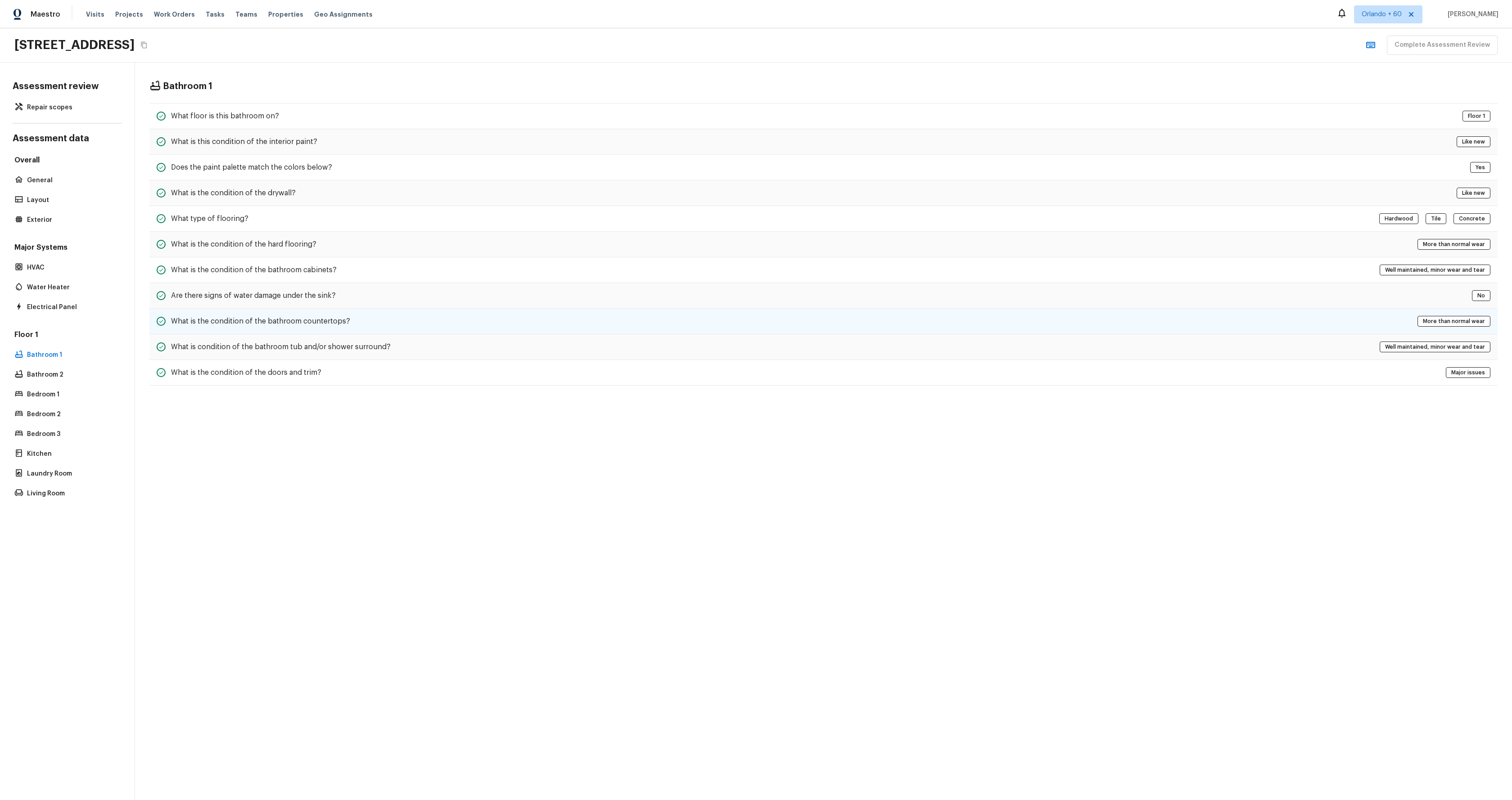
click at [564, 320] on div "What is the condition of the bathroom countertops? More than normal wear" at bounding box center [823, 321] width 1348 height 26
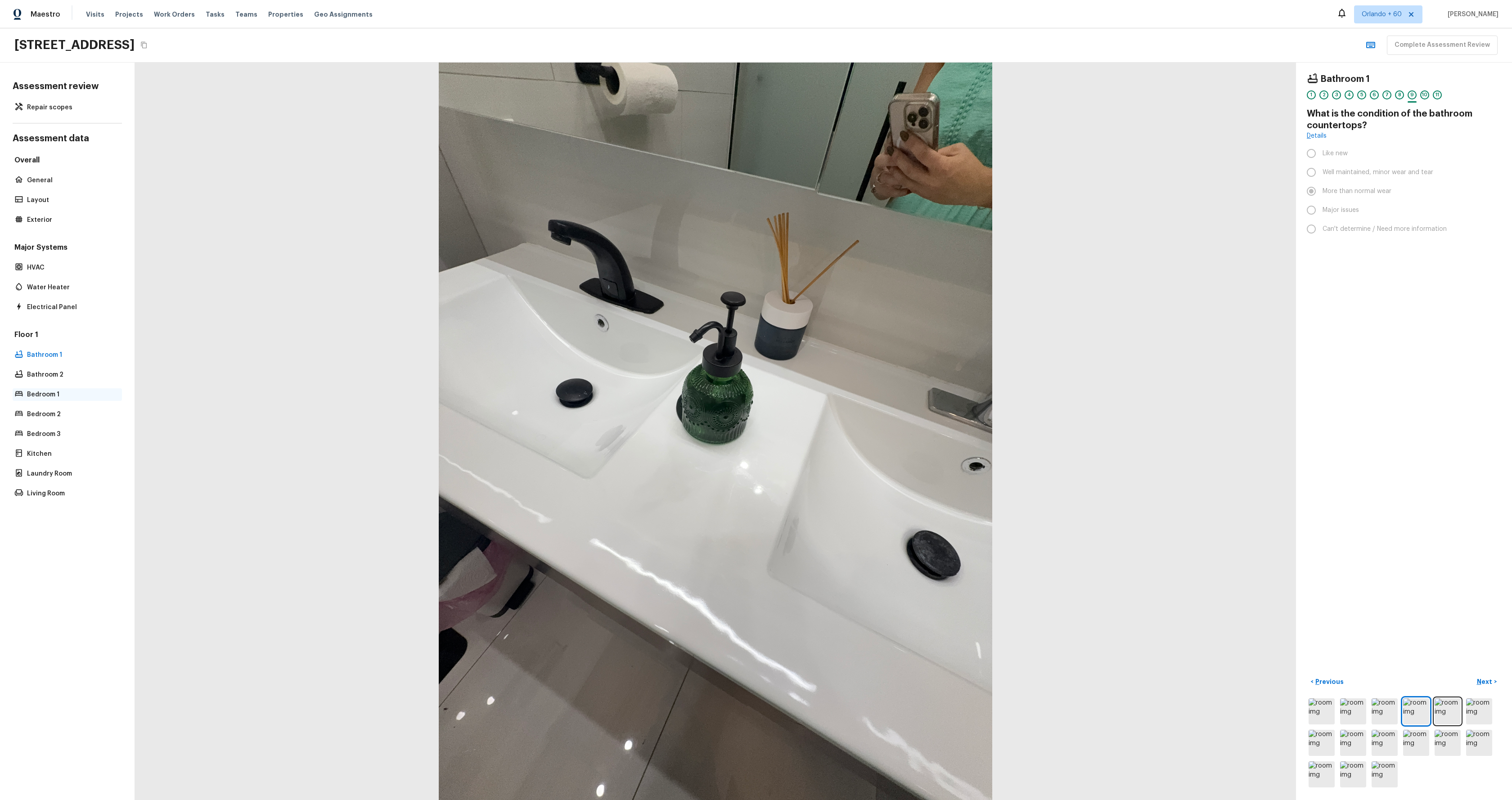
click at [27, 400] on div "Bedroom 1" at bounding box center [67, 395] width 110 height 13
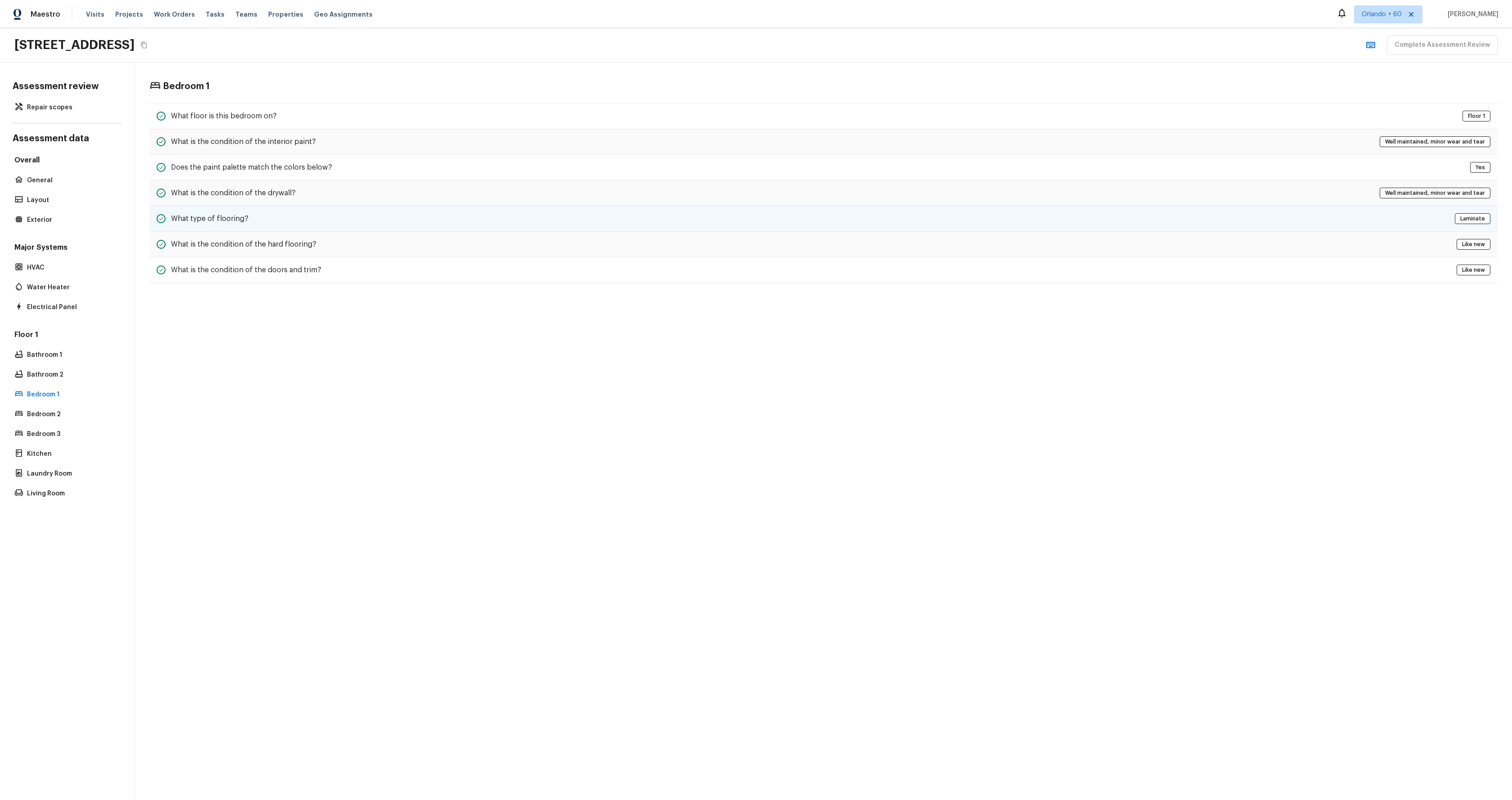
click at [461, 206] on div "What type of flooring? Laminate" at bounding box center [823, 219] width 1348 height 26
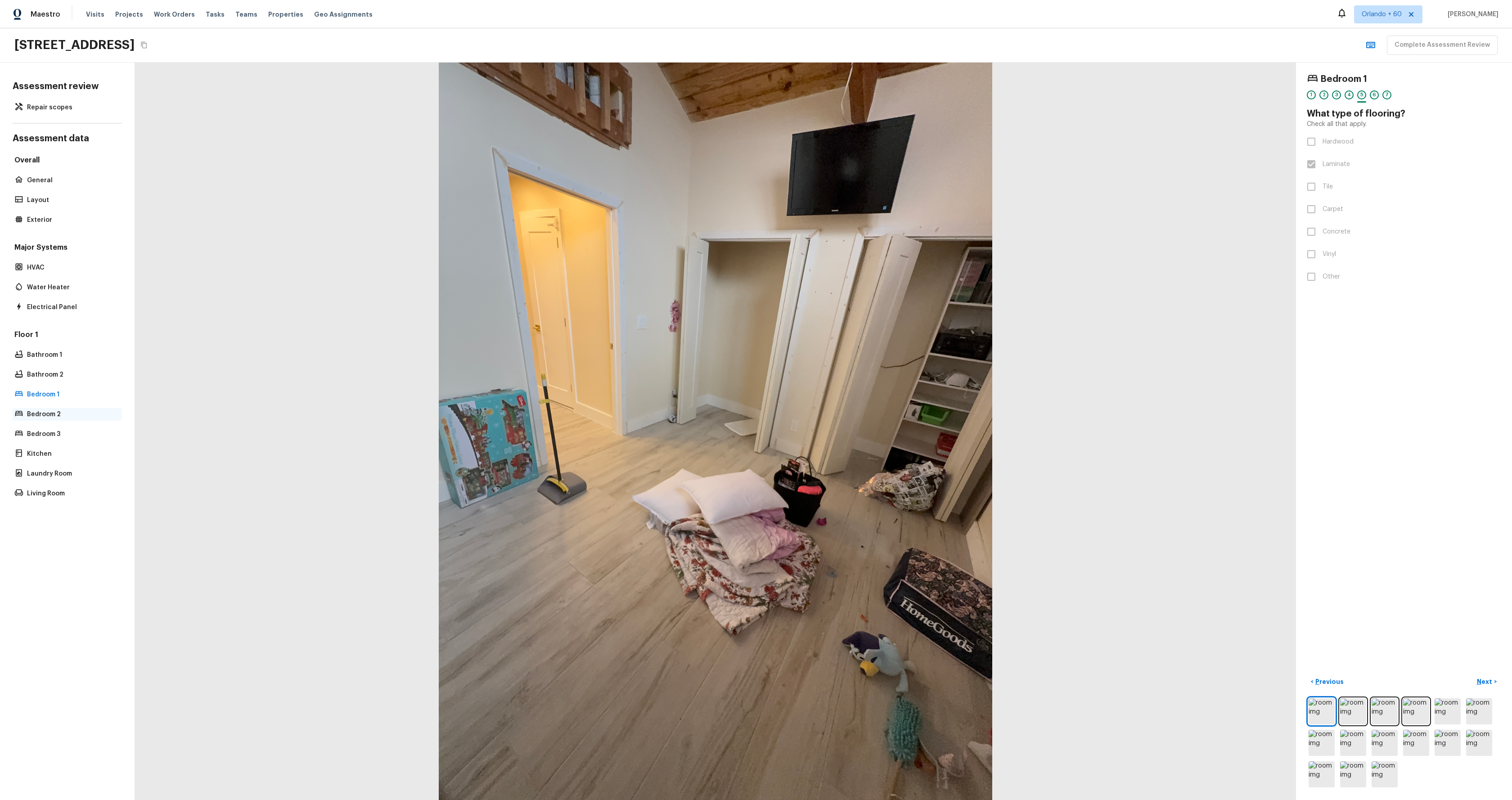
click at [52, 408] on div "Bedroom 2" at bounding box center [67, 414] width 110 height 13
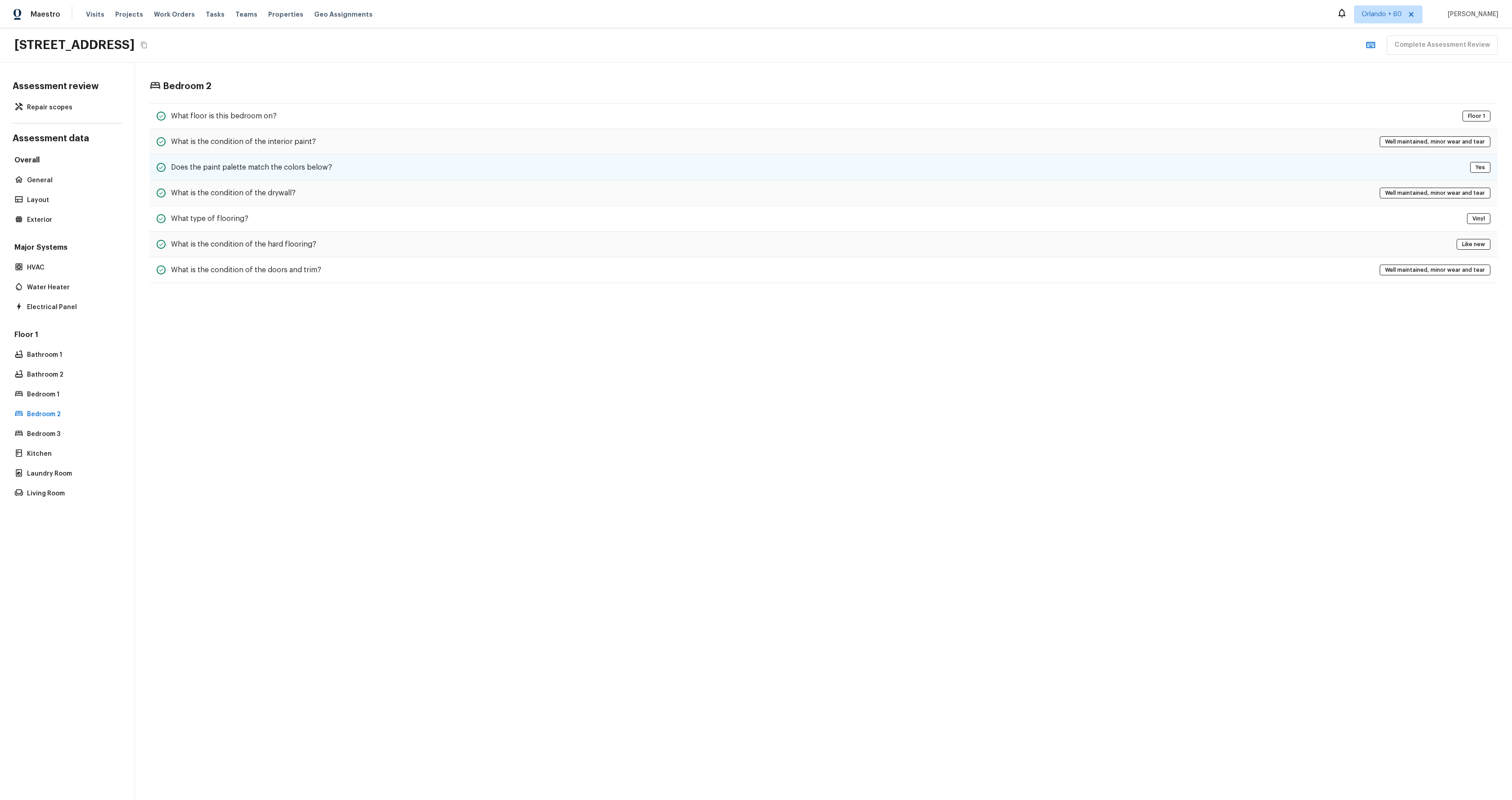
click at [286, 168] on h5 "Does the paint palette match the colors below?" at bounding box center [251, 168] width 161 height 10
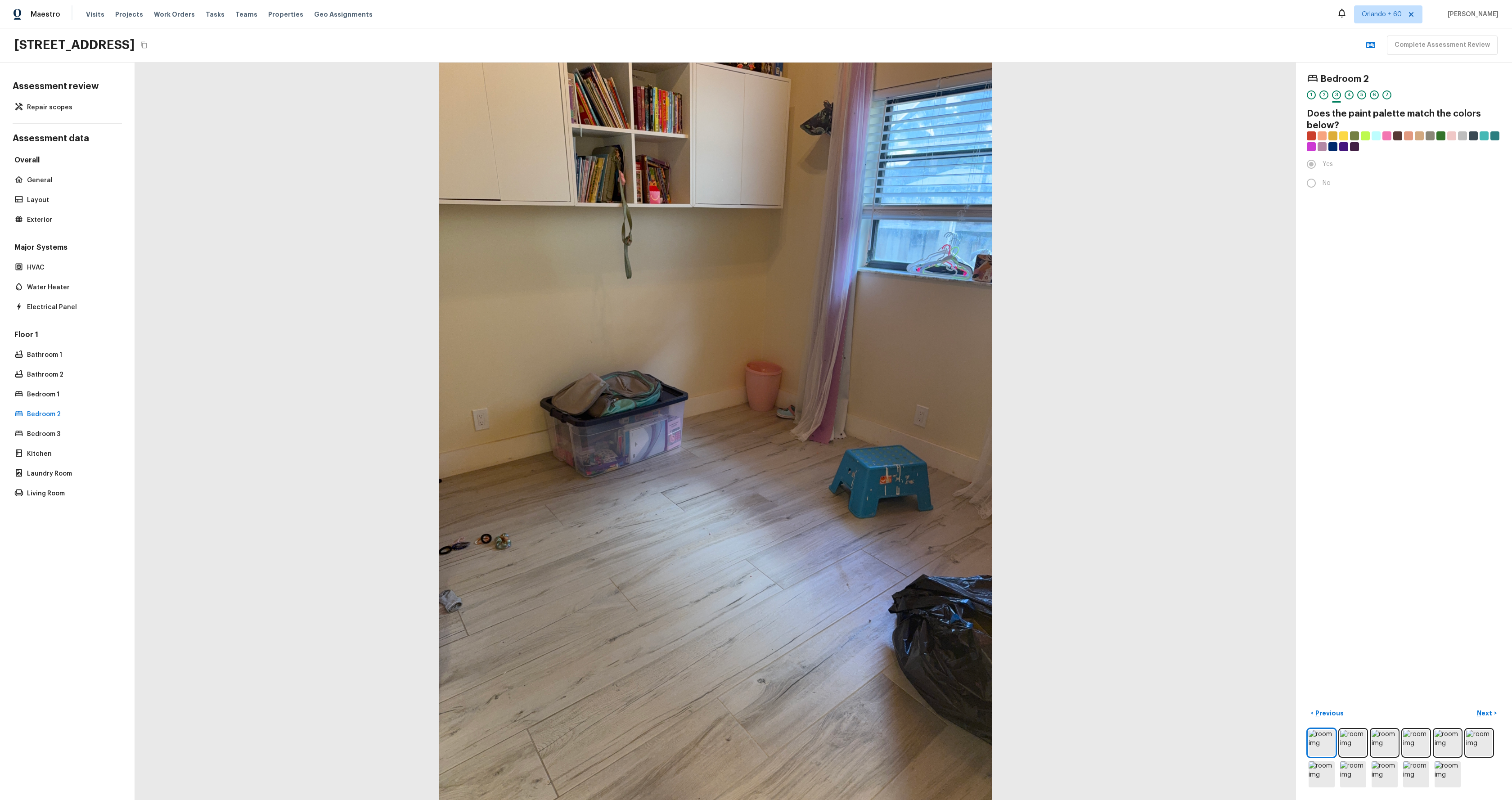
click at [64, 114] on div "Assessment review Repair scopes Assessment data Overall General Layout Exterior…" at bounding box center [67, 431] width 135 height 737
click at [68, 109] on p "Repair scopes" at bounding box center [71, 108] width 89 height 9
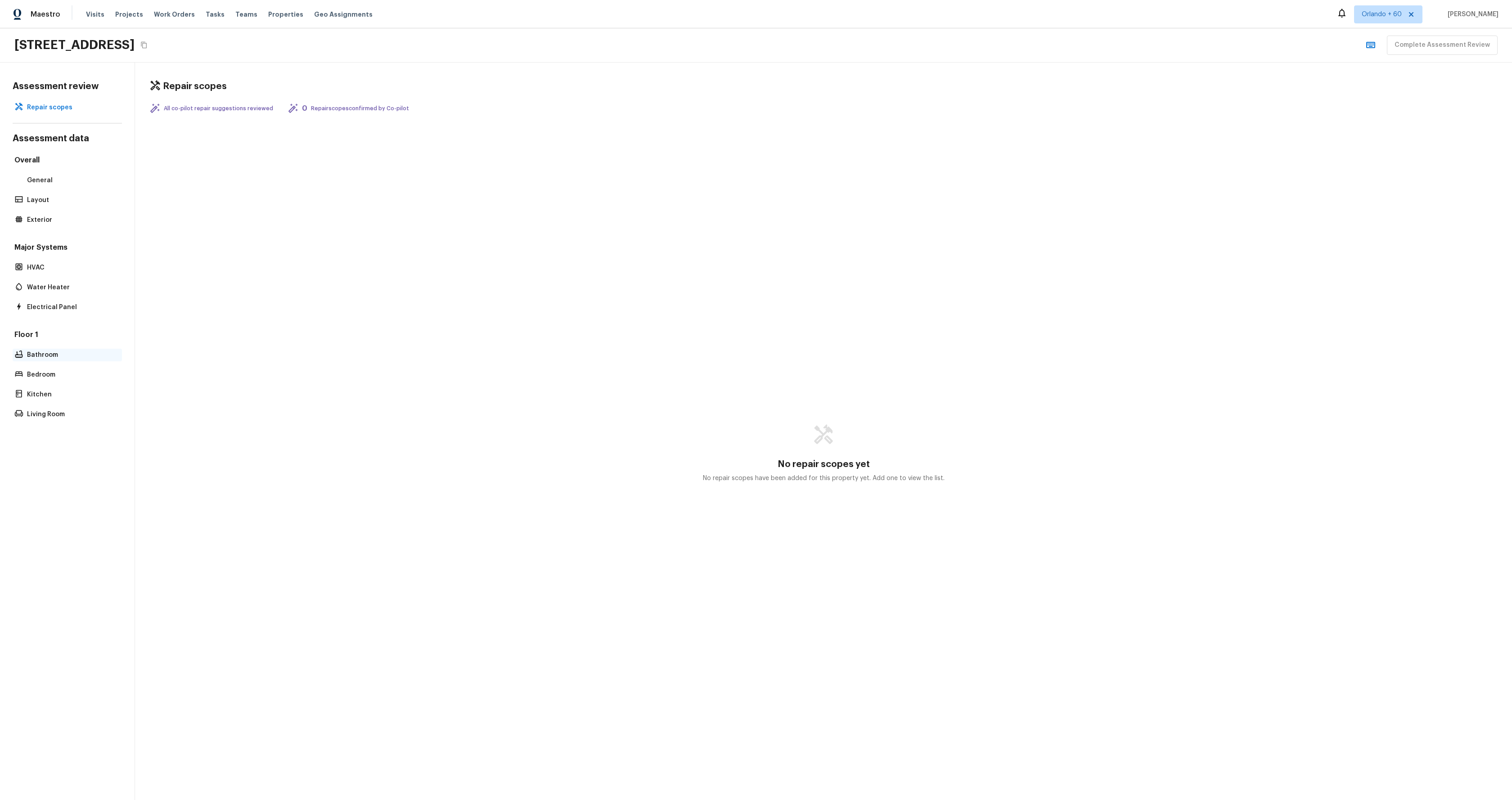
click at [56, 349] on div "Bathroom" at bounding box center [67, 355] width 110 height 13
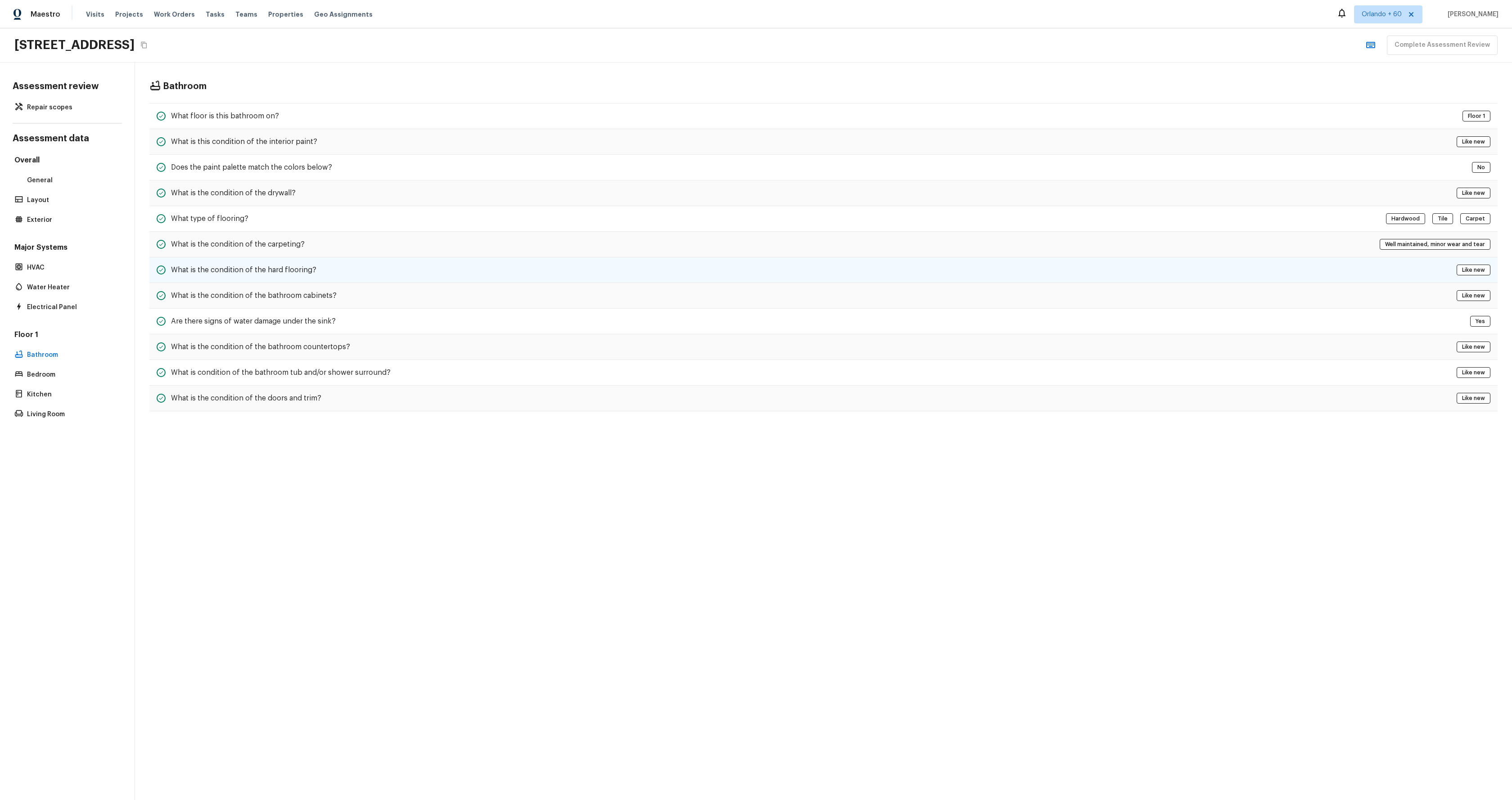
click at [360, 278] on div "What is the condition of the hard flooring? Like new" at bounding box center [823, 271] width 1348 height 26
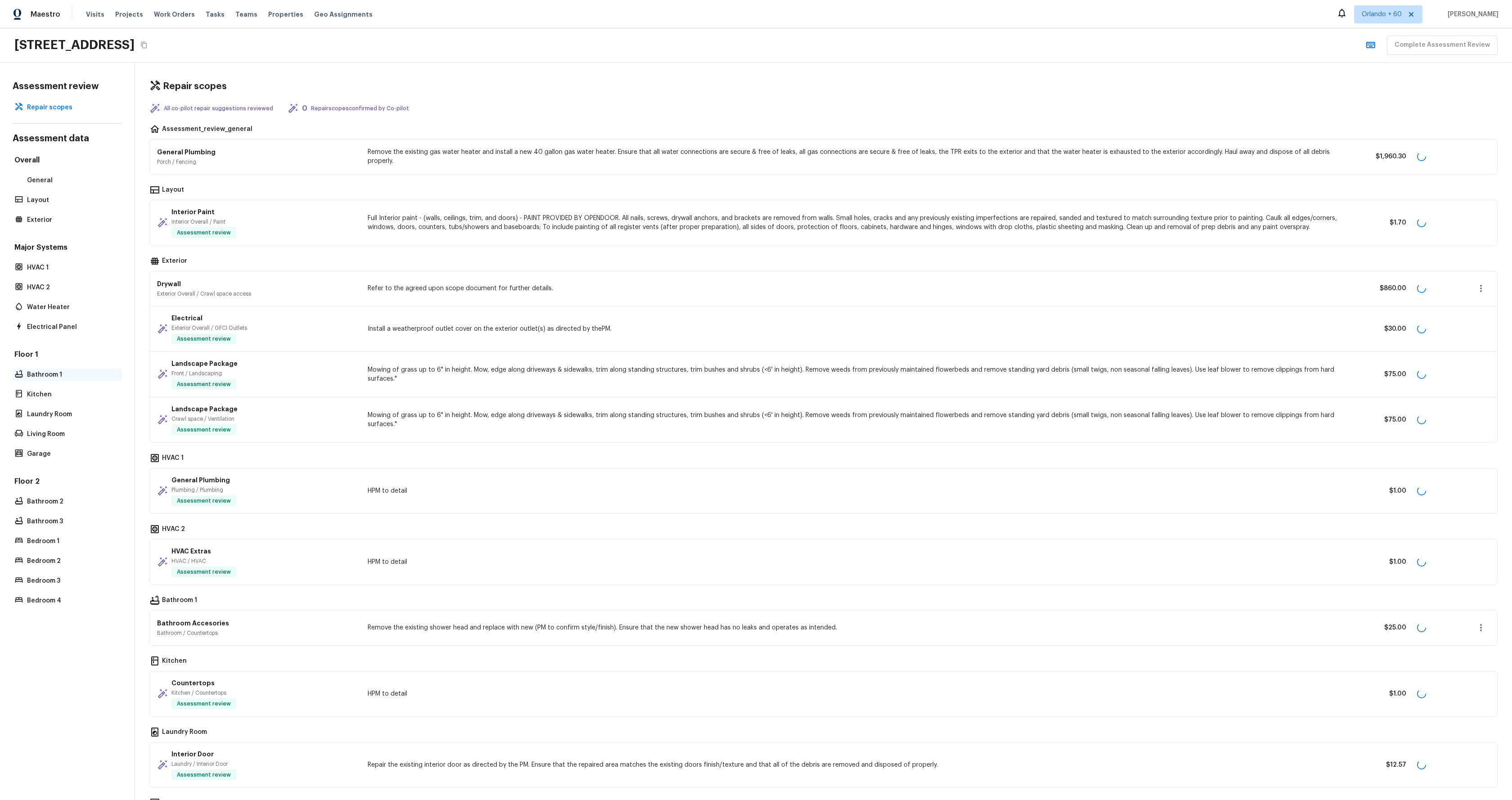
click at [59, 377] on p "Bathroom 1" at bounding box center [71, 375] width 89 height 9
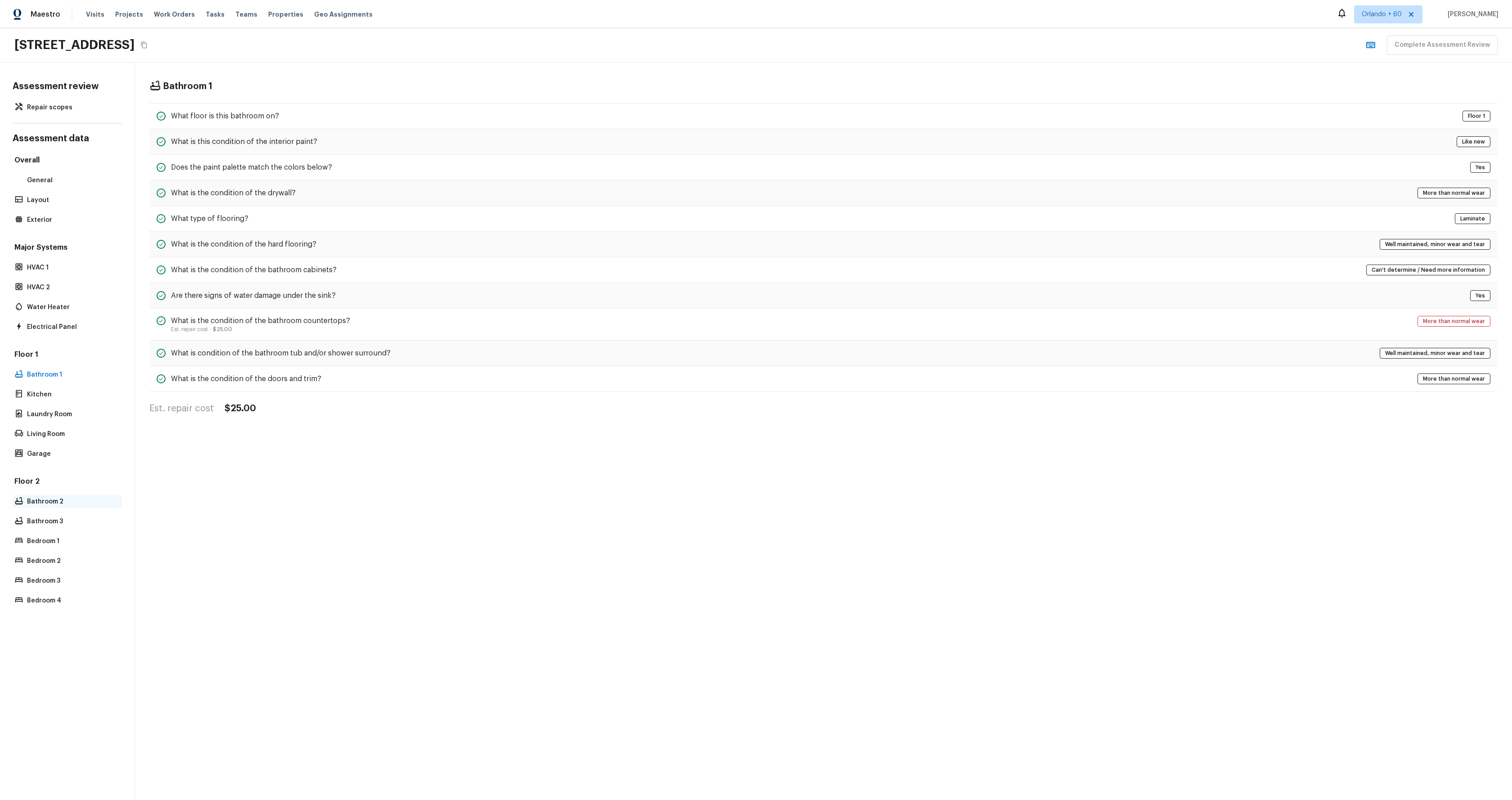
click at [79, 498] on p "Bathroom 2" at bounding box center [71, 502] width 89 height 9
click at [483, 300] on div "Are there signs of water damage under the sink? No" at bounding box center [823, 296] width 1348 height 26
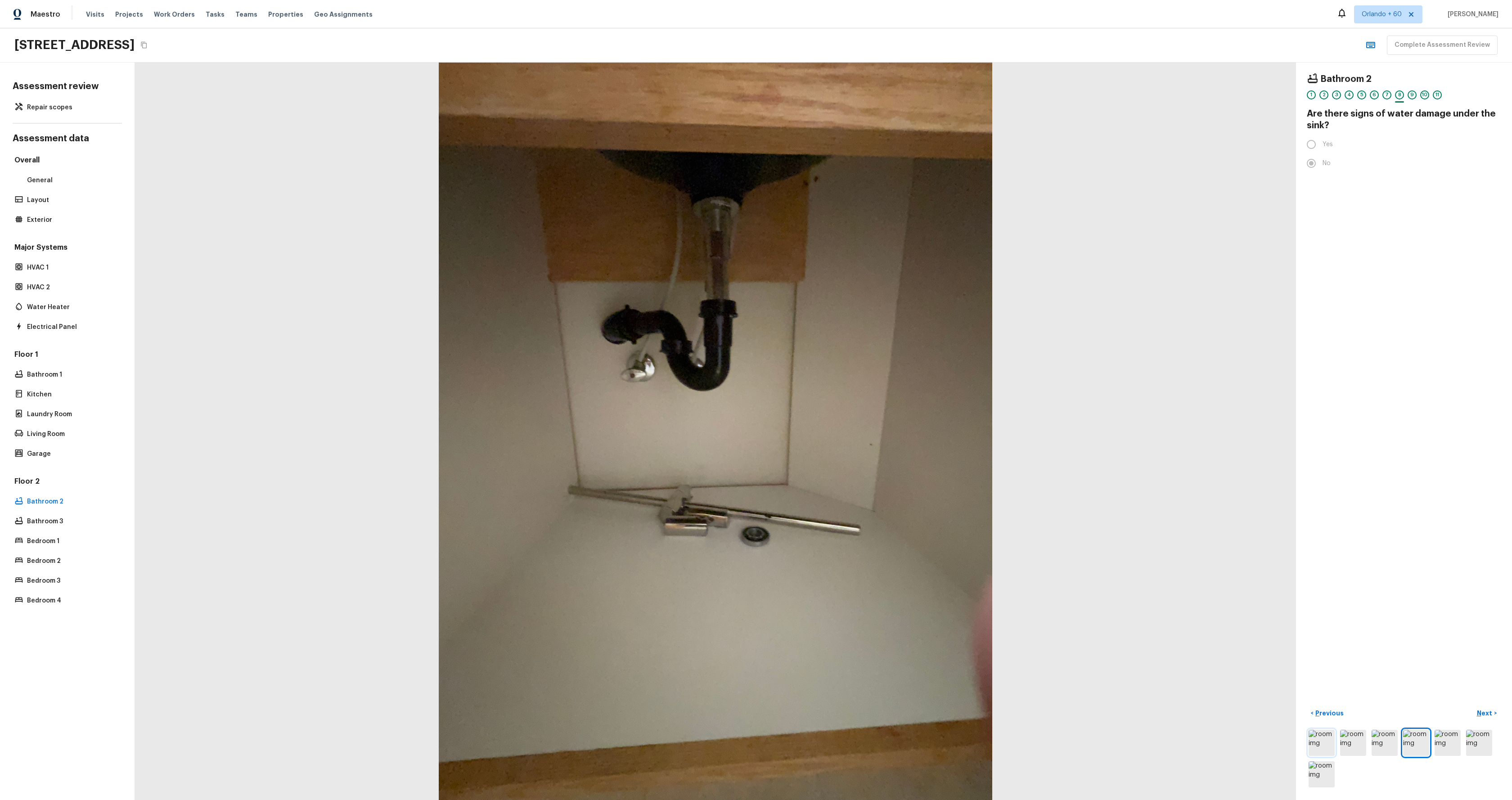
click at [1315, 738] on img at bounding box center [1322, 743] width 26 height 26
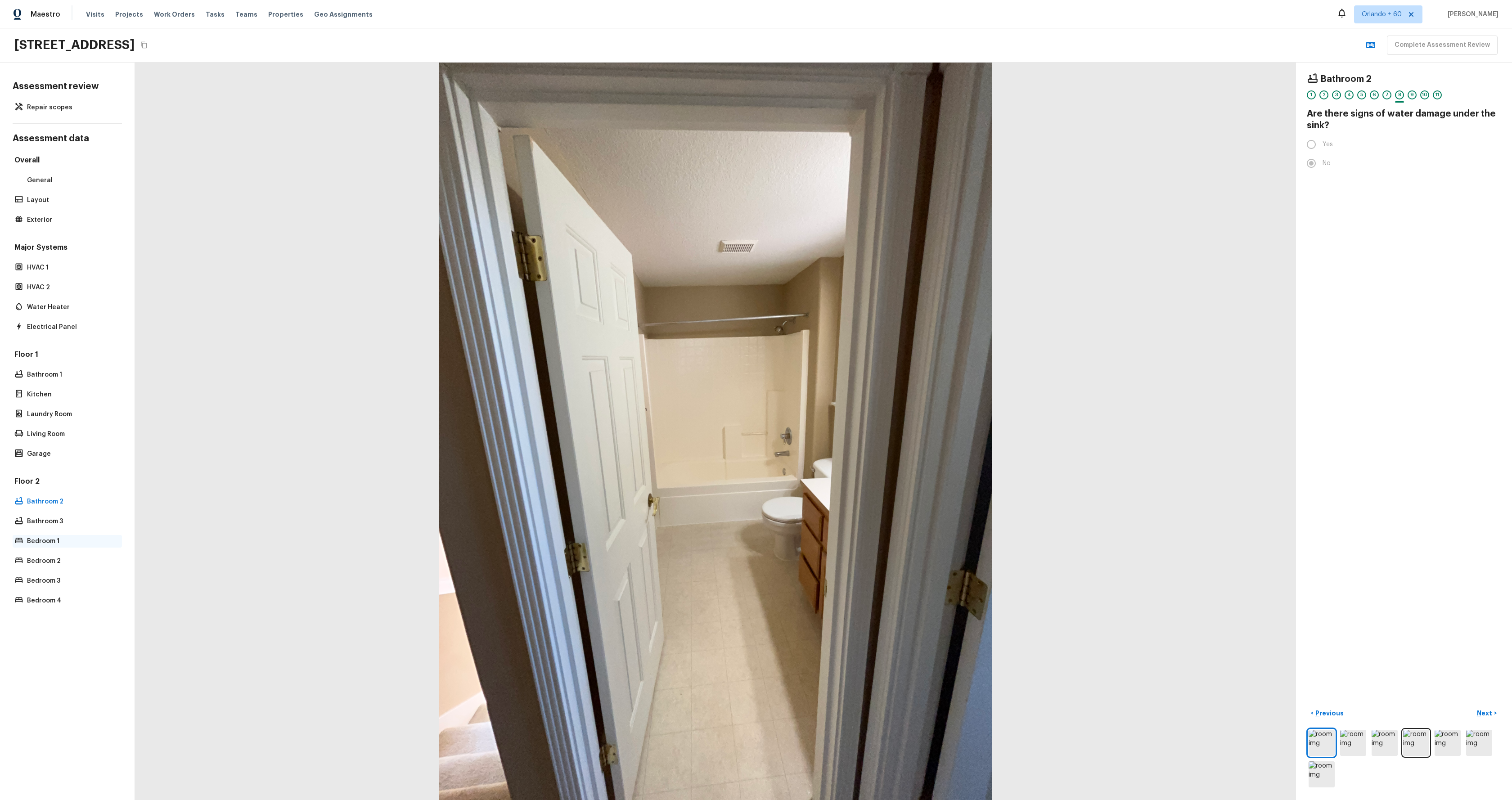
click at [36, 547] on div "Bedroom 1" at bounding box center [67, 541] width 110 height 13
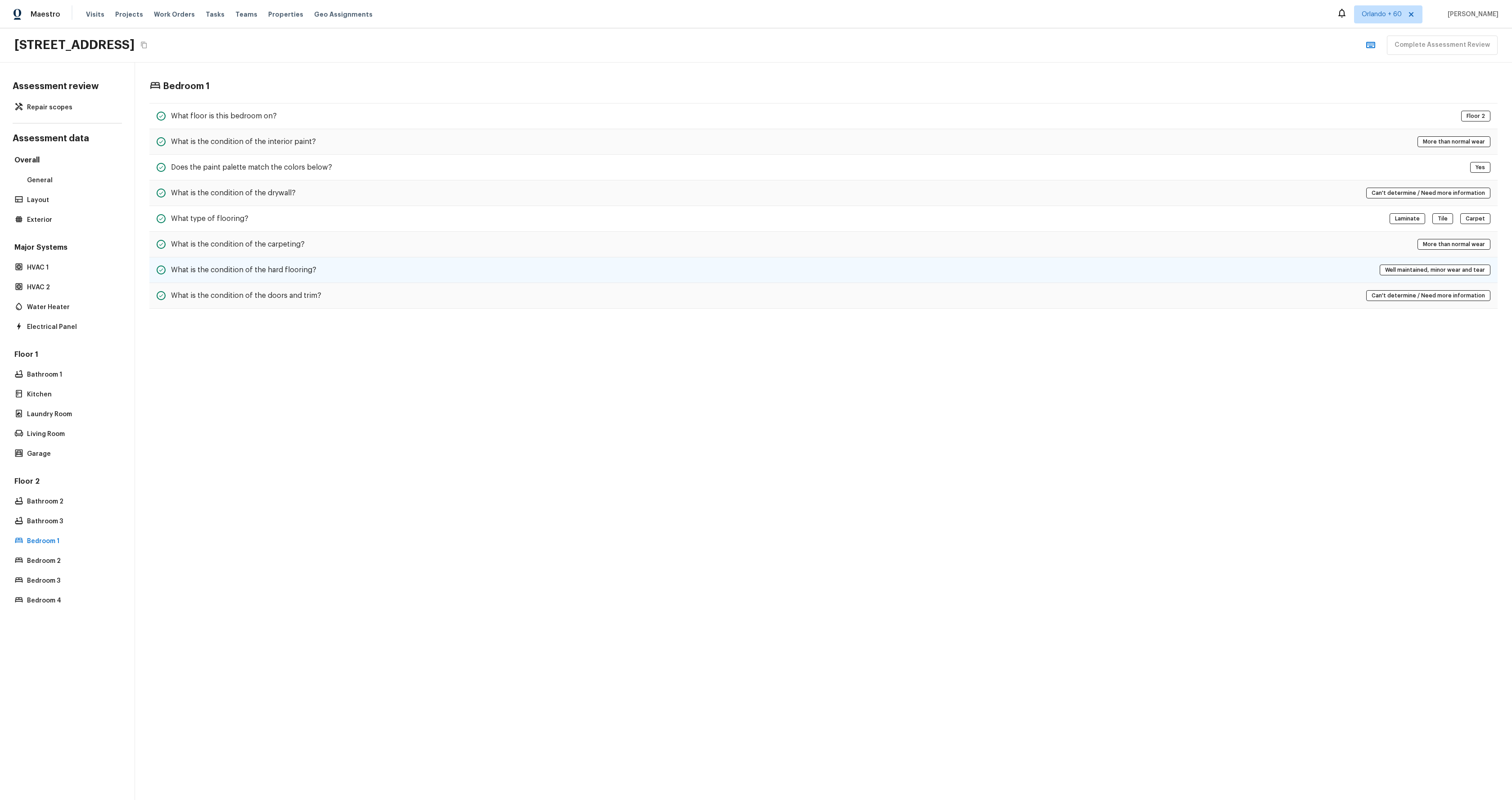
click at [400, 265] on div "What is the condition of the hard flooring? Well maintained, minor wear and tear" at bounding box center [823, 271] width 1348 height 26
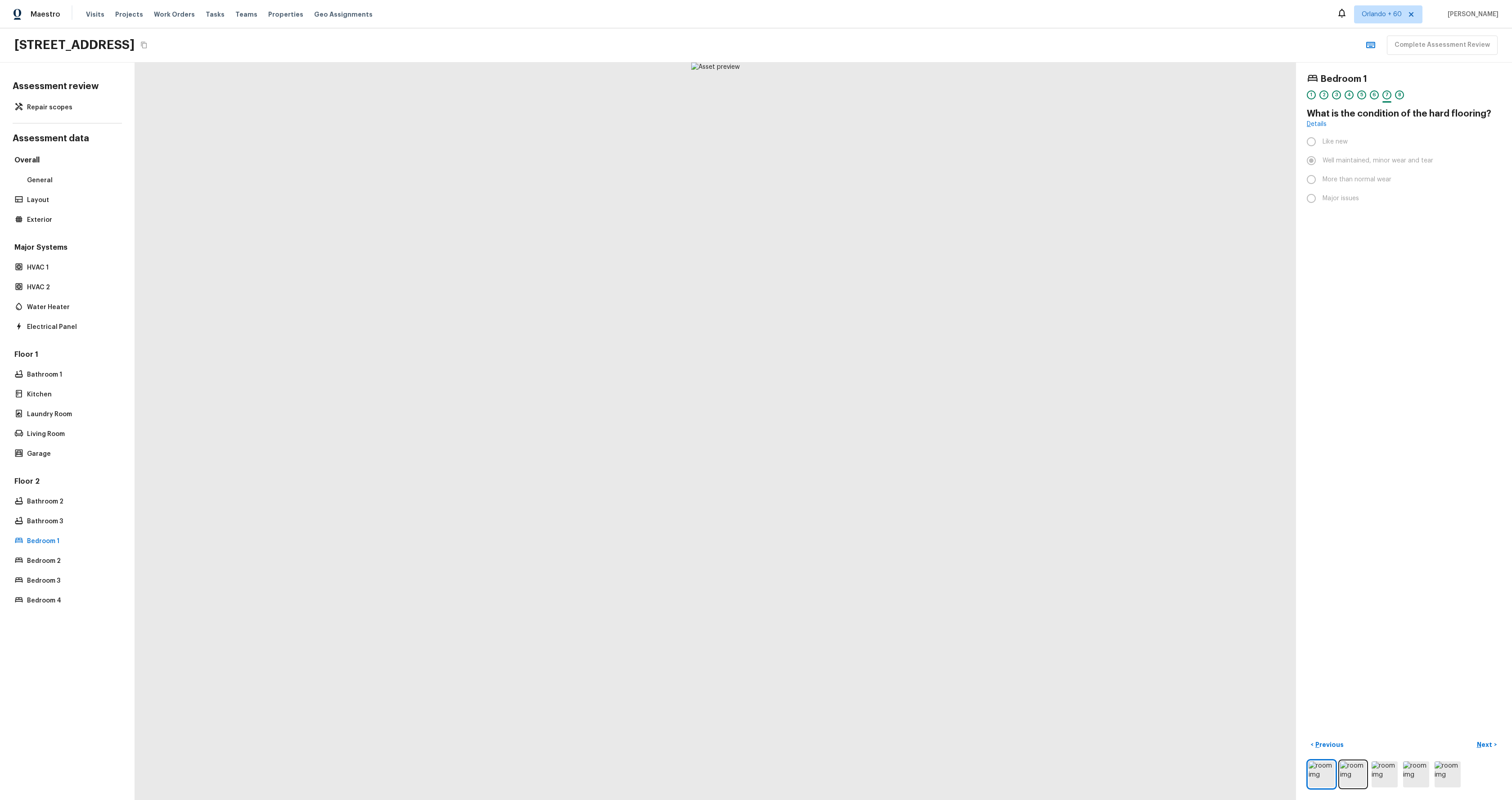
click at [40, 572] on div "Floor 2 Bathroom 2 Bathroom 3 Bedroom 1 Bedroom 2 Bedroom 3 Bedroom 4" at bounding box center [67, 542] width 110 height 131
click at [41, 565] on p "Bedroom 2" at bounding box center [71, 562] width 89 height 9
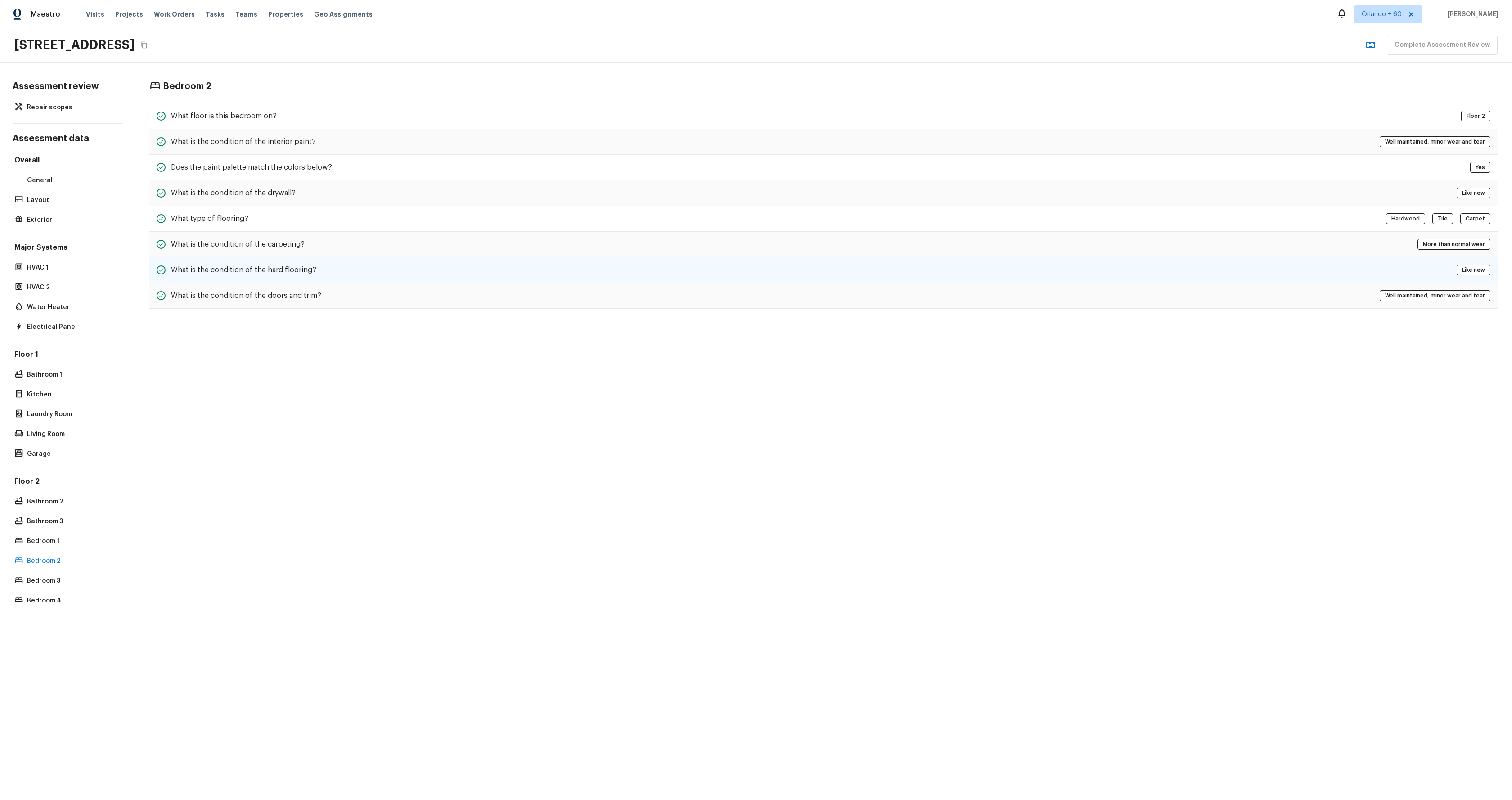
click at [350, 261] on div "What is the condition of the hard flooring? Like new" at bounding box center [823, 271] width 1348 height 26
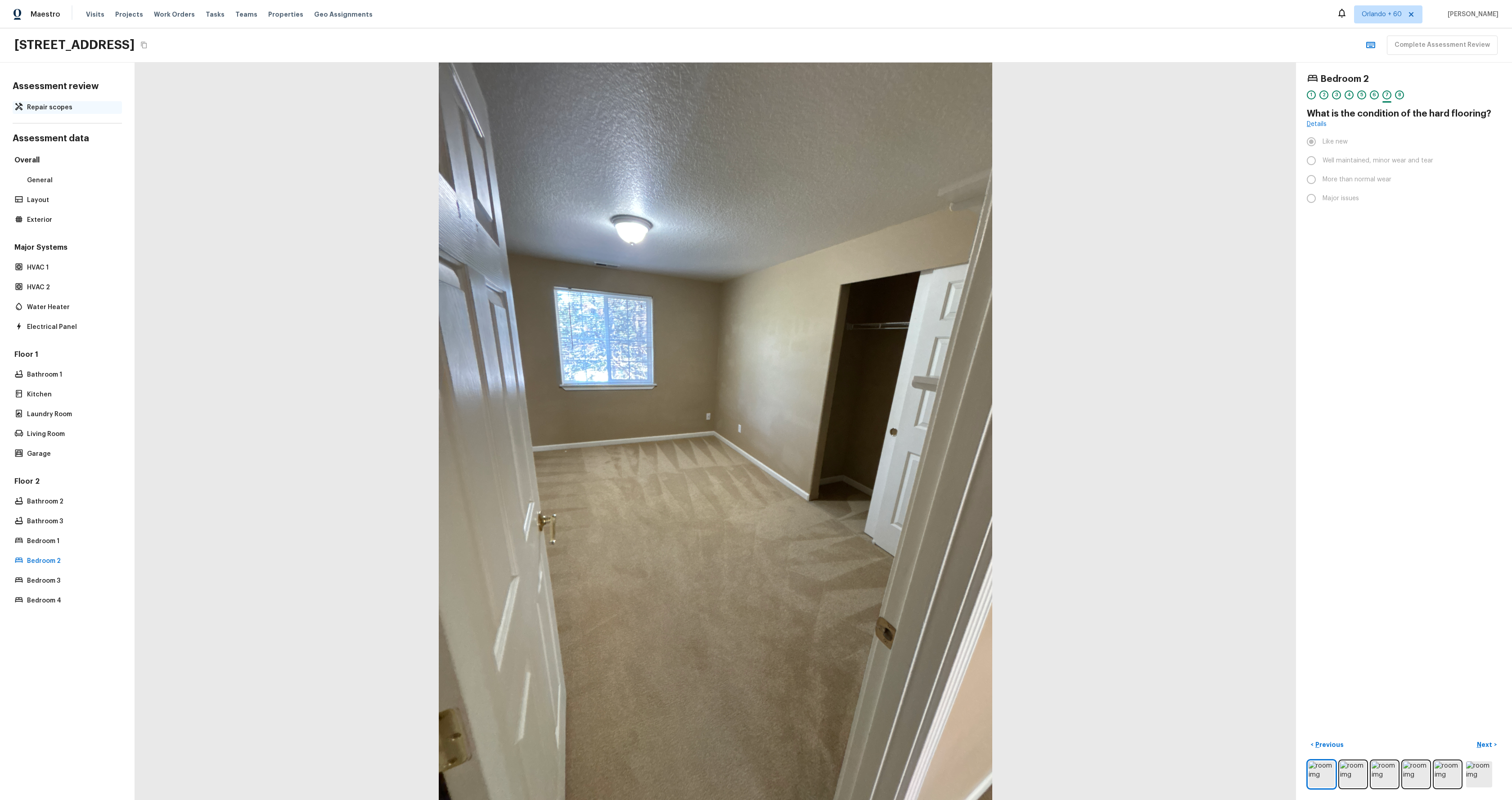
click at [52, 106] on p "Repair scopes" at bounding box center [71, 108] width 89 height 9
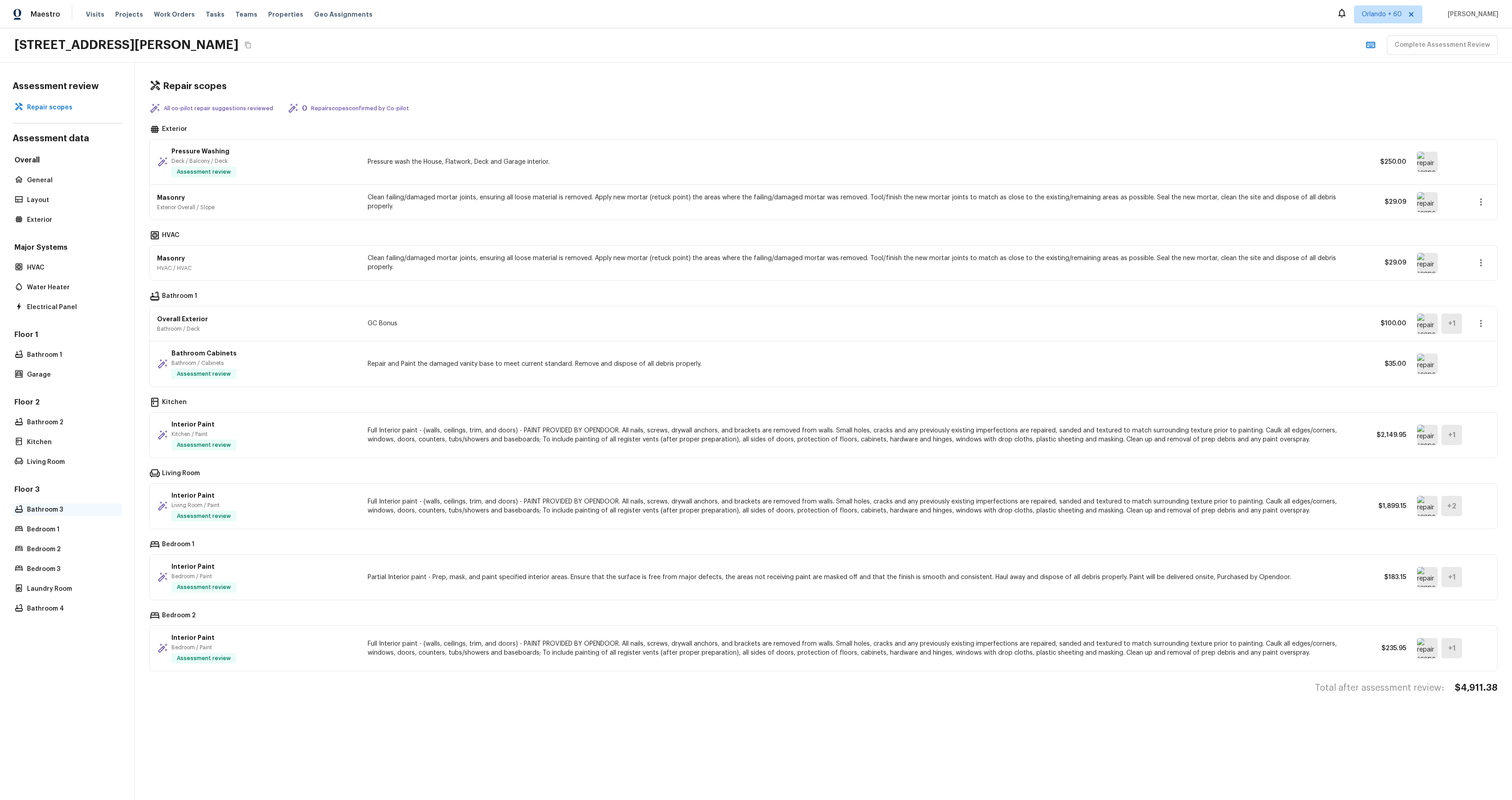
click at [66, 509] on p "Bathroom 3" at bounding box center [71, 510] width 89 height 9
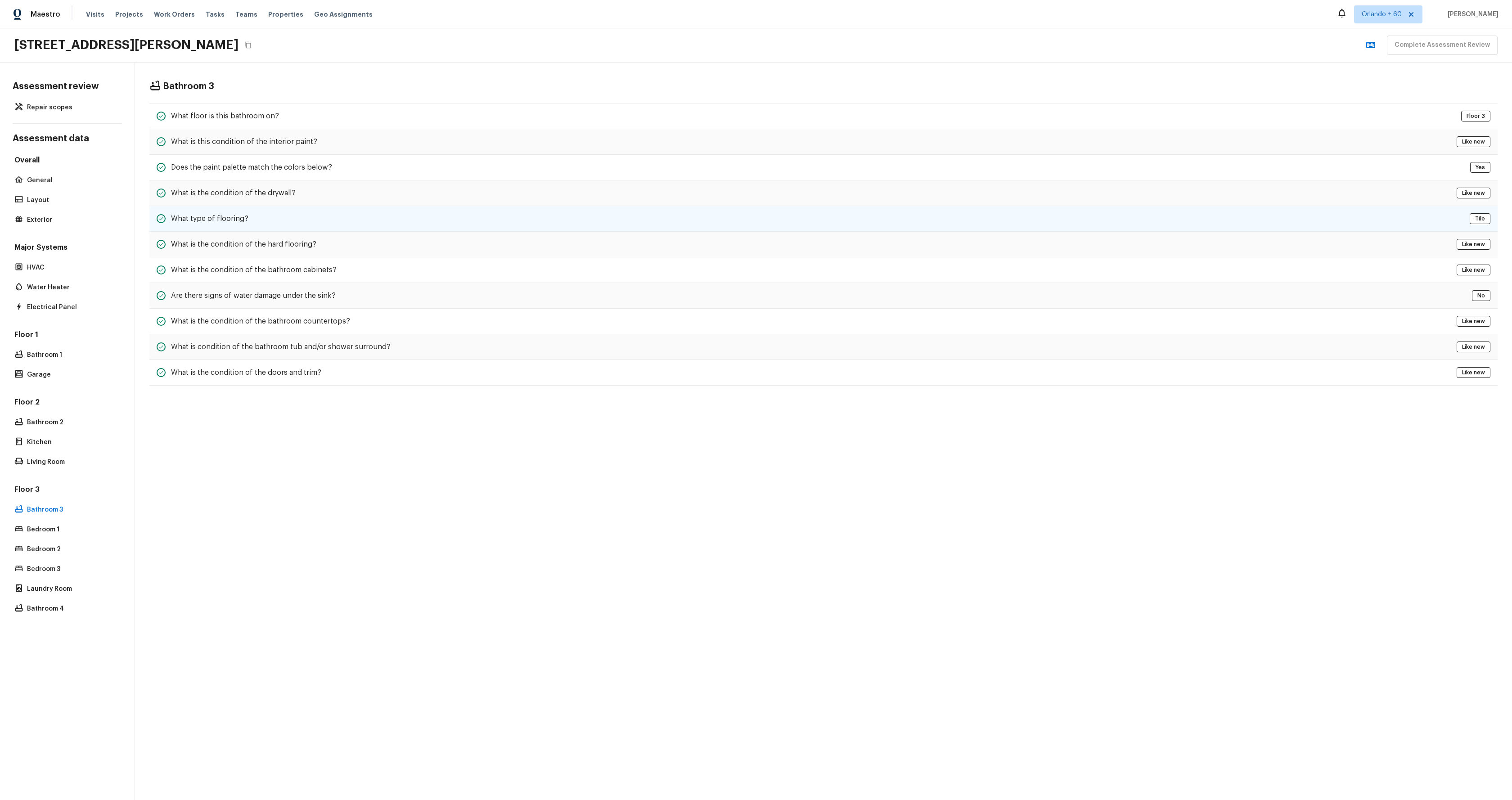
click at [266, 214] on div "What type of flooring? Tile" at bounding box center [823, 219] width 1348 height 26
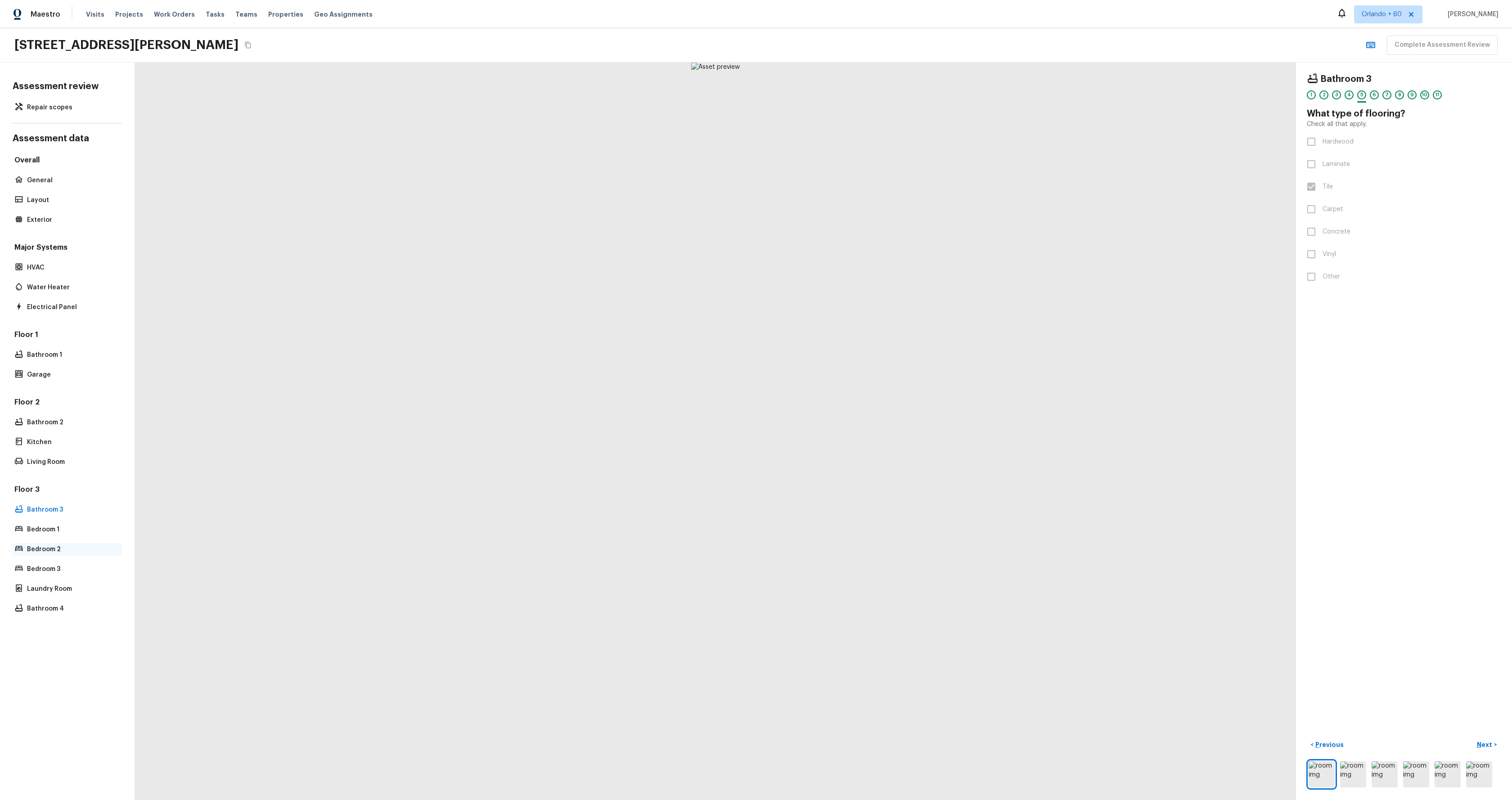
click at [55, 551] on p "Bedroom 2" at bounding box center [71, 550] width 89 height 9
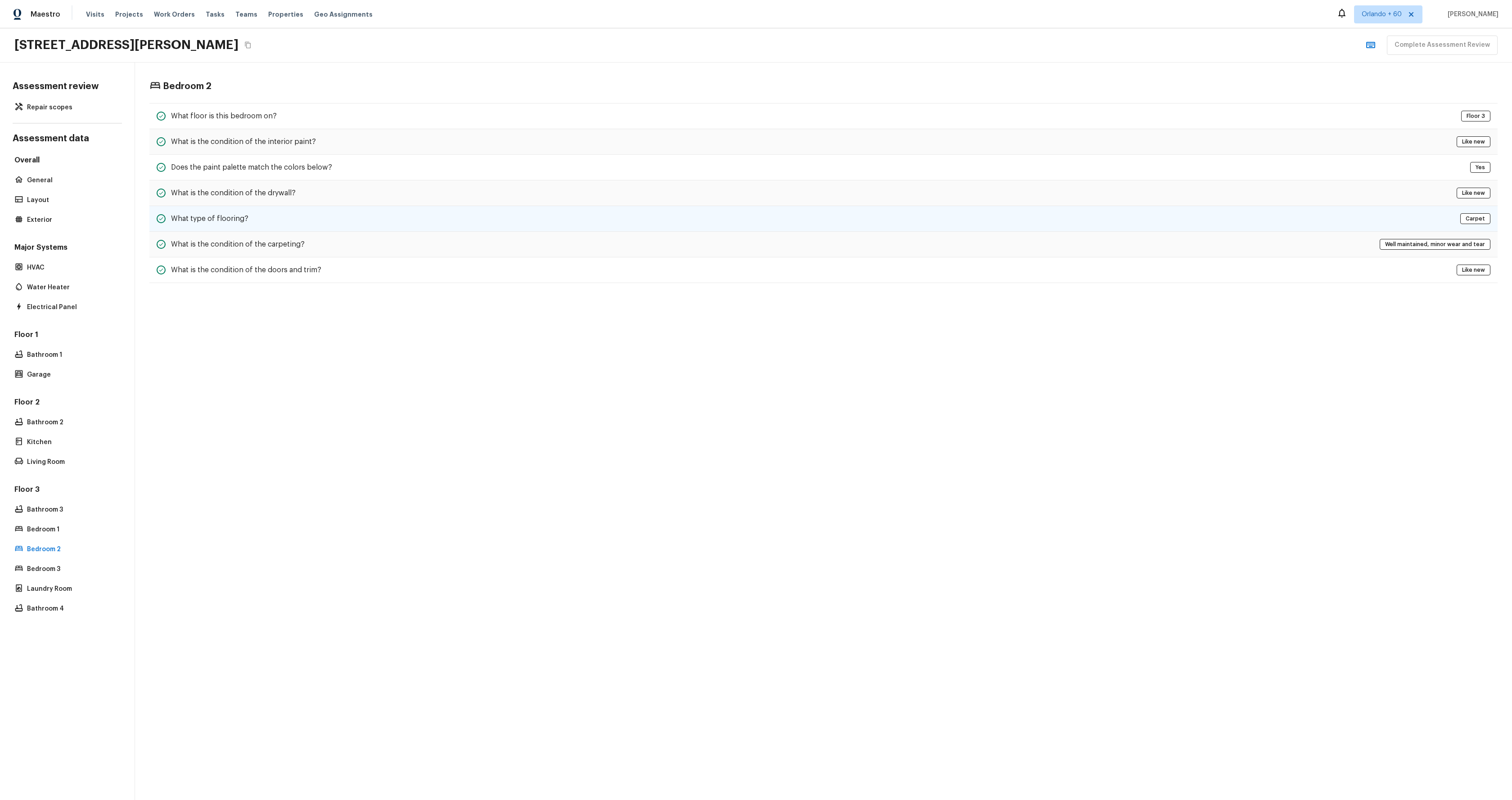
click at [339, 219] on div "What type of flooring? Carpet" at bounding box center [823, 219] width 1348 height 26
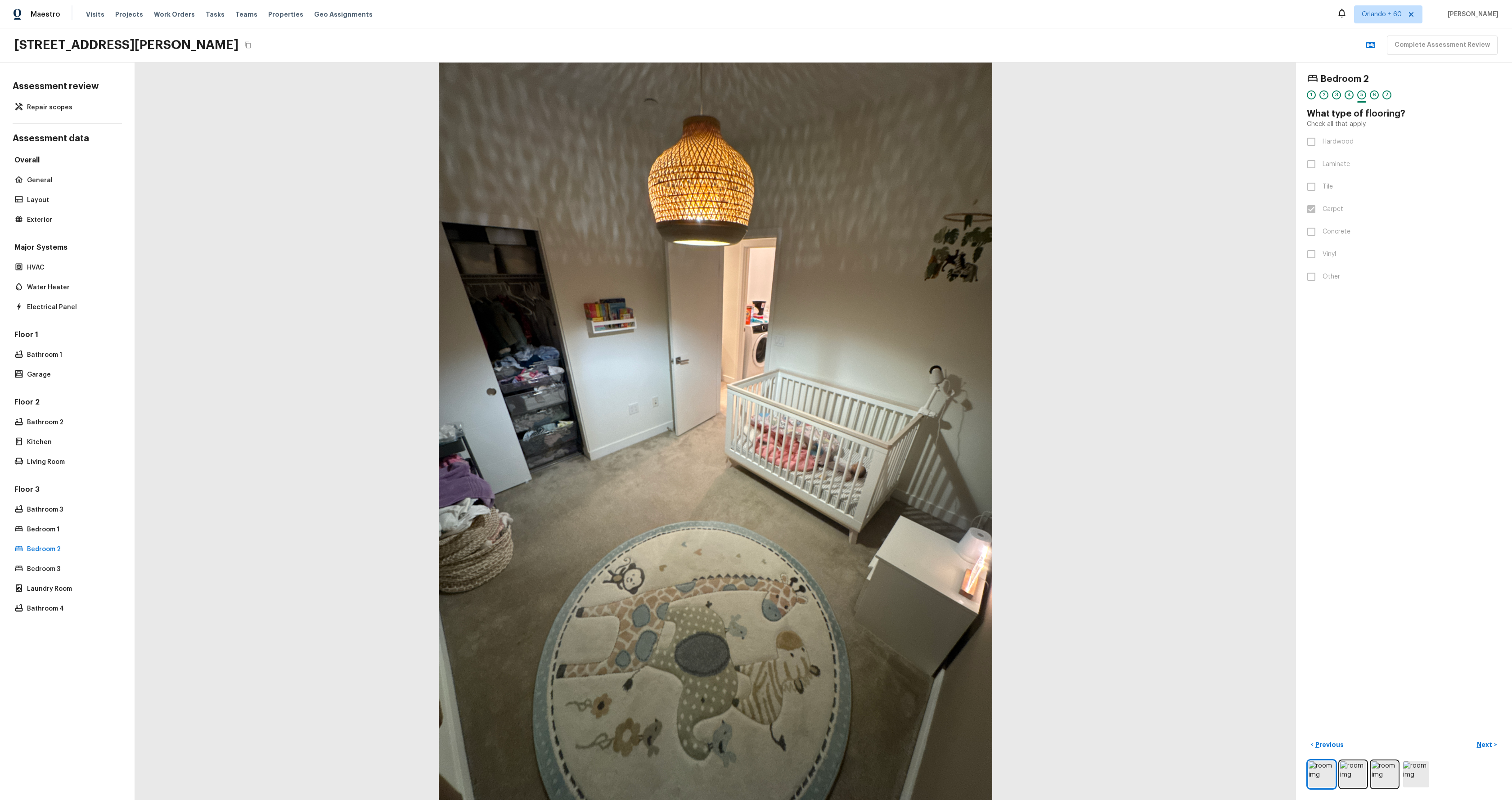
click at [50, 92] on div "Assessment review Repair scopes Assessment data Overall General Layout Exterior…" at bounding box center [67, 431] width 135 height 737
click at [50, 99] on div "Assessment review Repair scopes Assessment data Overall General Layout Exterior…" at bounding box center [67, 431] width 135 height 737
click at [49, 115] on div "Assessment review Repair scopes Assessment data Overall General Layout Exterior…" at bounding box center [67, 431] width 135 height 737
click at [64, 110] on p "Repair scopes" at bounding box center [71, 108] width 89 height 9
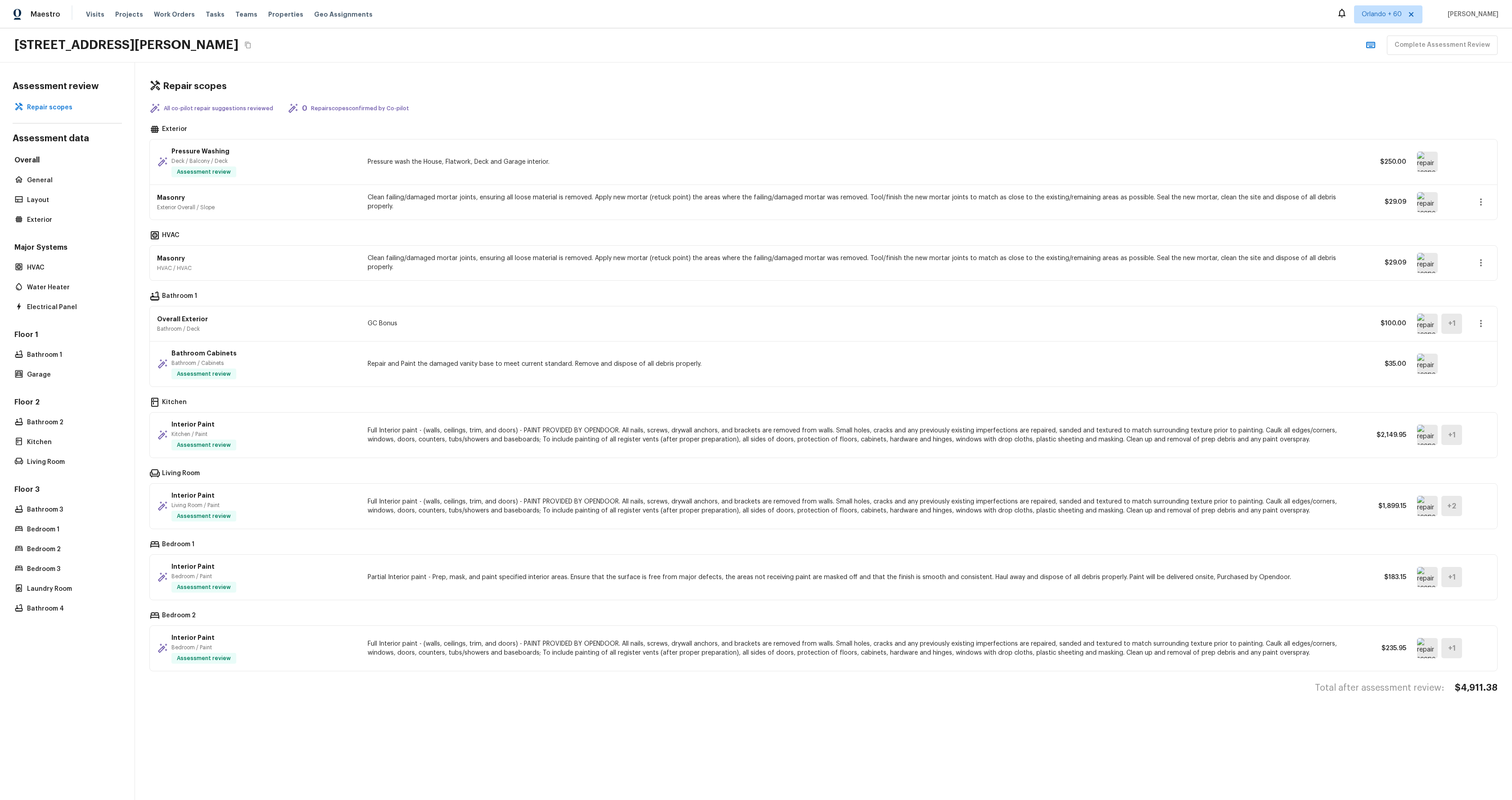
click at [1474, 158] on div "Pressure Washing Deck / Balcony / Deck Assessment review Pressure wash the Hous…" at bounding box center [824, 162] width 1347 height 45
click at [251, 49] on icon "Copy Address" at bounding box center [248, 45] width 7 height 7
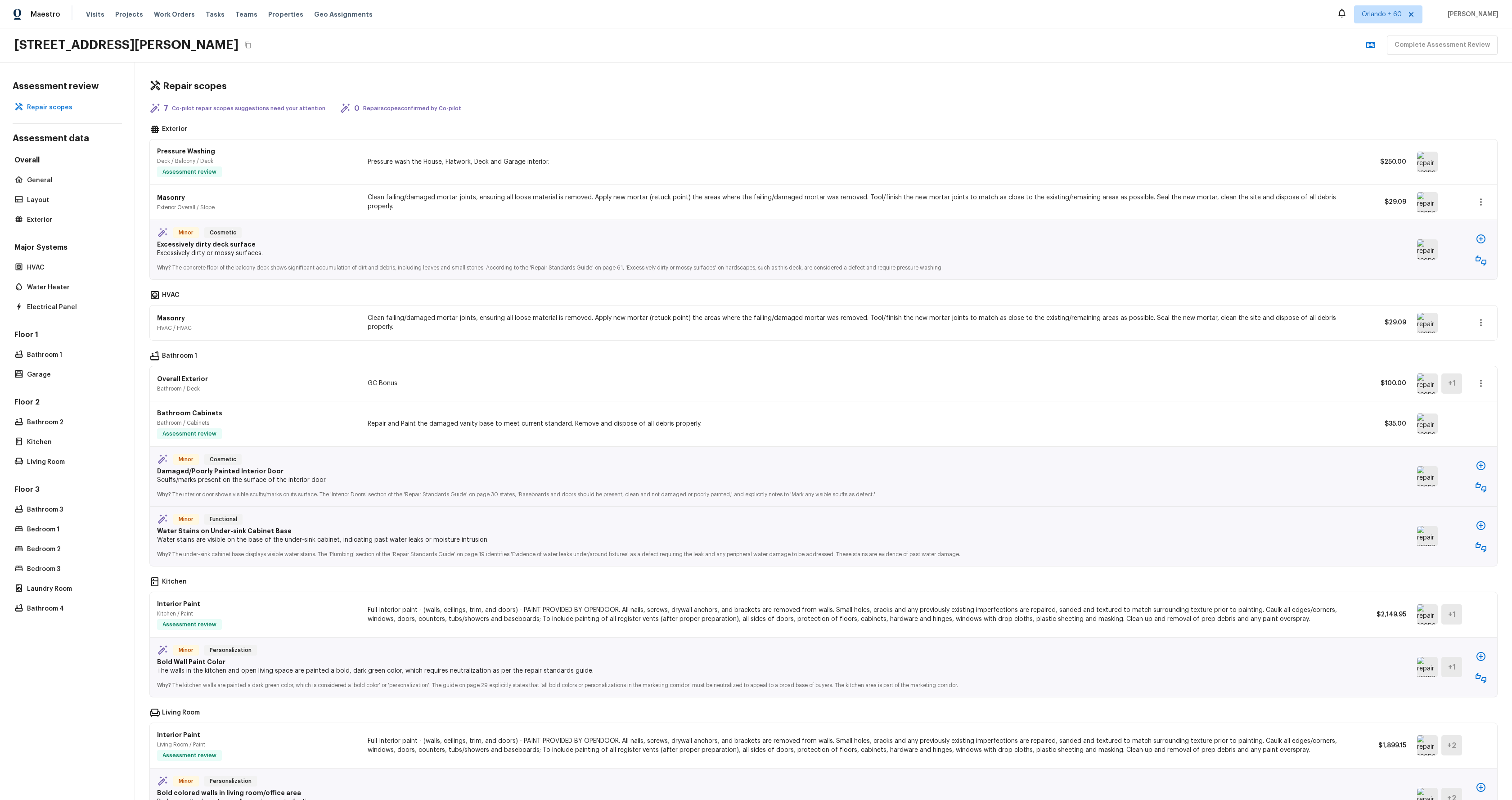
click at [640, 99] on div "Repair scopes 7 Co-pilot repair scopes suggestions need your attention 0 Repair…" at bounding box center [824, 431] width 1377 height 737
click at [655, 97] on div "Repair scopes 7 Co-pilot repair scopes suggestions need your attention 0 Repair…" at bounding box center [824, 431] width 1377 height 737
